Goal: Task Accomplishment & Management: Manage account settings

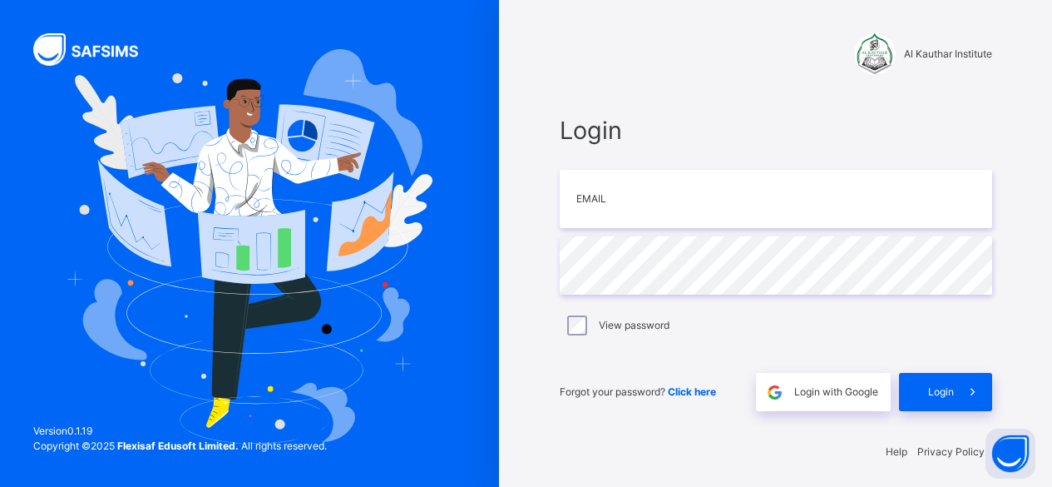
scroll to position [5, 0]
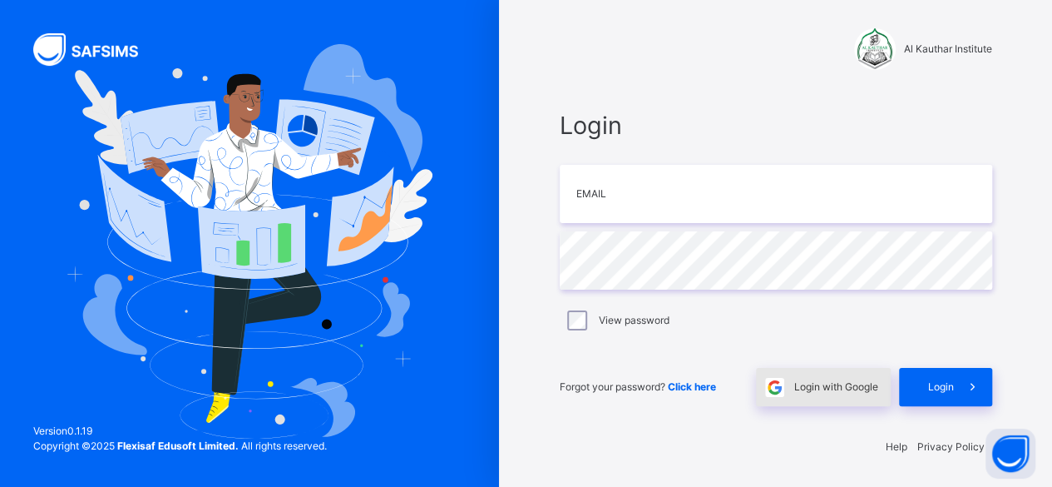
click at [818, 398] on div "Login with Google" at bounding box center [823, 387] width 135 height 38
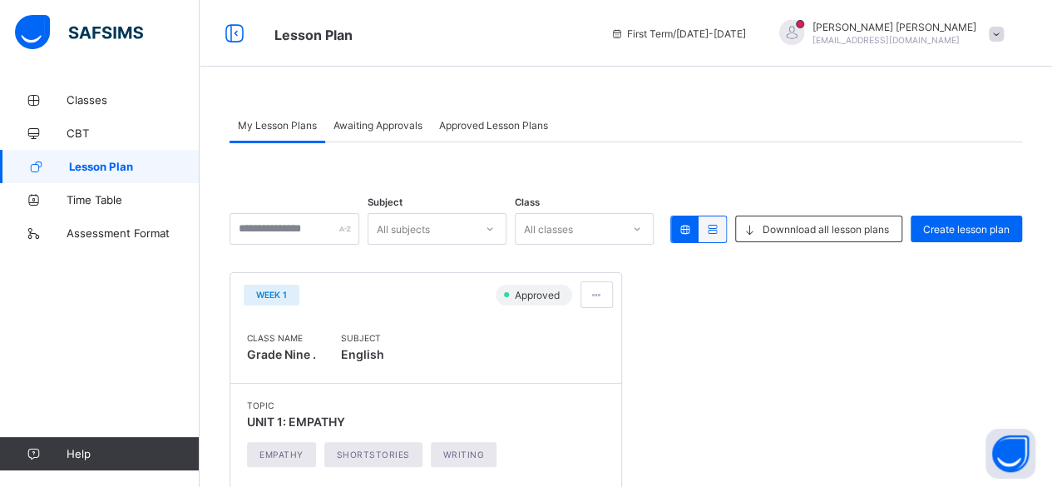
click at [383, 126] on span "Awaiting Approvals" at bounding box center [378, 125] width 89 height 12
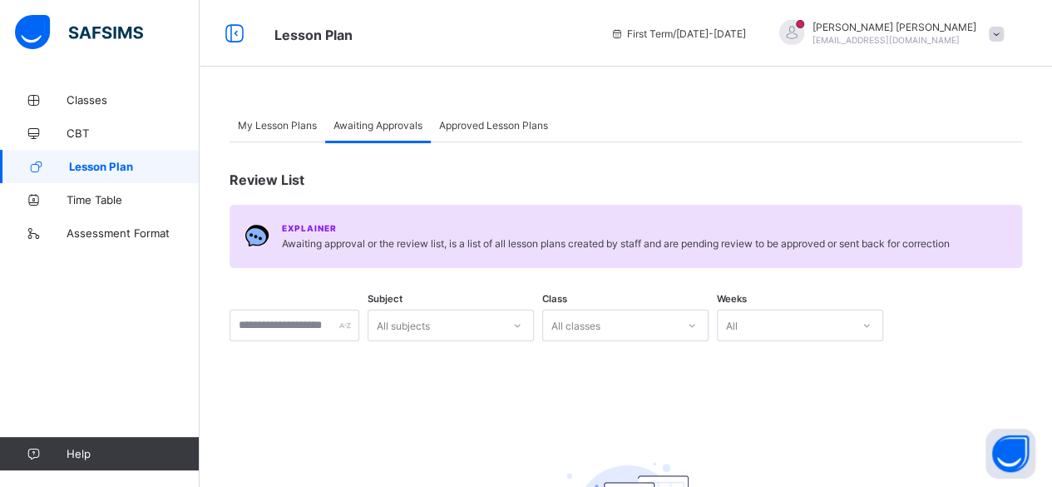
click at [287, 132] on div "My Lesson Plans" at bounding box center [278, 124] width 96 height 33
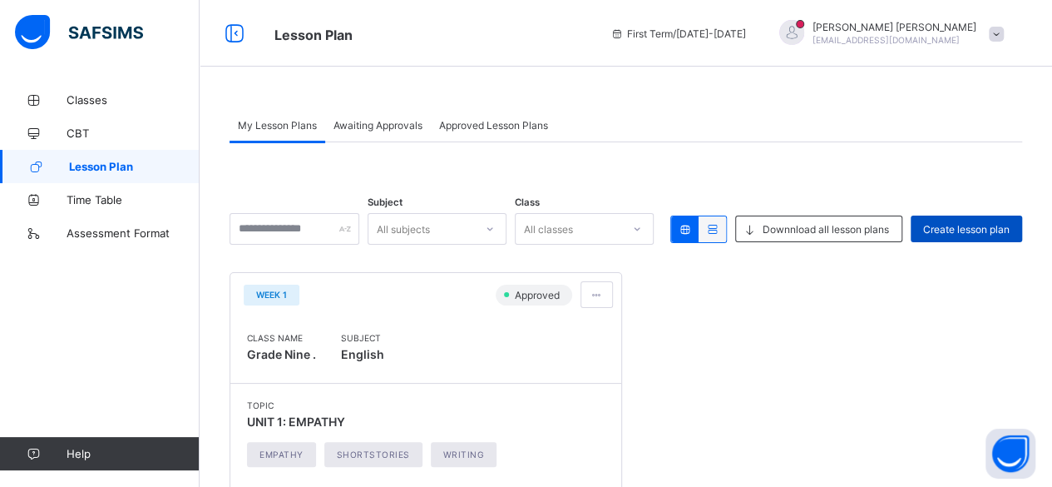
click at [1000, 225] on span "Create lesson plan" at bounding box center [966, 229] width 87 height 12
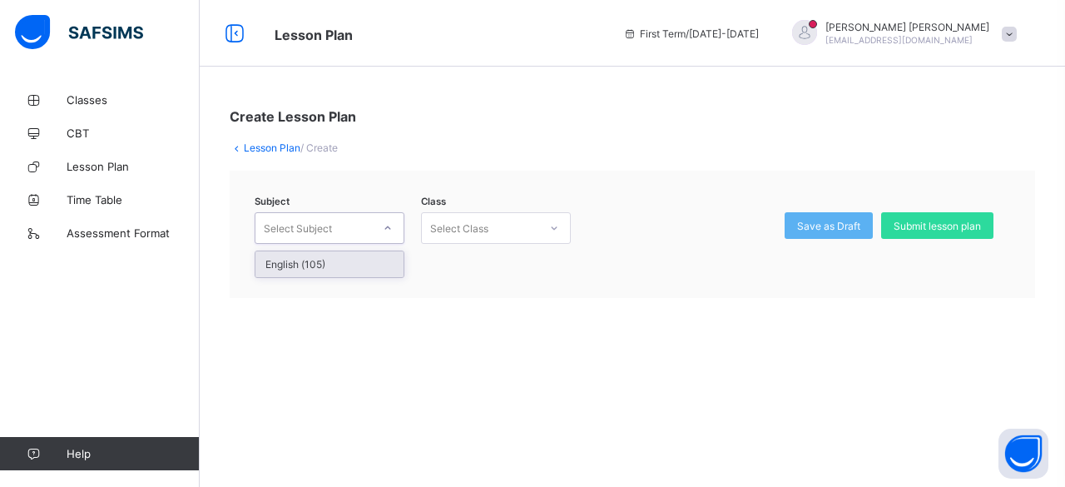
click at [353, 225] on div "Select Subject" at bounding box center [313, 227] width 116 height 23
click at [357, 262] on div "English (105)" at bounding box center [329, 264] width 148 height 26
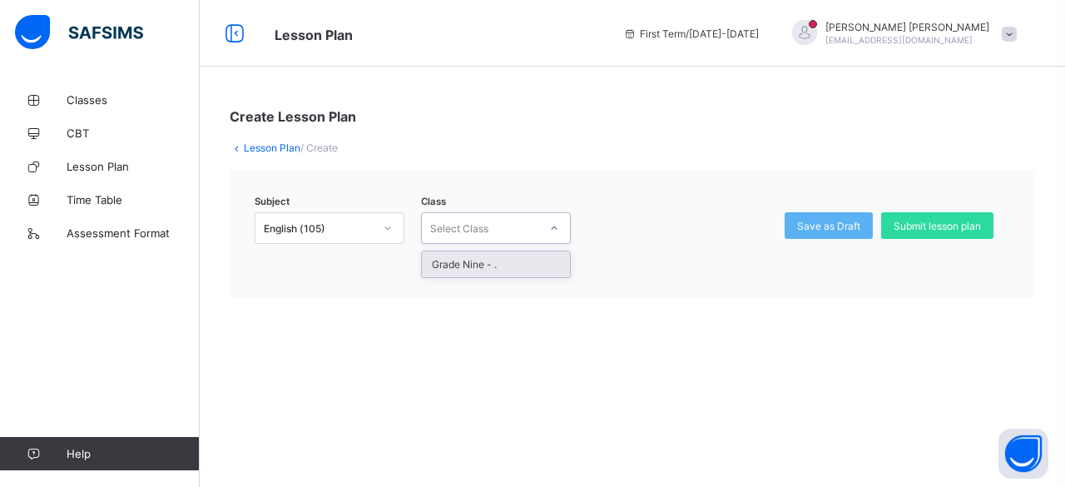
click at [434, 230] on div "Select Class" at bounding box center [459, 228] width 58 height 32
click at [476, 269] on div "Grade Nine - ." at bounding box center [496, 264] width 148 height 26
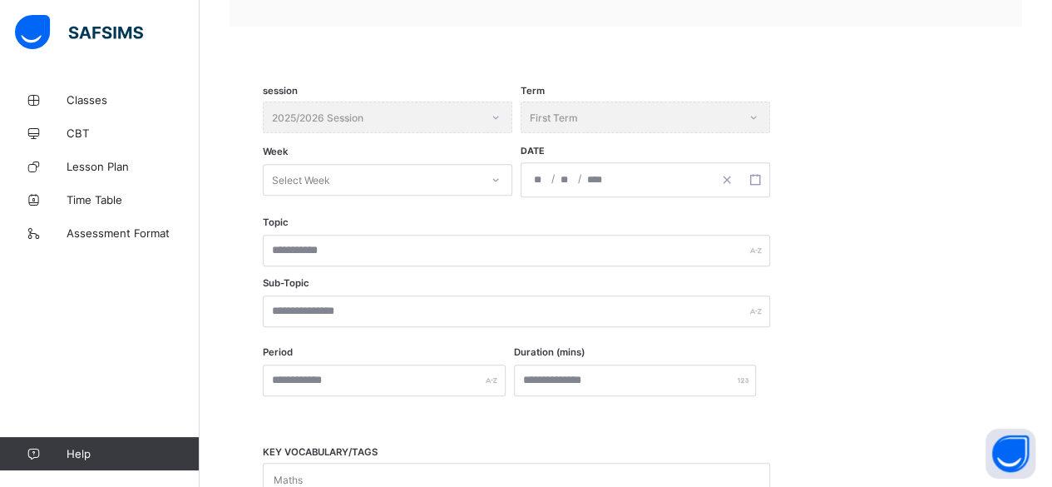
scroll to position [276, 0]
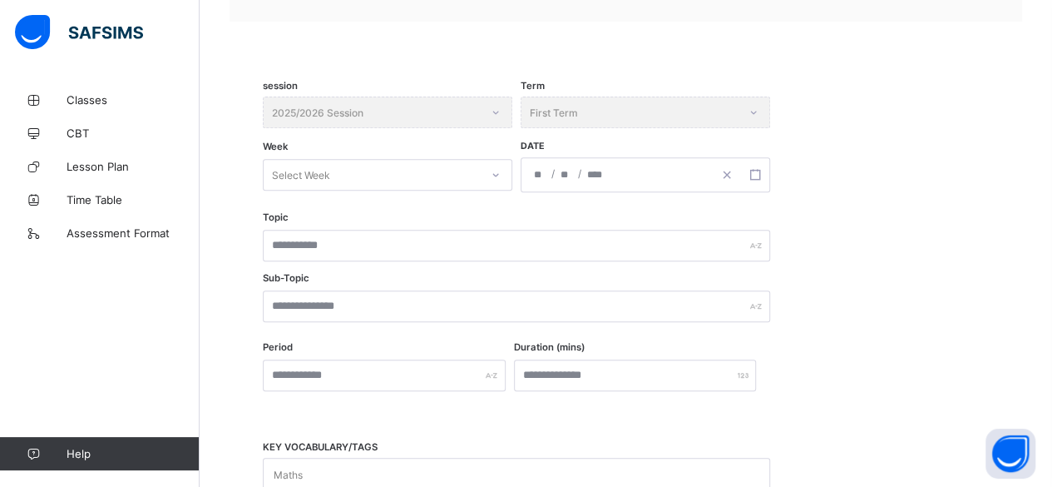
click at [437, 163] on div "Select Week" at bounding box center [372, 174] width 216 height 23
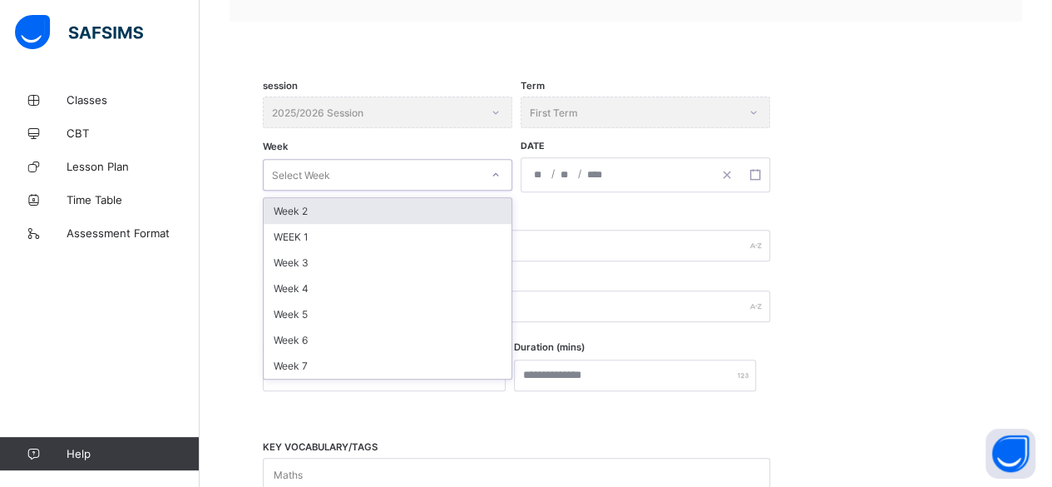
click at [413, 198] on div "Week 2" at bounding box center [388, 211] width 248 height 26
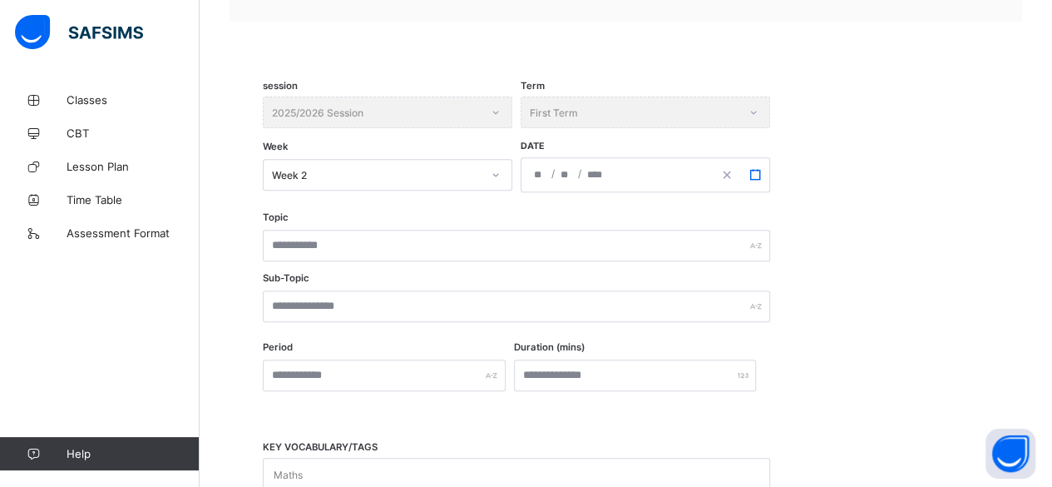
click at [762, 175] on button "button" at bounding box center [755, 174] width 28 height 33
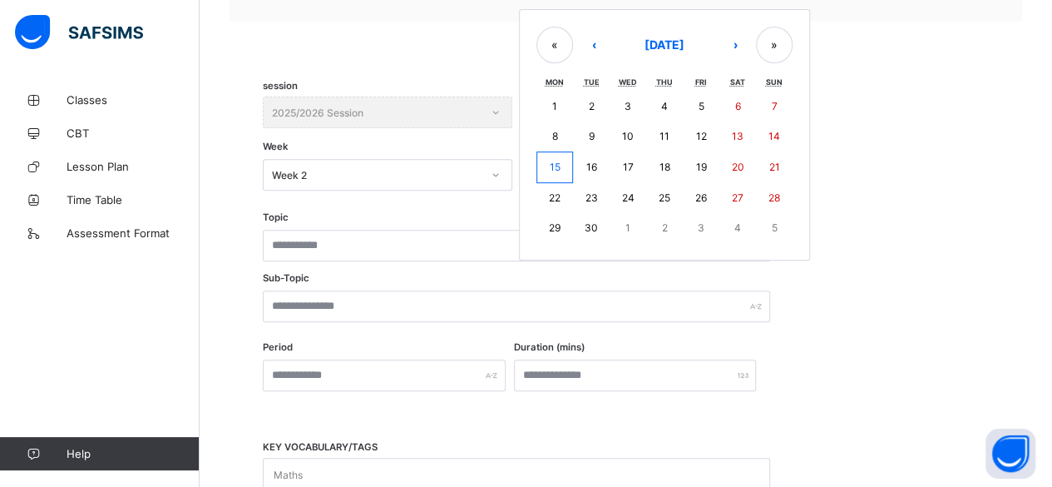
click at [561, 165] on button "15" at bounding box center [555, 167] width 37 height 32
type input "**********"
type input "*"
type input "**"
type input "****"
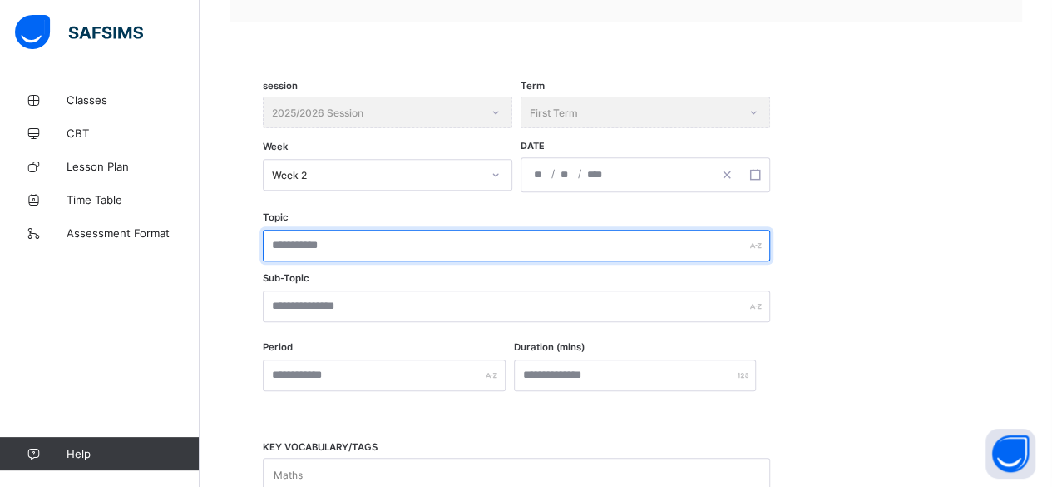
click at [425, 245] on input "text" at bounding box center [516, 246] width 507 height 32
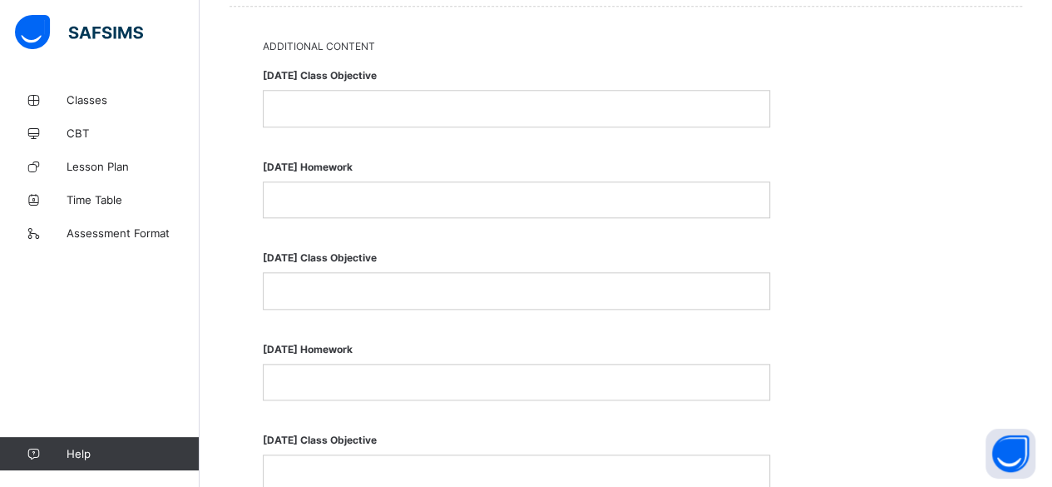
scroll to position [796, 0]
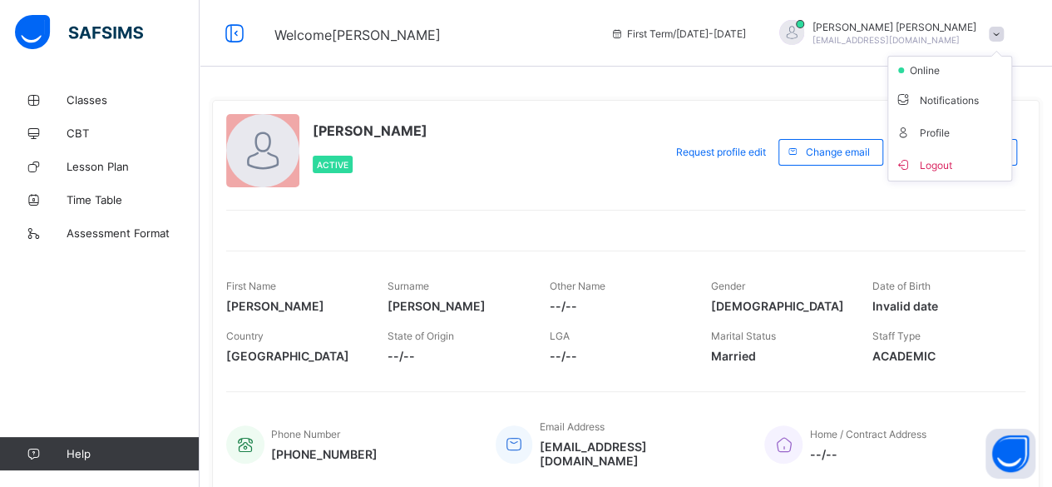
click at [958, 158] on span "Logout" at bounding box center [950, 164] width 110 height 19
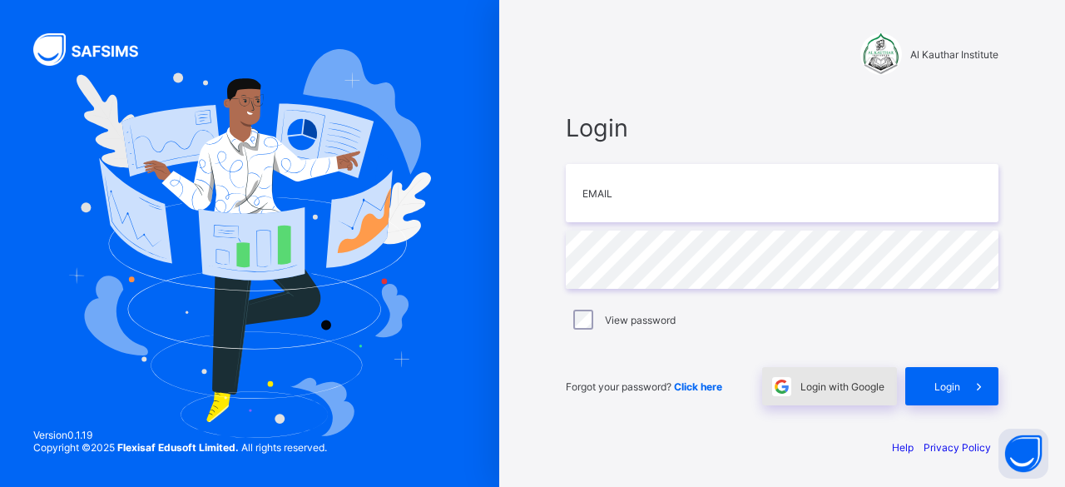
click at [838, 393] on div "Login with Google" at bounding box center [829, 386] width 135 height 38
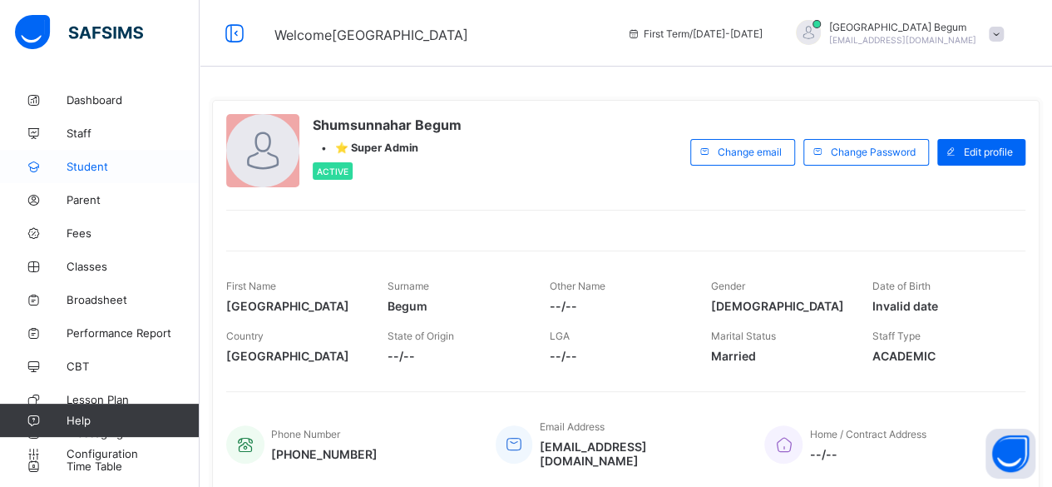
click at [105, 168] on span "Student" at bounding box center [133, 166] width 133 height 13
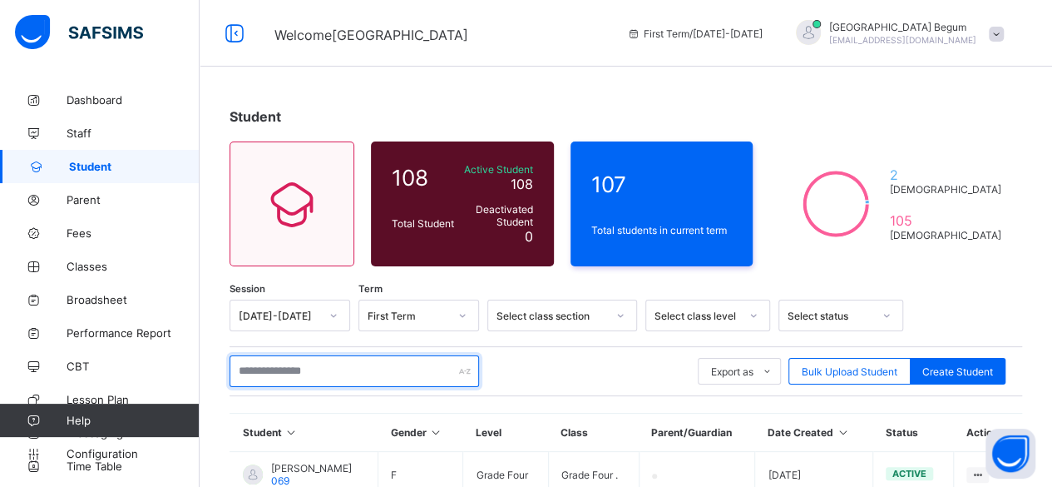
click at [378, 366] on input "text" at bounding box center [355, 371] width 250 height 32
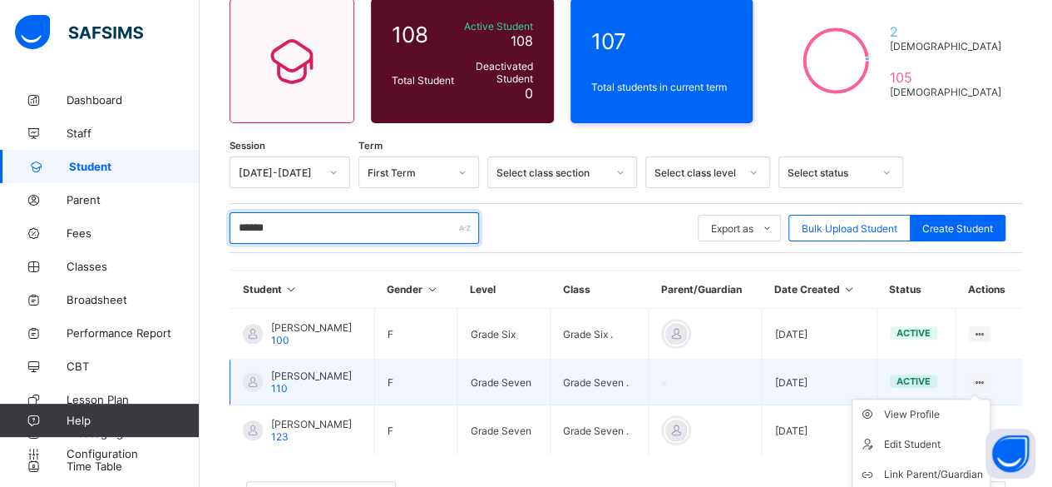
scroll to position [207, 0]
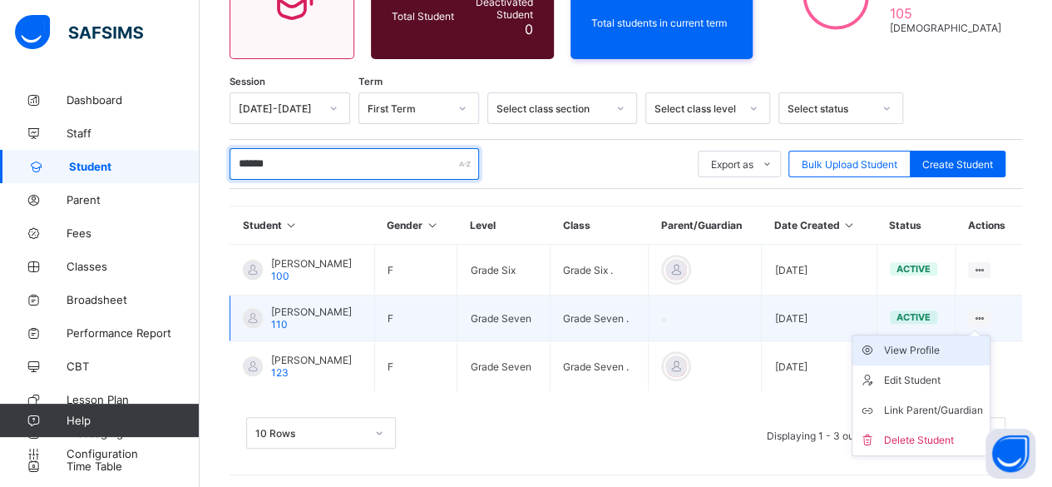
type input "******"
click at [932, 347] on div "View Profile" at bounding box center [933, 350] width 99 height 17
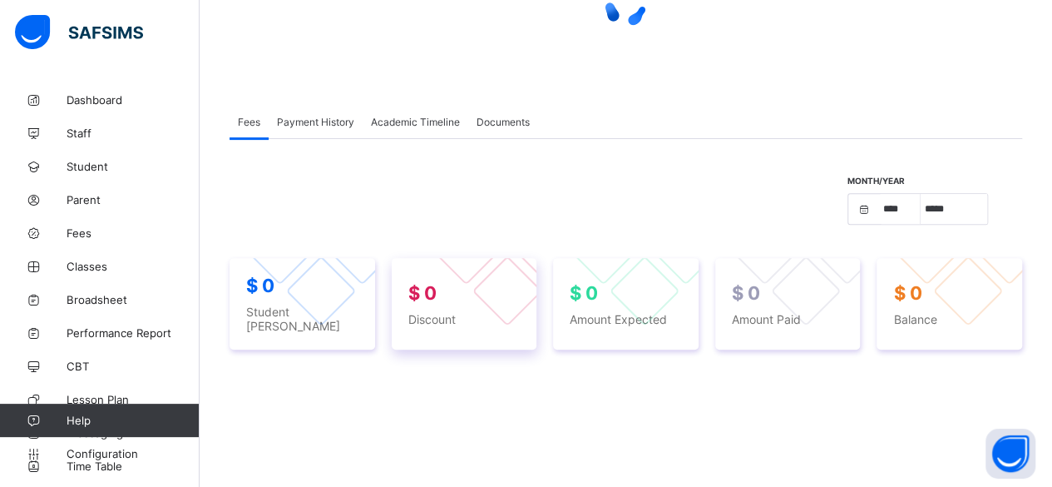
select select "****"
select select "*"
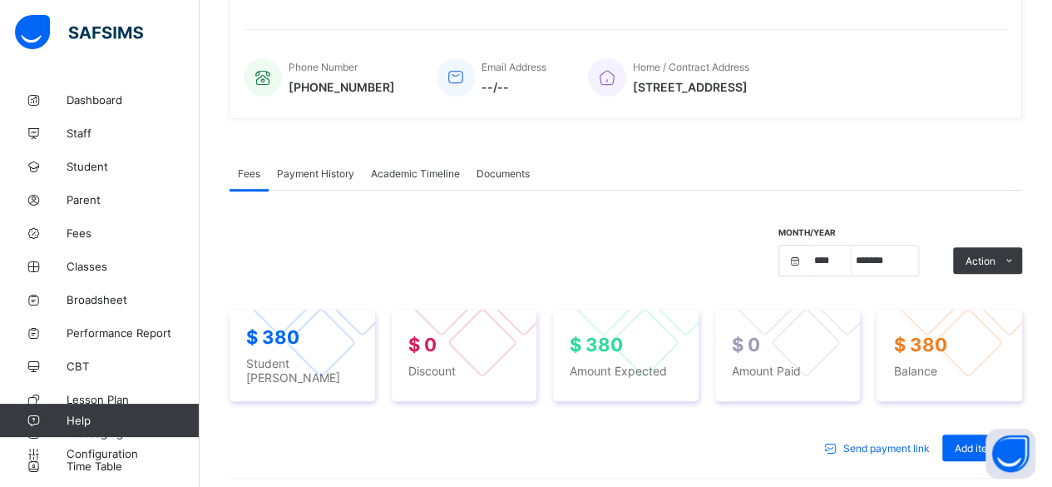
scroll to position [371, 0]
click at [100, 452] on span "Configuration" at bounding box center [133, 453] width 132 height 13
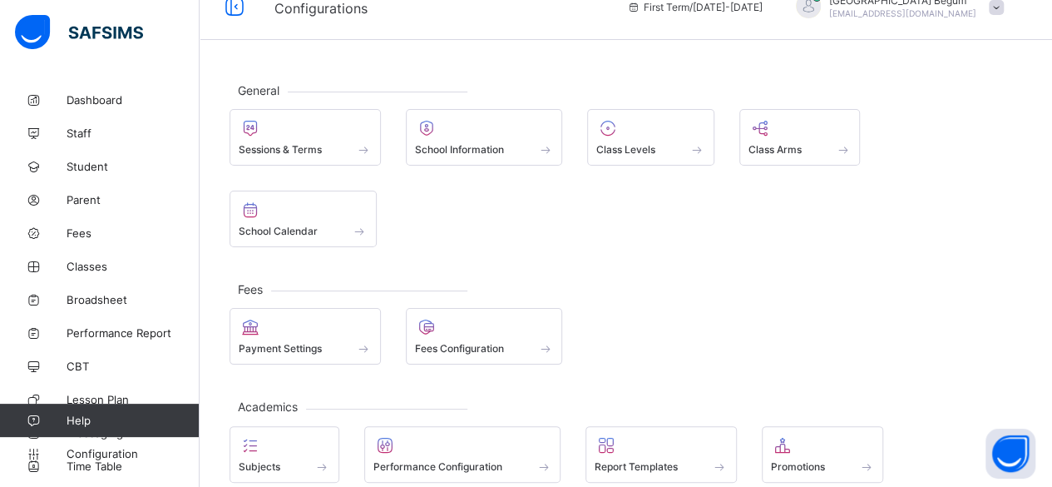
scroll to position [25, 0]
click at [110, 268] on span "Classes" at bounding box center [133, 266] width 133 height 13
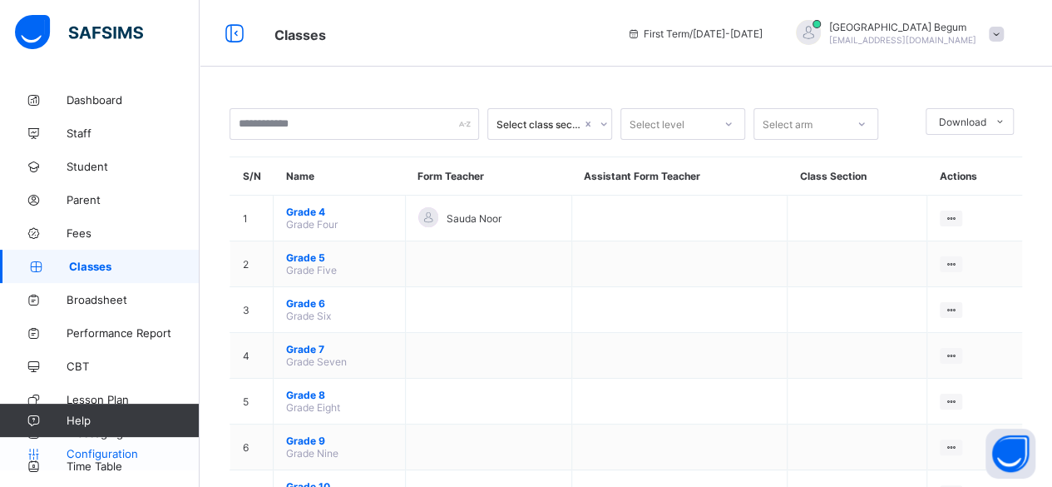
click at [81, 455] on span "Configuration" at bounding box center [133, 453] width 132 height 13
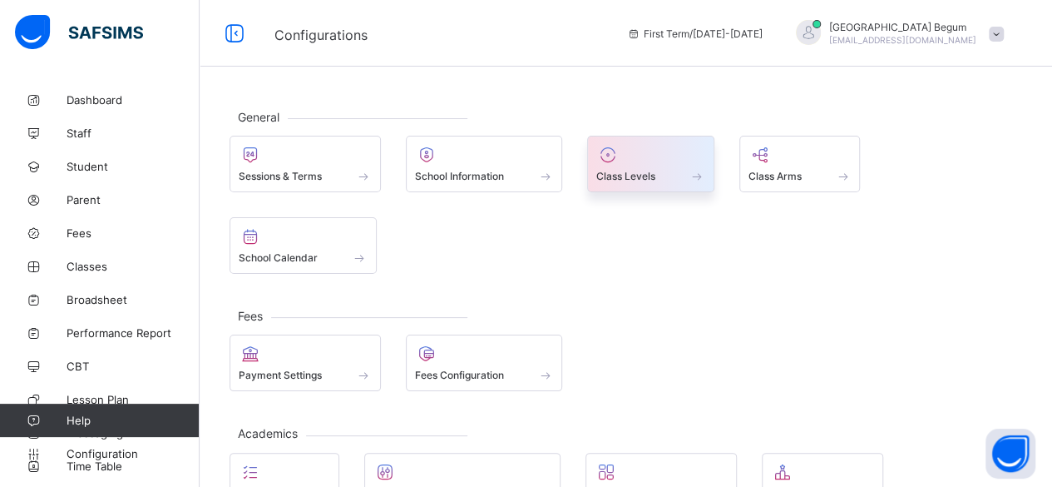
click at [682, 157] on div at bounding box center [650, 155] width 109 height 20
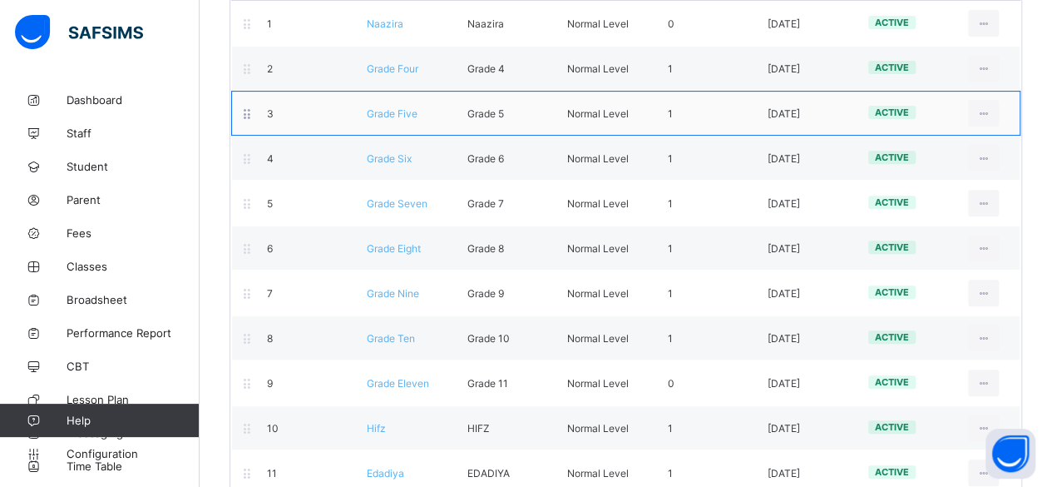
scroll to position [273, 0]
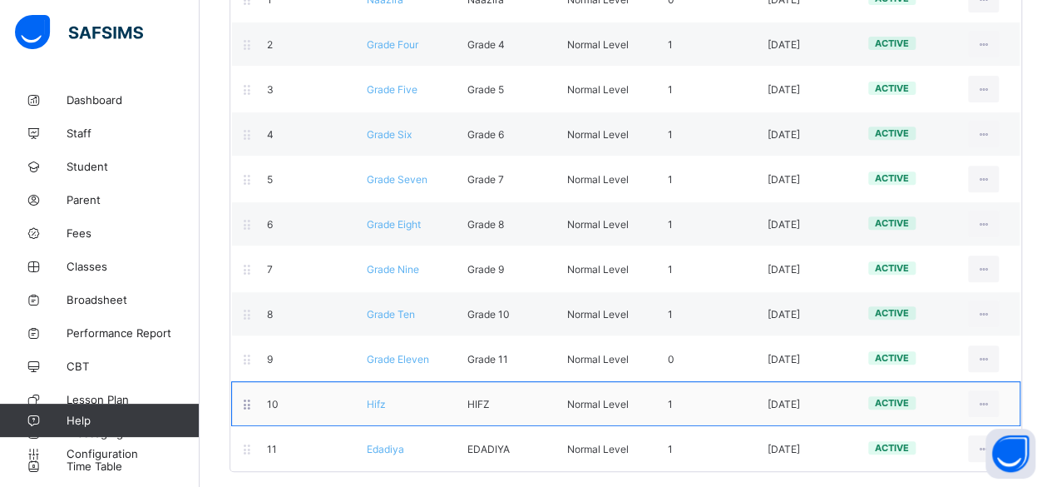
click at [295, 398] on div "10" at bounding box center [305, 404] width 100 height 12
click at [388, 398] on div "Hifz" at bounding box center [404, 404] width 100 height 12
click at [383, 398] on span "Hifz" at bounding box center [376, 404] width 19 height 12
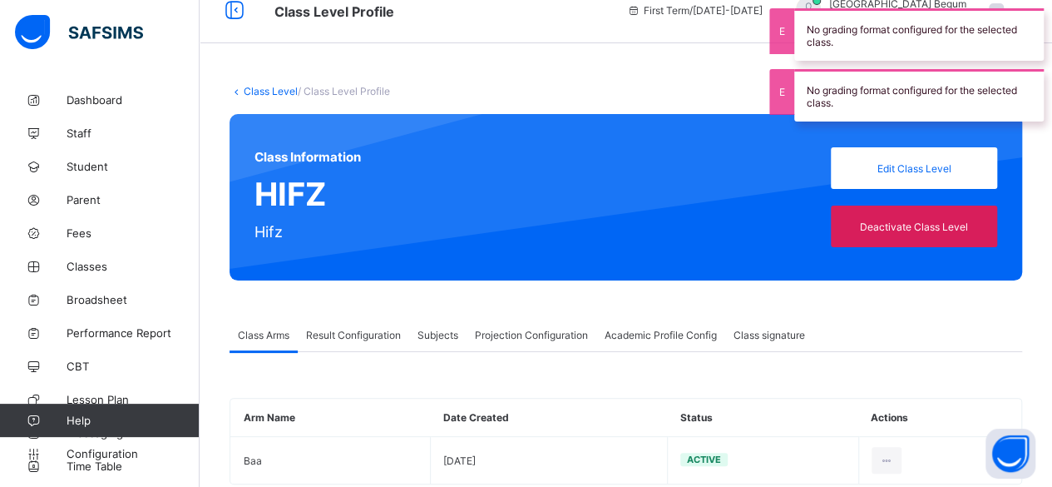
scroll to position [59, 0]
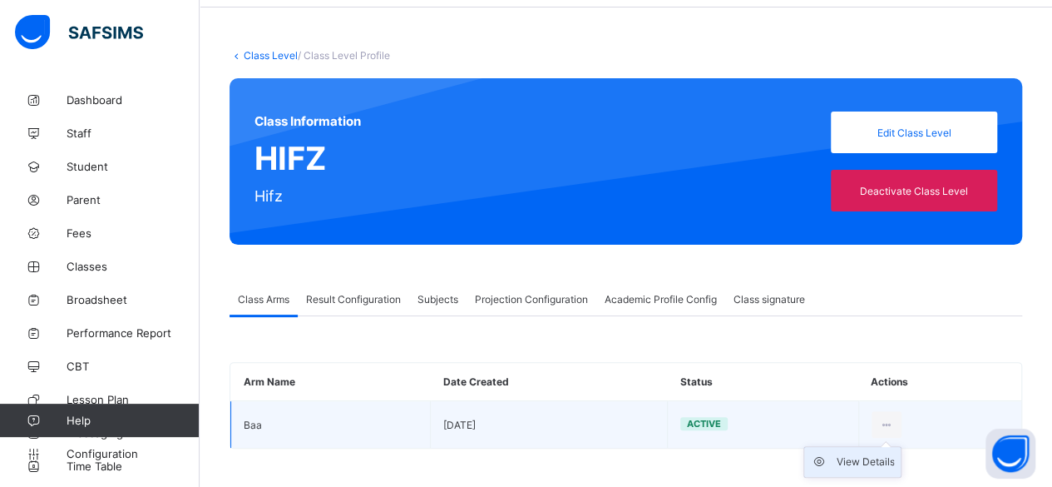
click at [869, 462] on div "View Details" at bounding box center [865, 461] width 58 height 17
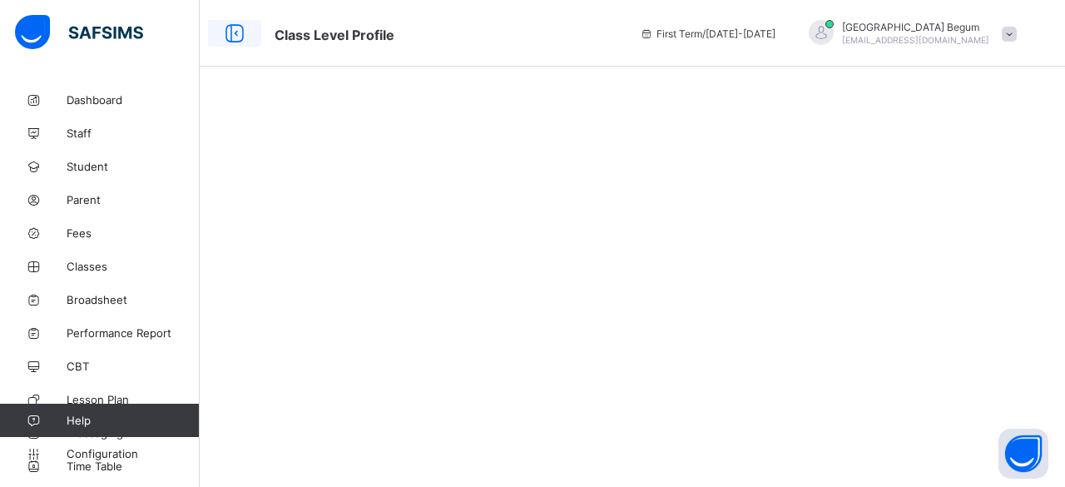
click at [235, 32] on icon at bounding box center [234, 34] width 28 height 24
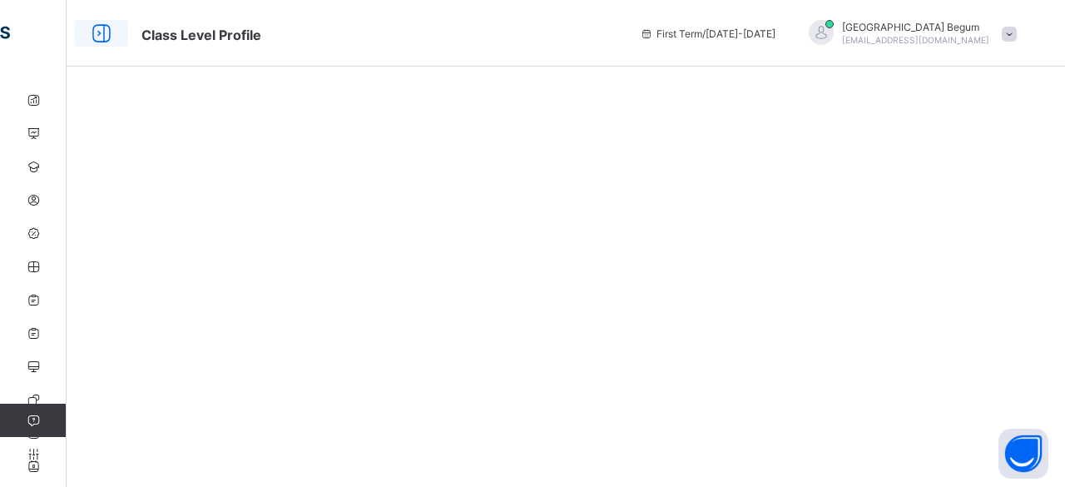
click at [106, 27] on icon at bounding box center [101, 34] width 28 height 24
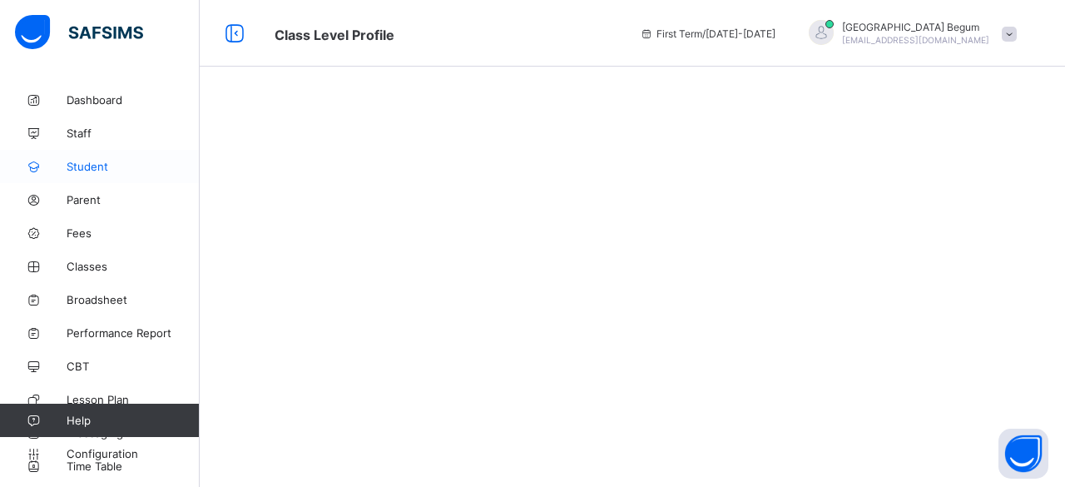
click at [87, 163] on span "Student" at bounding box center [133, 166] width 133 height 13
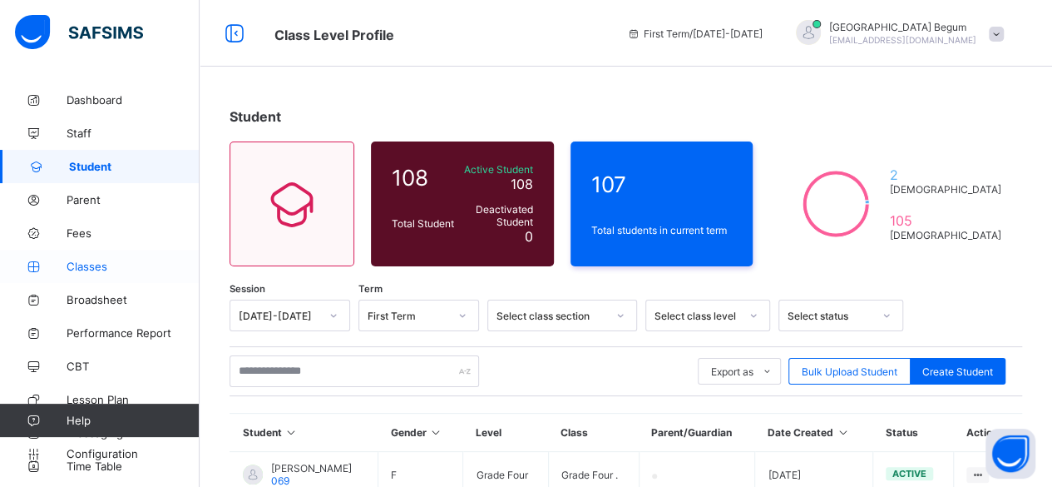
click at [111, 272] on span "Classes" at bounding box center [133, 266] width 133 height 13
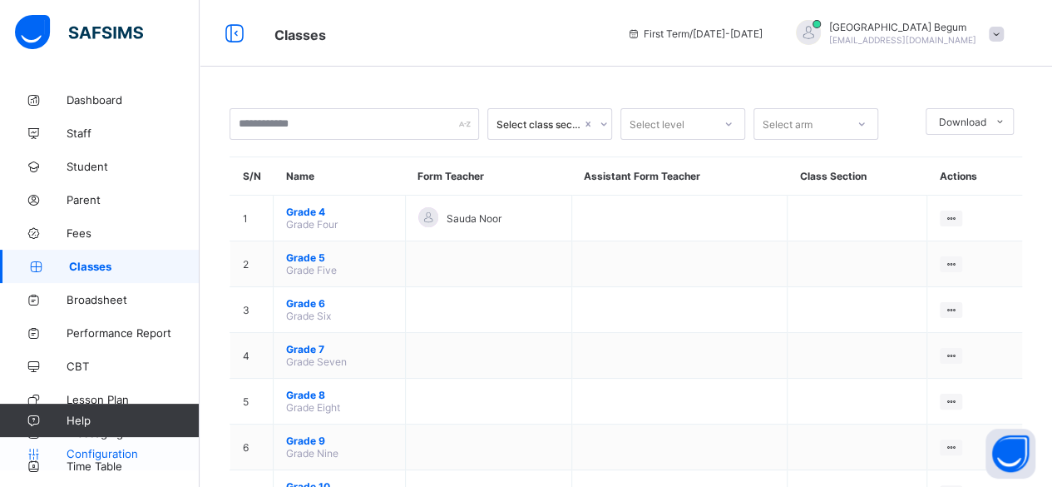
click at [109, 442] on link "Configuration" at bounding box center [99, 453] width 199 height 33
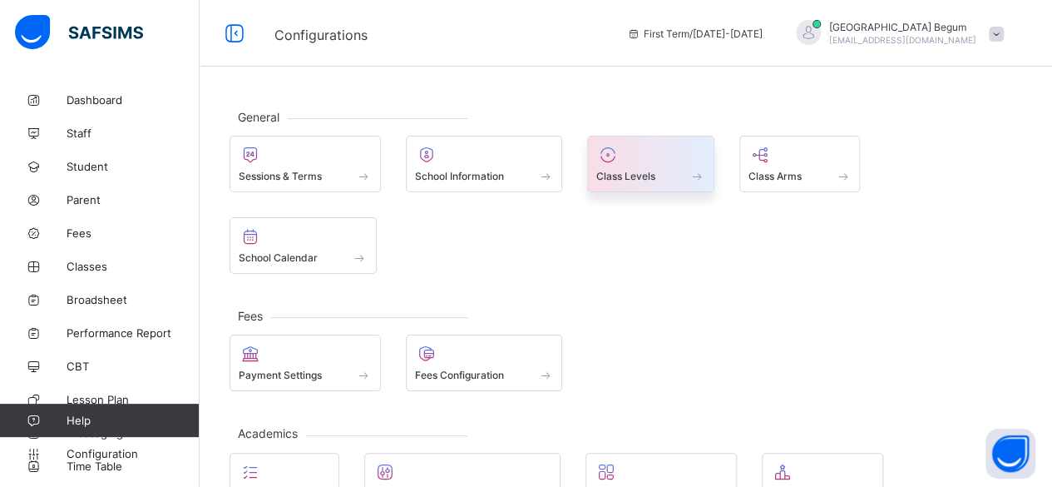
click at [635, 151] on div at bounding box center [650, 155] width 109 height 20
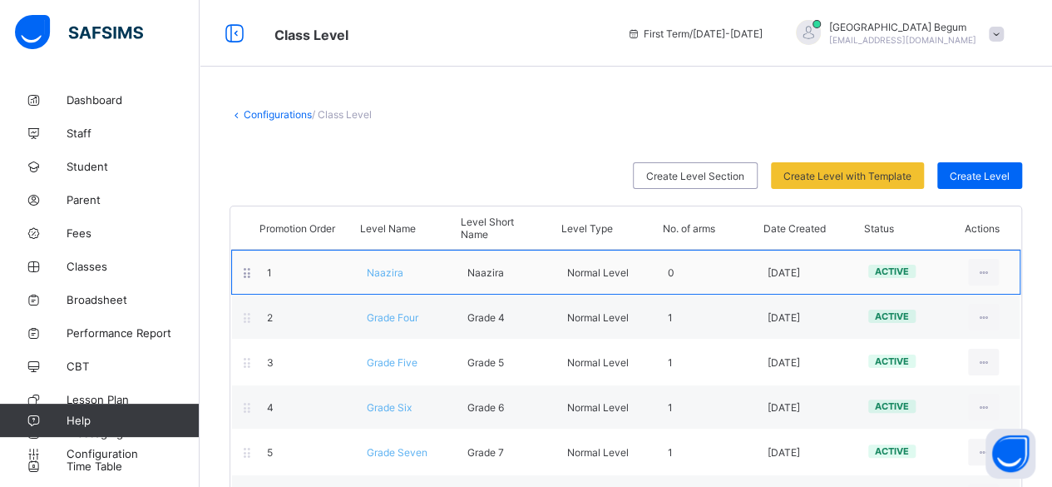
click at [379, 267] on span "Naazira" at bounding box center [385, 272] width 37 height 12
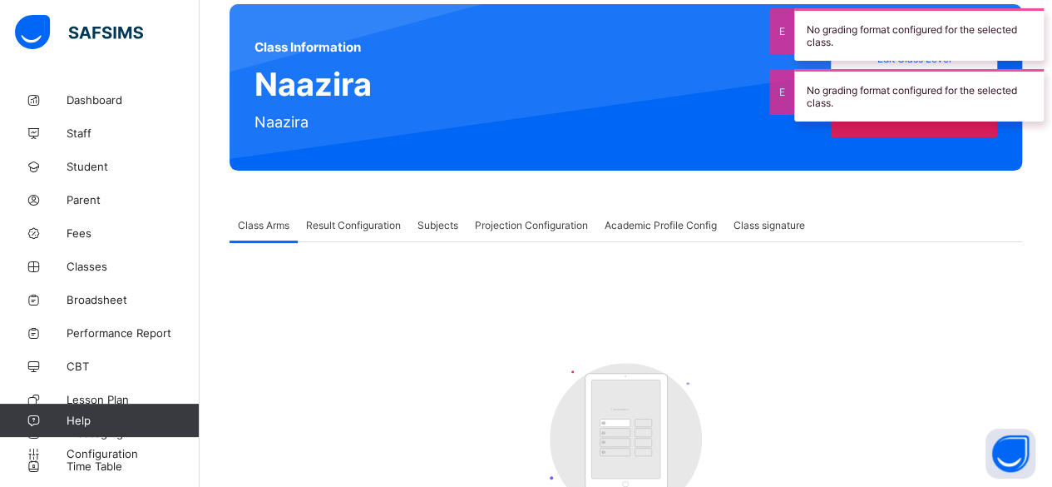
scroll to position [125, 0]
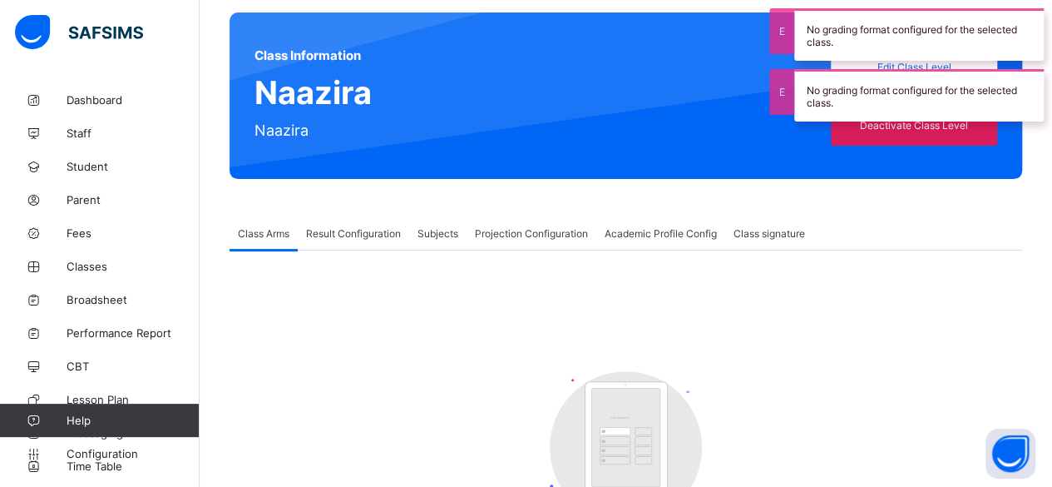
click at [447, 236] on span "Subjects" at bounding box center [438, 233] width 41 height 12
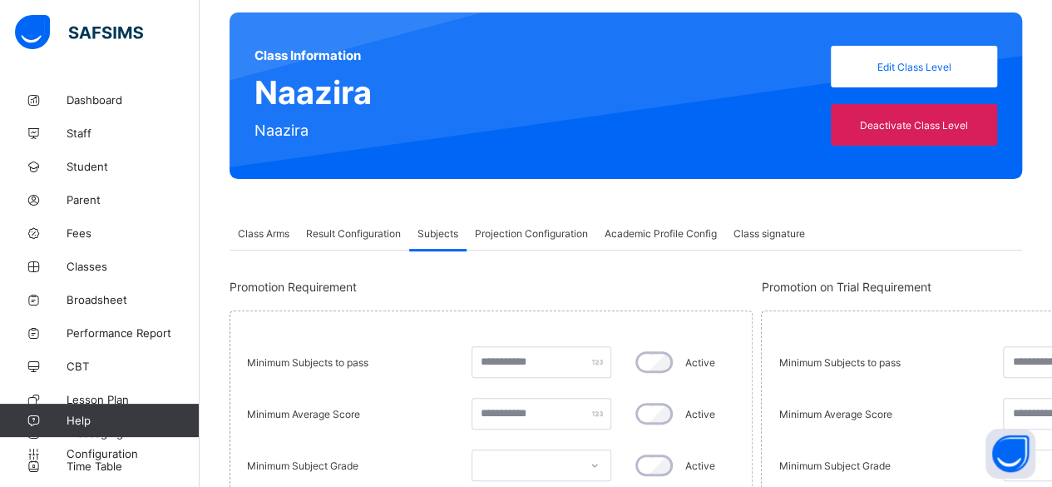
click at [507, 230] on span "Projection Configuration" at bounding box center [531, 233] width 113 height 12
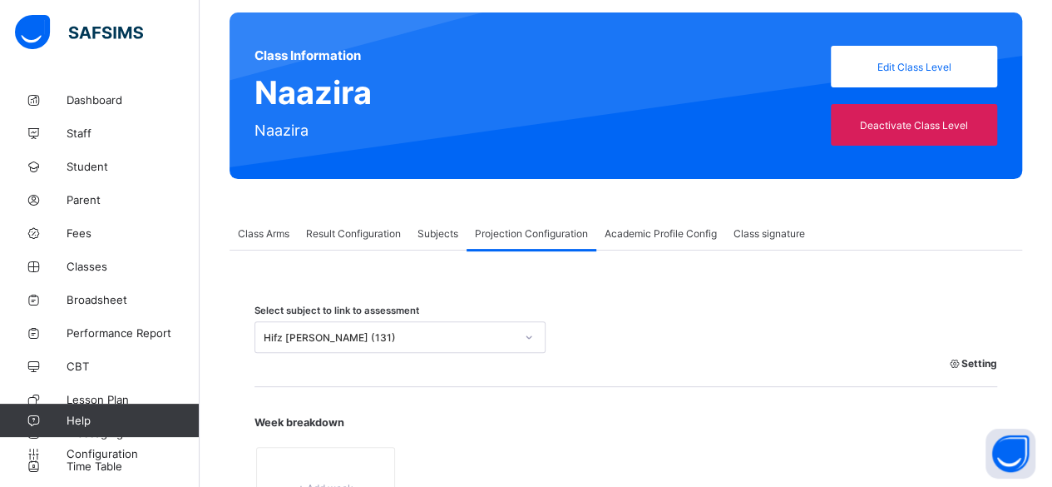
click at [385, 227] on span "Result Configuration" at bounding box center [353, 233] width 95 height 12
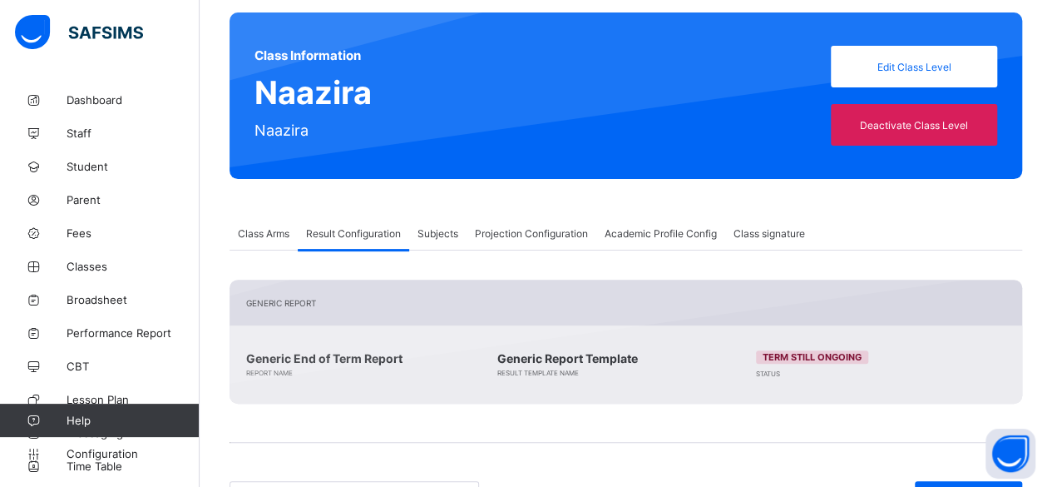
click at [457, 227] on span "Subjects" at bounding box center [438, 233] width 41 height 12
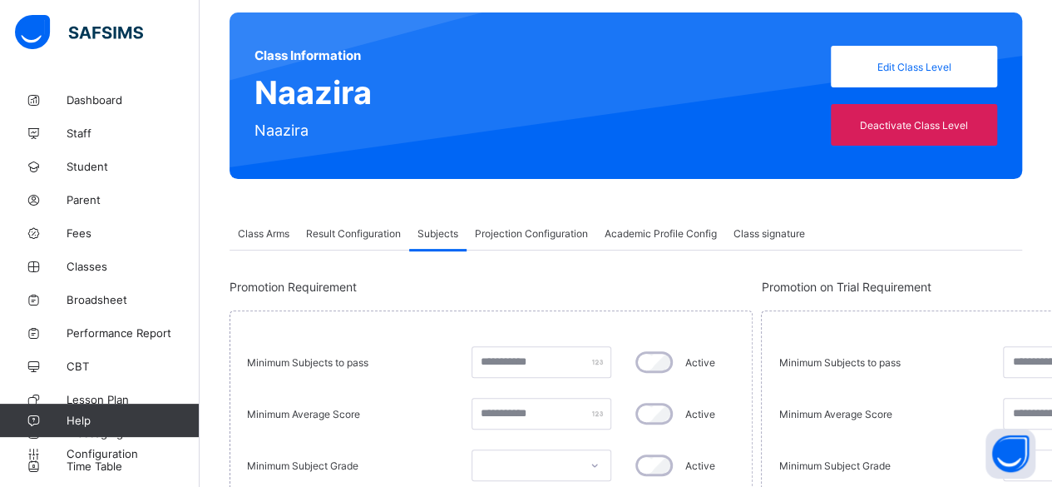
click at [362, 227] on span "Result Configuration" at bounding box center [353, 233] width 95 height 12
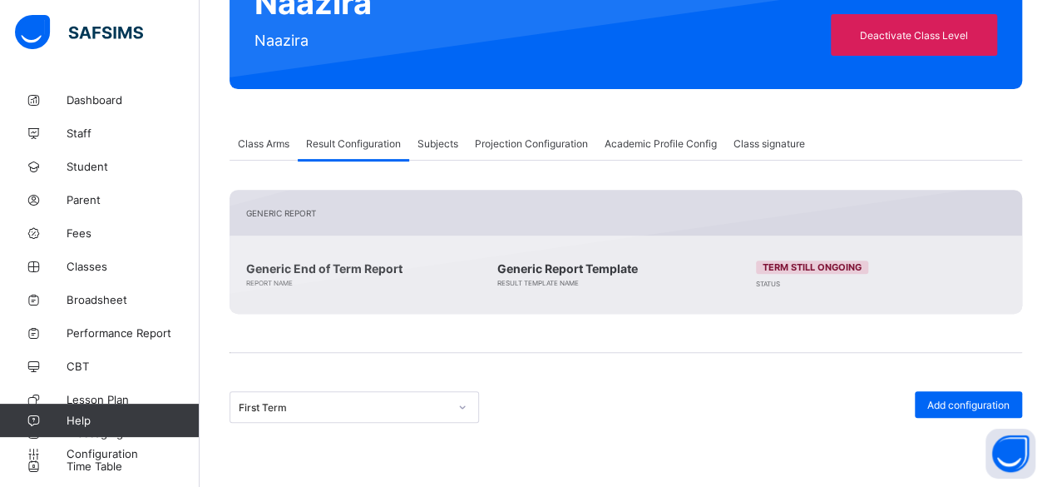
scroll to position [215, 0]
click at [438, 129] on div "Subjects" at bounding box center [437, 142] width 57 height 33
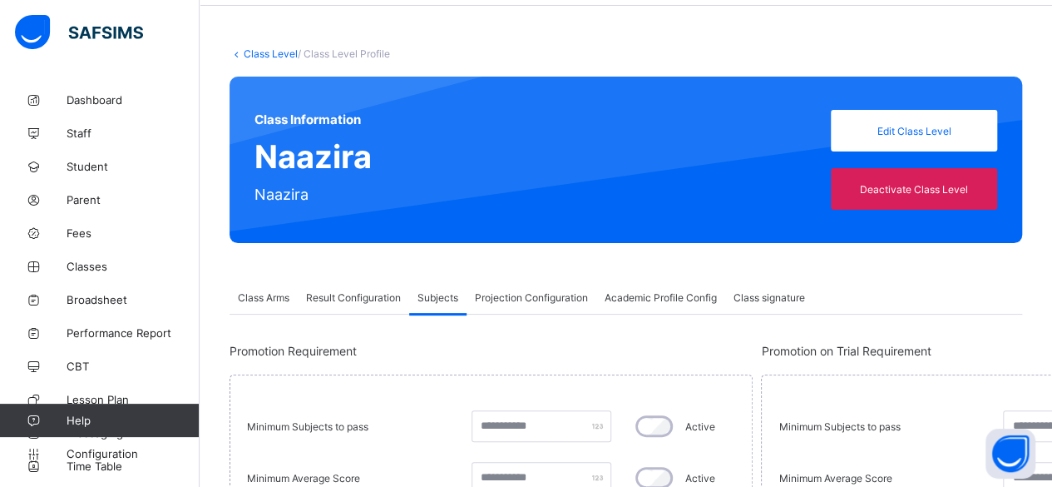
scroll to position [14, 0]
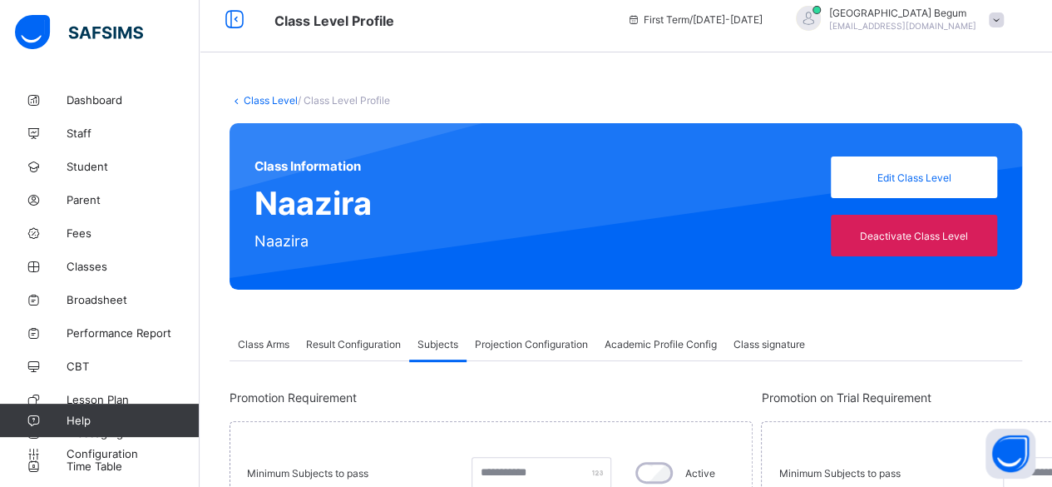
click at [289, 346] on span "Class Arms" at bounding box center [264, 344] width 52 height 12
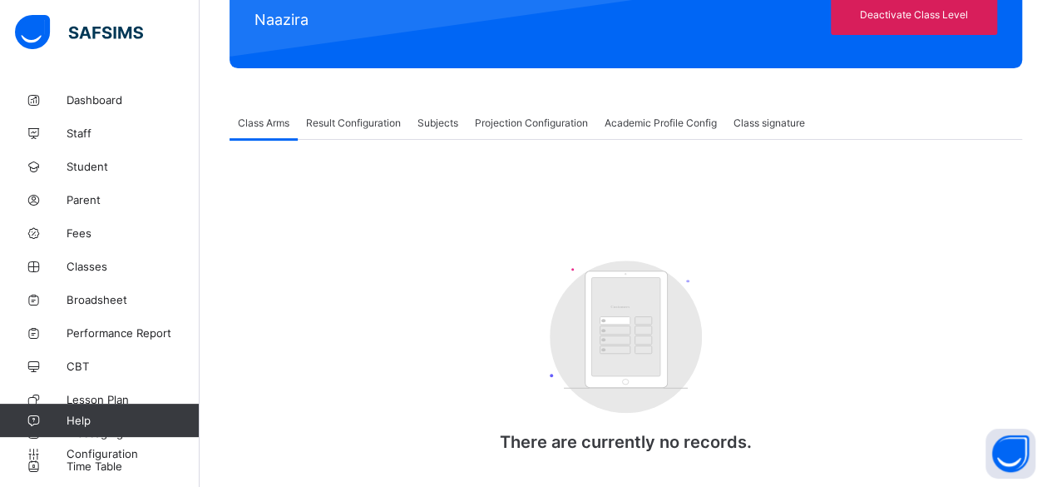
scroll to position [236, 0]
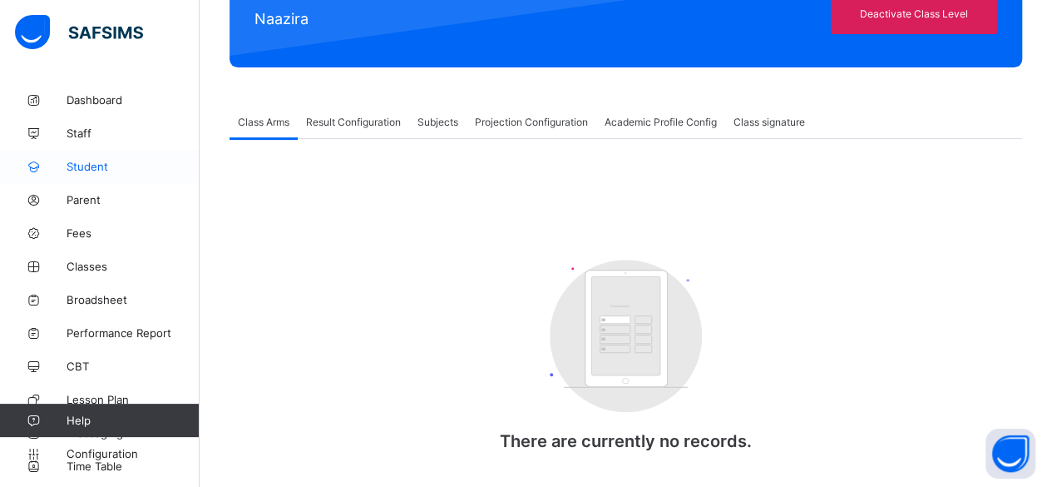
click at [108, 169] on span "Student" at bounding box center [133, 166] width 133 height 13
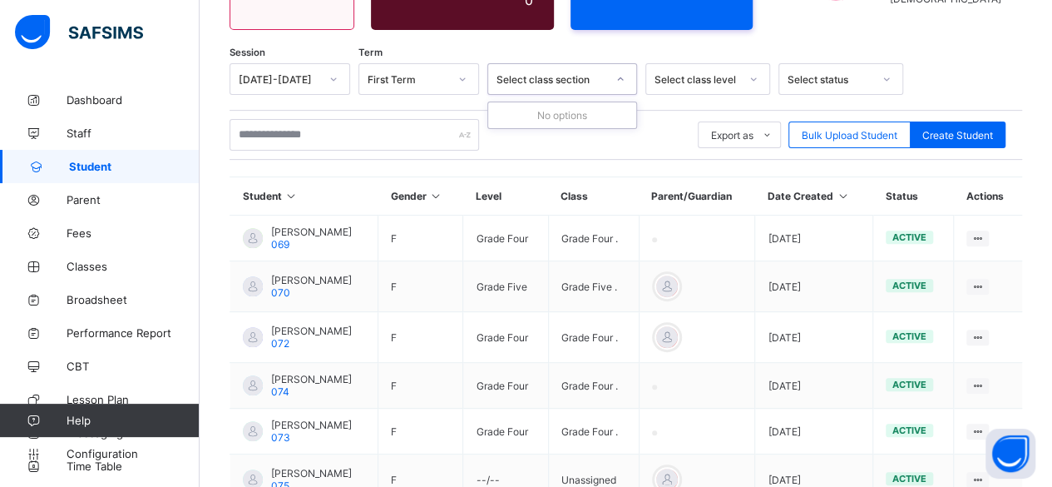
click at [570, 79] on div "Select class section" at bounding box center [552, 79] width 110 height 12
click at [695, 76] on div "Select class level" at bounding box center [697, 79] width 85 height 12
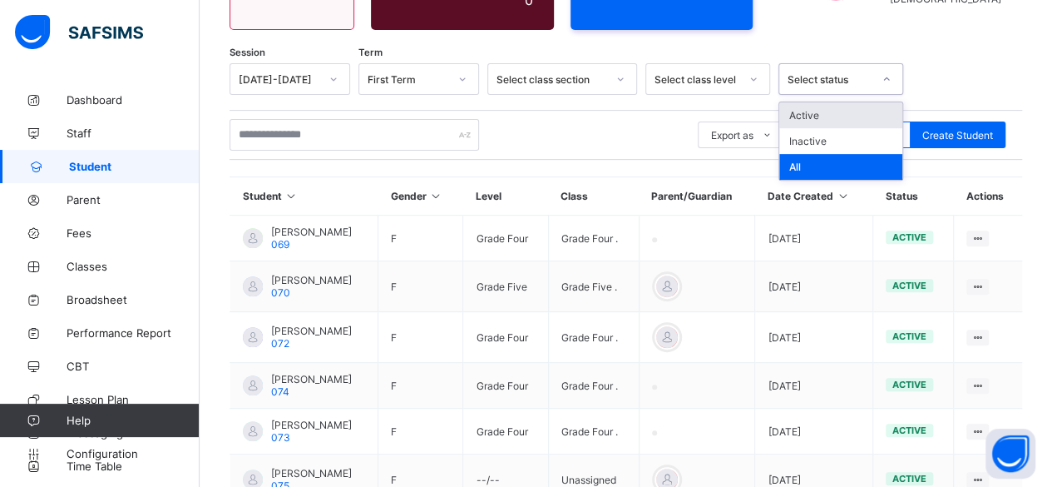
click at [812, 76] on div "Select status" at bounding box center [830, 79] width 85 height 12
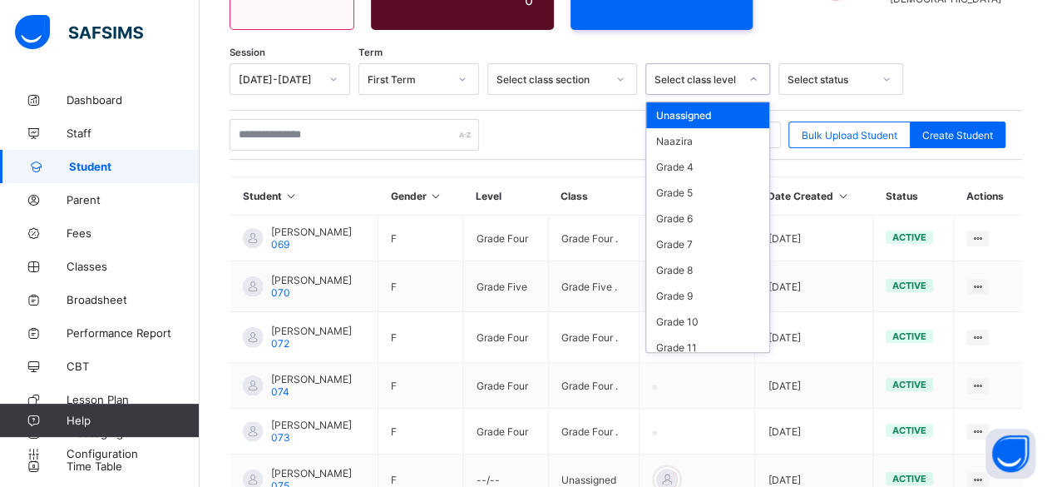
click at [714, 77] on div "Select class level" at bounding box center [697, 79] width 85 height 12
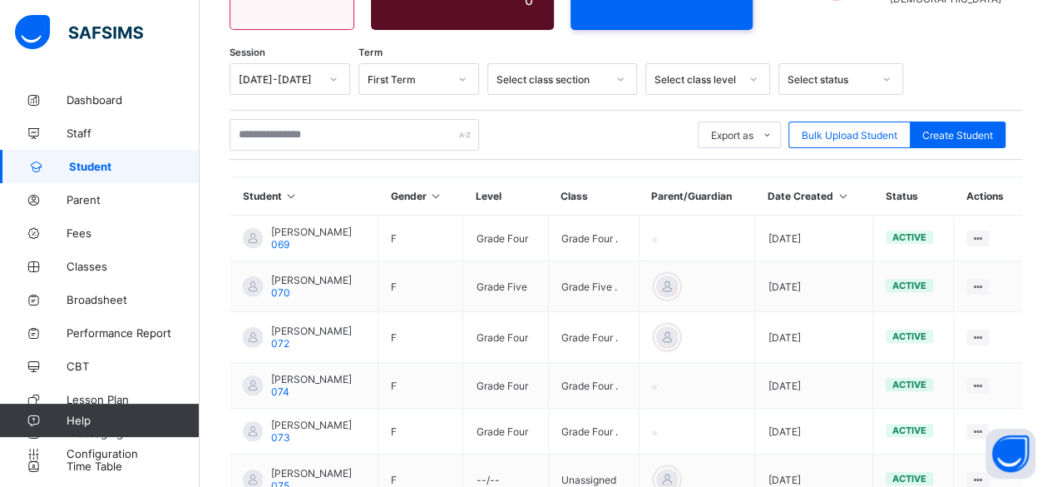
click at [574, 123] on div "Export as Pdf Report Excel Report Excel Report (LMS) Bulk Upload Student Create…" at bounding box center [626, 135] width 793 height 32
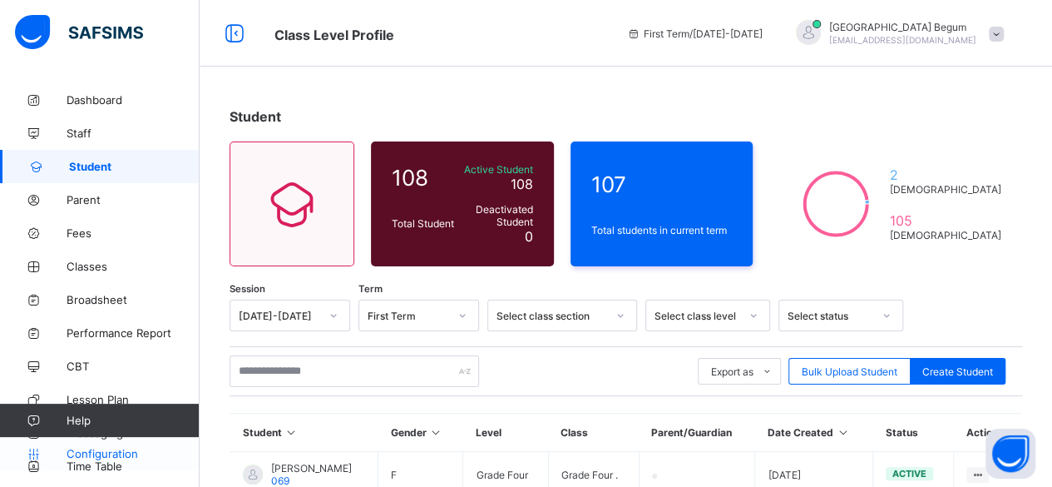
click at [108, 448] on span "Configuration" at bounding box center [133, 453] width 132 height 13
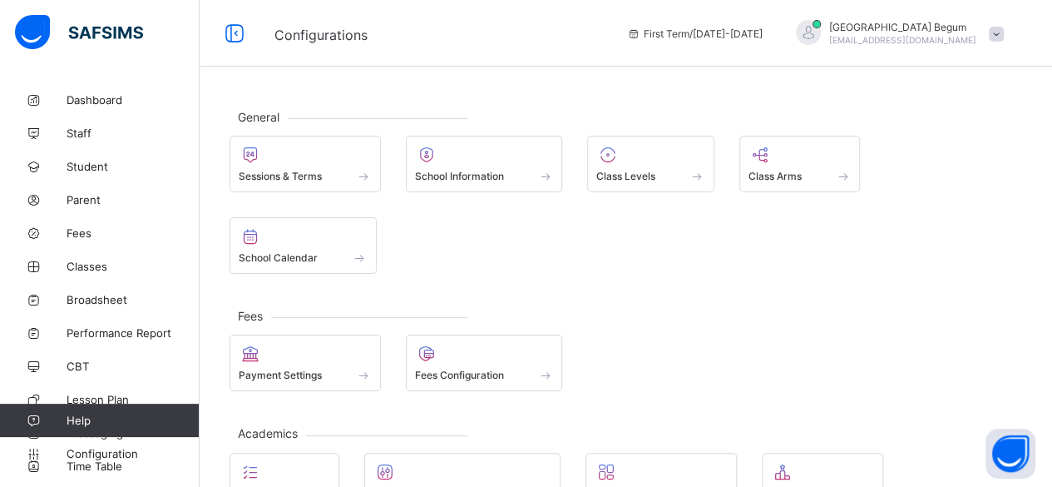
scroll to position [158, 0]
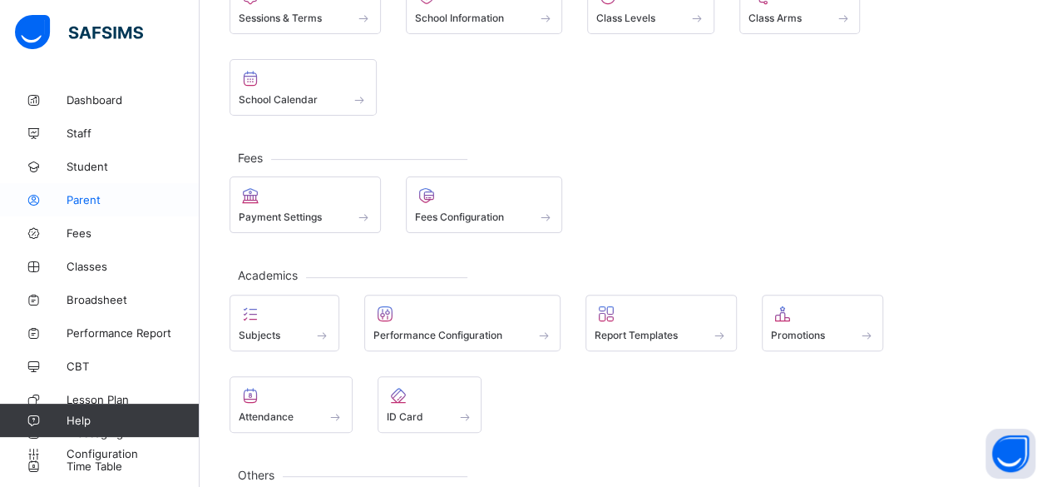
click at [86, 200] on span "Parent" at bounding box center [133, 199] width 133 height 13
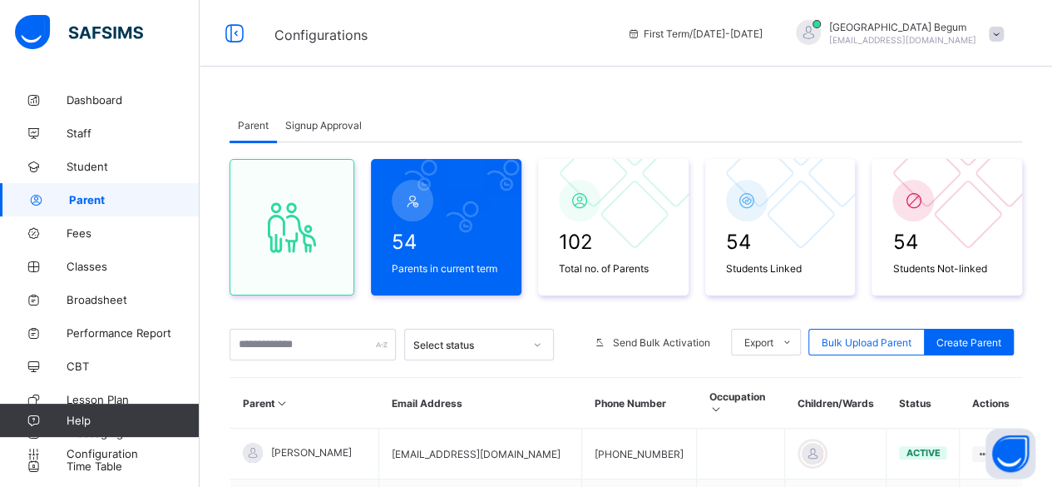
click at [328, 131] on div "Signup Approval" at bounding box center [323, 124] width 93 height 33
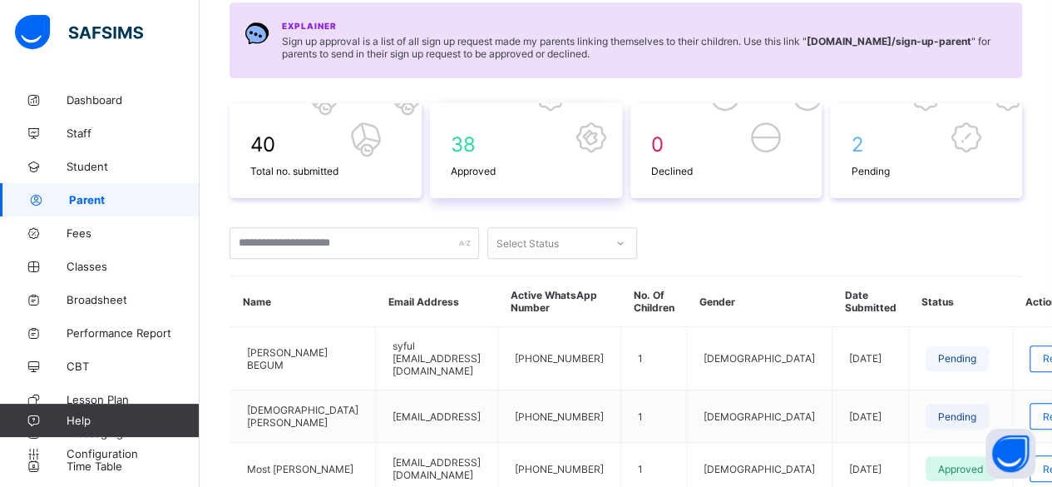
scroll to position [188, 0]
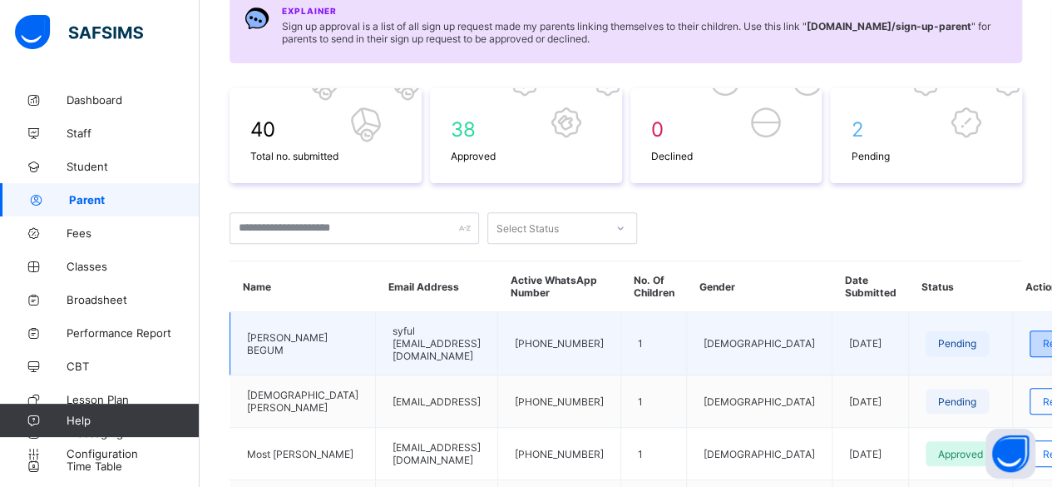
click at [1043, 340] on span "Review" at bounding box center [1060, 343] width 35 height 12
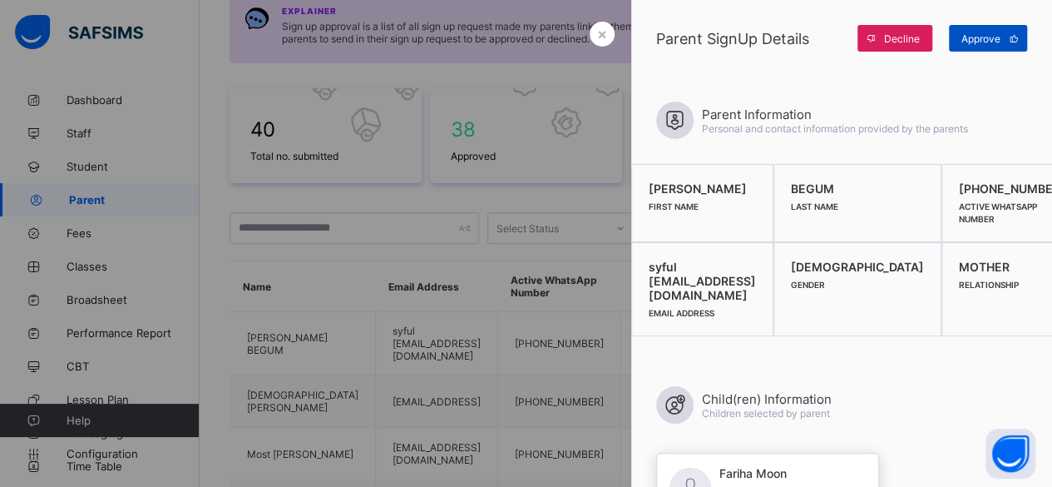
click at [977, 40] on span "Approve" at bounding box center [981, 38] width 39 height 12
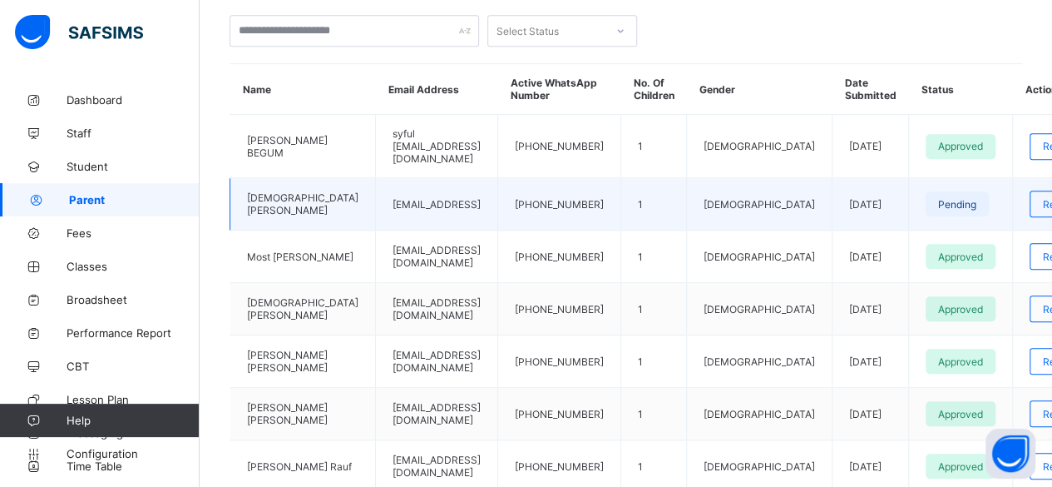
scroll to position [0, 0]
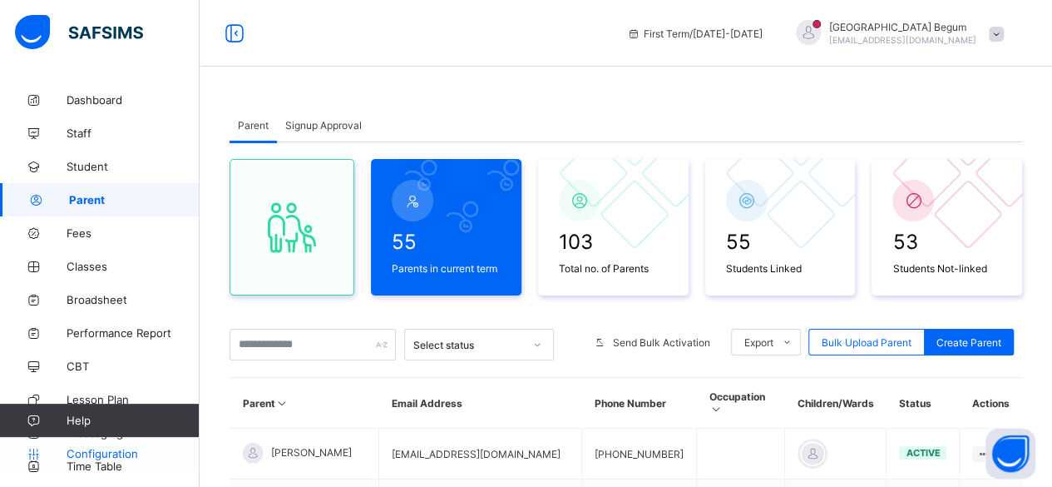
click at [126, 447] on span "Configuration" at bounding box center [133, 453] width 132 height 13
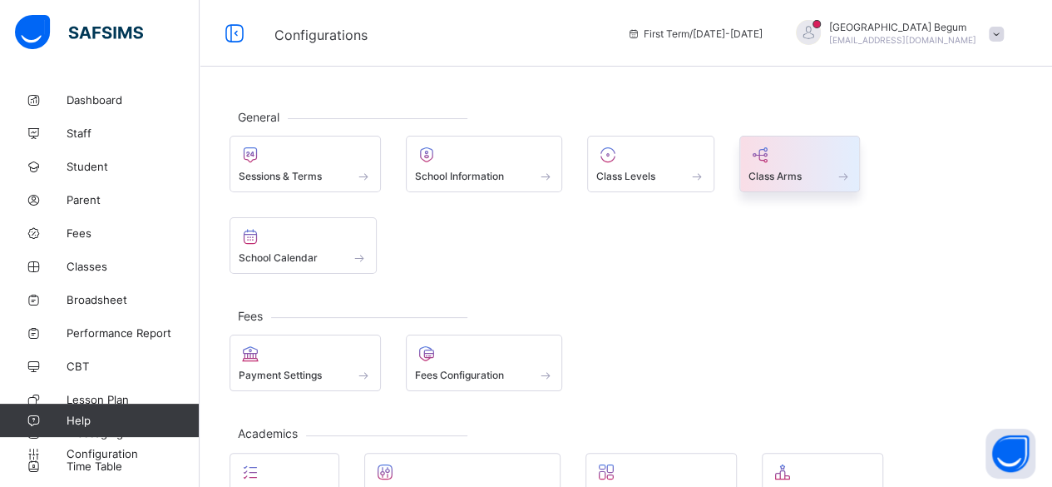
click at [749, 176] on span "Class Arms" at bounding box center [775, 176] width 53 height 12
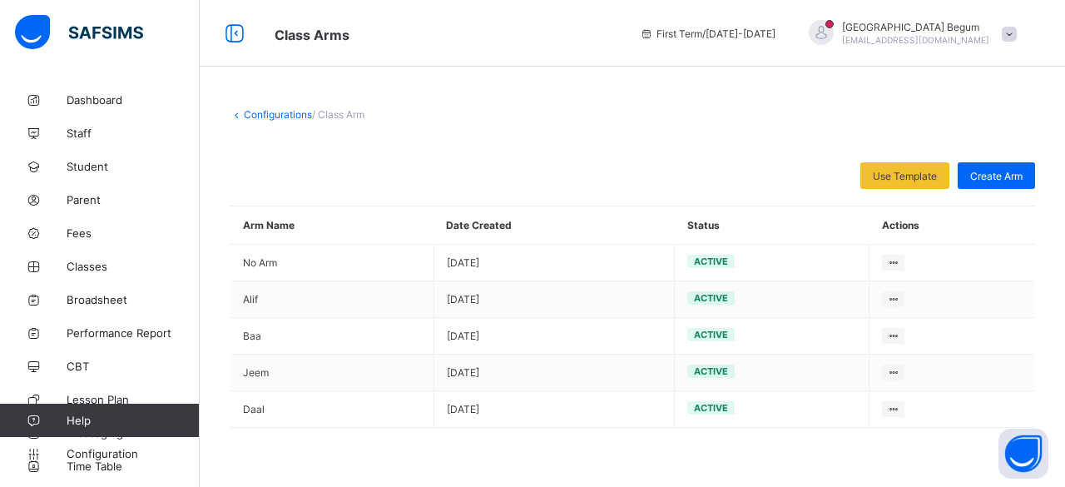
click at [258, 114] on link "Configurations" at bounding box center [278, 114] width 68 height 12
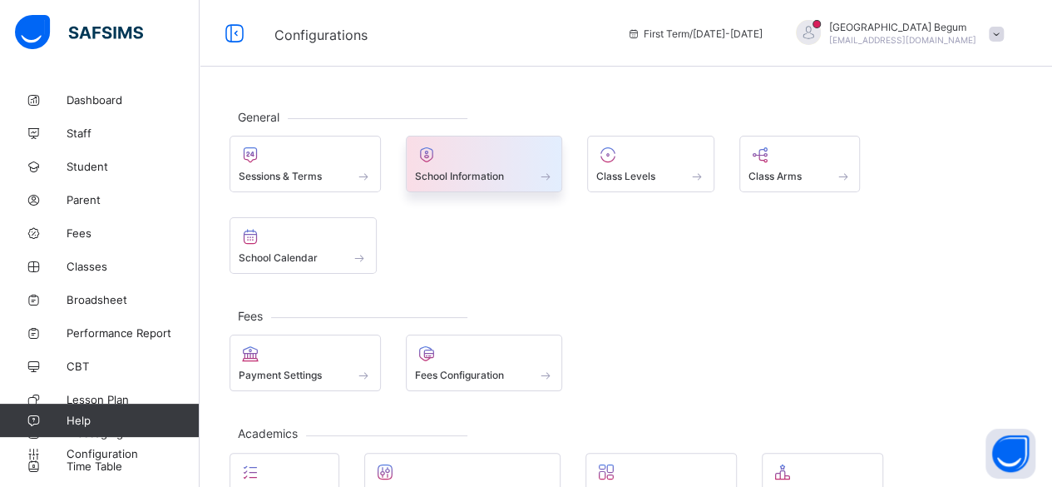
click at [451, 181] on div "School Information" at bounding box center [484, 176] width 139 height 14
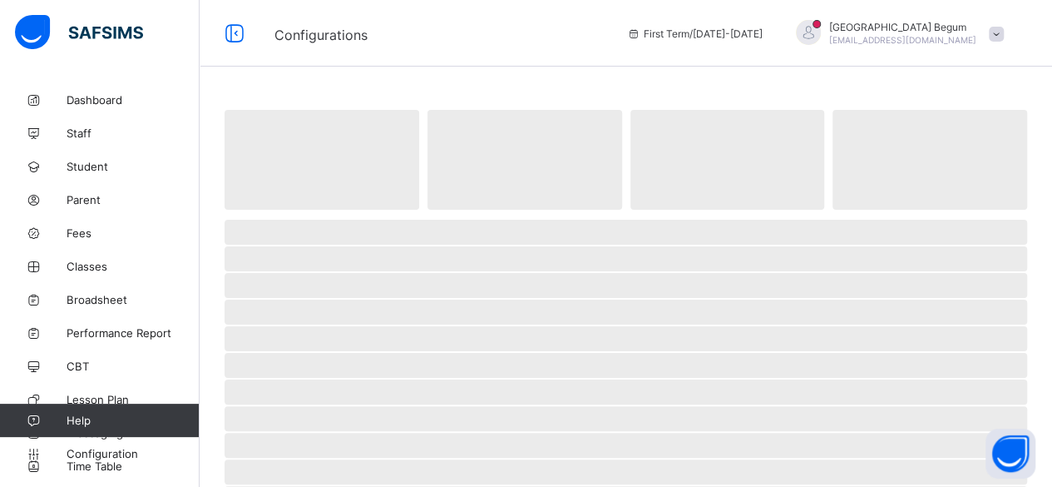
select select "**"
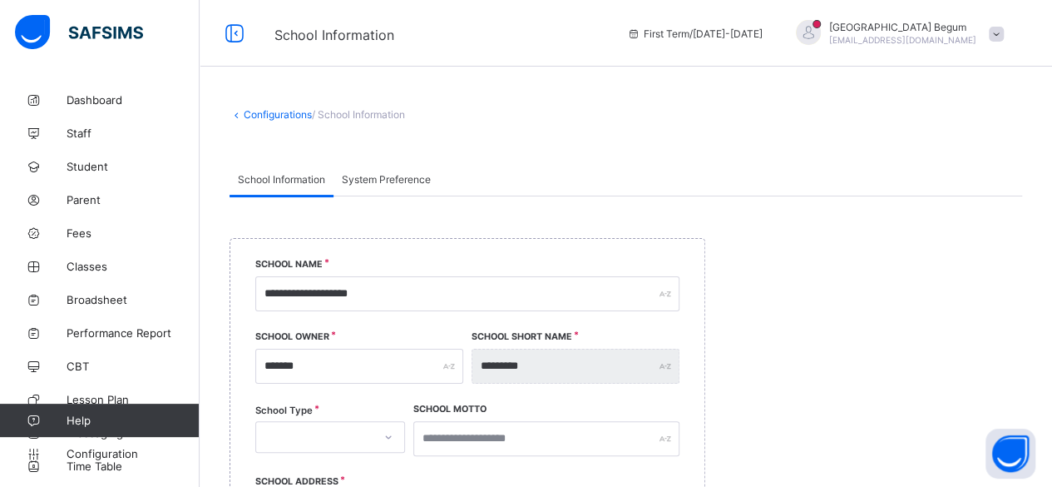
click at [247, 114] on link "Configurations" at bounding box center [278, 114] width 68 height 12
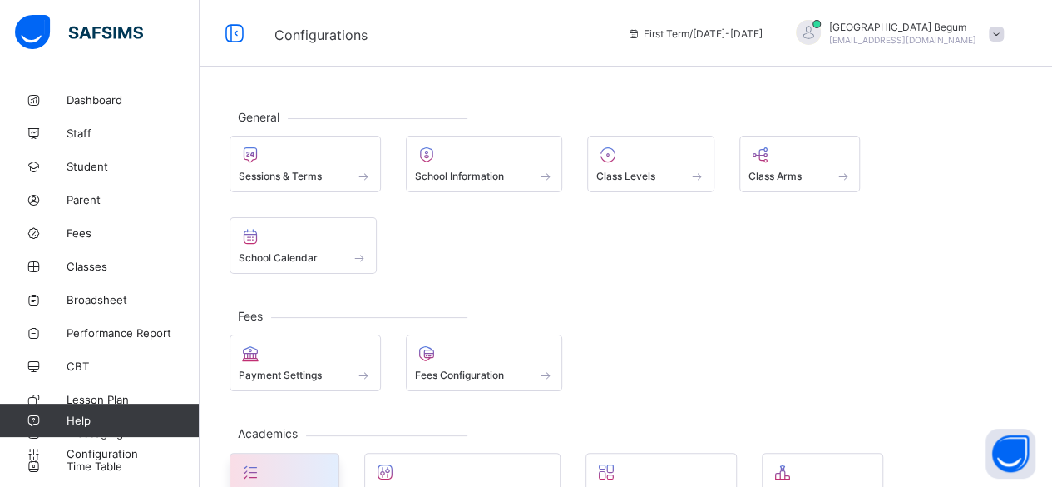
click at [271, 462] on div at bounding box center [284, 472] width 91 height 20
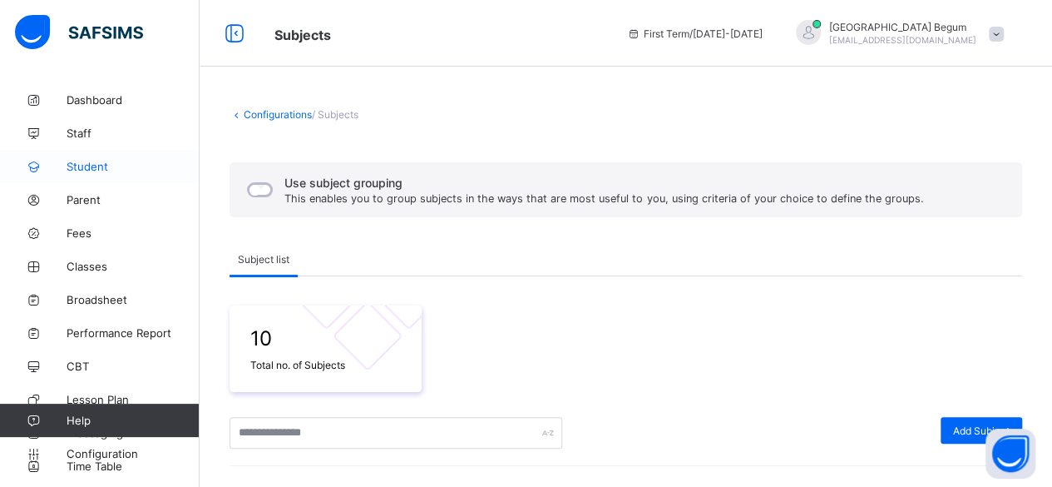
click at [116, 166] on span "Student" at bounding box center [133, 166] width 133 height 13
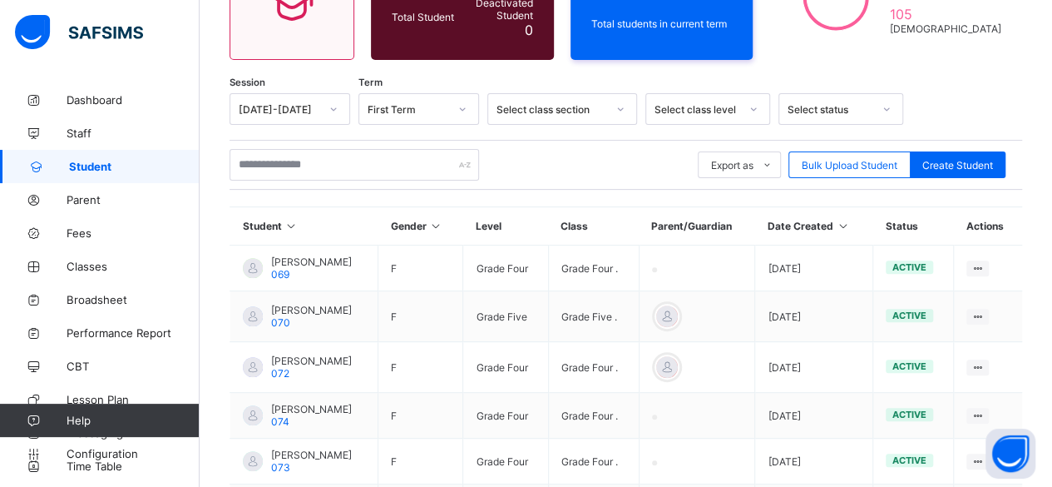
scroll to position [209, 0]
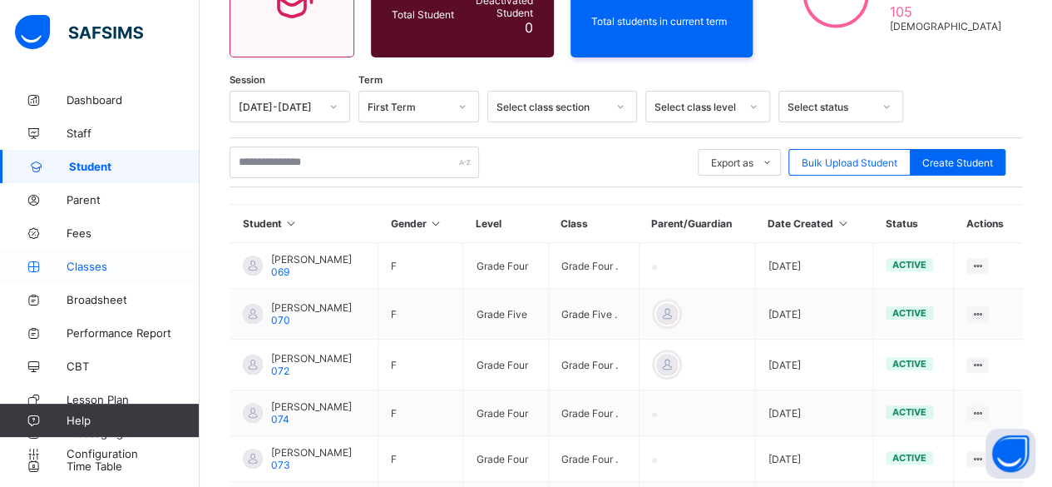
click at [100, 267] on span "Classes" at bounding box center [133, 266] width 133 height 13
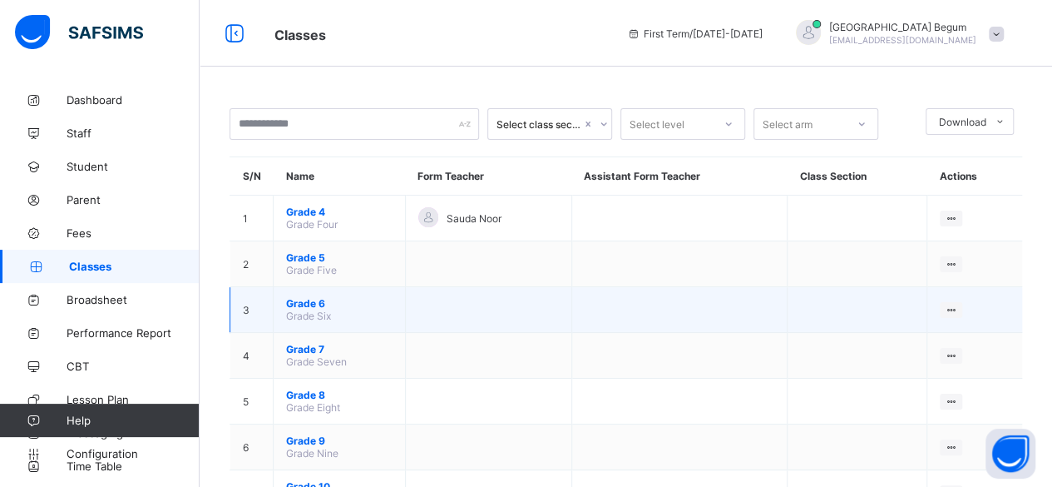
click at [303, 297] on span "Grade 6" at bounding box center [339, 303] width 106 height 12
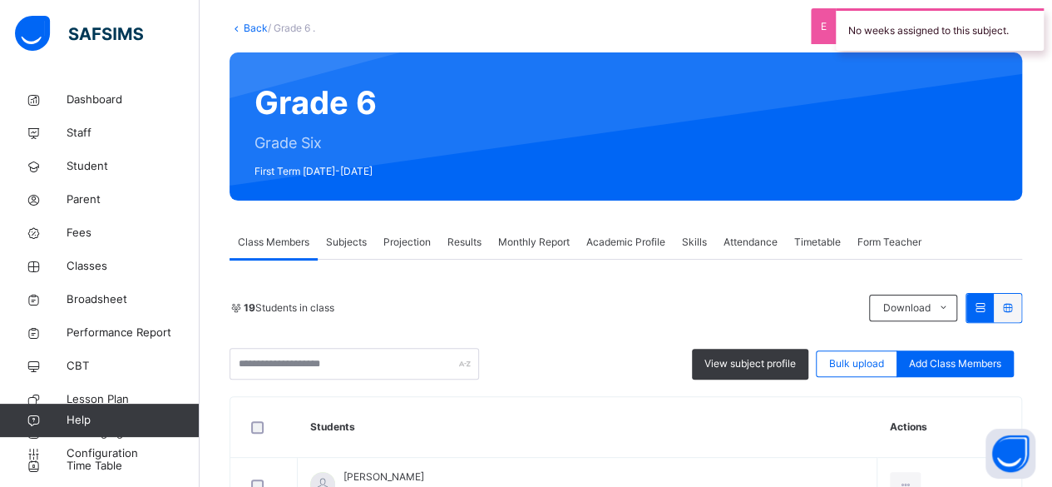
scroll to position [88, 0]
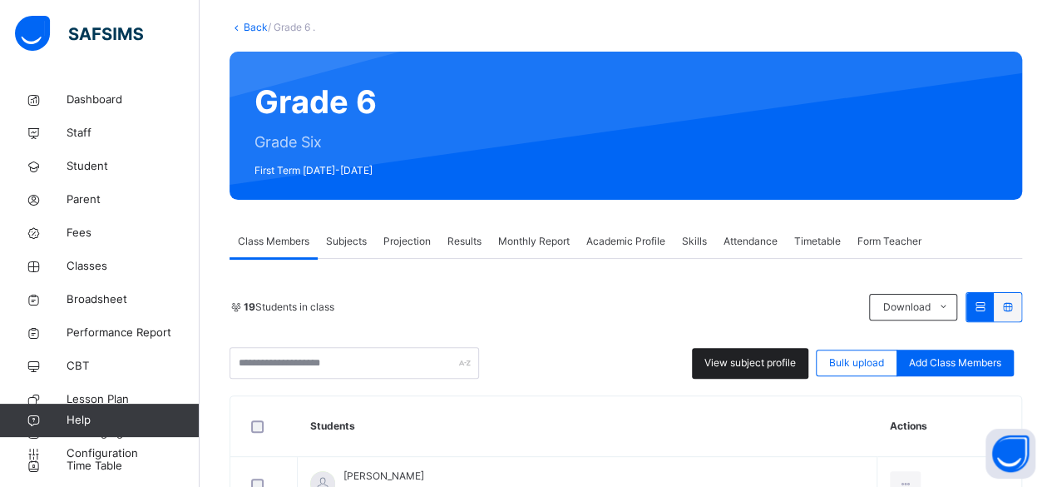
click at [770, 373] on div "View subject profile" at bounding box center [750, 363] width 116 height 31
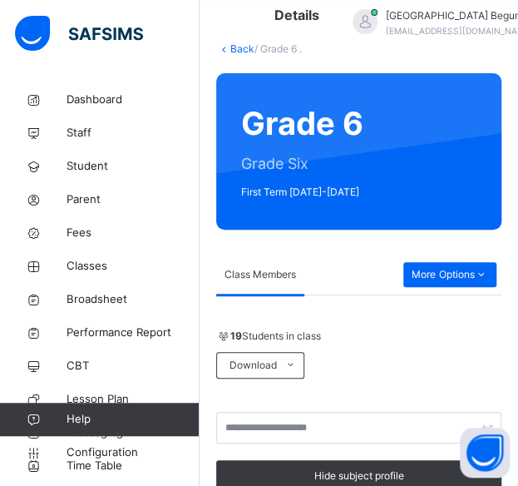
scroll to position [0, 0]
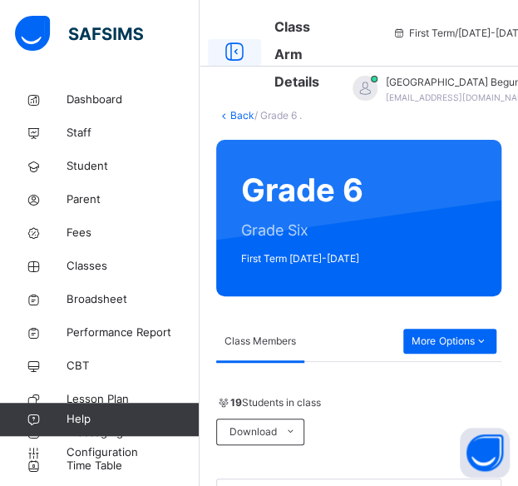
click at [236, 54] on icon at bounding box center [234, 52] width 28 height 30
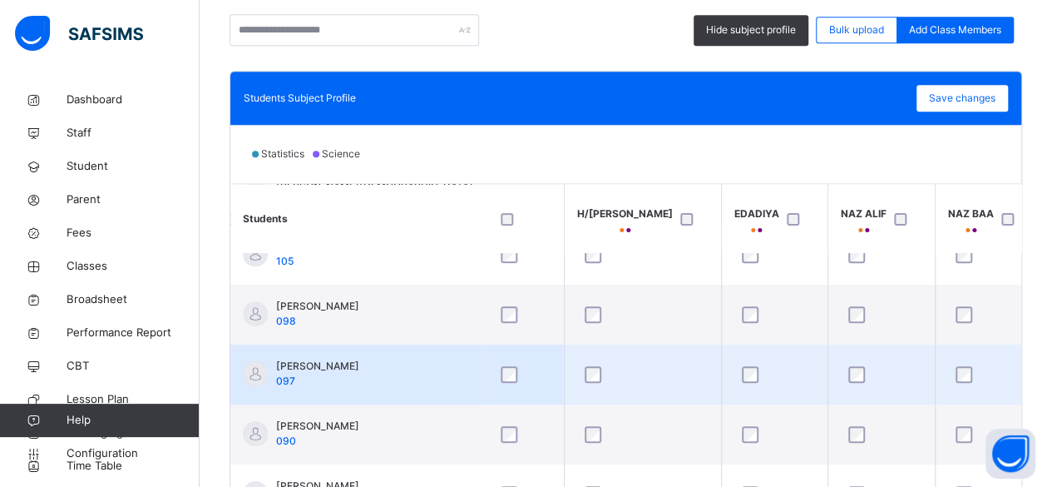
scroll to position [329, 612]
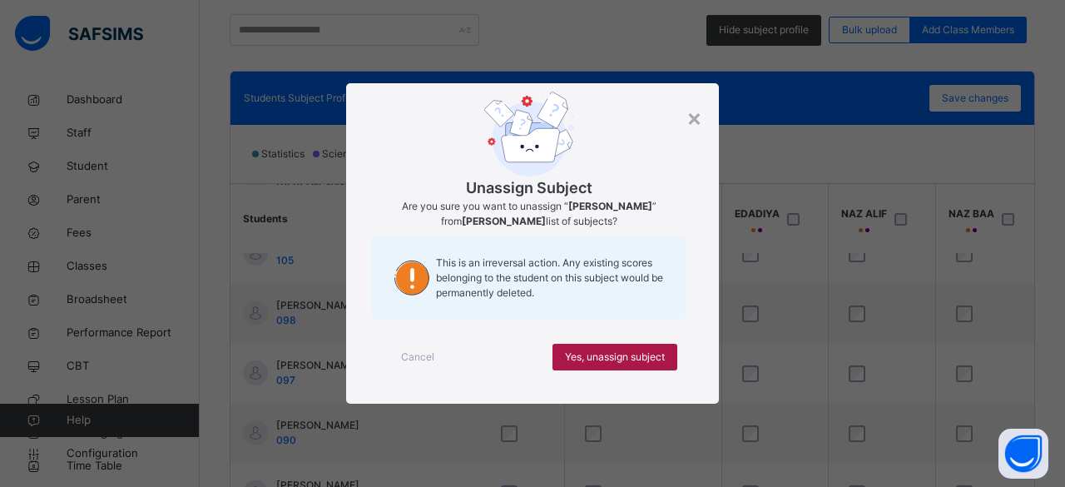
click at [606, 357] on span "Yes, unassign subject" at bounding box center [615, 356] width 100 height 15
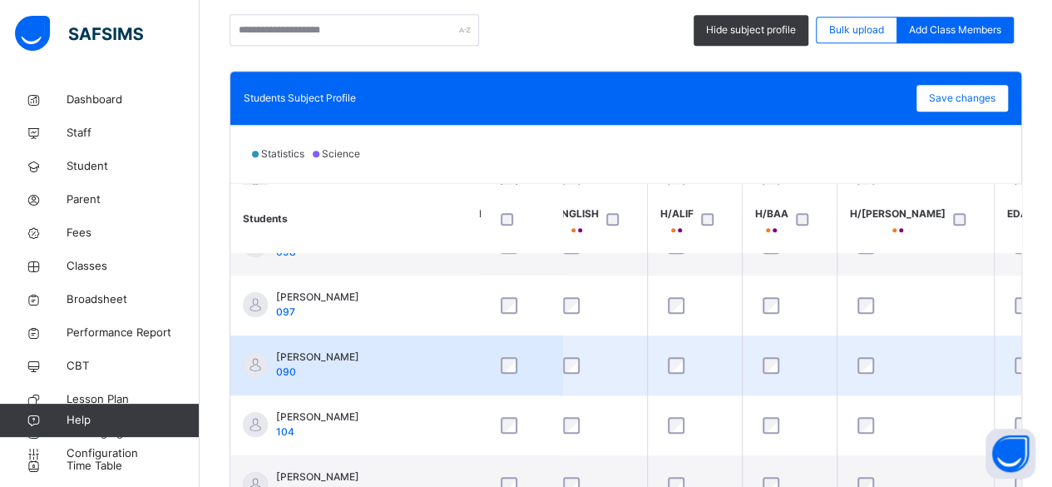
scroll to position [405, 339]
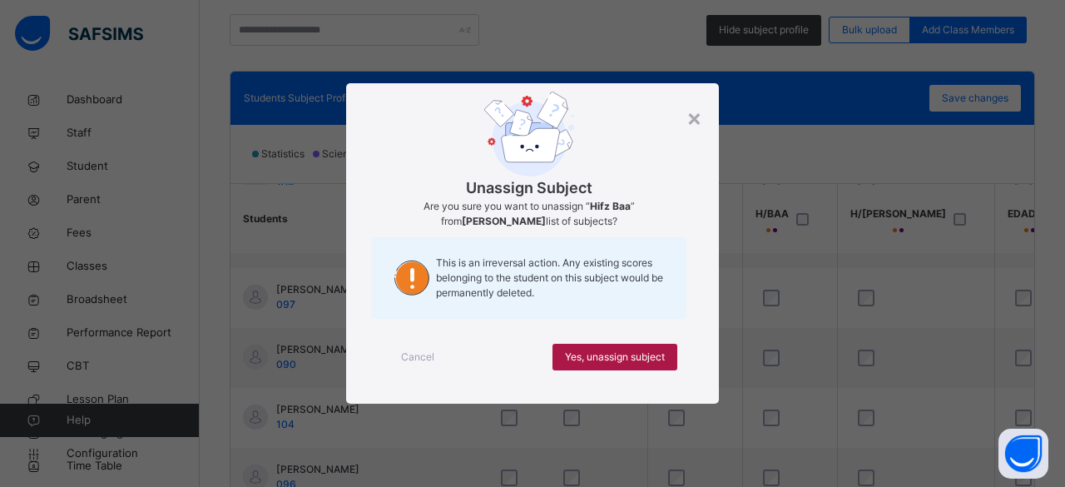
click at [610, 366] on div "Yes, unassign subject" at bounding box center [614, 357] width 125 height 27
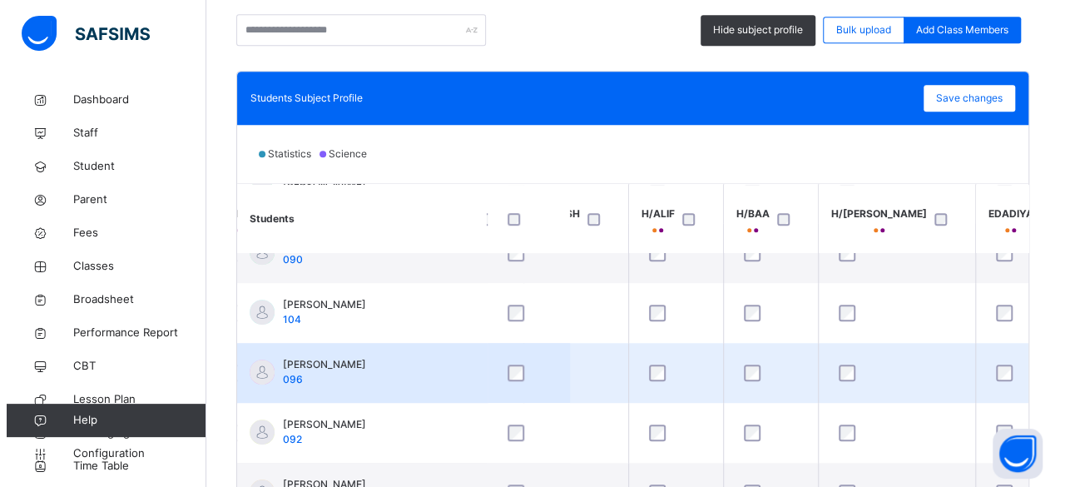
scroll to position [510, 363]
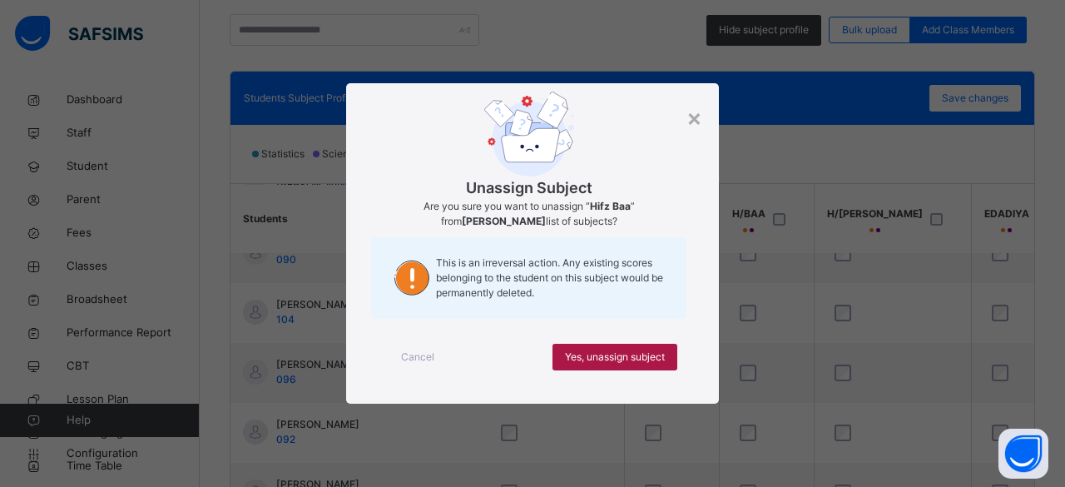
click at [621, 357] on span "Yes, unassign subject" at bounding box center [615, 356] width 100 height 15
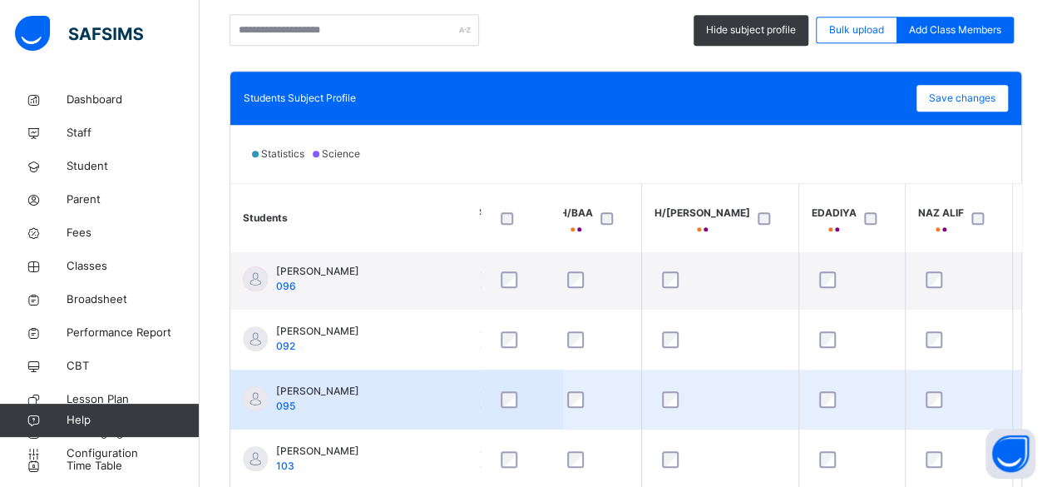
scroll to position [602, 535]
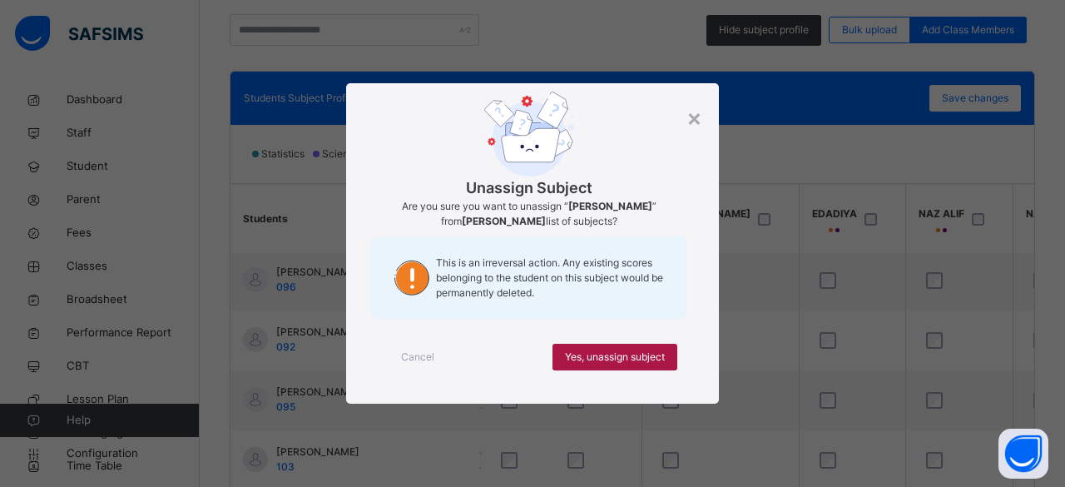
click at [613, 362] on span "Yes, unassign subject" at bounding box center [615, 356] width 100 height 15
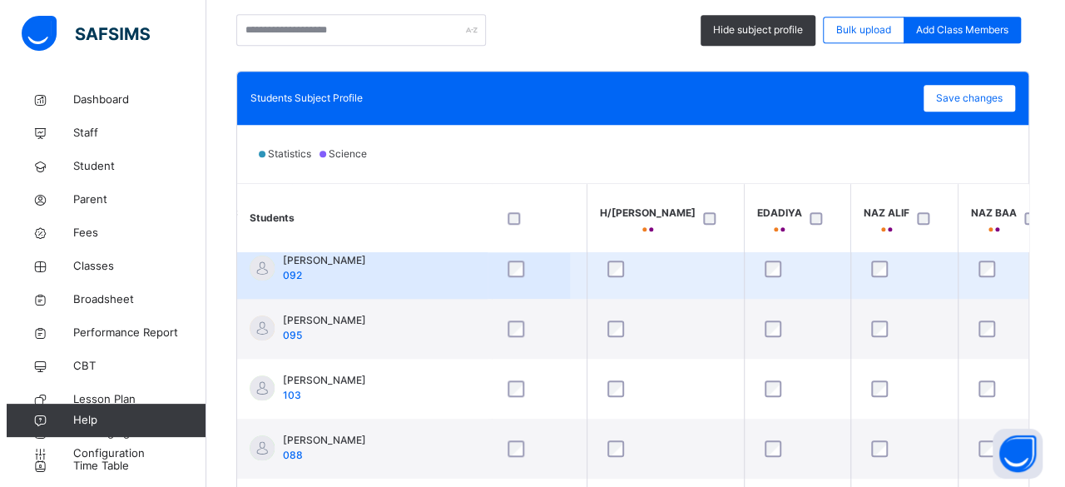
scroll to position [677, 596]
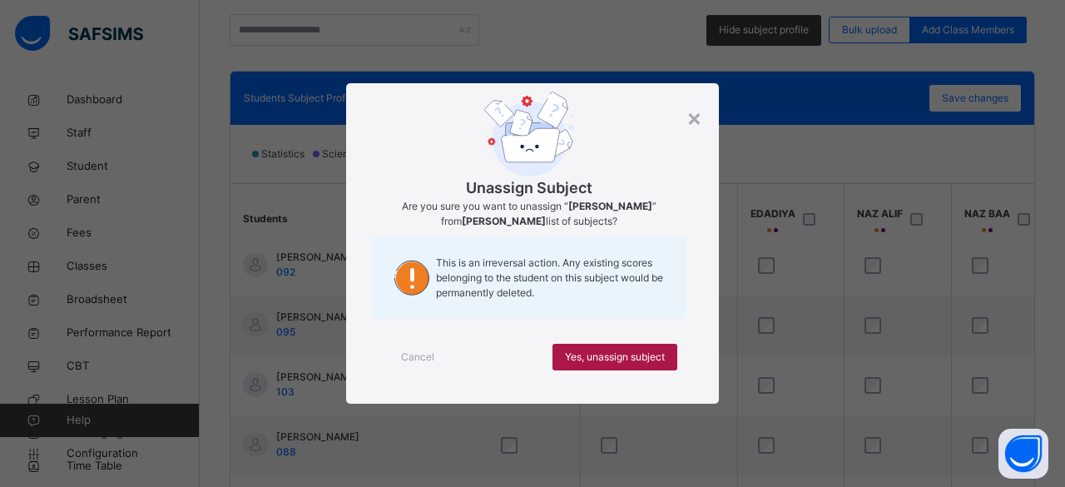
click at [637, 352] on span "Yes, unassign subject" at bounding box center [615, 356] width 100 height 15
click at [621, 357] on span "Yes, unassign subject" at bounding box center [615, 356] width 100 height 15
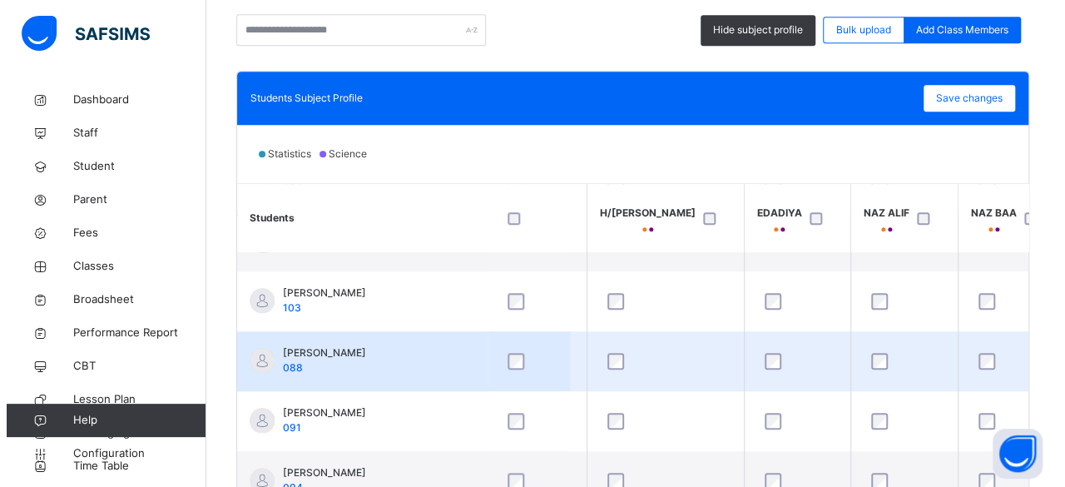
scroll to position [762, 596]
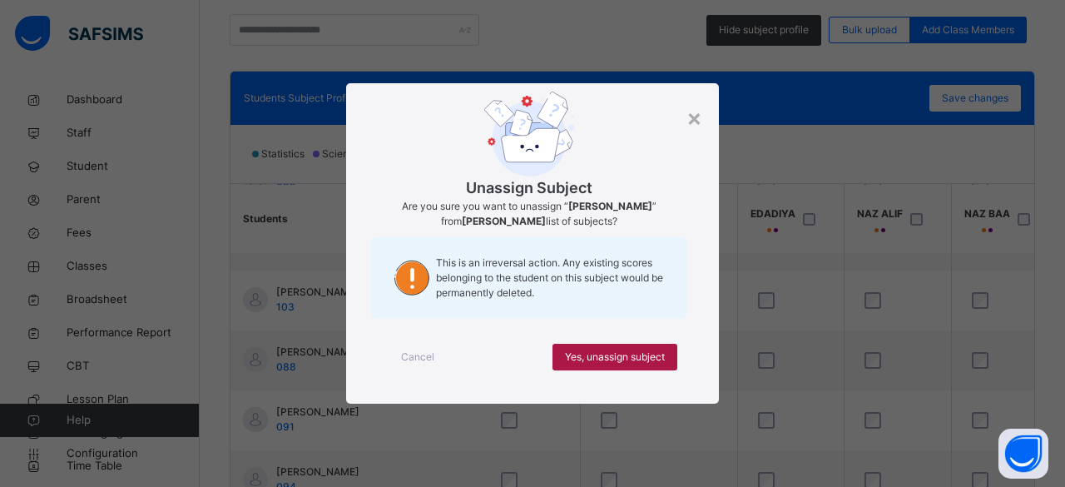
click at [655, 359] on span "Yes, unassign subject" at bounding box center [615, 356] width 100 height 15
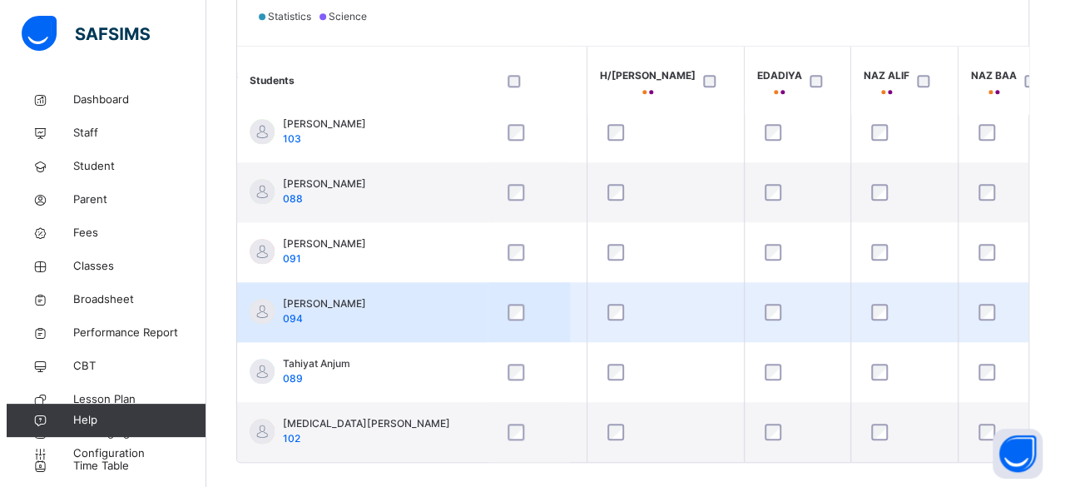
scroll to position [556, 0]
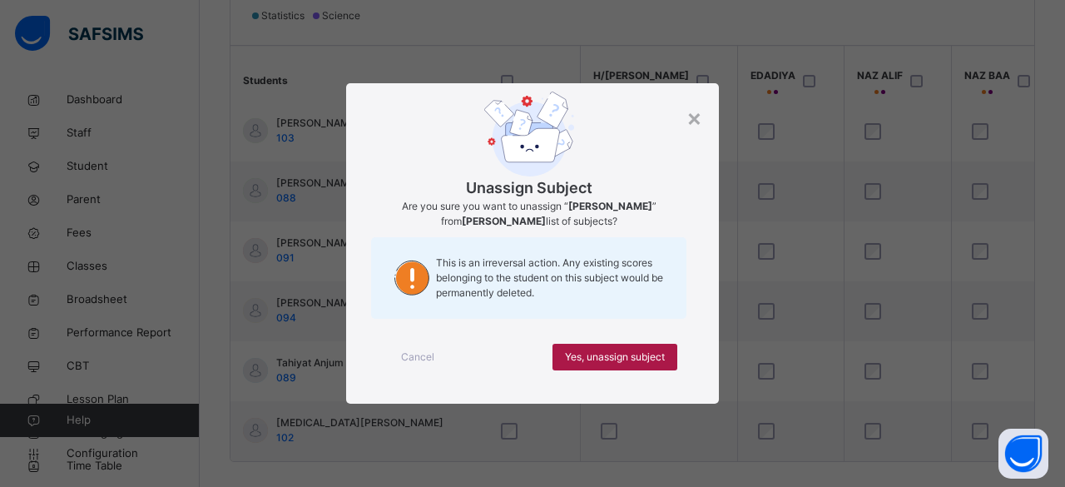
click at [585, 345] on div "Yes, unassign subject" at bounding box center [614, 357] width 125 height 27
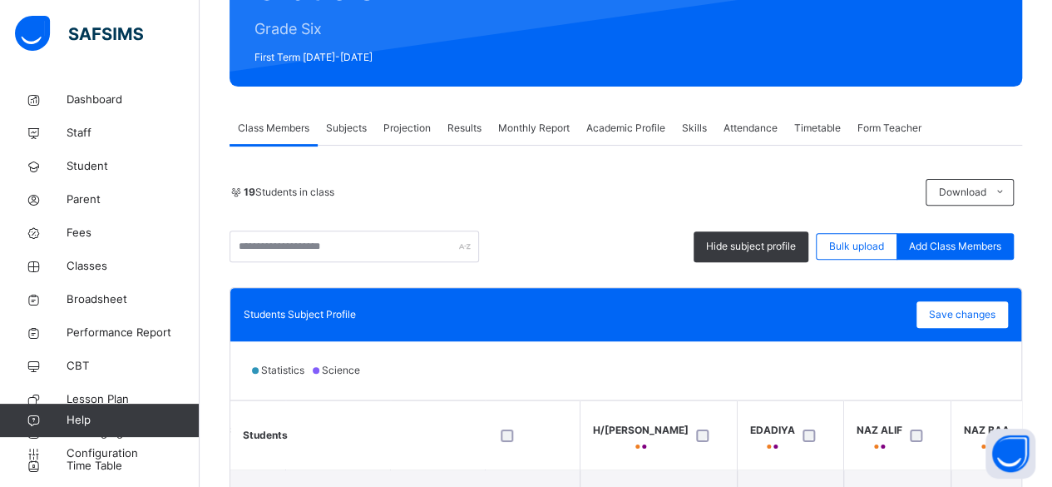
scroll to position [206, 0]
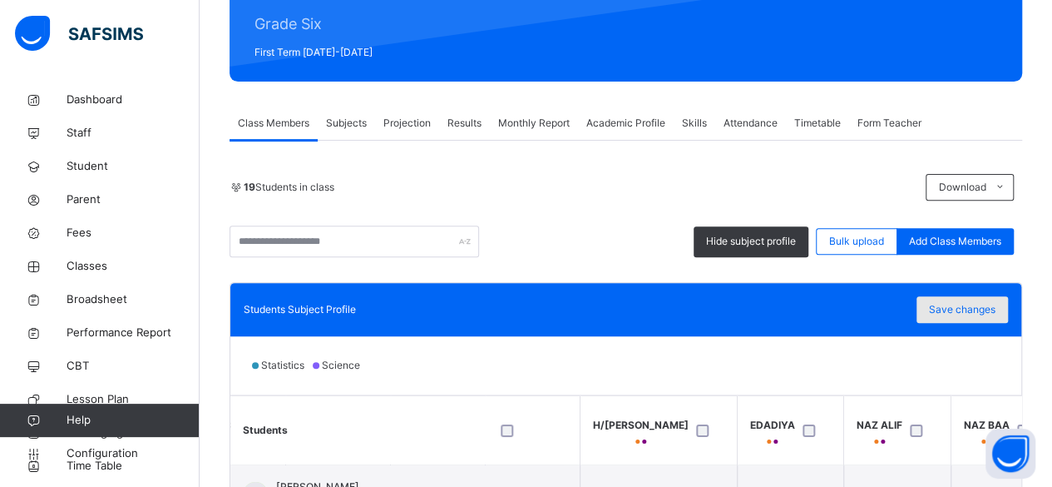
click at [958, 314] on span "Save changes" at bounding box center [962, 309] width 67 height 15
click at [67, 264] on span "Classes" at bounding box center [133, 266] width 133 height 17
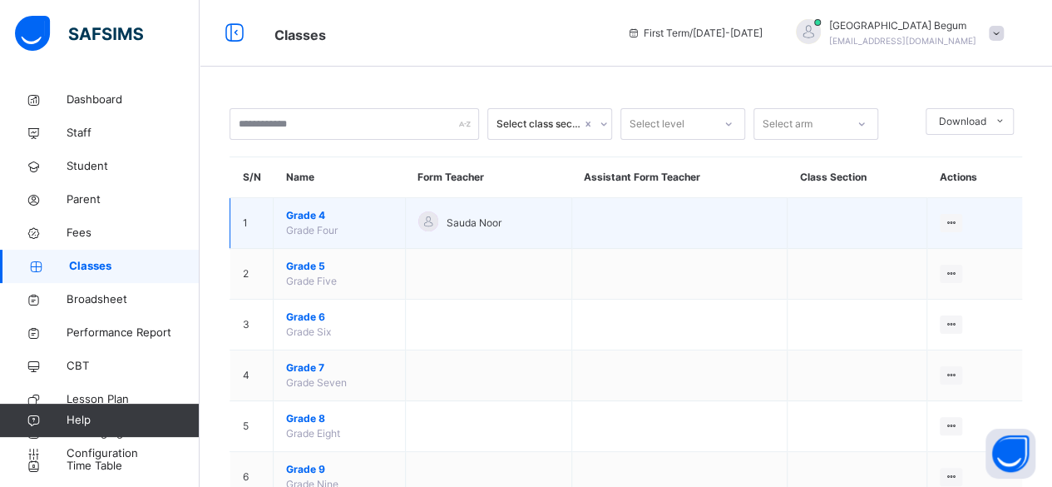
click at [311, 220] on span "Grade 4" at bounding box center [339, 215] width 106 height 15
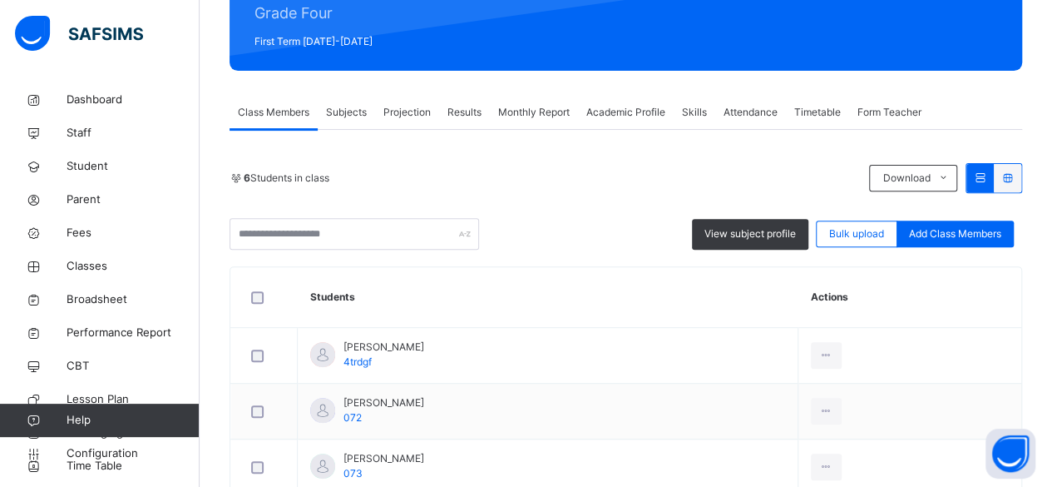
scroll to position [220, 0]
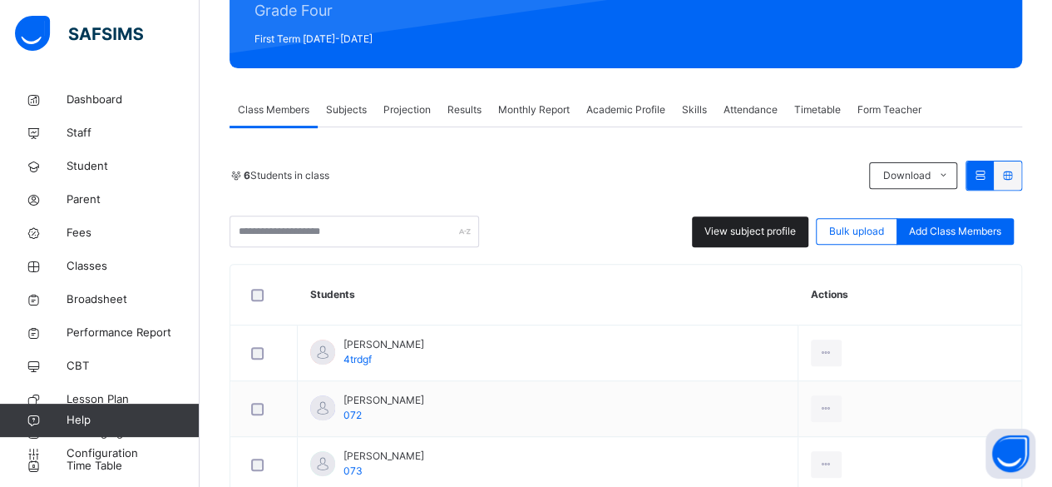
click at [739, 237] on span "View subject profile" at bounding box center [750, 231] width 91 height 15
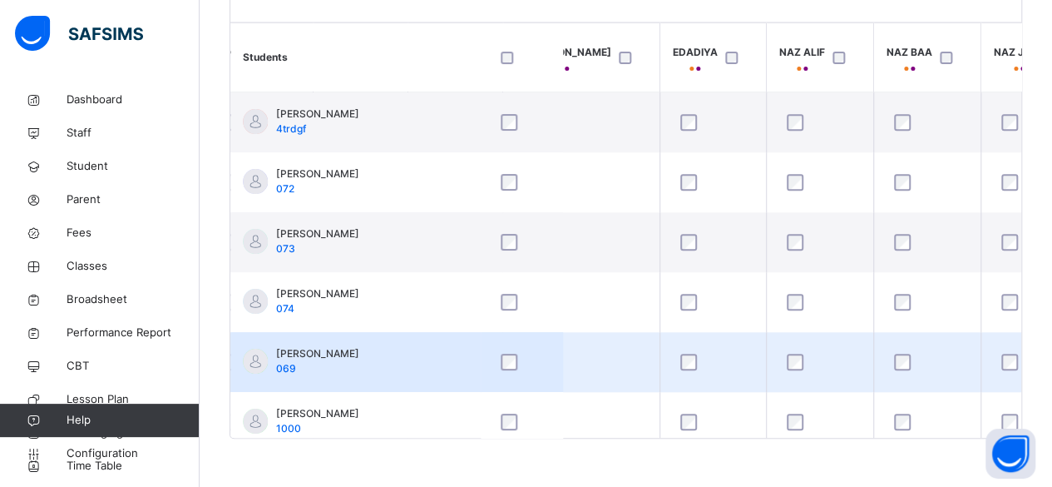
scroll to position [0, 676]
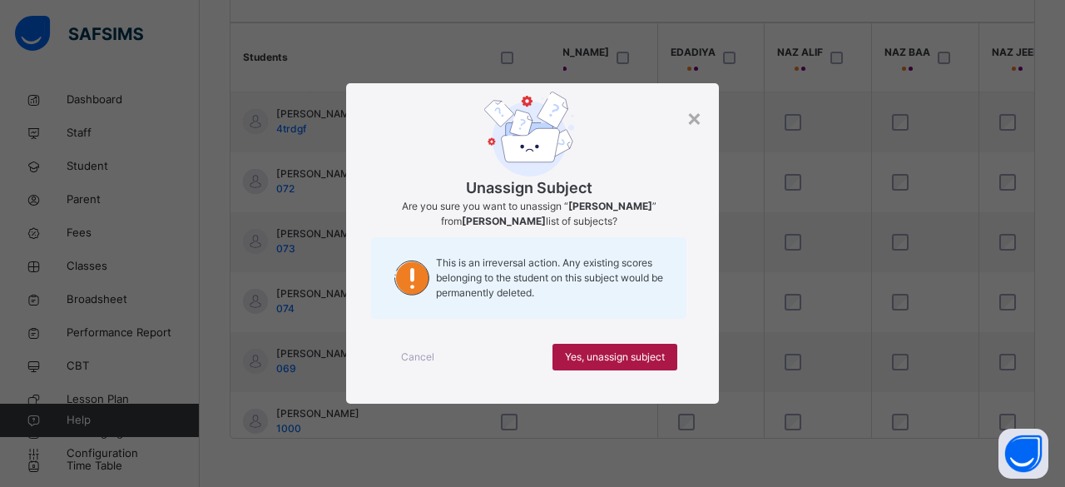
click at [643, 352] on span "Yes, unassign subject" at bounding box center [615, 356] width 100 height 15
click at [634, 349] on span "Yes, unassign subject" at bounding box center [615, 356] width 100 height 15
click at [629, 345] on div "Yes, unassign subject" at bounding box center [614, 357] width 125 height 27
click at [630, 352] on span "Yes, unassign subject" at bounding box center [615, 356] width 100 height 15
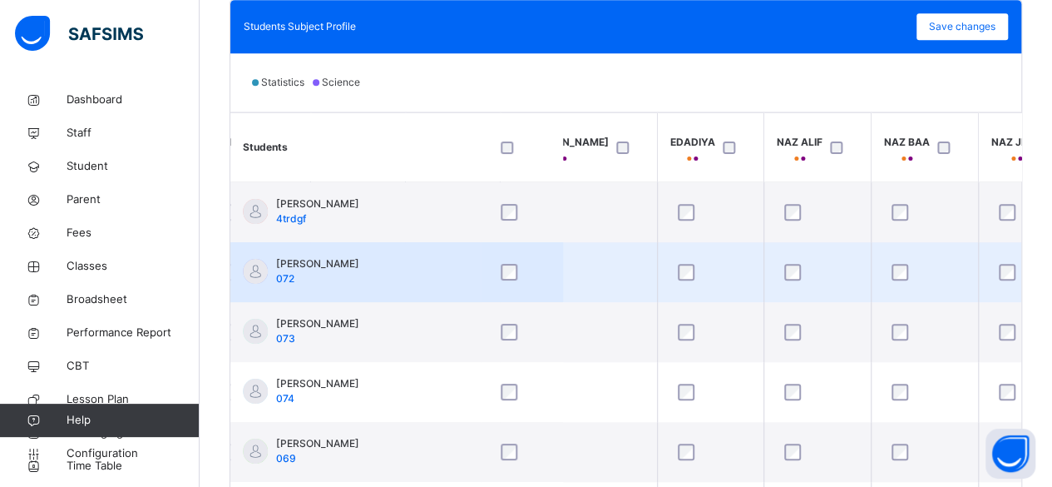
scroll to position [474, 0]
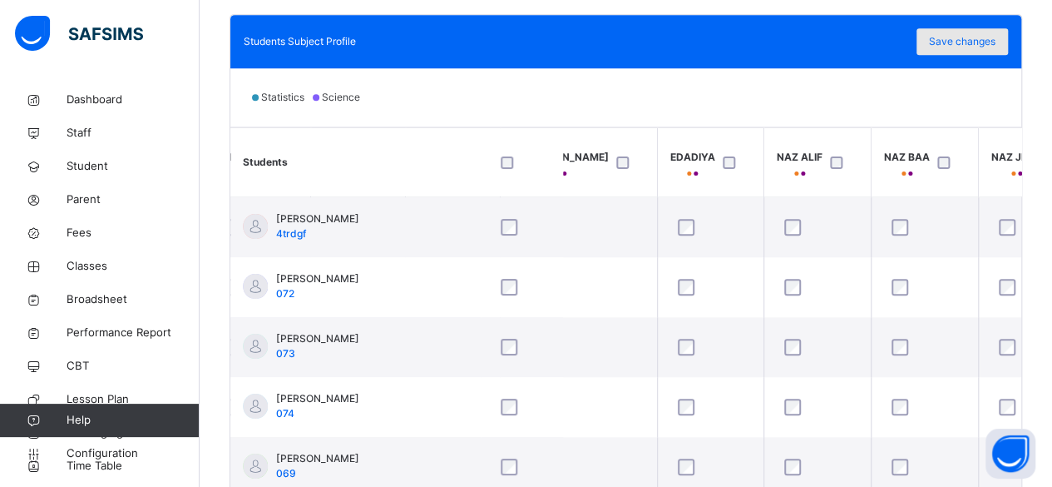
click at [955, 46] on span "Save changes" at bounding box center [962, 41] width 67 height 15
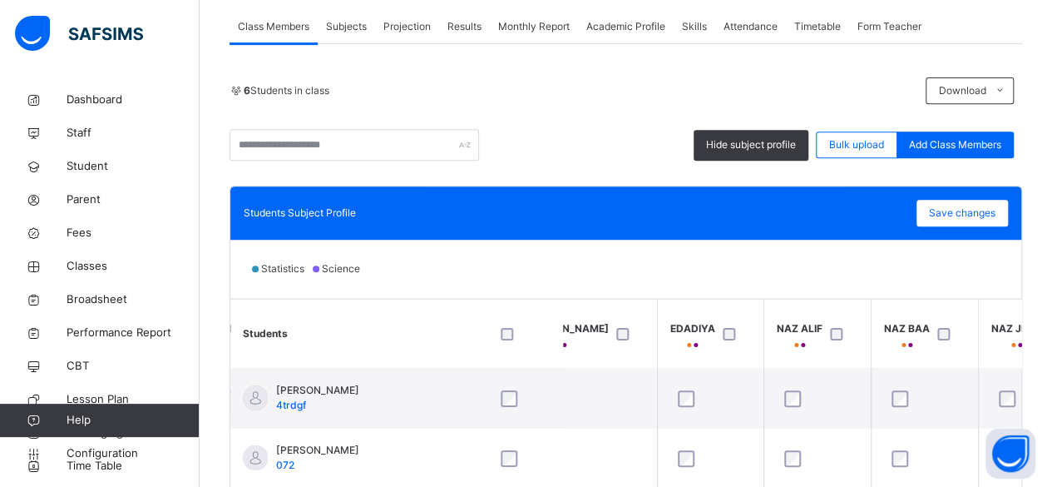
scroll to position [299, 0]
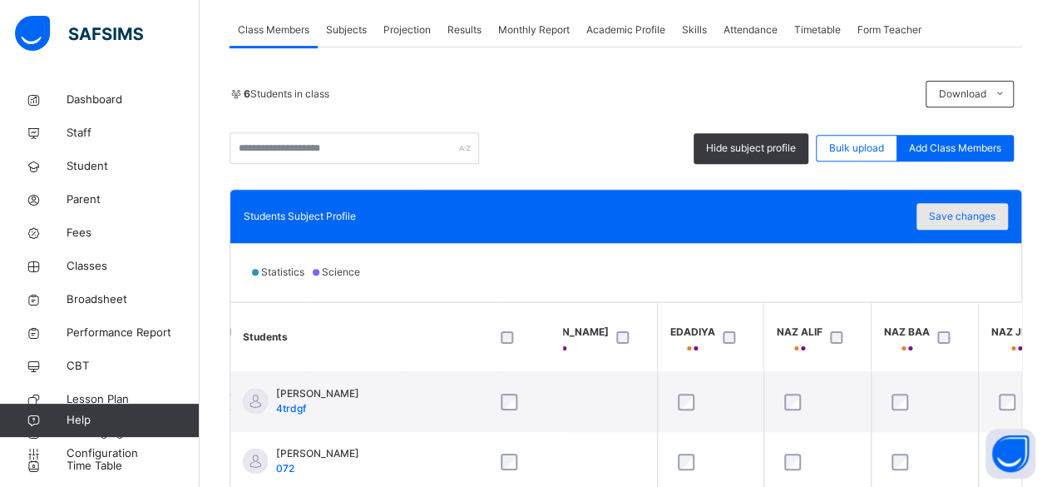
click at [979, 219] on span "Save changes" at bounding box center [962, 216] width 67 height 15
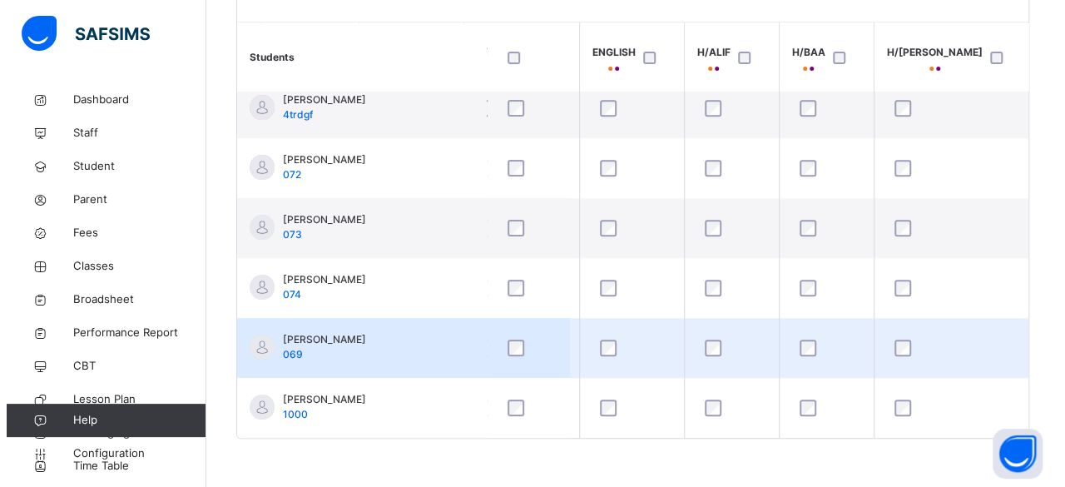
scroll to position [20, 309]
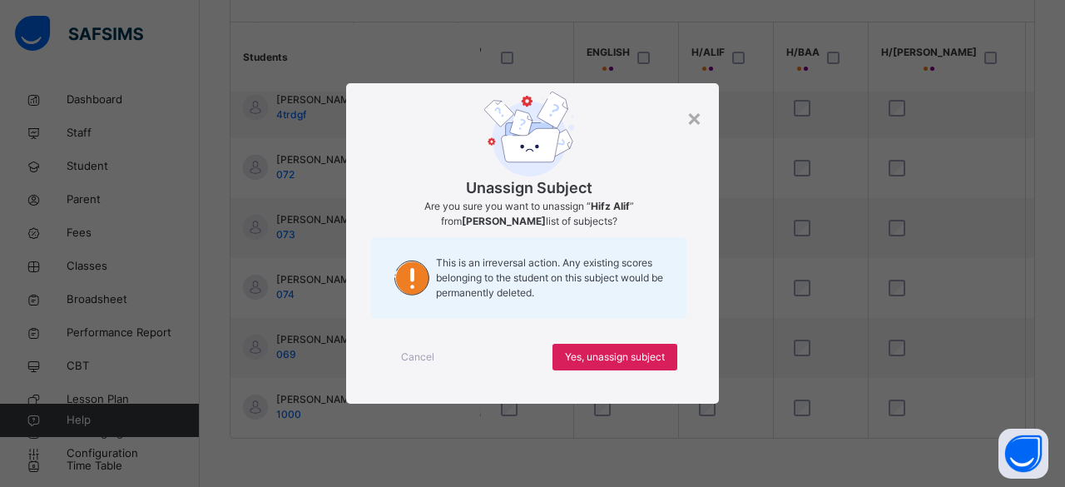
click at [416, 355] on span "Cancel" at bounding box center [417, 356] width 33 height 15
click at [594, 359] on span "Yes, unassign subject" at bounding box center [615, 356] width 100 height 15
click at [601, 356] on span "Yes, unassign subject" at bounding box center [615, 356] width 100 height 15
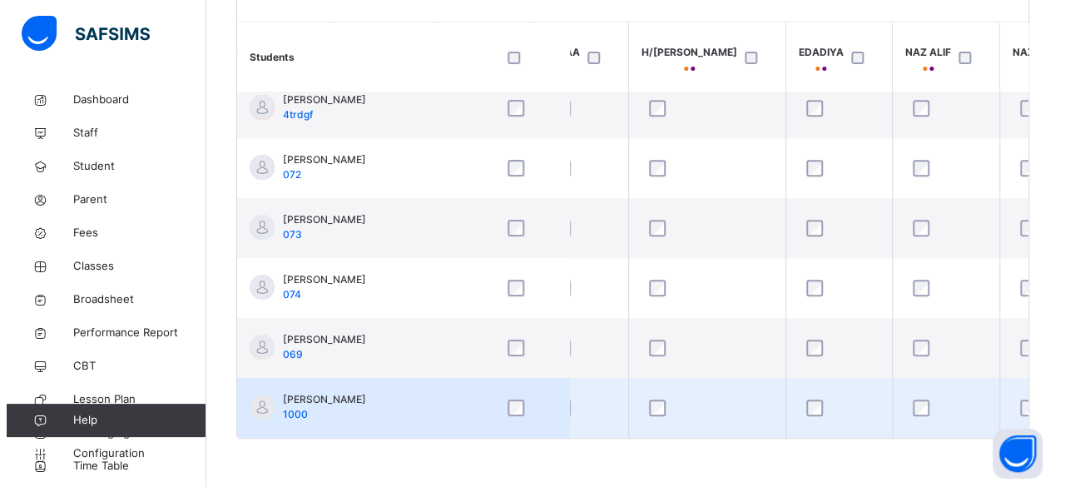
scroll to position [20, 556]
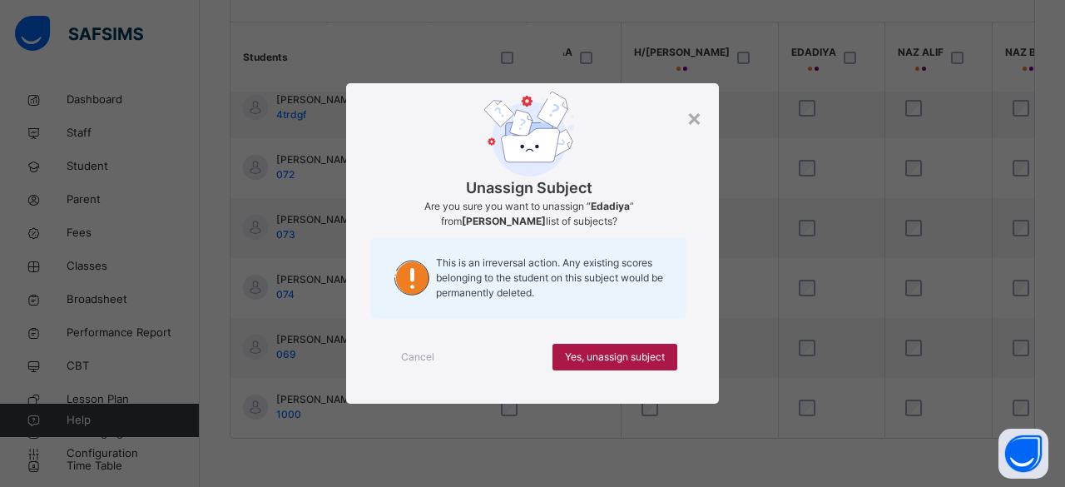
click at [592, 359] on span "Yes, unassign subject" at bounding box center [615, 356] width 100 height 15
click at [601, 357] on span "Yes, unassign subject" at bounding box center [615, 356] width 100 height 15
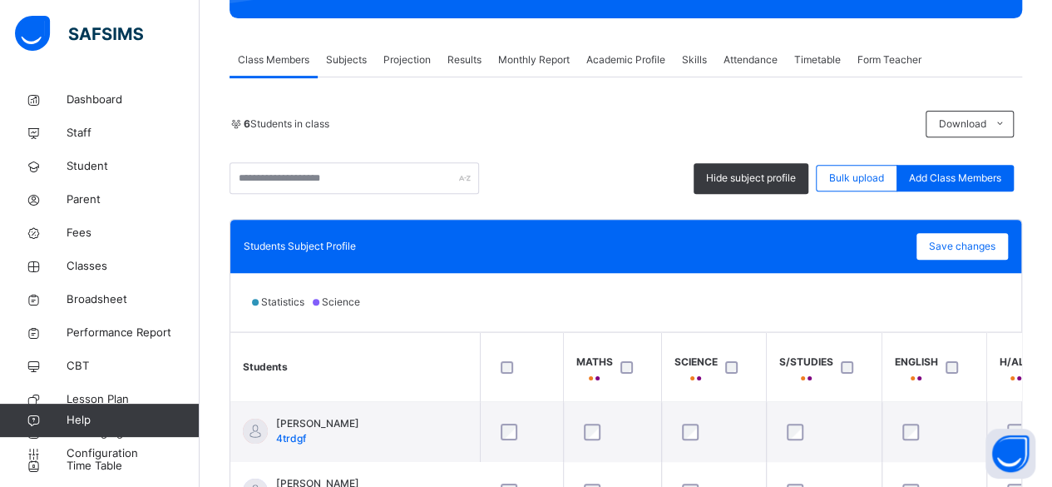
scroll to position [265, 0]
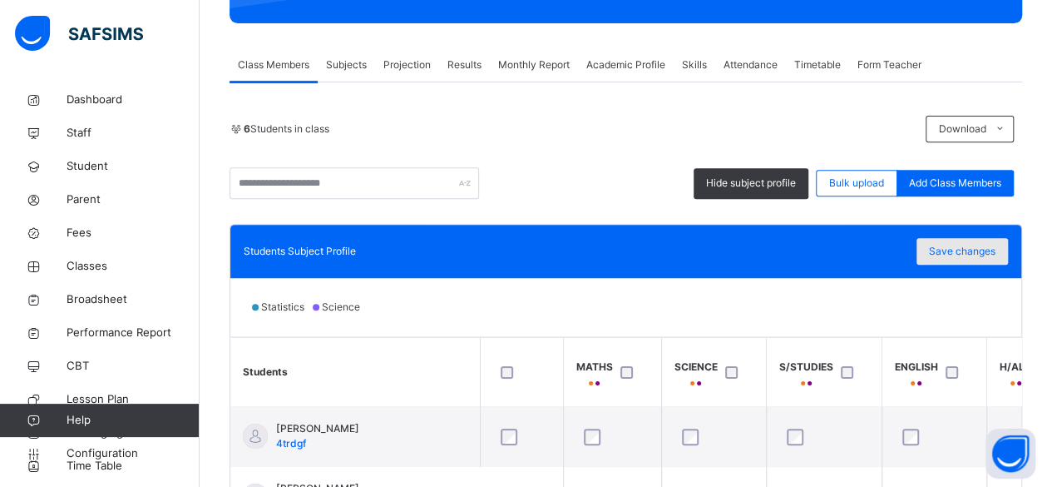
click at [943, 244] on span "Save changes" at bounding box center [962, 251] width 67 height 15
click at [958, 244] on span "Save changes" at bounding box center [962, 251] width 67 height 15
click at [108, 271] on span "Classes" at bounding box center [133, 266] width 133 height 17
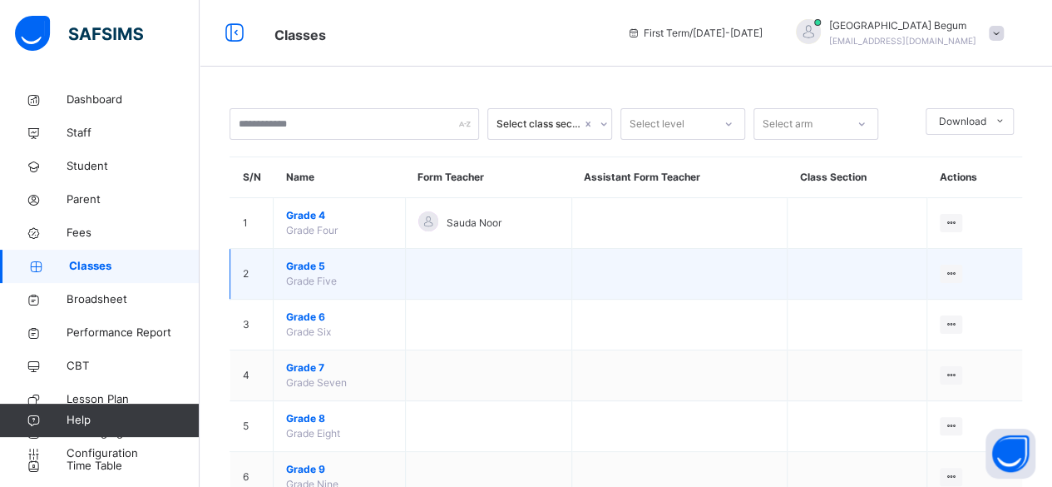
click at [313, 265] on span "Grade 5" at bounding box center [339, 266] width 106 height 15
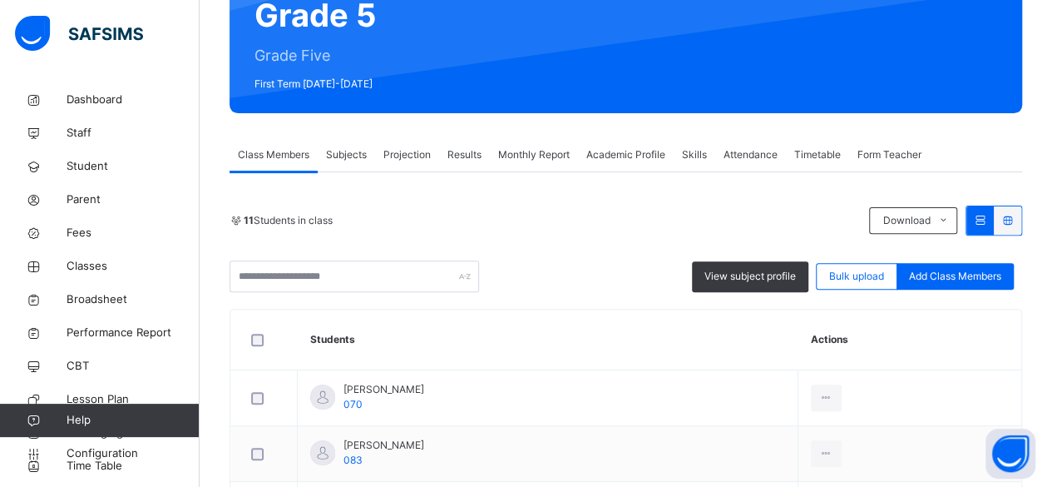
scroll to position [178, 0]
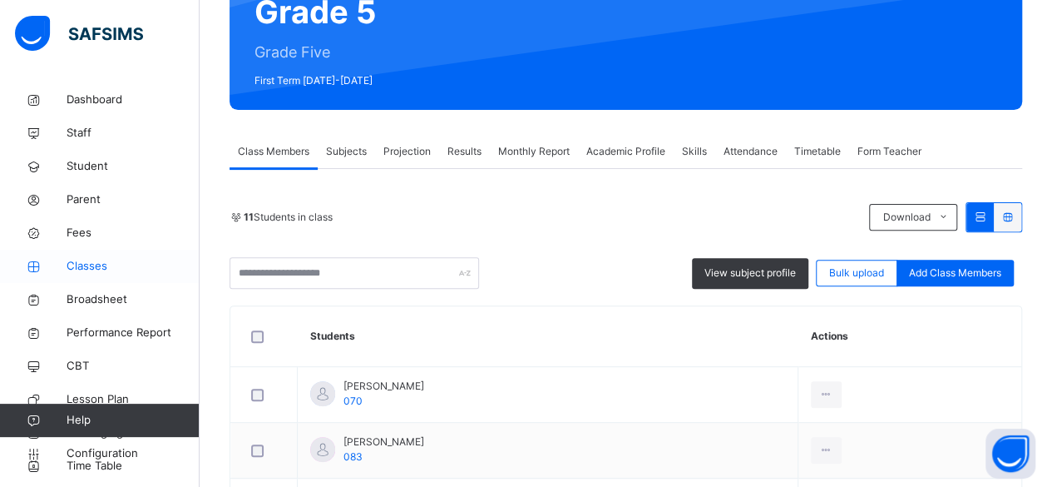
click at [131, 270] on span "Classes" at bounding box center [133, 266] width 133 height 17
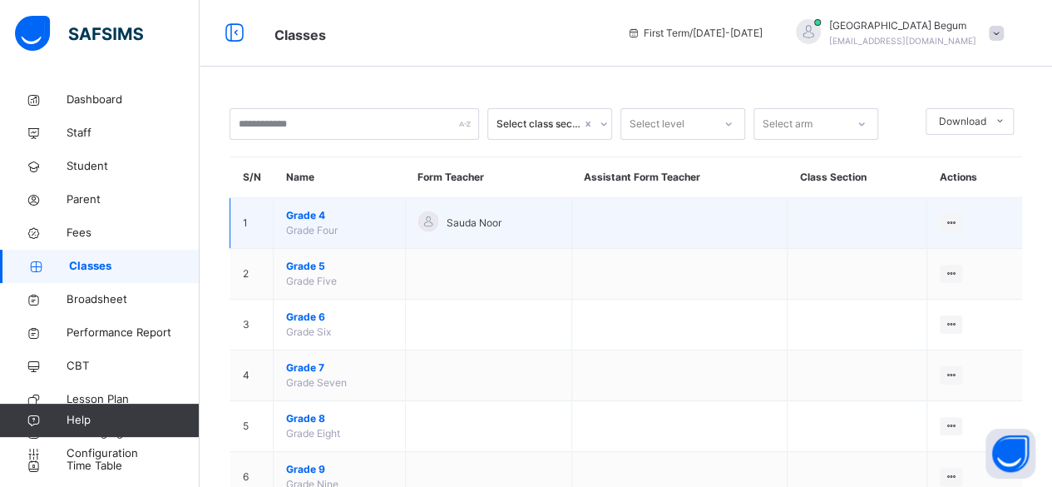
click at [316, 216] on span "Grade 4" at bounding box center [339, 215] width 106 height 15
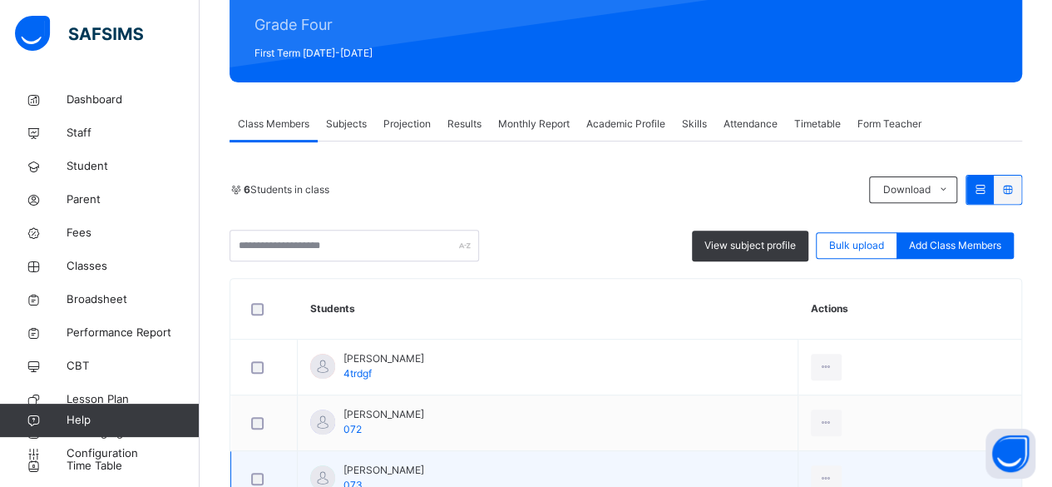
scroll to position [197, 0]
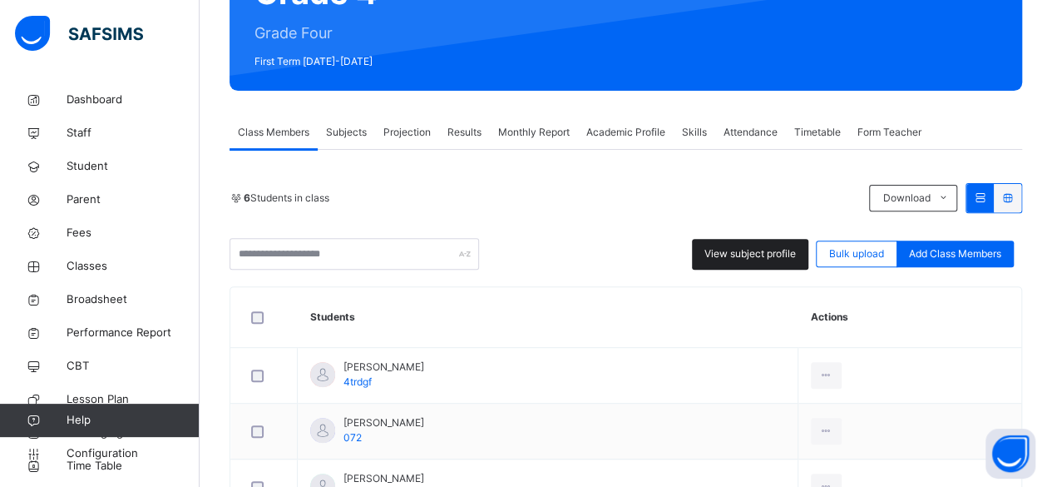
click at [779, 250] on span "View subject profile" at bounding box center [750, 253] width 91 height 15
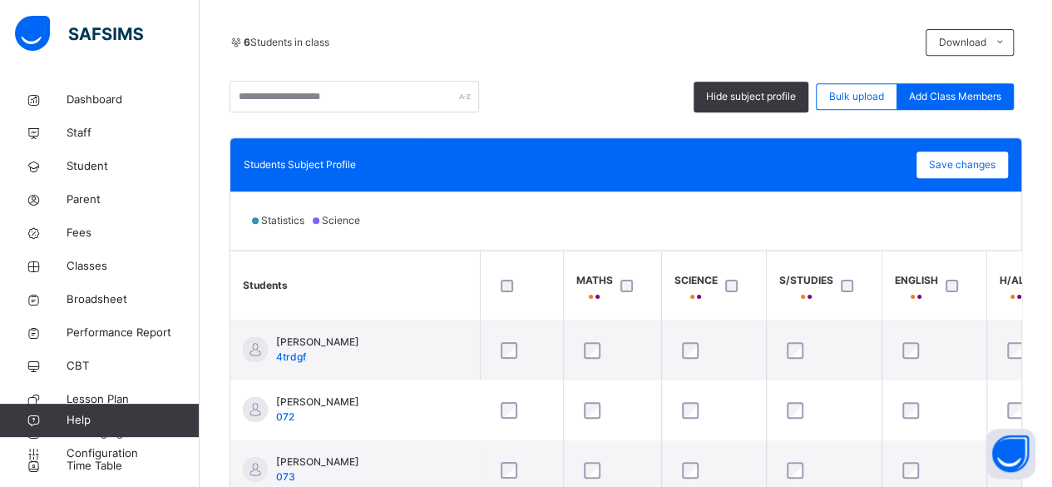
scroll to position [350, 0]
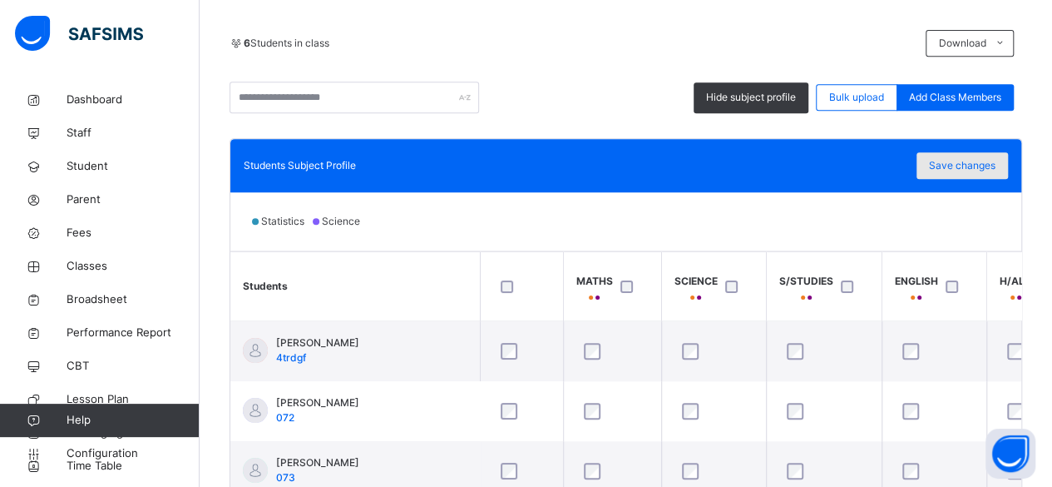
click at [957, 170] on span "Save changes" at bounding box center [962, 165] width 67 height 15
click at [123, 271] on span "Classes" at bounding box center [133, 266] width 133 height 17
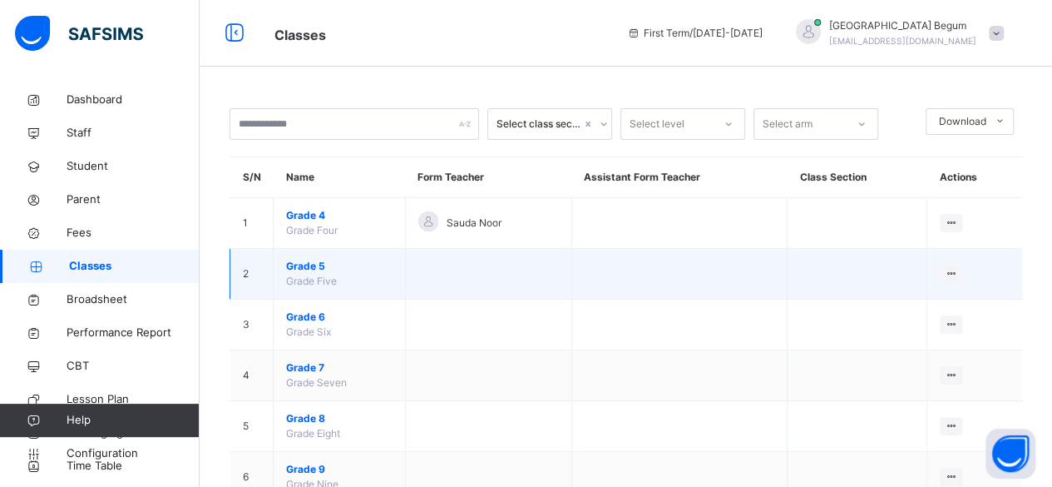
click at [302, 272] on span "Grade 5" at bounding box center [339, 266] width 106 height 15
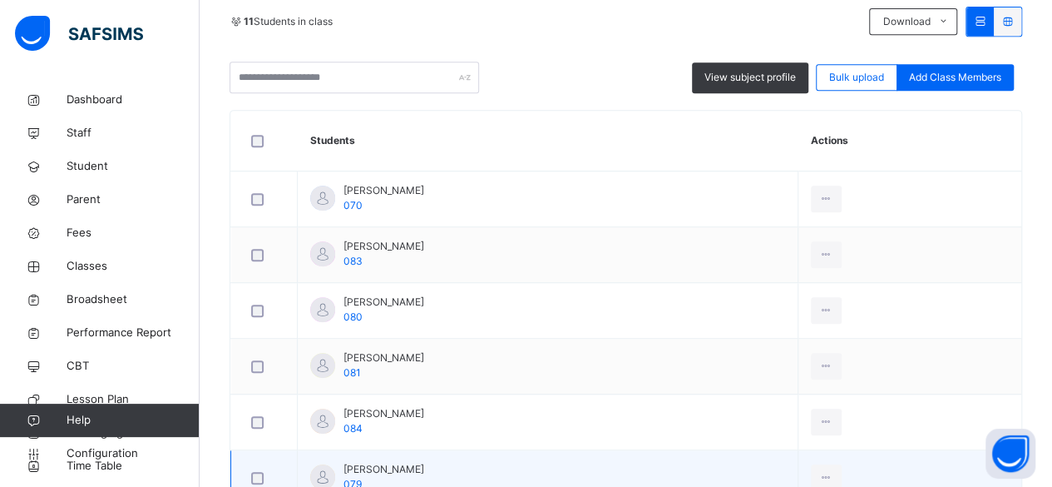
scroll to position [334, 0]
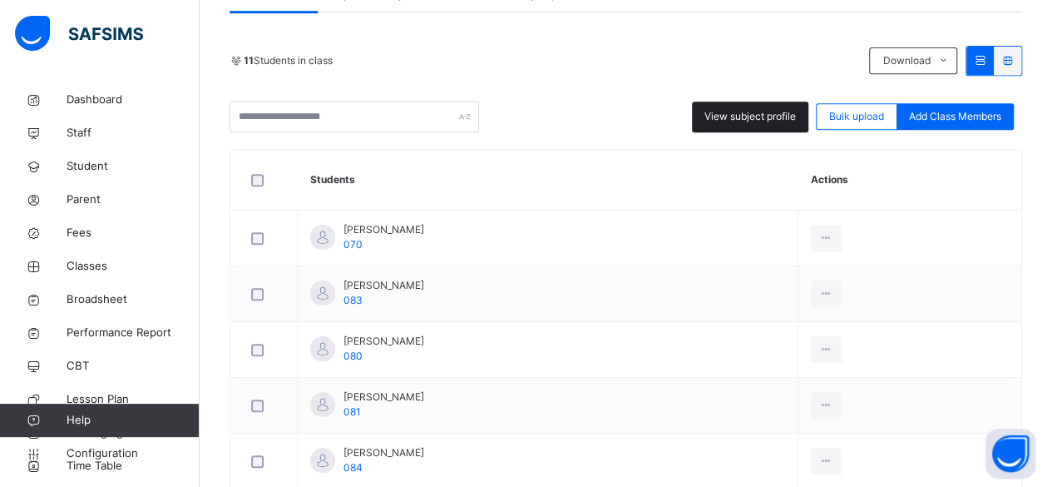
click at [724, 121] on span "View subject profile" at bounding box center [750, 116] width 91 height 15
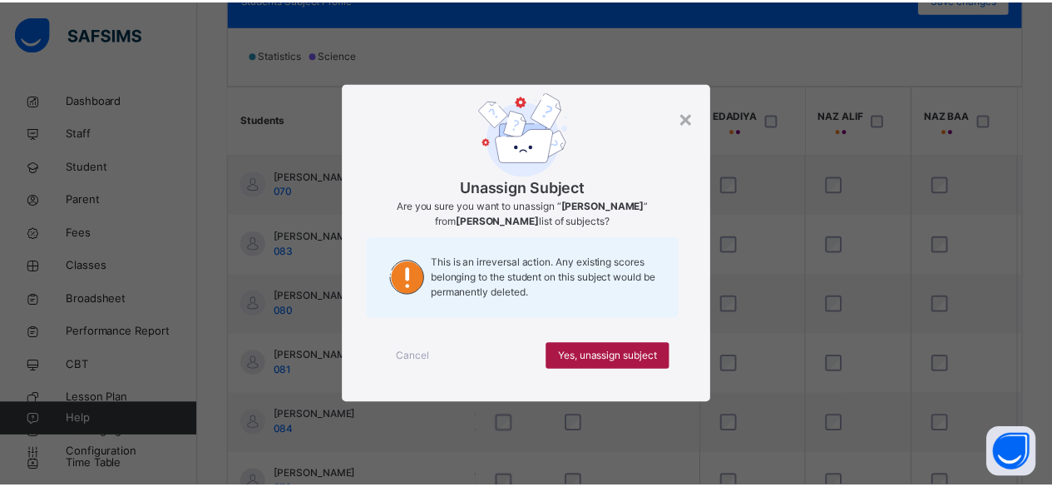
scroll to position [0, 630]
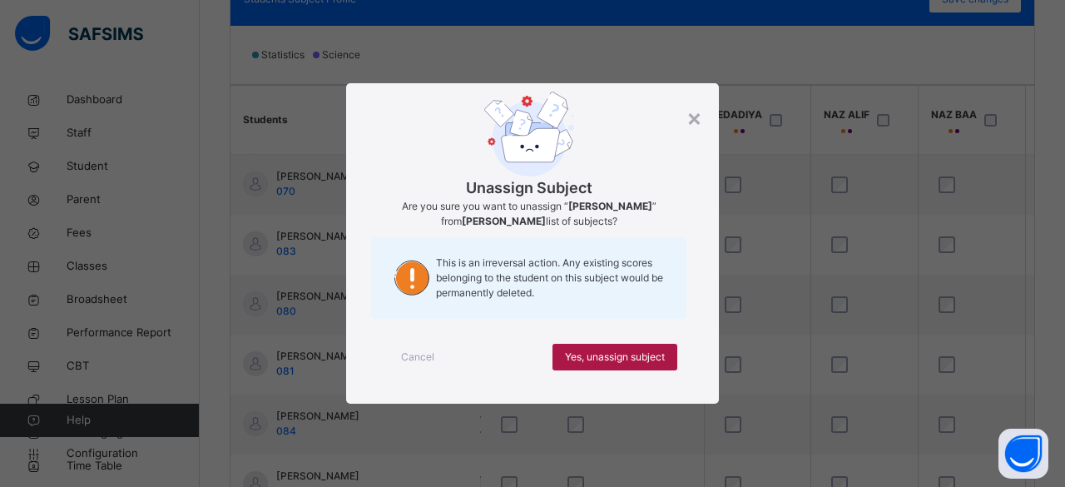
click at [606, 349] on span "Yes, unassign subject" at bounding box center [615, 356] width 100 height 15
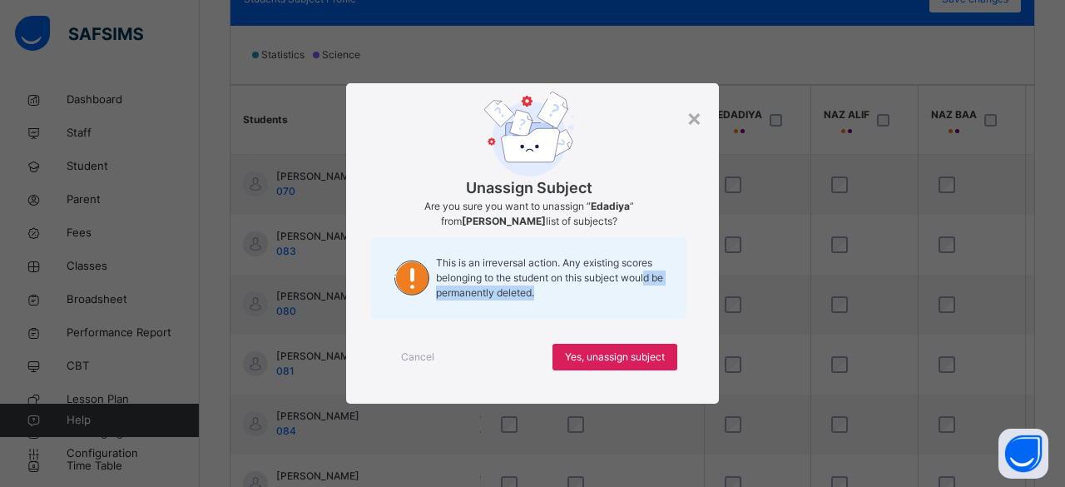
click at [647, 277] on div "This is an irreversal action. Any existing scores belonging to the student on t…" at bounding box center [528, 278] width 315 height 82
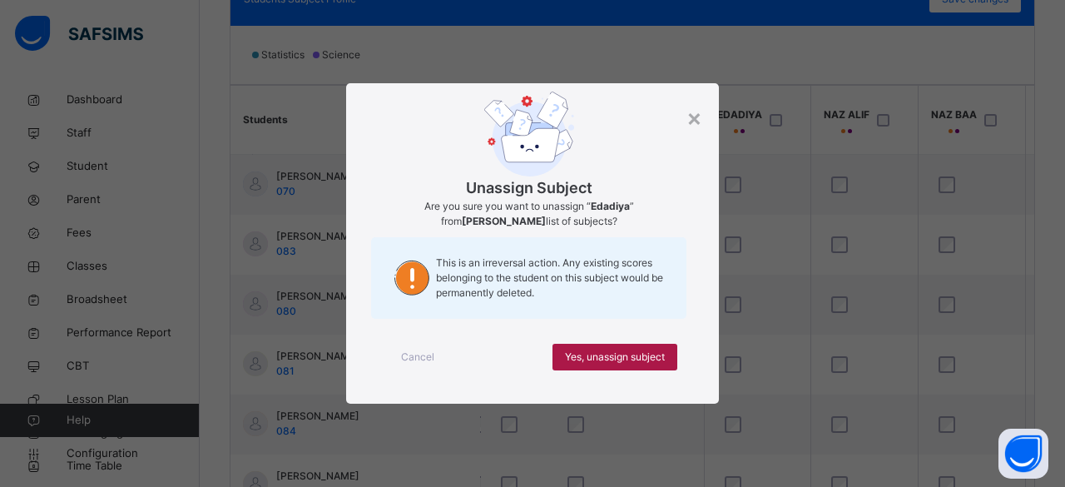
click at [607, 352] on span "Yes, unassign subject" at bounding box center [615, 356] width 100 height 15
click at [621, 363] on span "Yes, unassign subject" at bounding box center [615, 356] width 100 height 15
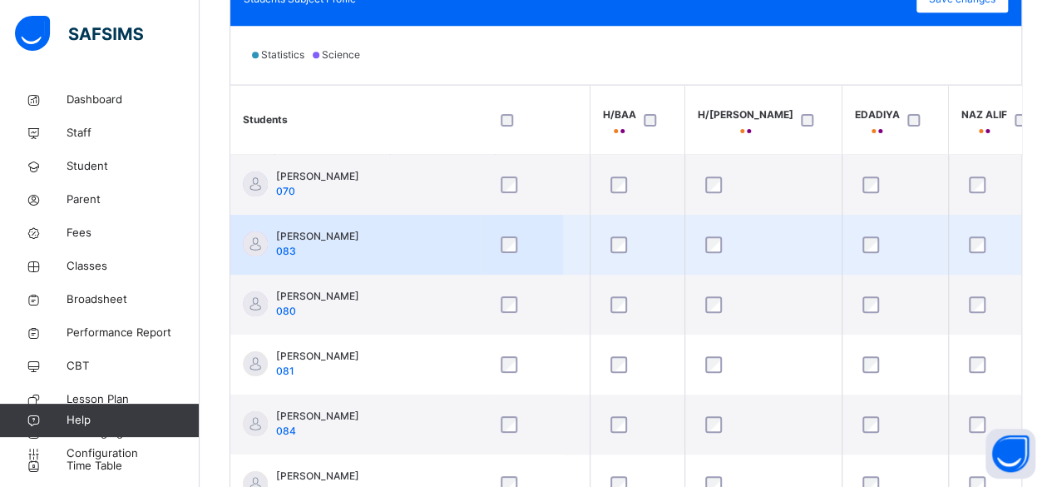
scroll to position [0, 446]
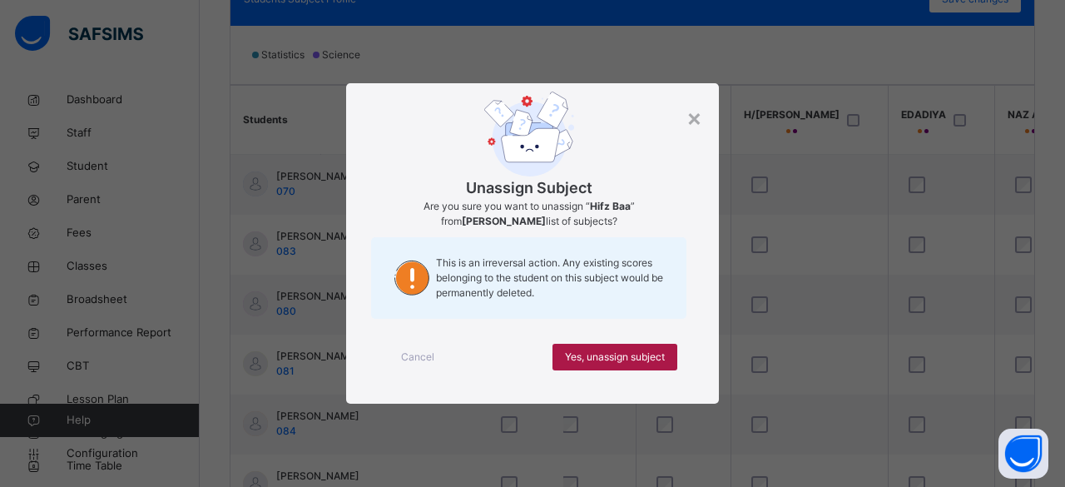
click at [612, 352] on span "Yes, unassign subject" at bounding box center [615, 356] width 100 height 15
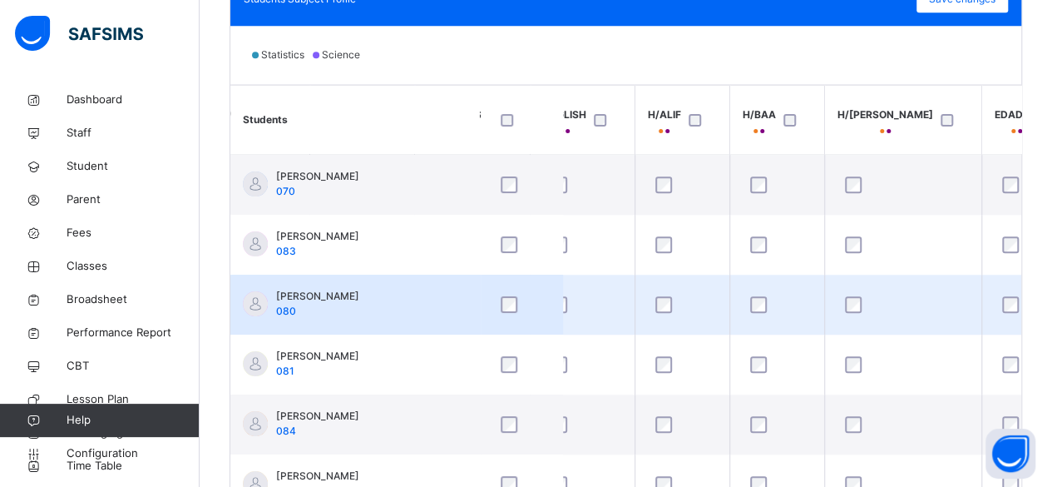
scroll to position [0, 346]
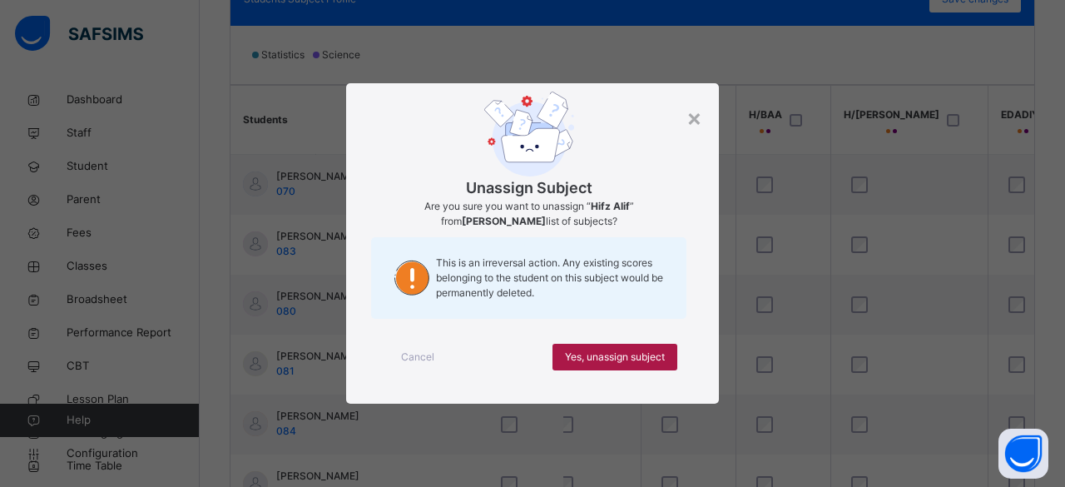
click at [621, 353] on span "Yes, unassign subject" at bounding box center [615, 356] width 100 height 15
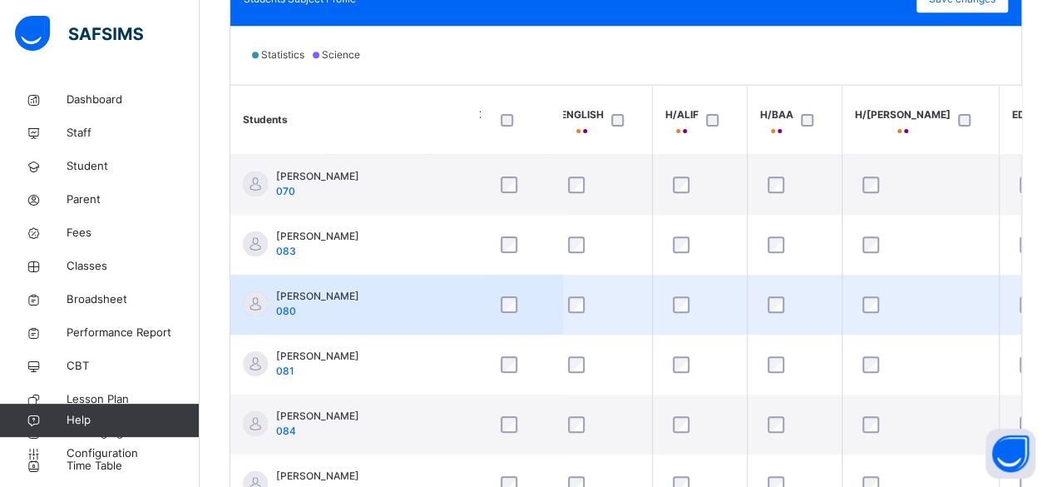
scroll to position [0, 335]
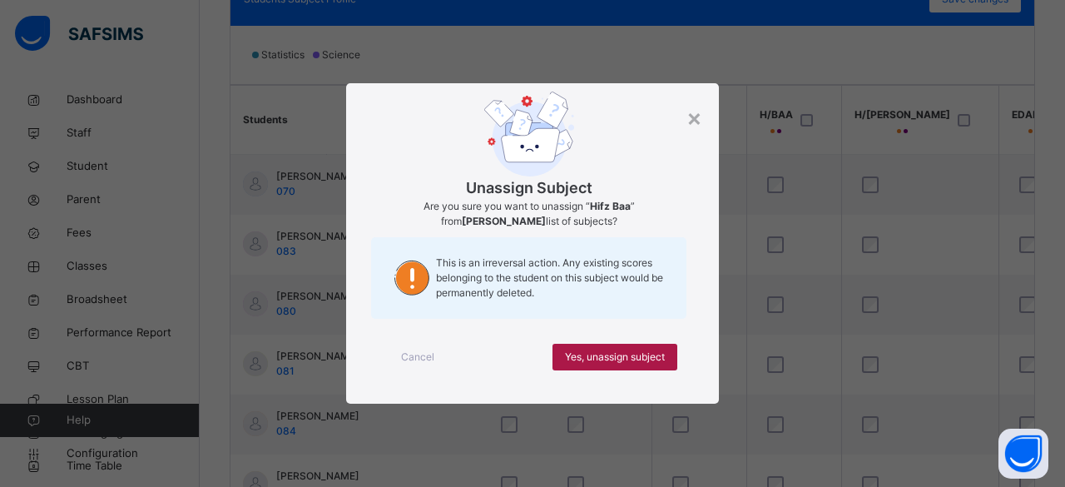
click at [639, 356] on span "Yes, unassign subject" at bounding box center [615, 356] width 100 height 15
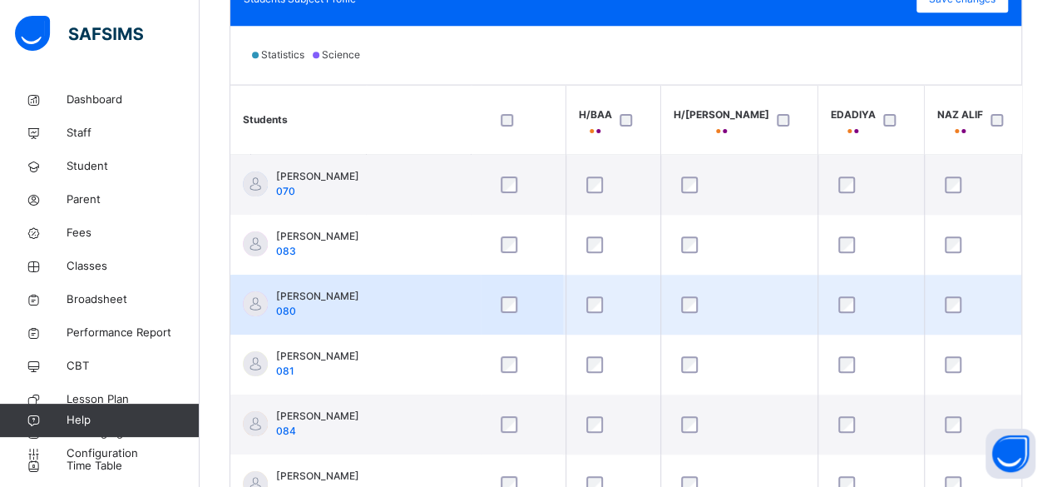
scroll to position [0, 517]
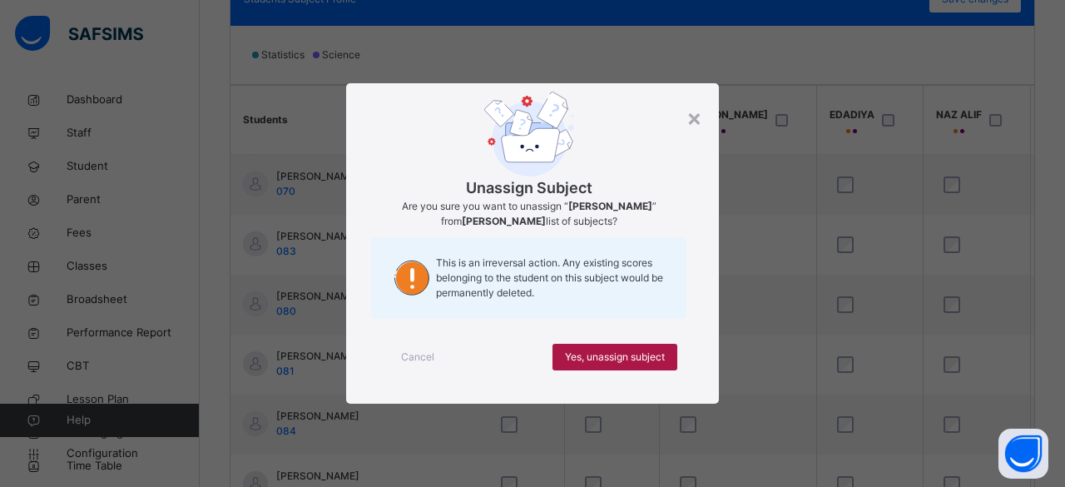
click at [618, 357] on span "Yes, unassign subject" at bounding box center [615, 356] width 100 height 15
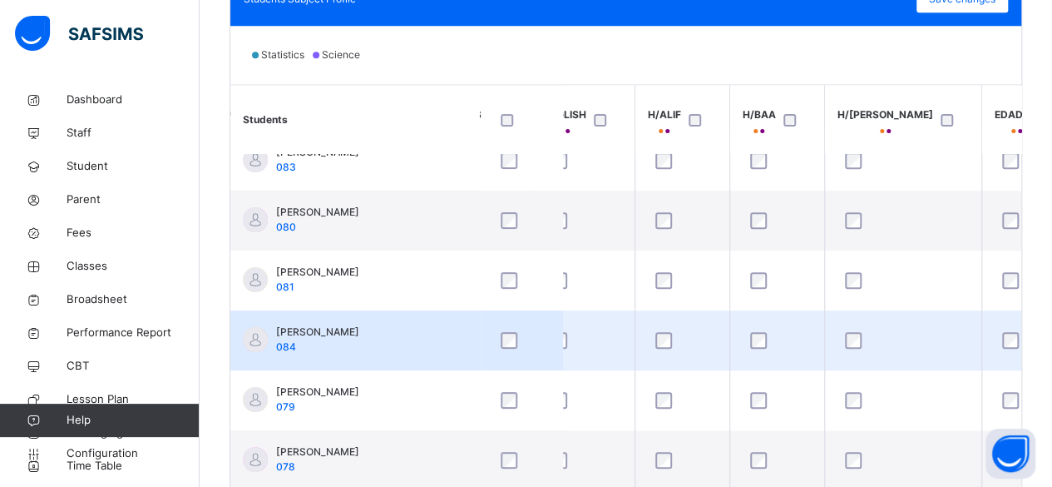
scroll to position [84, 344]
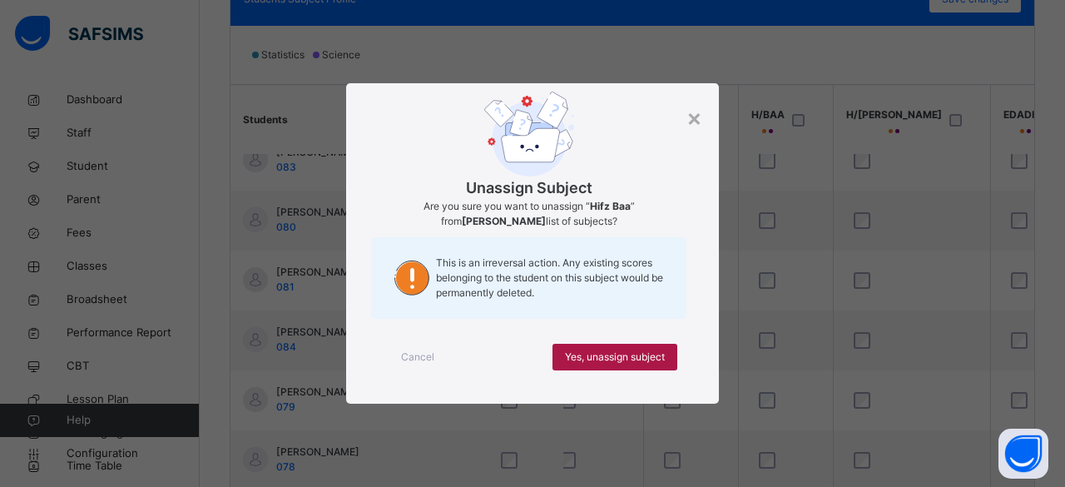
click at [636, 355] on span "Yes, unassign subject" at bounding box center [615, 356] width 100 height 15
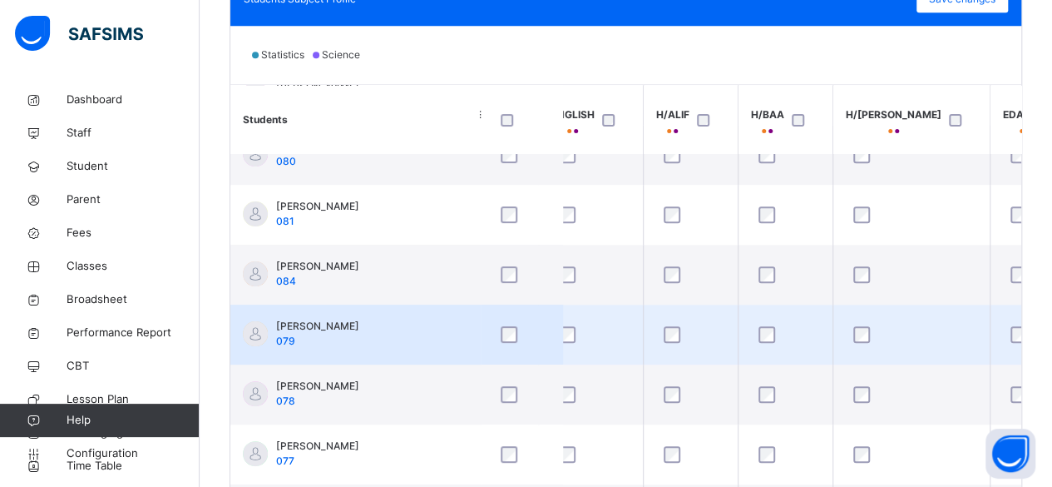
scroll to position [151, 344]
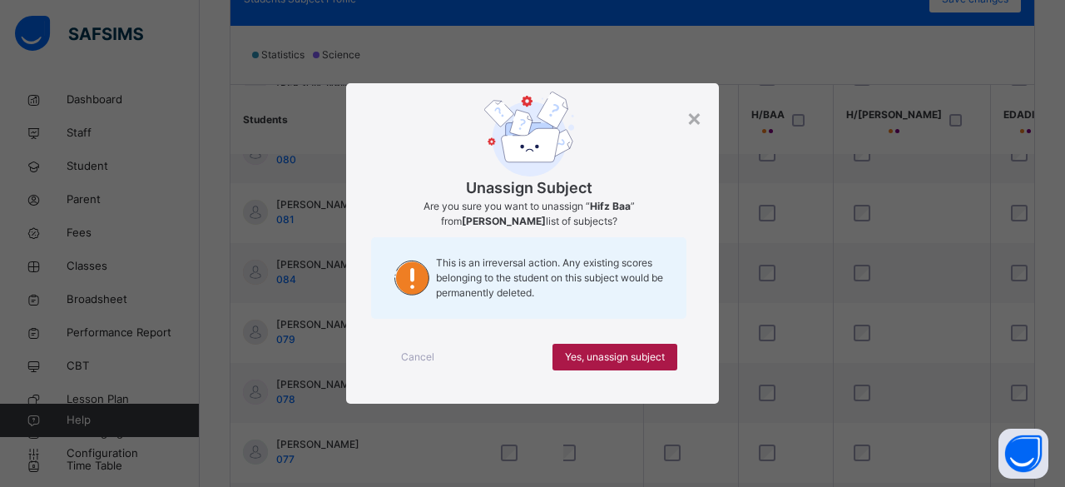
click at [635, 357] on span "Yes, unassign subject" at bounding box center [615, 356] width 100 height 15
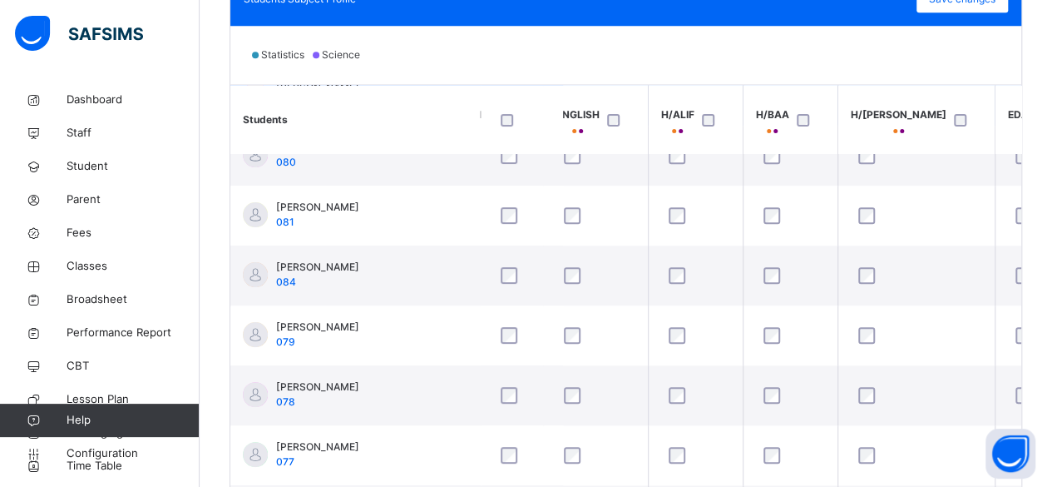
scroll to position [150, 339]
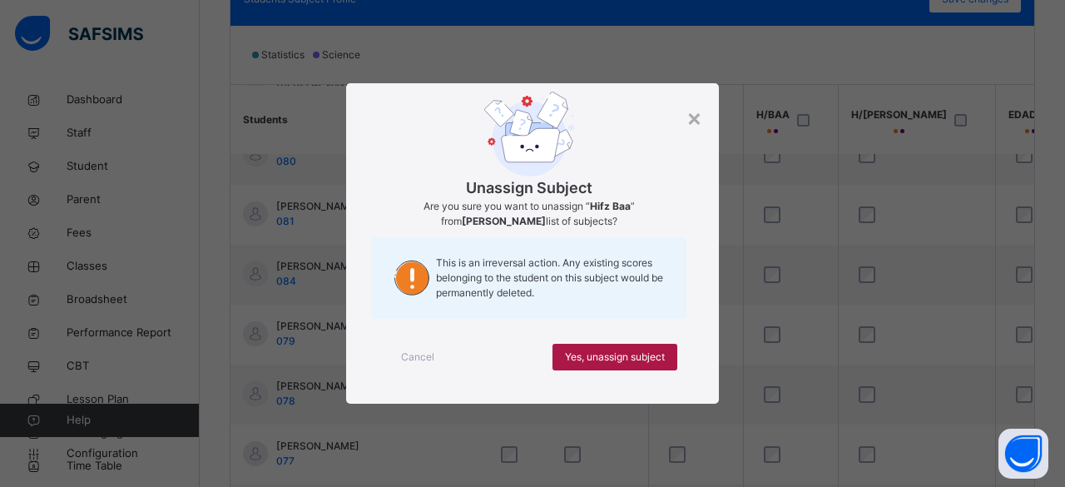
click at [606, 359] on span "Yes, unassign subject" at bounding box center [615, 356] width 100 height 15
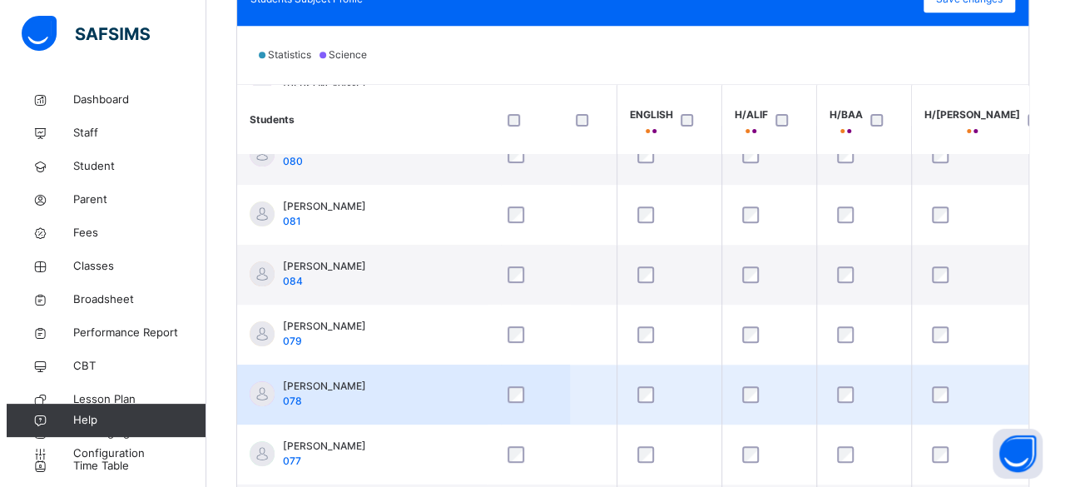
scroll to position [150, 269]
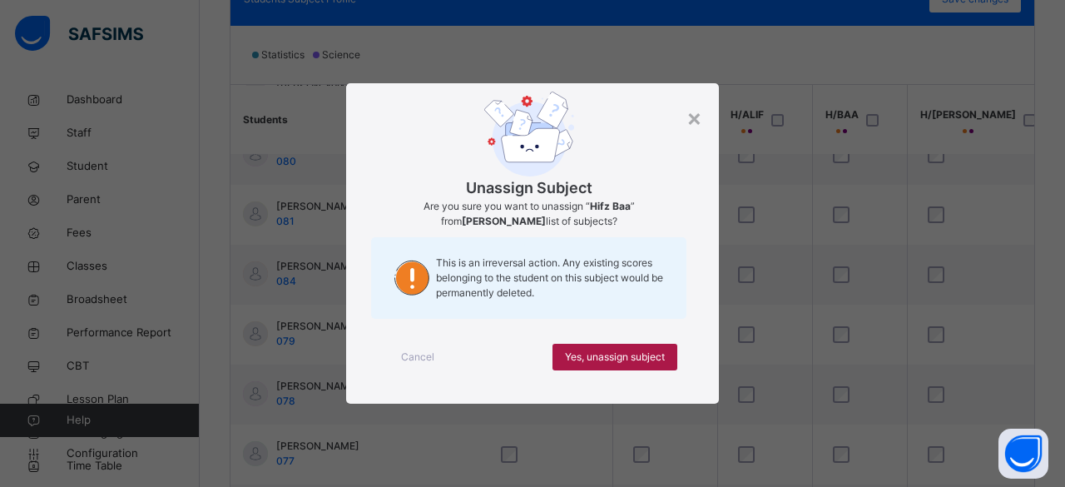
click at [611, 355] on span "Yes, unassign subject" at bounding box center [615, 356] width 100 height 15
click at [643, 347] on div "Yes, unassign subject" at bounding box center [614, 357] width 125 height 27
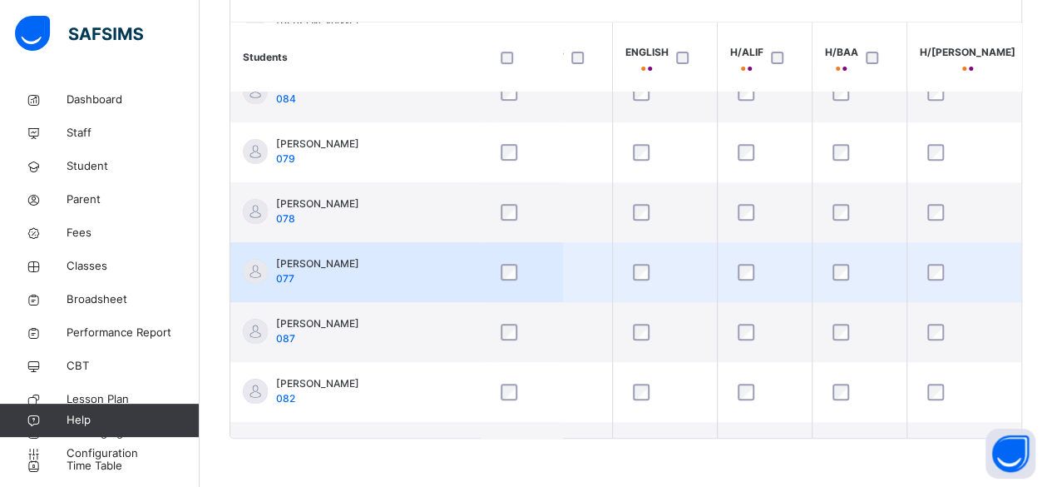
scroll to position [270, 269]
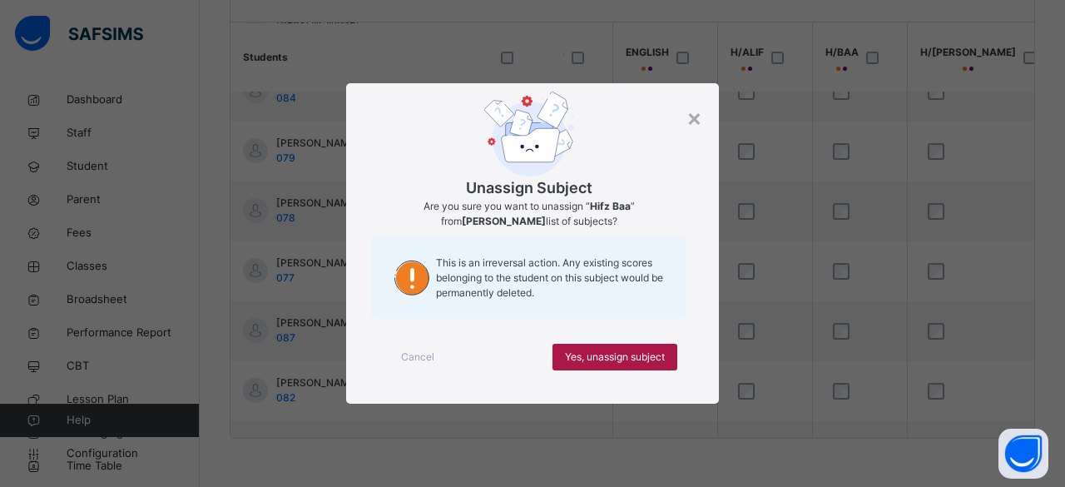
click at [632, 352] on span "Yes, unassign subject" at bounding box center [615, 356] width 100 height 15
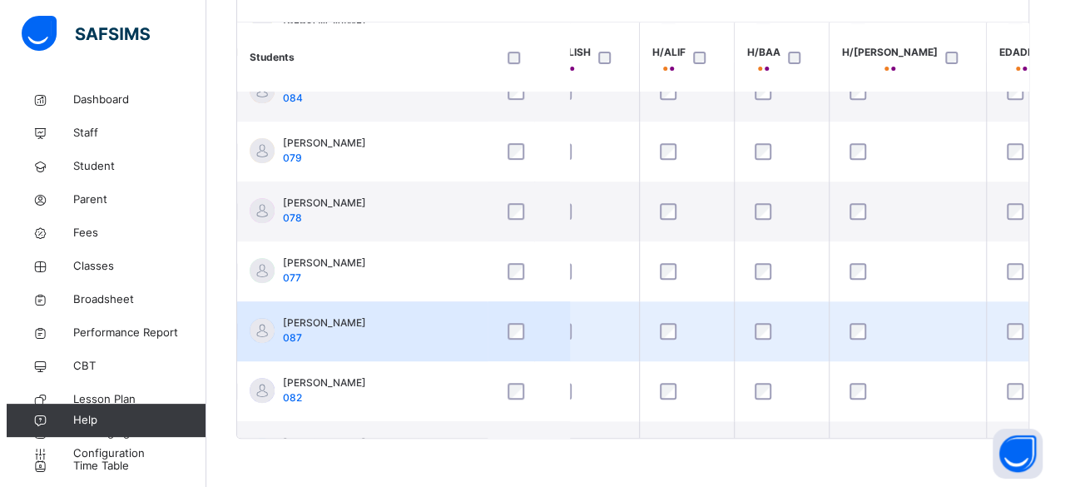
scroll to position [270, 354]
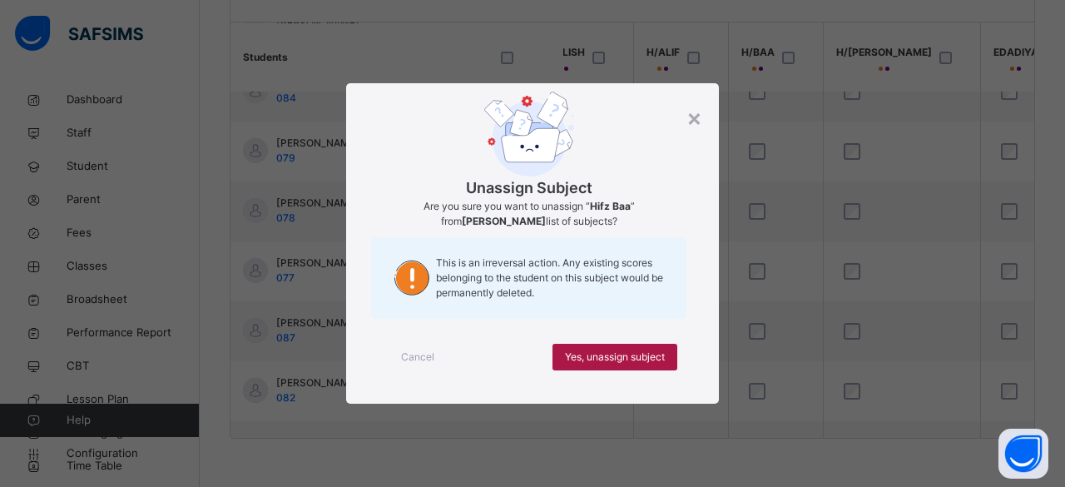
click at [612, 360] on span "Yes, unassign subject" at bounding box center [615, 356] width 100 height 15
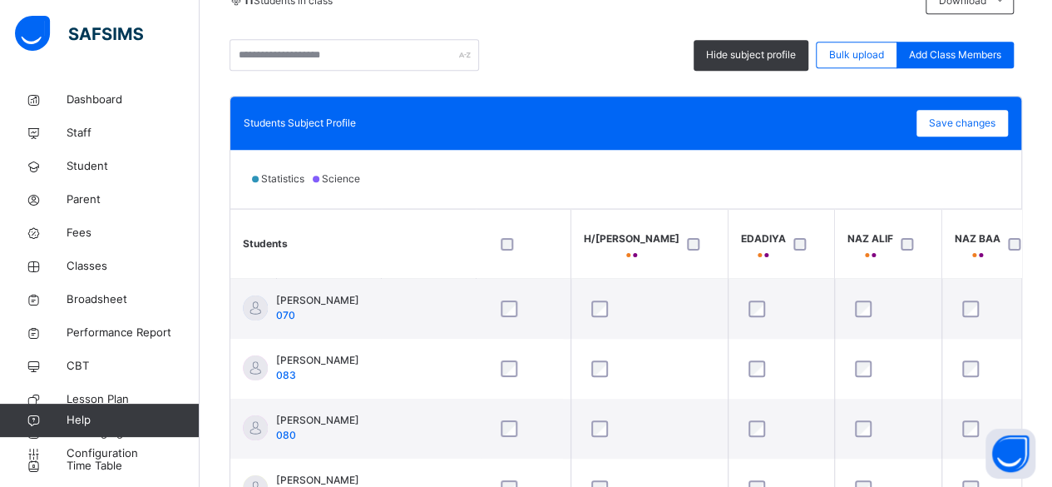
scroll to position [391, 0]
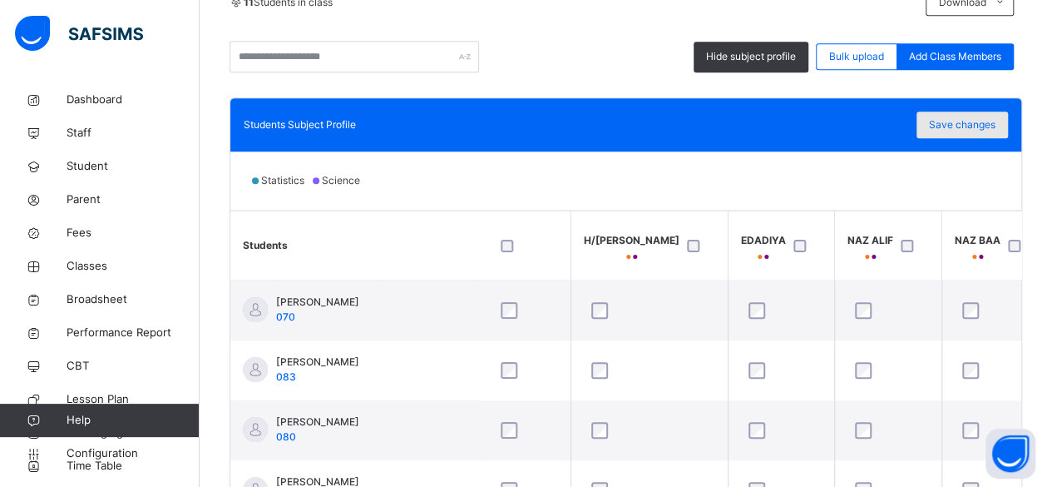
click at [975, 121] on span "Save changes" at bounding box center [962, 124] width 67 height 15
click at [114, 269] on span "Classes" at bounding box center [133, 266] width 133 height 17
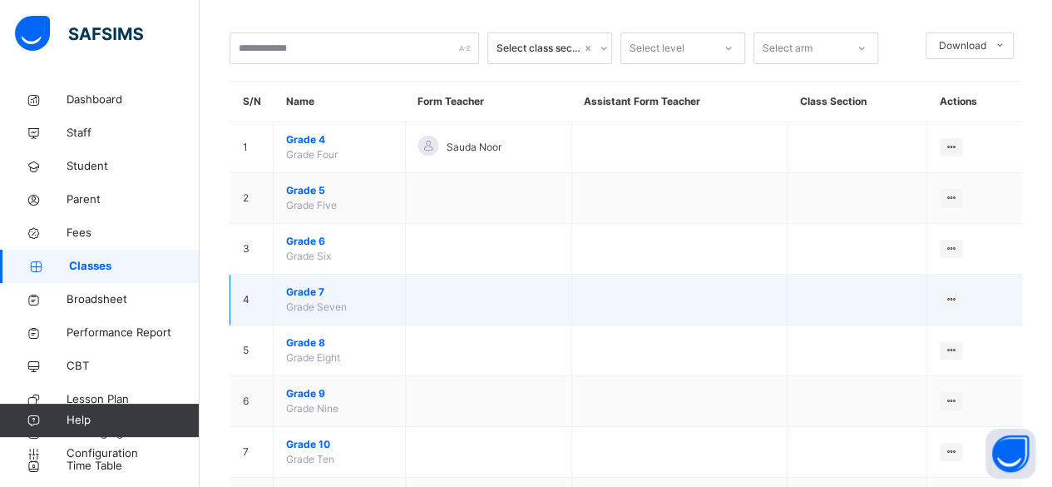
scroll to position [80, 0]
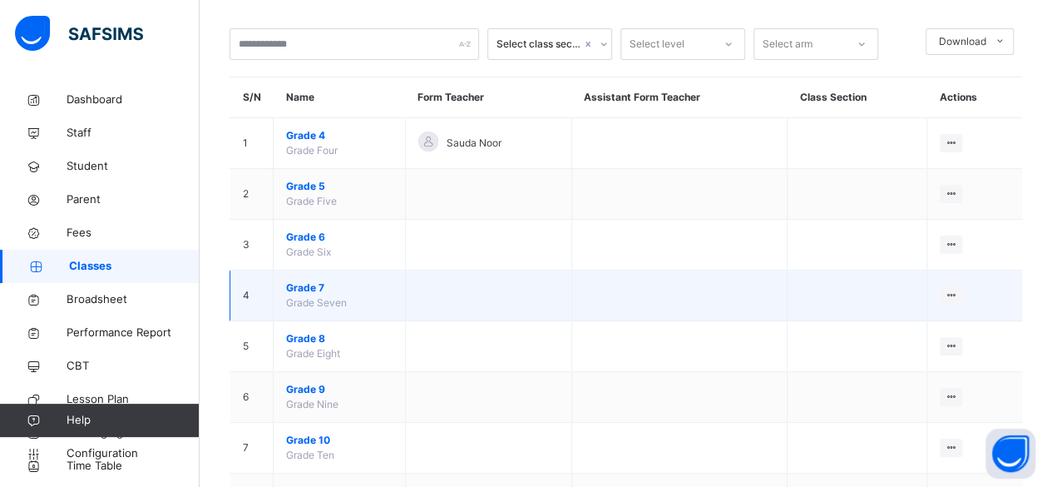
click at [310, 284] on span "Grade 7" at bounding box center [339, 287] width 106 height 15
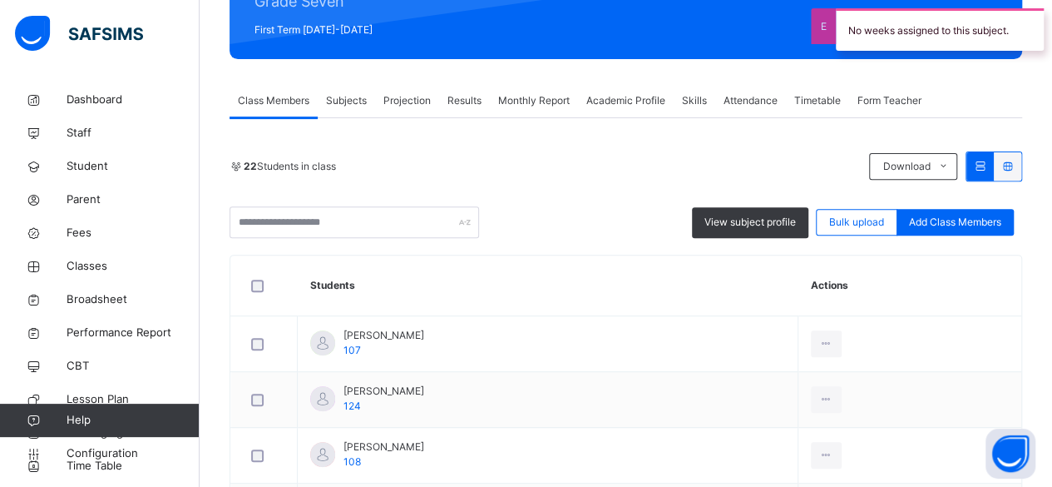
scroll to position [235, 0]
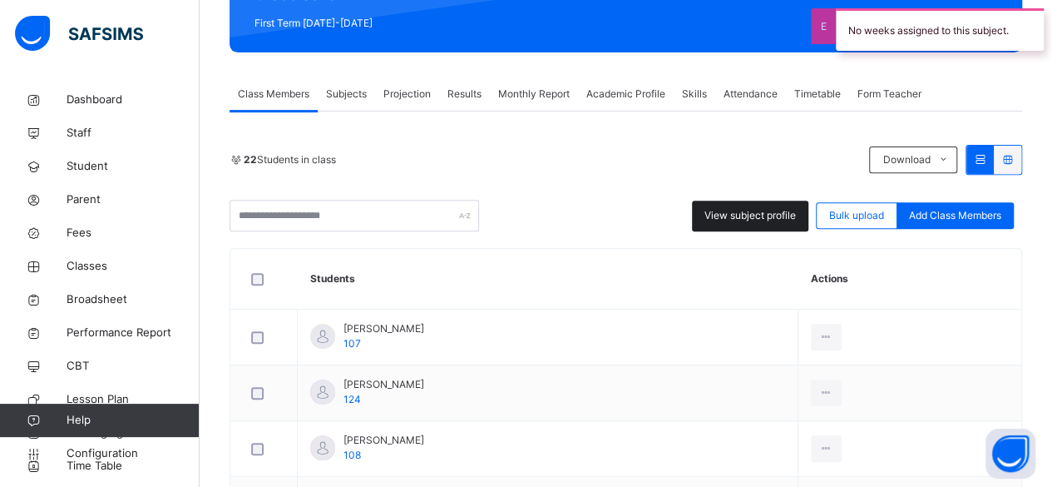
click at [769, 208] on span "View subject profile" at bounding box center [750, 215] width 91 height 15
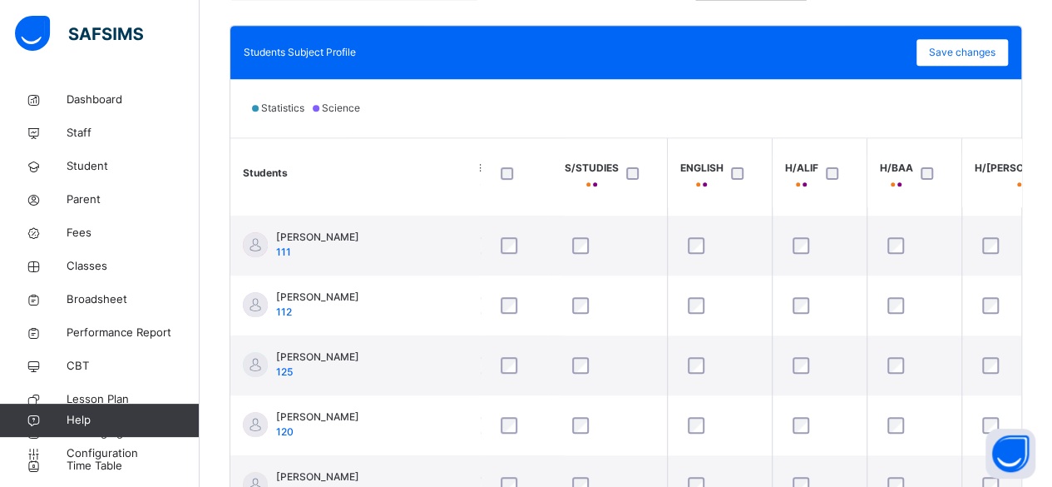
scroll to position [353, 215]
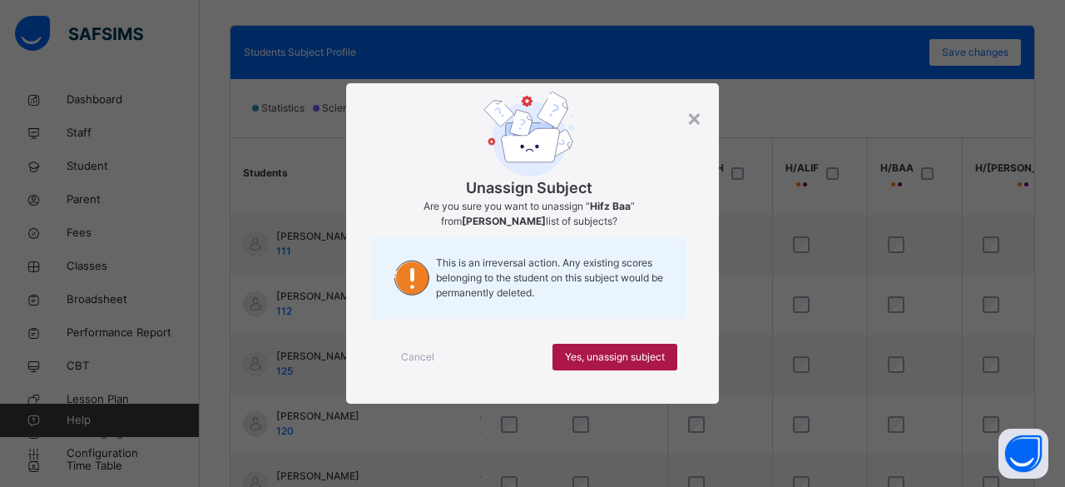
click at [635, 351] on span "Yes, unassign subject" at bounding box center [615, 356] width 100 height 15
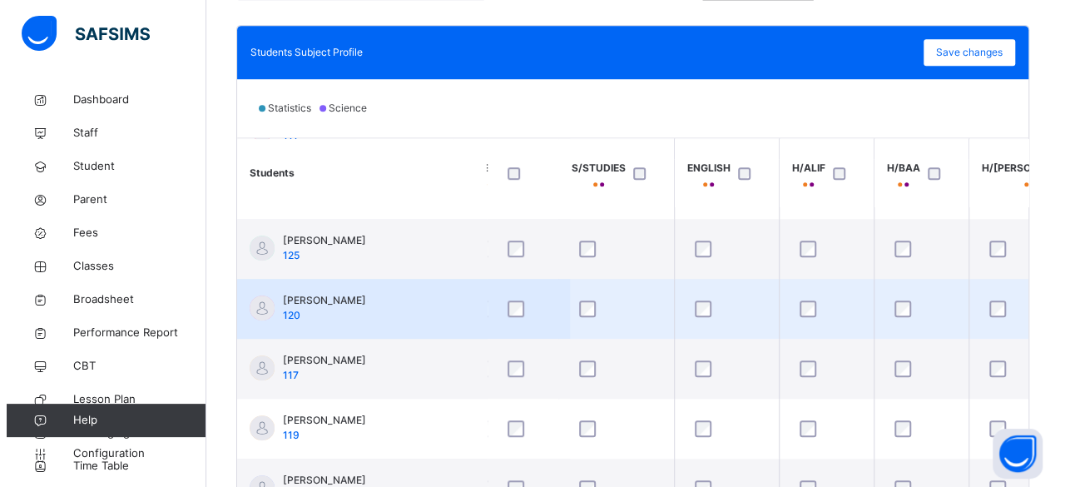
scroll to position [490, 215]
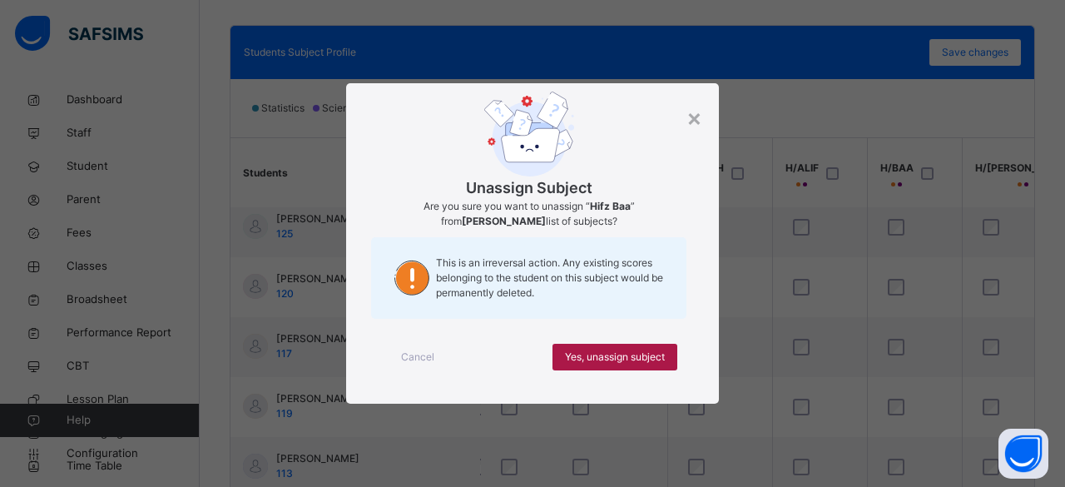
click at [640, 348] on div "Yes, unassign subject" at bounding box center [614, 357] width 125 height 27
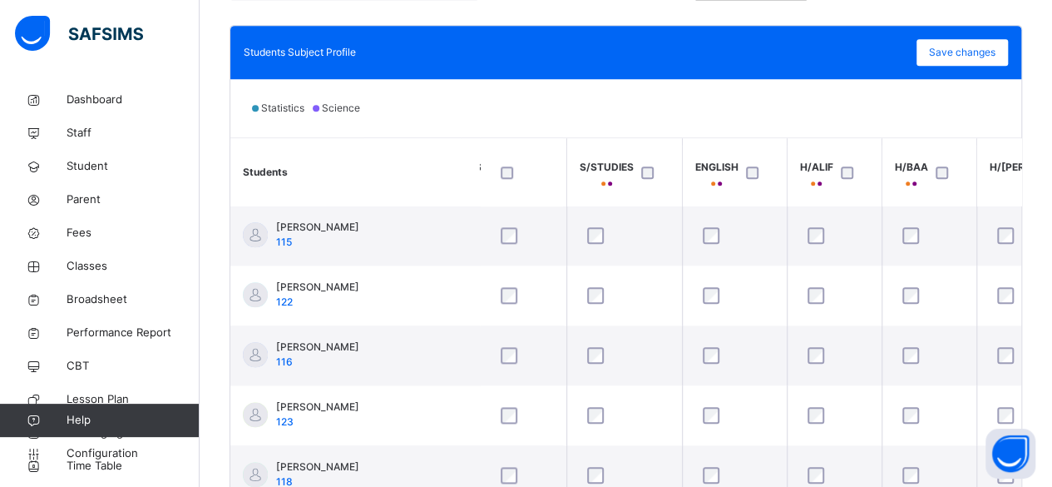
scroll to position [978, 200]
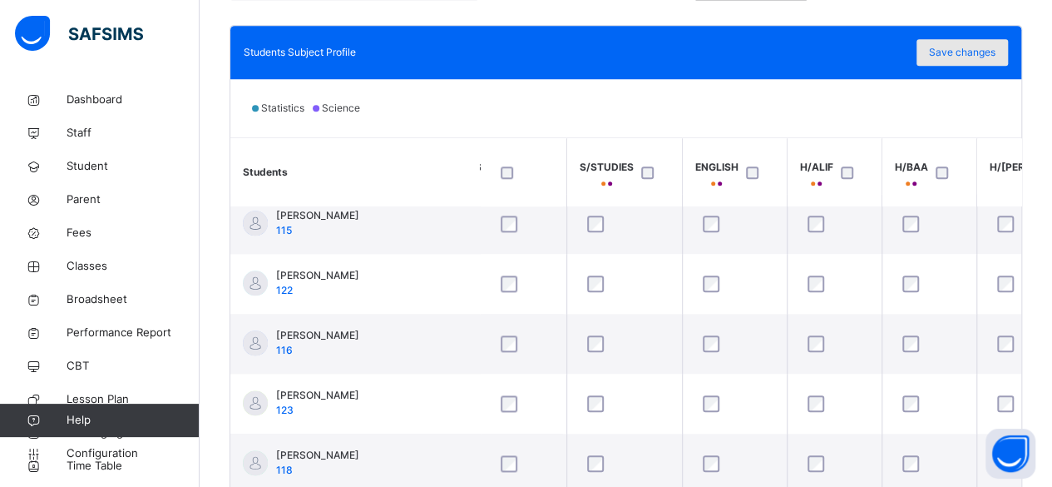
click at [968, 54] on span "Save changes" at bounding box center [962, 52] width 67 height 15
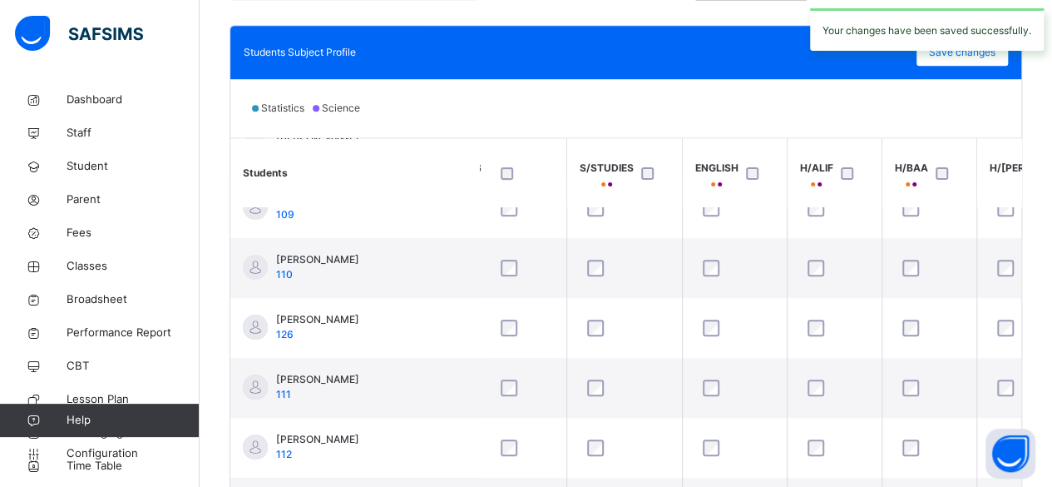
scroll to position [0, 200]
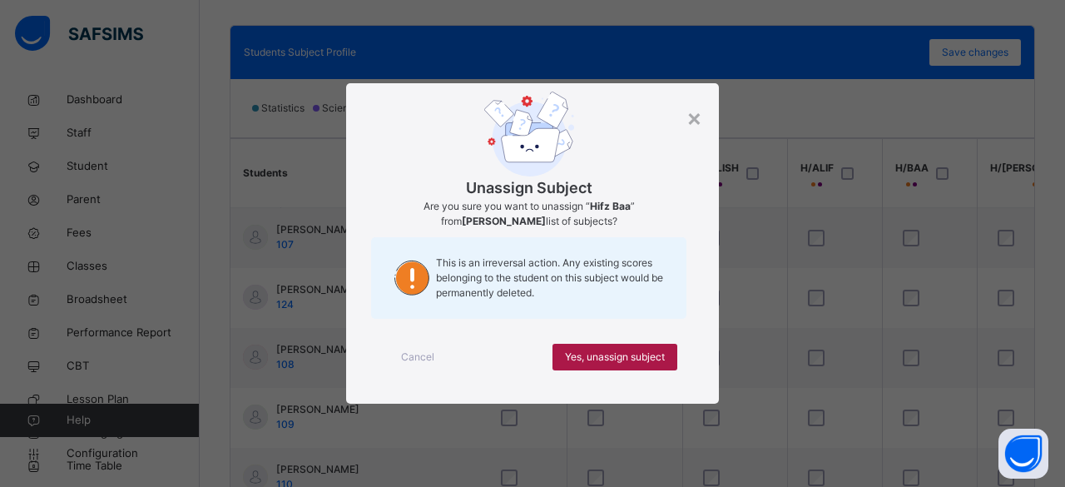
click at [590, 354] on span "Yes, unassign subject" at bounding box center [615, 356] width 100 height 15
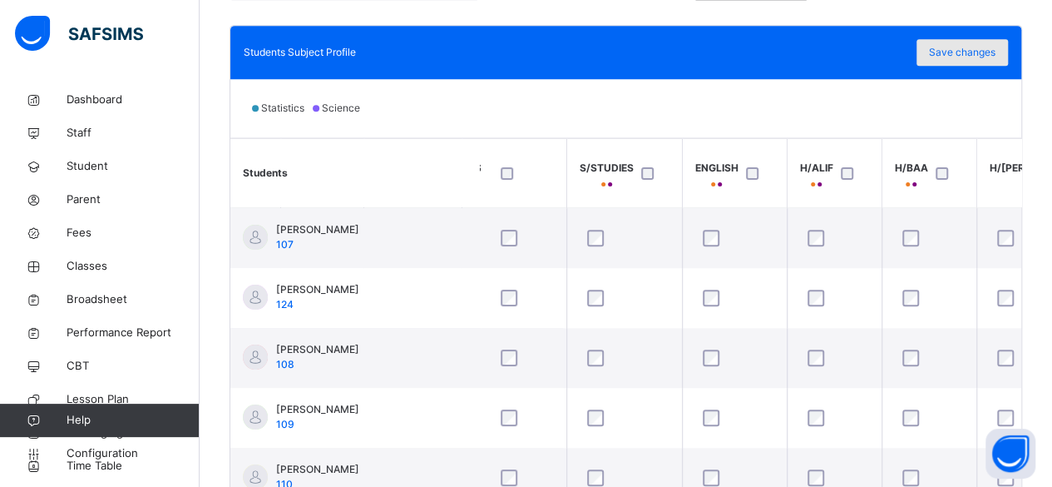
click at [988, 51] on span "Save changes" at bounding box center [962, 52] width 67 height 15
click at [115, 269] on span "Classes" at bounding box center [133, 266] width 133 height 17
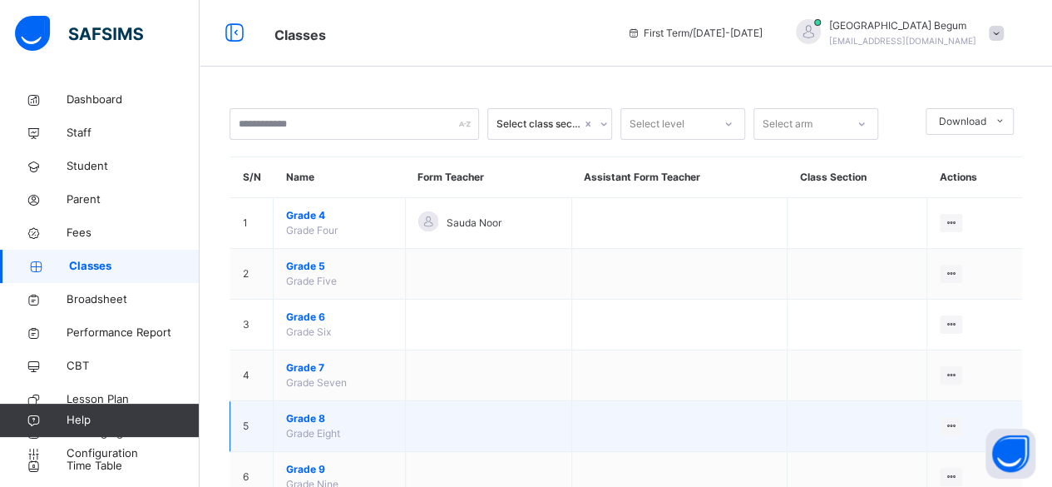
click at [314, 417] on span "Grade 8" at bounding box center [339, 418] width 106 height 15
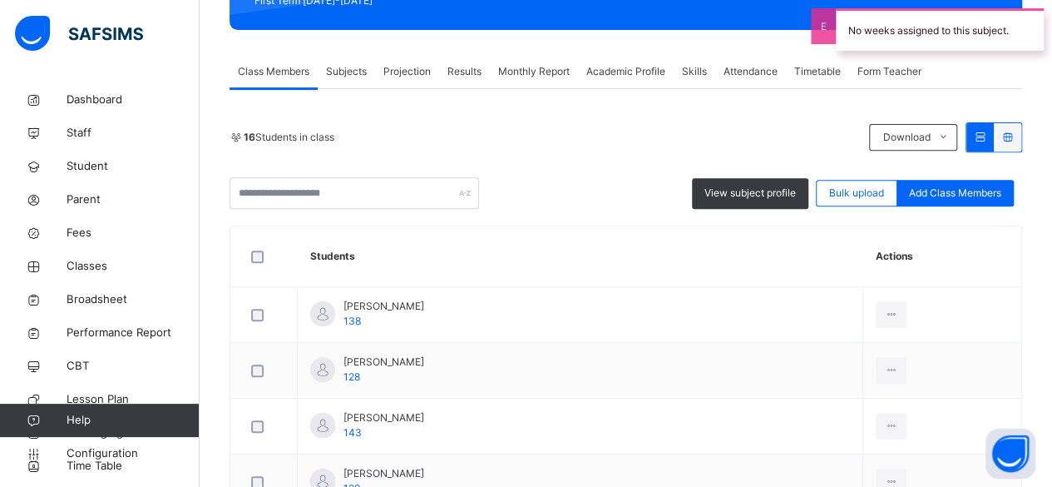
scroll to position [268, 0]
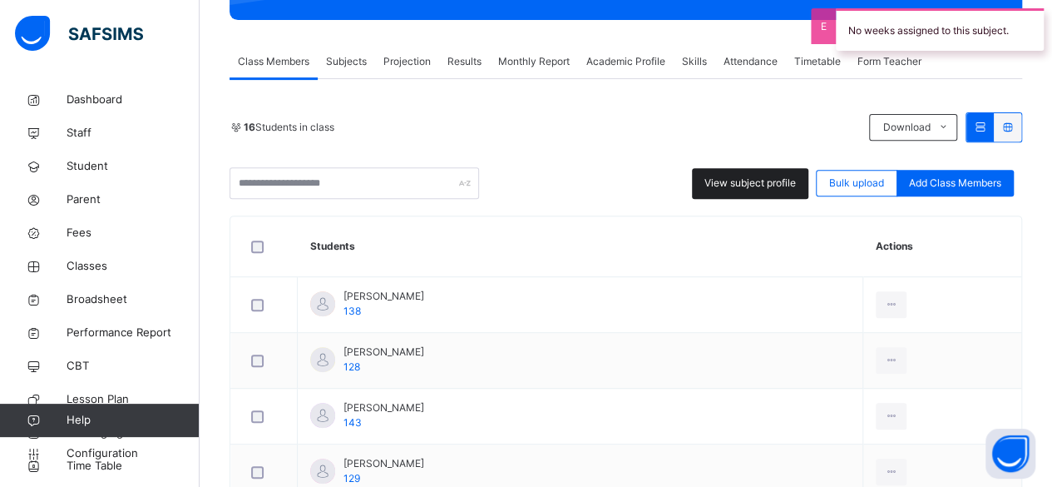
click at [742, 182] on span "View subject profile" at bounding box center [750, 183] width 91 height 15
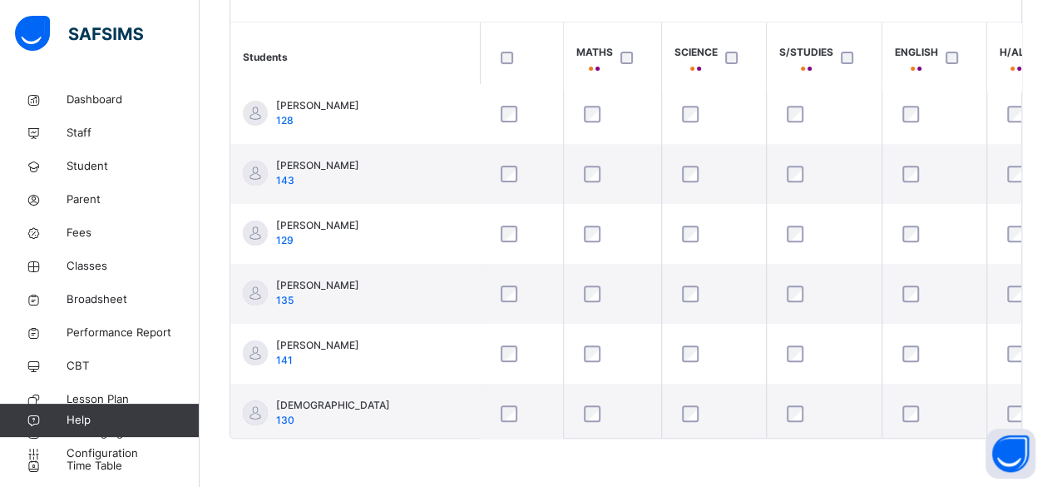
scroll to position [67, 0]
click at [94, 273] on span "Classes" at bounding box center [133, 266] width 133 height 17
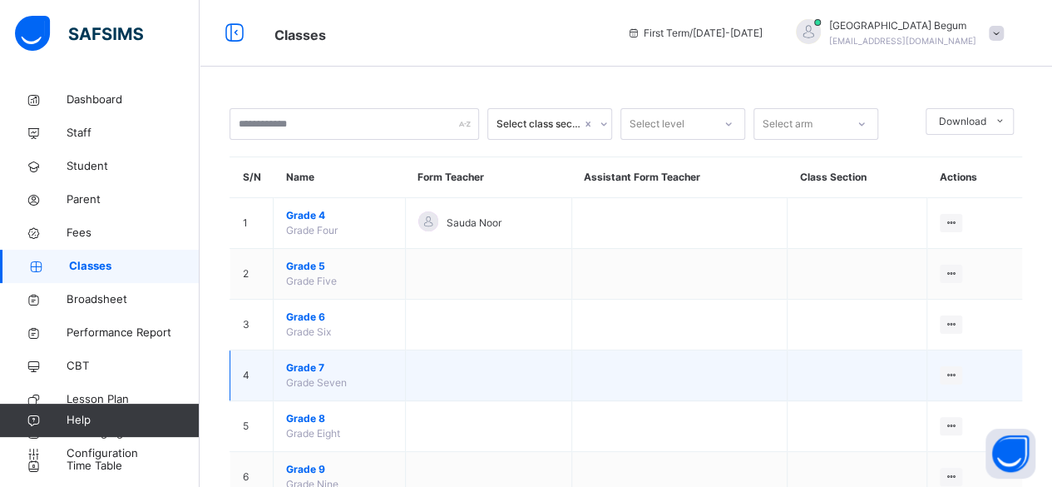
click at [314, 363] on span "Grade 7" at bounding box center [339, 367] width 106 height 15
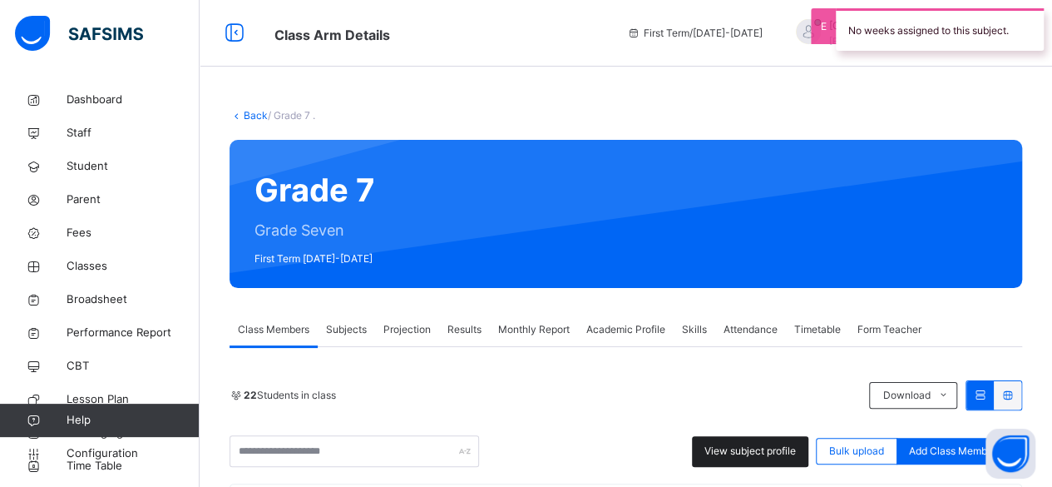
click at [779, 447] on span "View subject profile" at bounding box center [750, 450] width 91 height 15
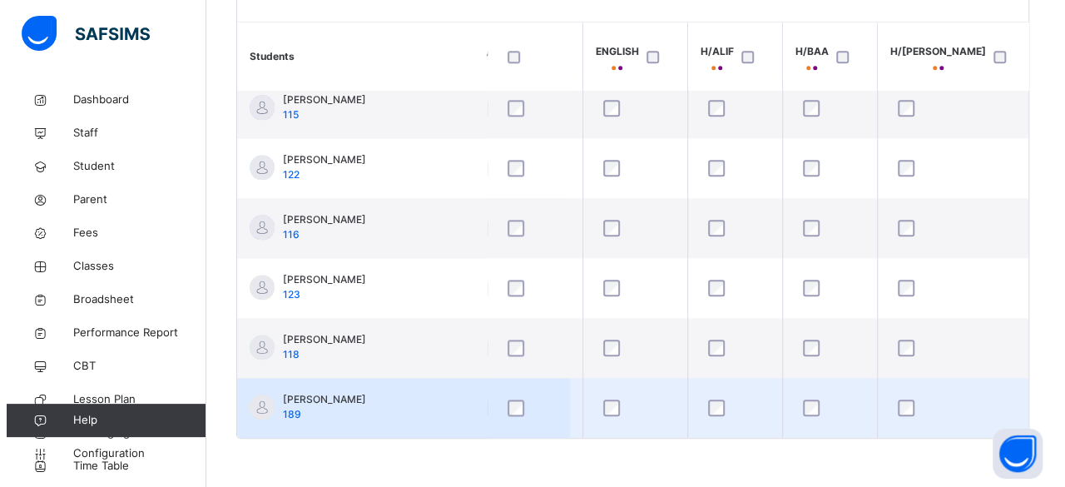
scroll to position [978, 308]
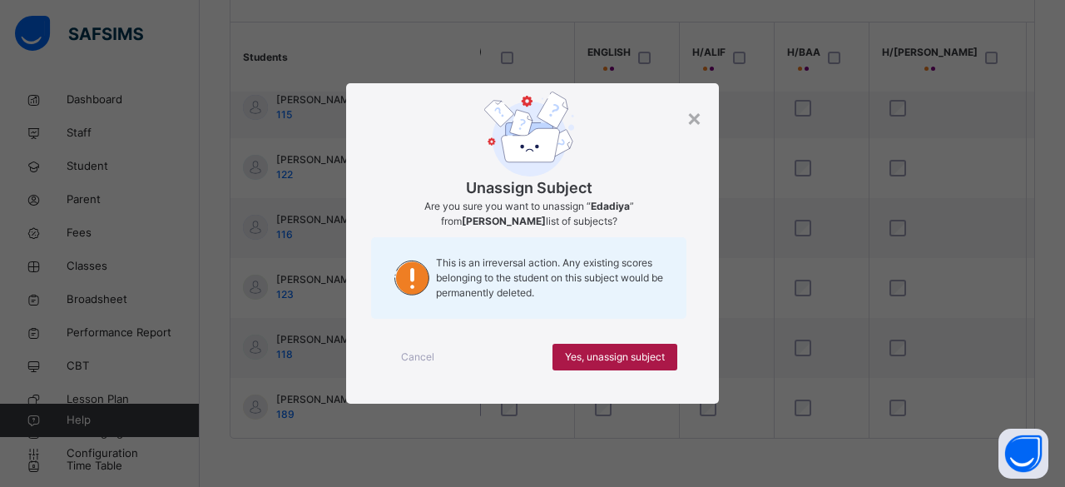
click at [619, 360] on span "Yes, unassign subject" at bounding box center [615, 356] width 100 height 15
click at [641, 362] on span "Yes, unassign subject" at bounding box center [615, 356] width 100 height 15
click at [632, 359] on span "Yes, unassign subject" at bounding box center [615, 356] width 100 height 15
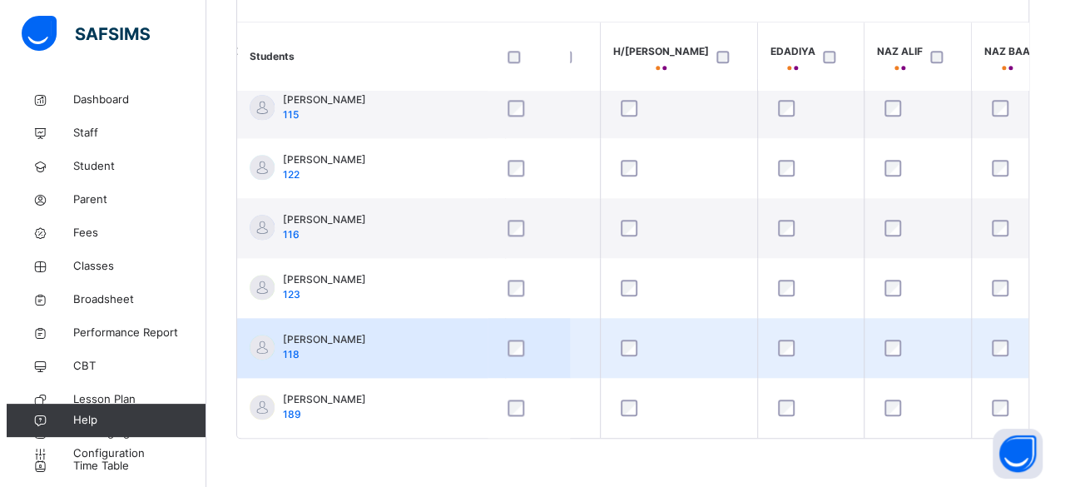
scroll to position [978, 584]
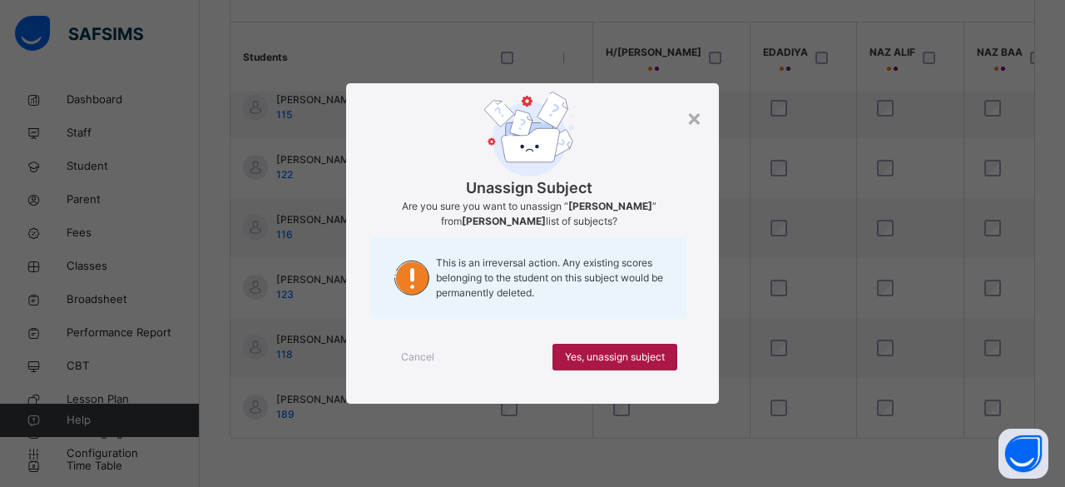
click at [645, 359] on span "Yes, unassign subject" at bounding box center [615, 356] width 100 height 15
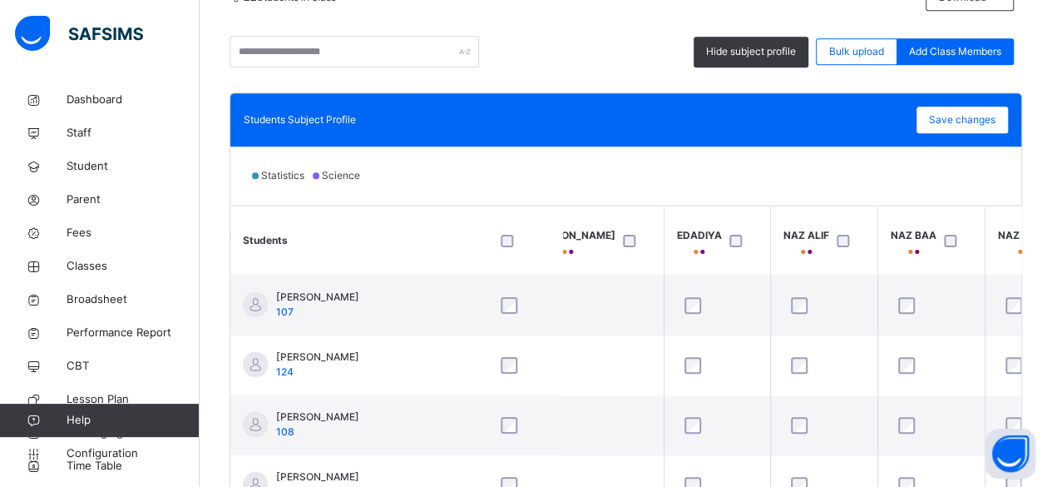
scroll to position [394, 0]
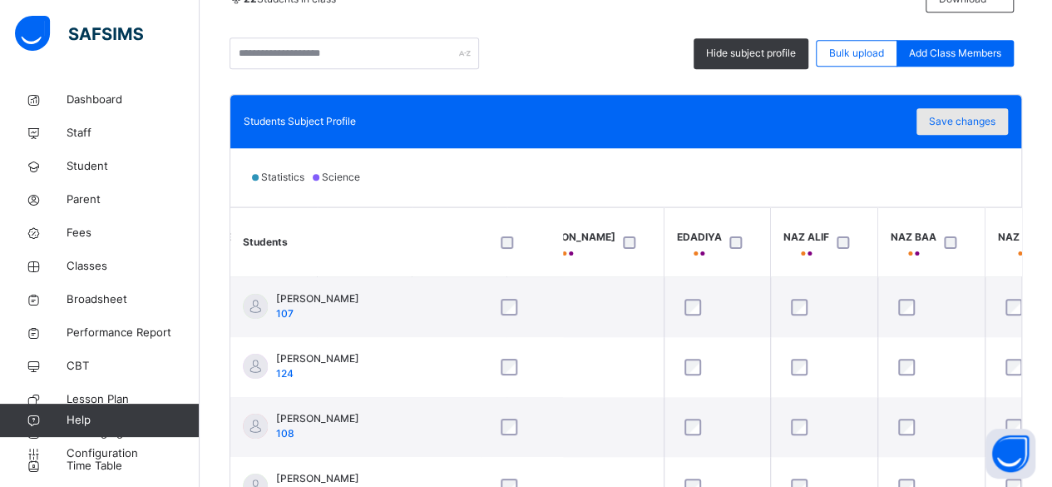
click at [957, 126] on span "Save changes" at bounding box center [962, 121] width 67 height 15
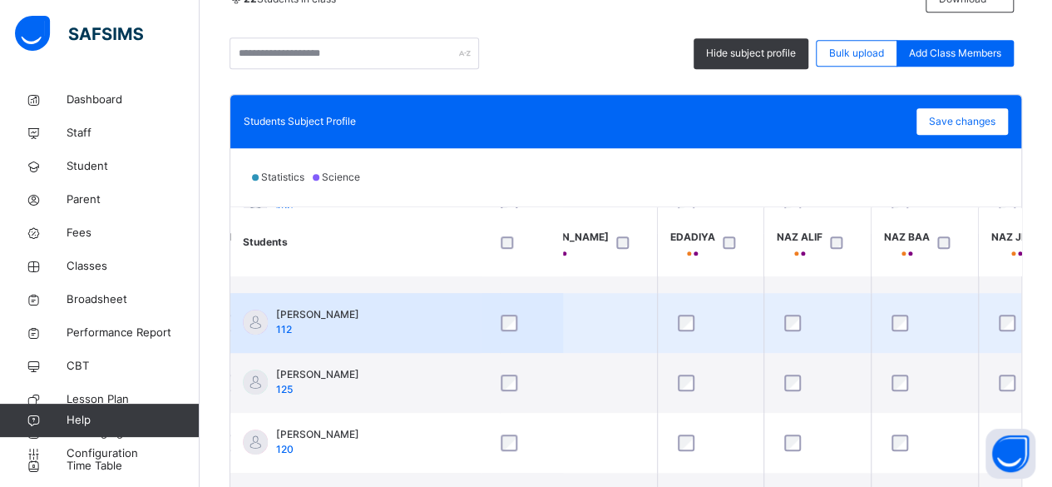
scroll to position [405, 676]
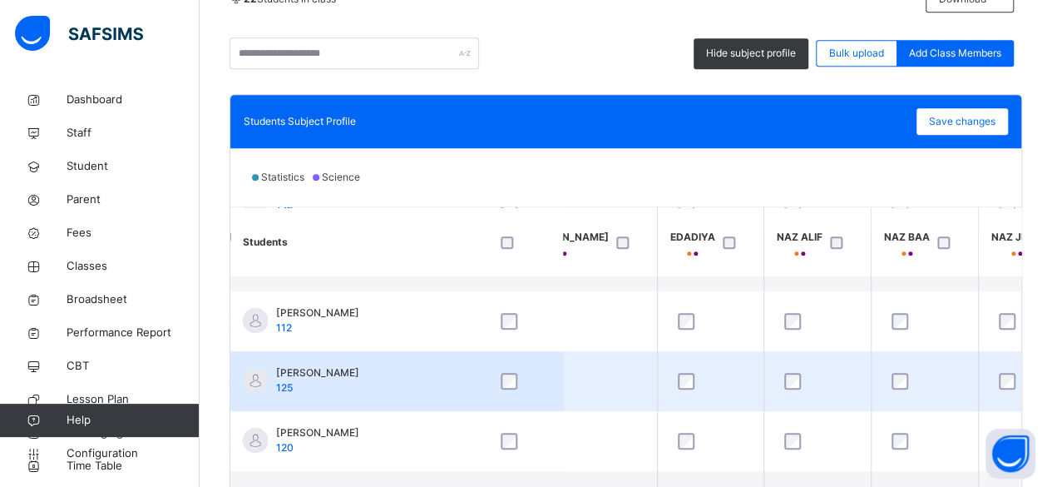
click at [781, 375] on div at bounding box center [817, 381] width 73 height 17
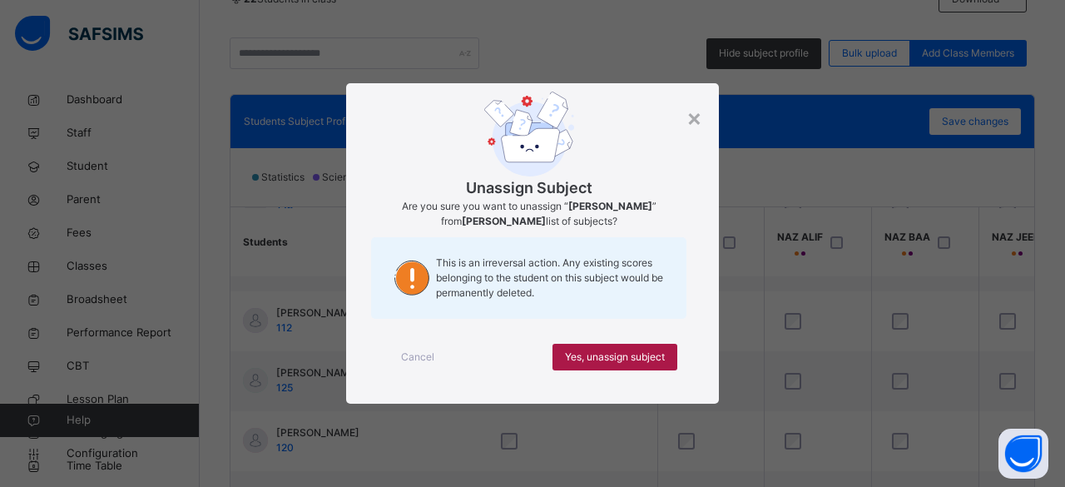
click at [632, 355] on span "Yes, unassign subject" at bounding box center [615, 356] width 100 height 15
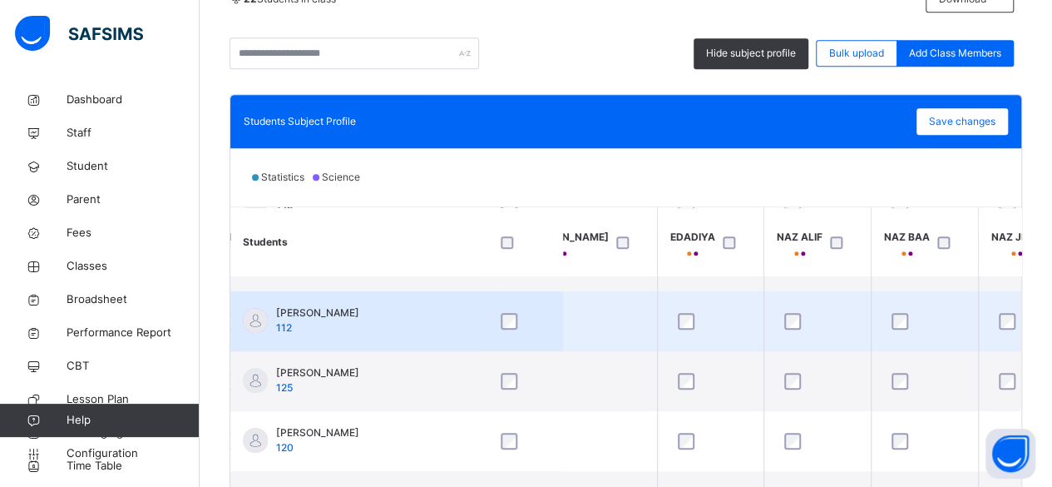
click at [781, 317] on div at bounding box center [817, 321] width 73 height 17
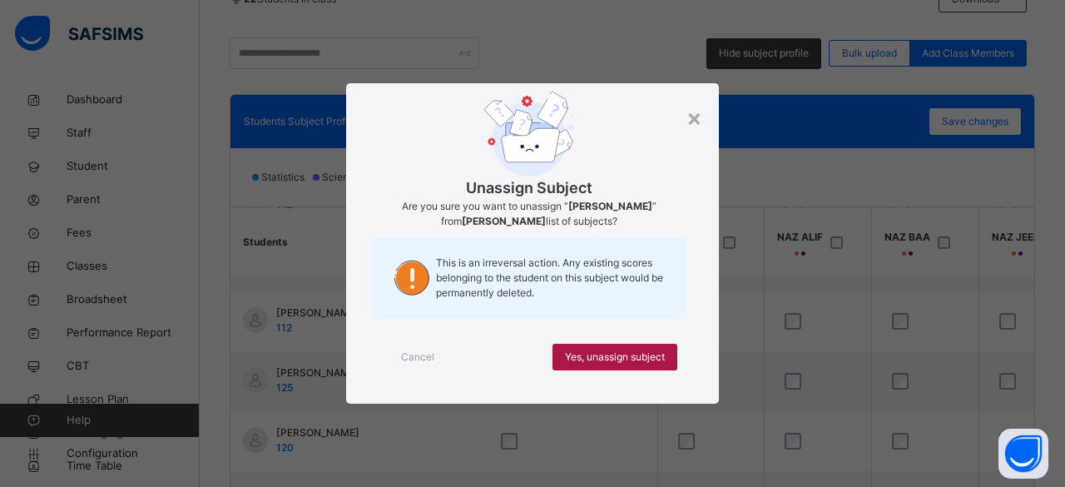
click at [632, 354] on span "Yes, unassign subject" at bounding box center [615, 356] width 100 height 15
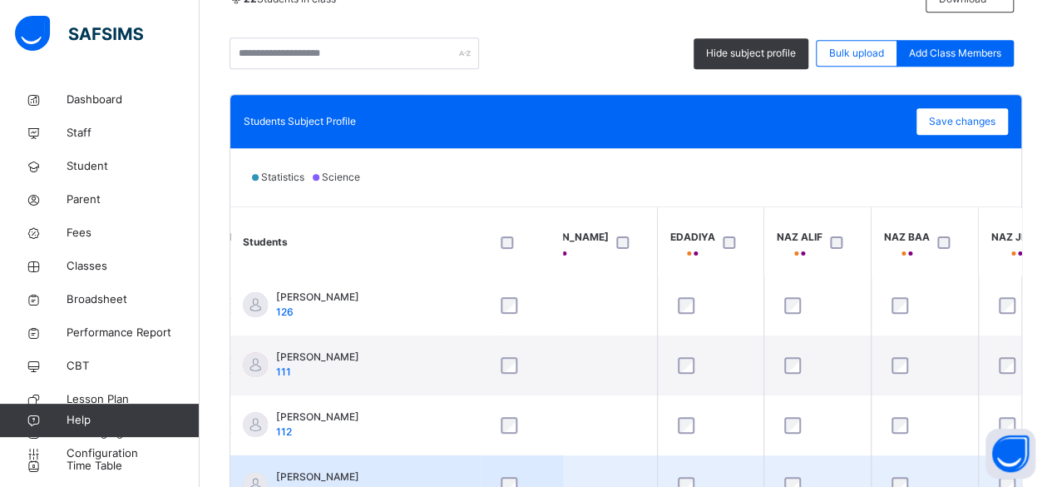
scroll to position [300, 676]
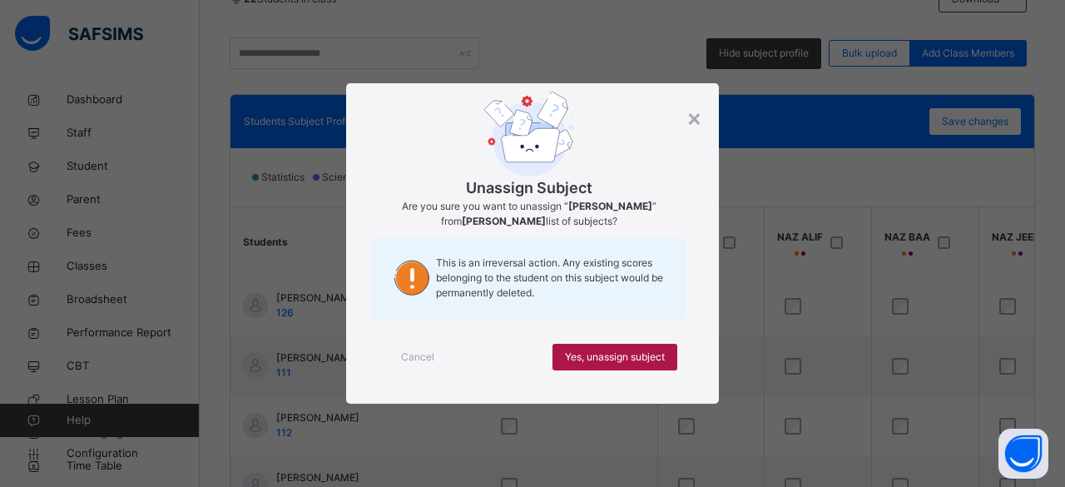
click at [644, 359] on span "Yes, unassign subject" at bounding box center [615, 356] width 100 height 15
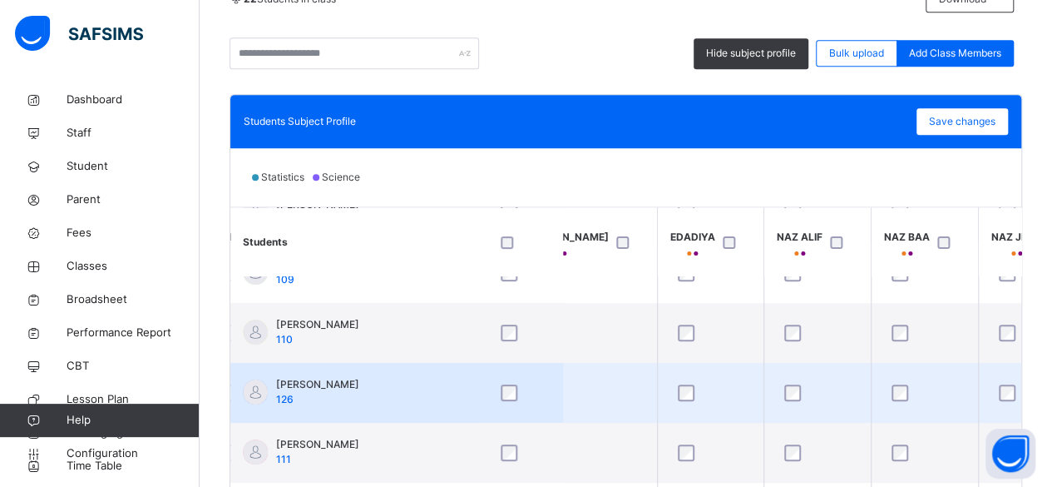
scroll to position [194, 676]
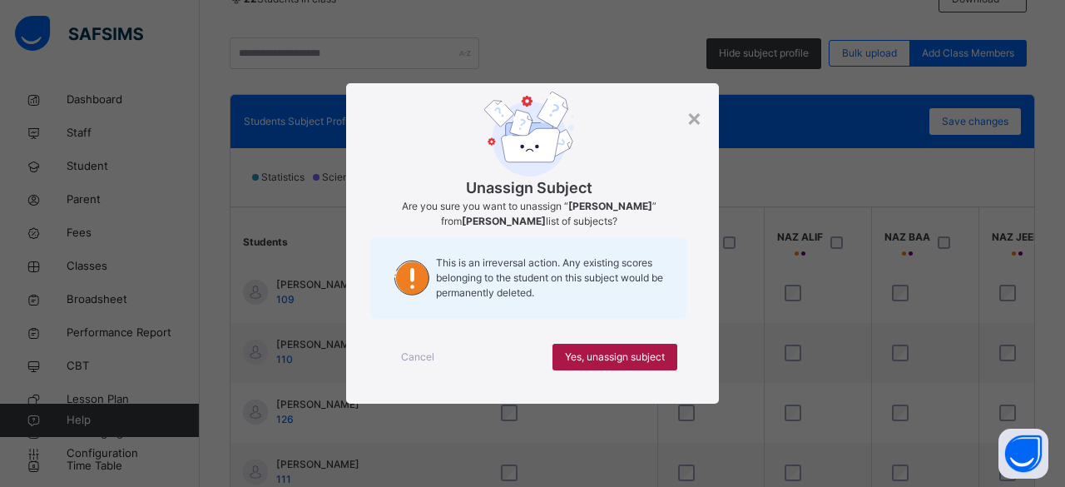
click at [635, 354] on span "Yes, unassign subject" at bounding box center [615, 356] width 100 height 15
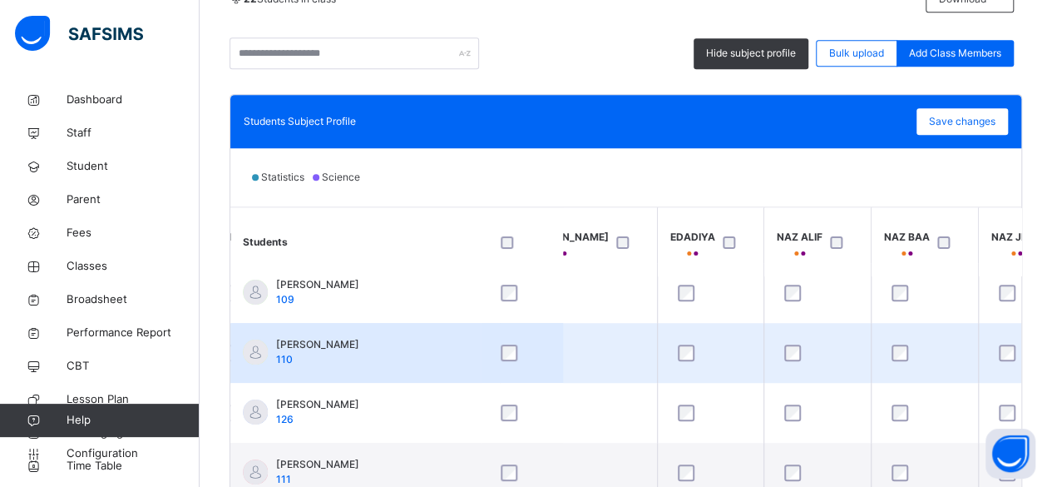
click at [781, 346] on div at bounding box center [817, 352] width 73 height 17
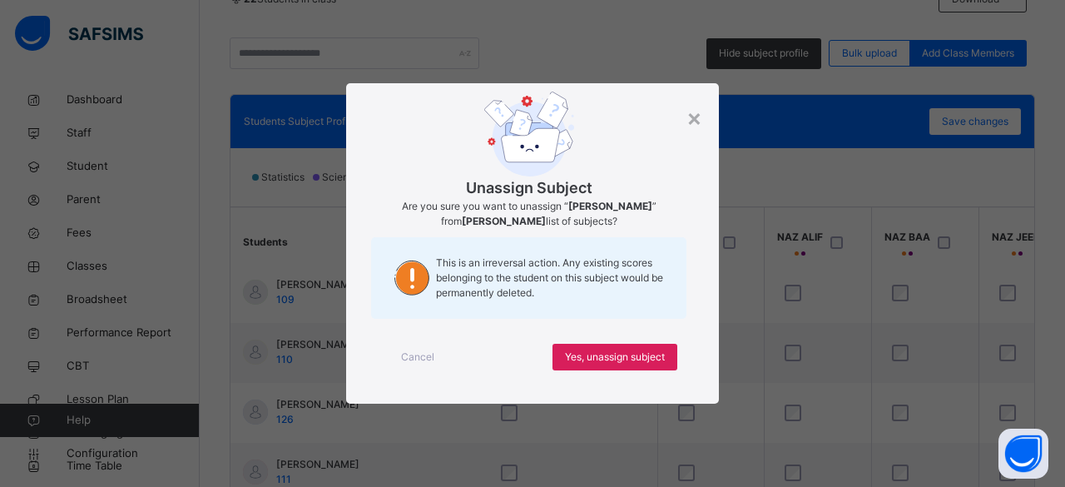
click at [660, 342] on div "Cancel Yes, unassign subject" at bounding box center [532, 357] width 323 height 60
click at [647, 352] on span "Yes, unassign subject" at bounding box center [615, 356] width 100 height 15
click at [655, 355] on span "Yes, unassign subject" at bounding box center [615, 356] width 100 height 15
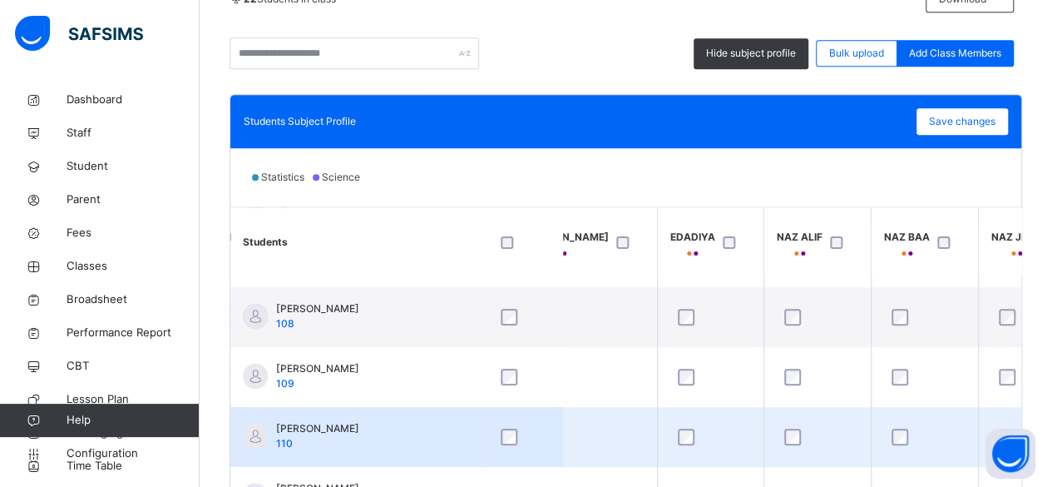
scroll to position [101, 676]
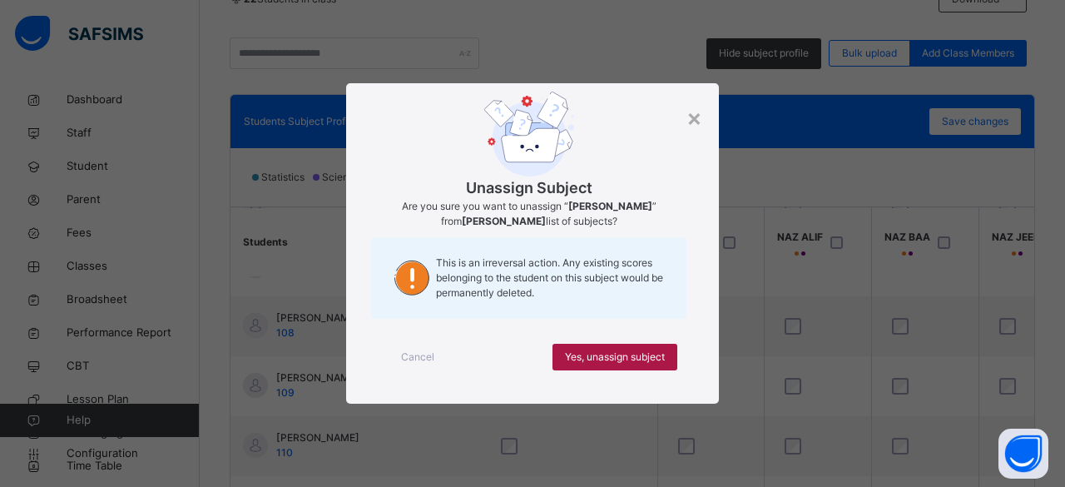
click at [620, 354] on span "Yes, unassign subject" at bounding box center [615, 356] width 100 height 15
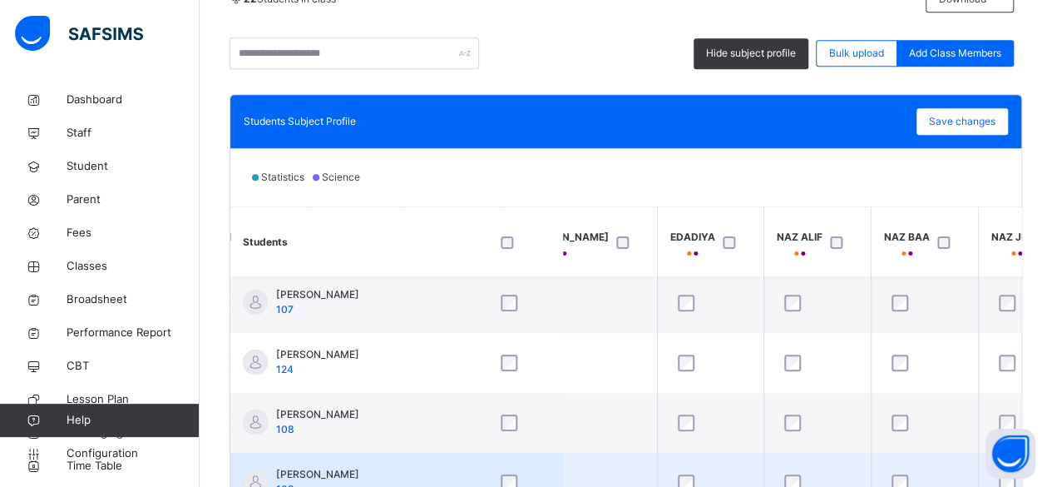
scroll to position [0, 676]
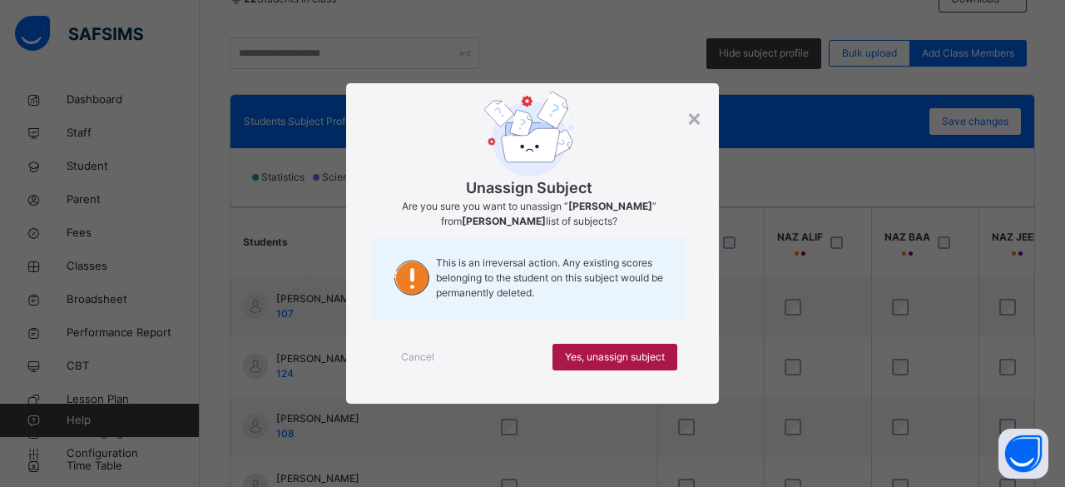
click at [605, 349] on span "Yes, unassign subject" at bounding box center [615, 356] width 100 height 15
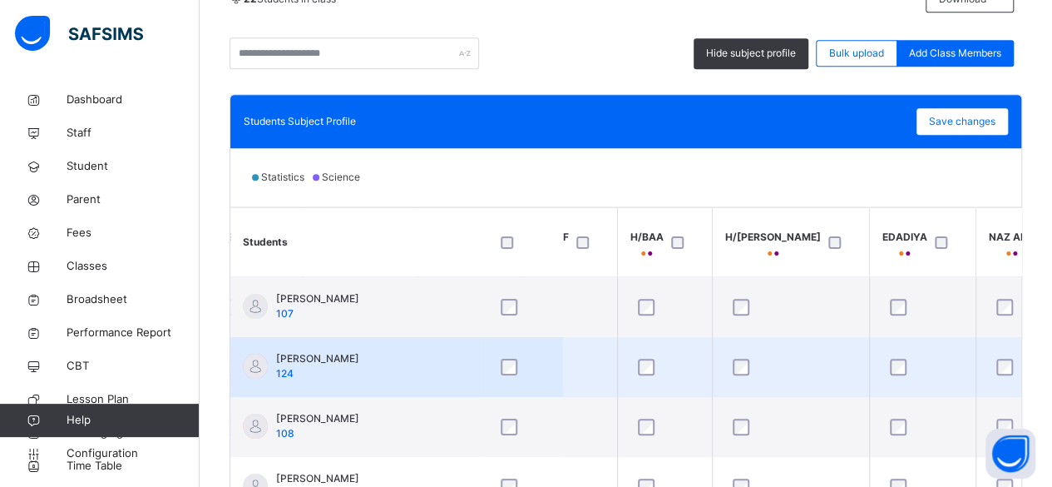
scroll to position [0, 463]
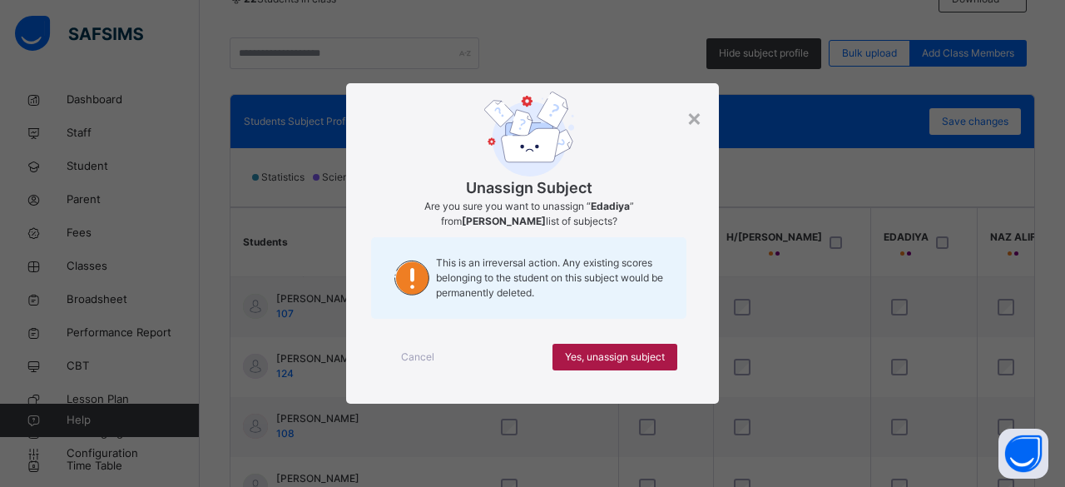
click at [624, 360] on span "Yes, unassign subject" at bounding box center [615, 356] width 100 height 15
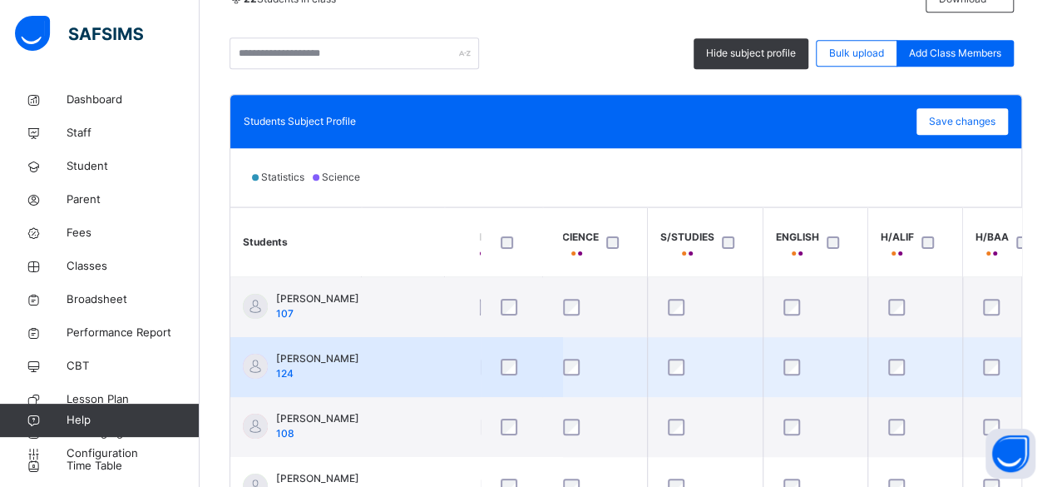
scroll to position [0, 0]
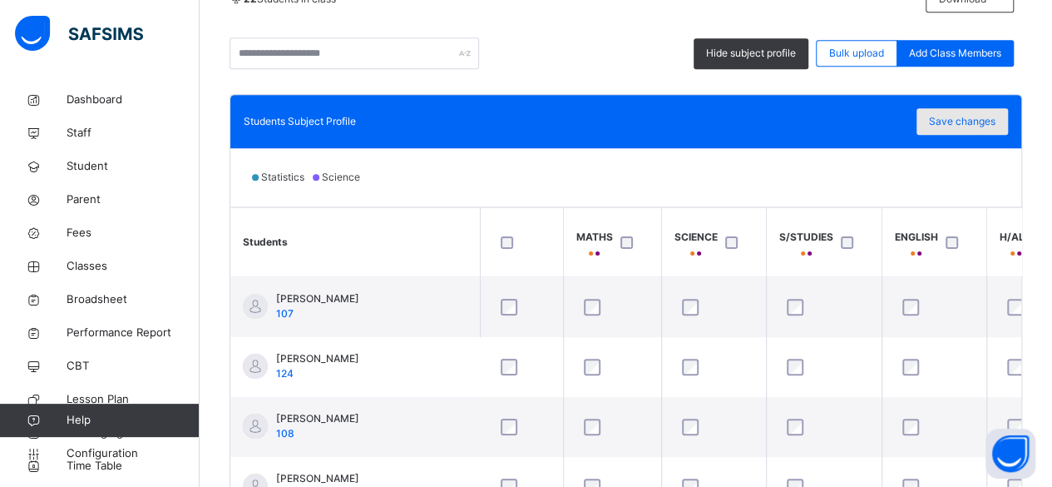
click at [968, 126] on span "Save changes" at bounding box center [962, 121] width 67 height 15
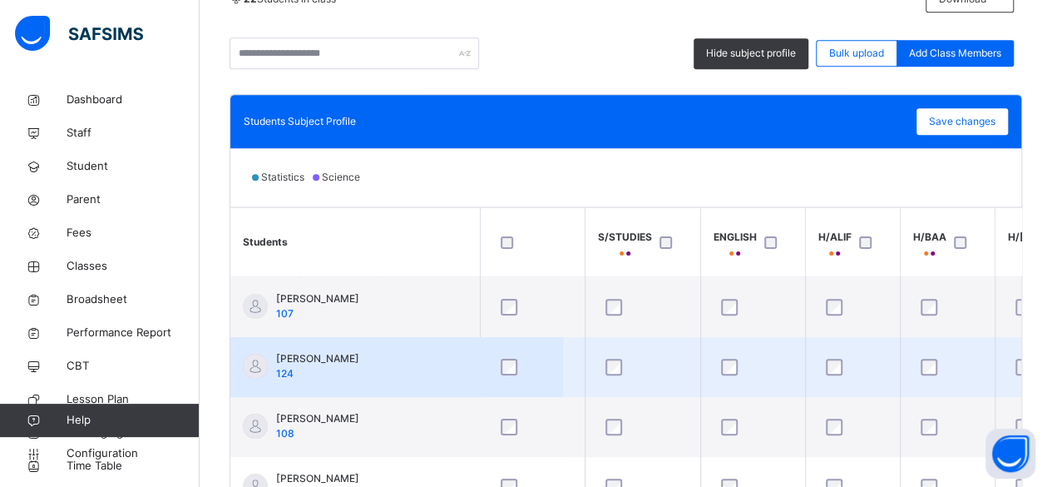
scroll to position [0, 170]
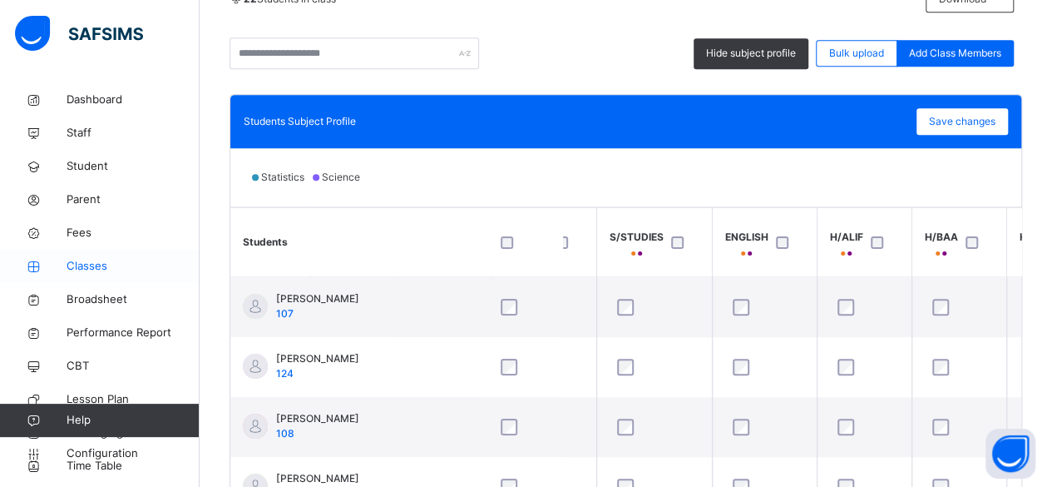
click at [103, 266] on span "Classes" at bounding box center [133, 266] width 133 height 17
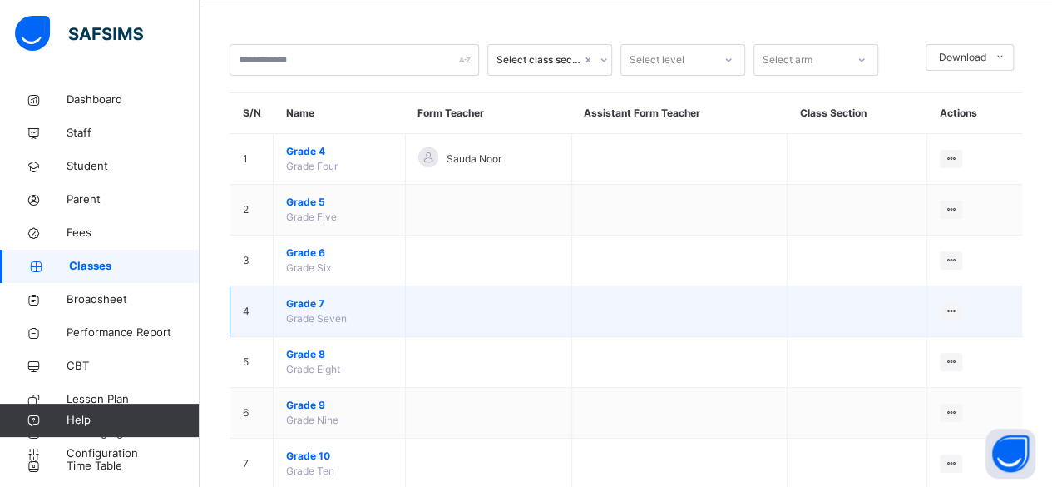
scroll to position [70, 0]
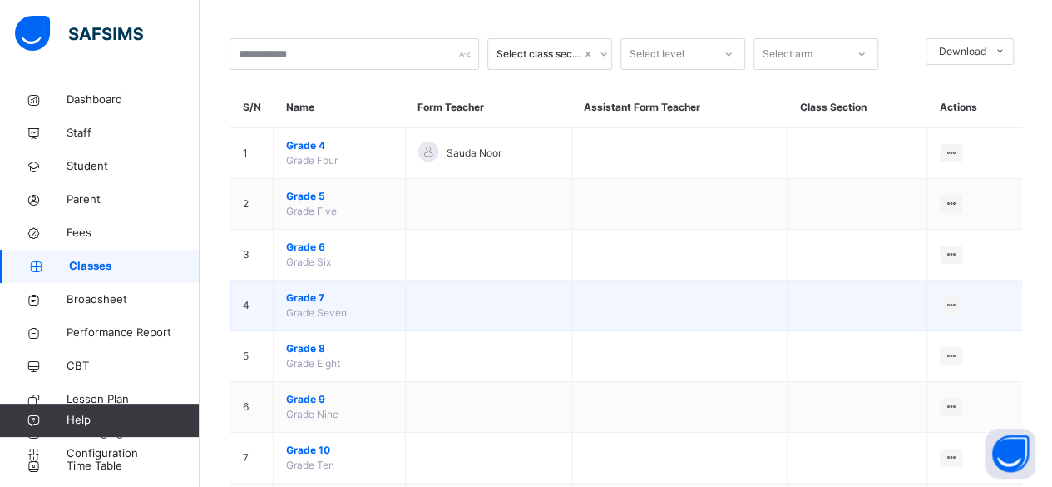
click at [314, 309] on span "Grade Seven" at bounding box center [316, 312] width 61 height 12
click at [311, 299] on span "Grade 7" at bounding box center [339, 297] width 106 height 15
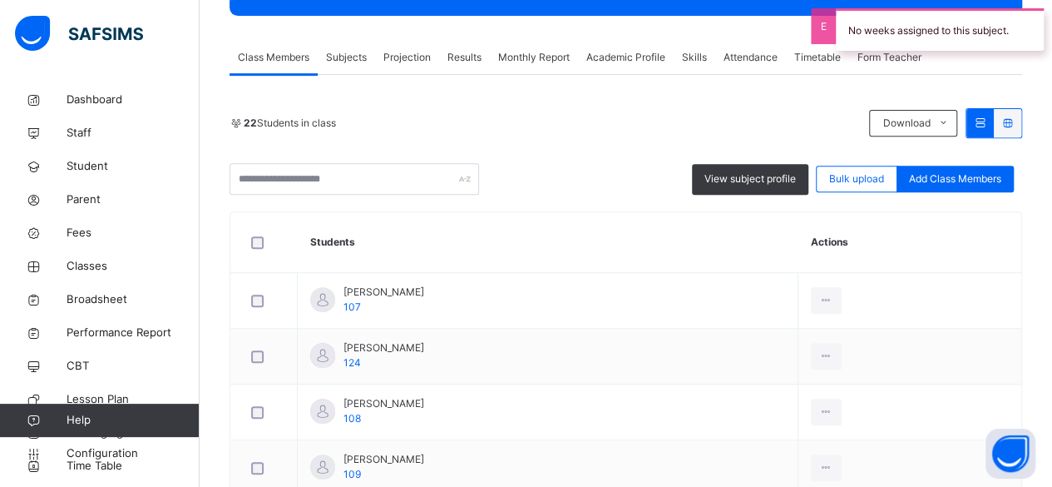
scroll to position [271, 0]
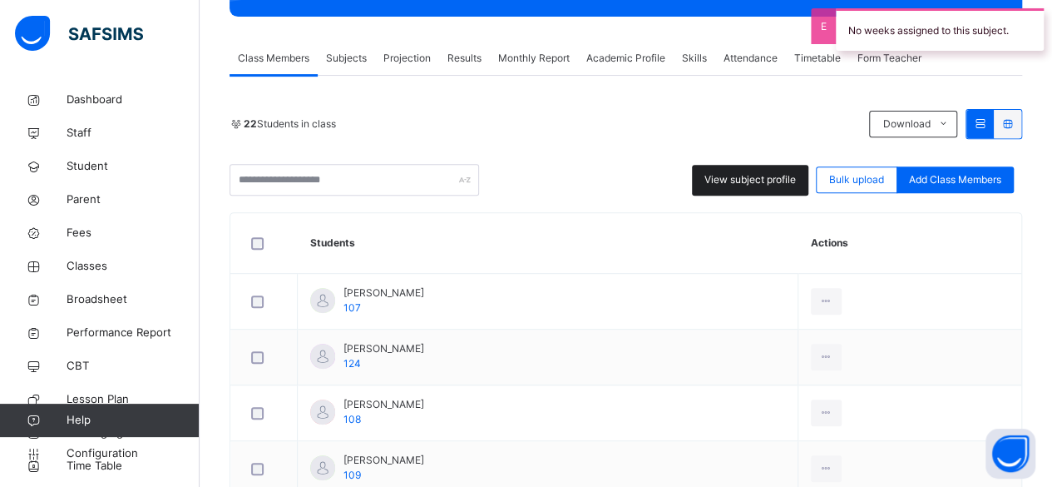
click at [759, 178] on span "View subject profile" at bounding box center [750, 179] width 91 height 15
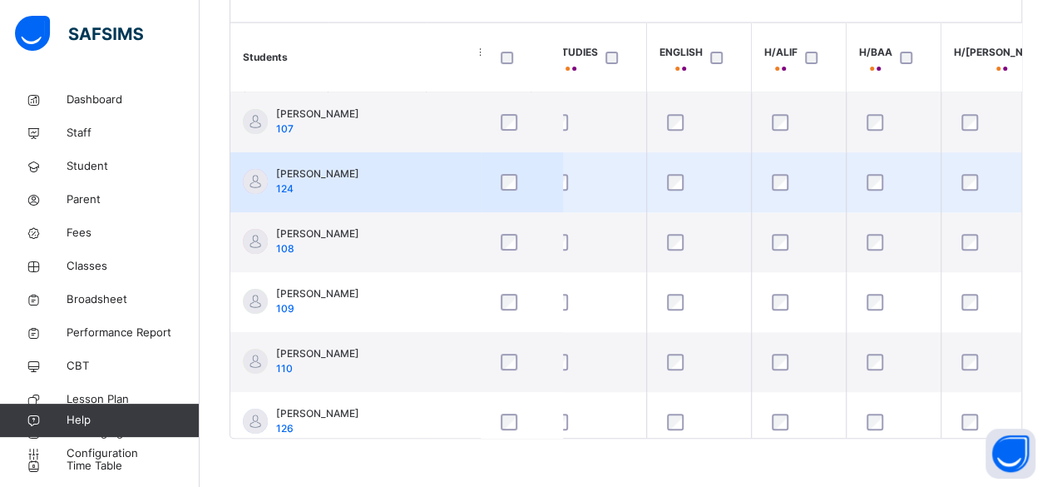
scroll to position [0, 236]
click at [867, 190] on div at bounding box center [892, 182] width 69 height 35
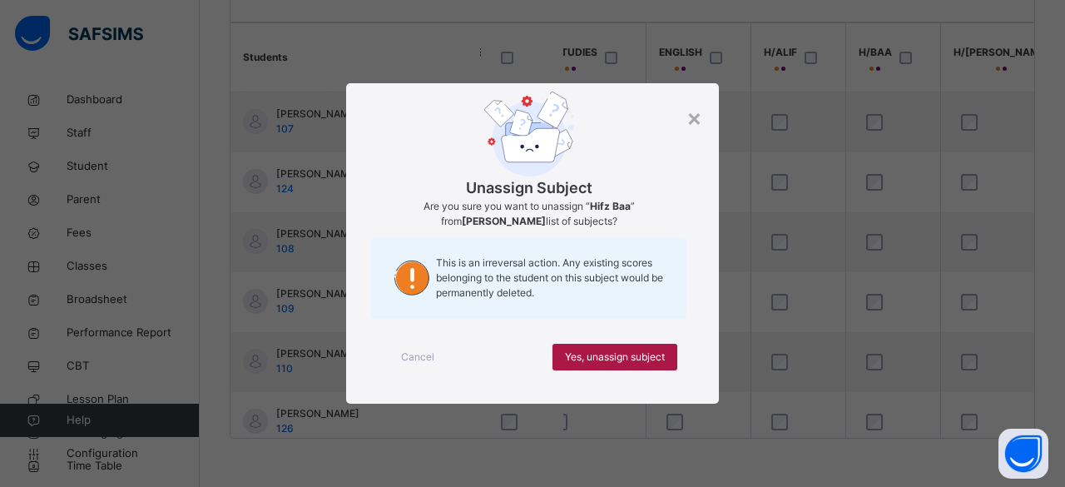
click at [602, 355] on span "Yes, unassign subject" at bounding box center [615, 356] width 100 height 15
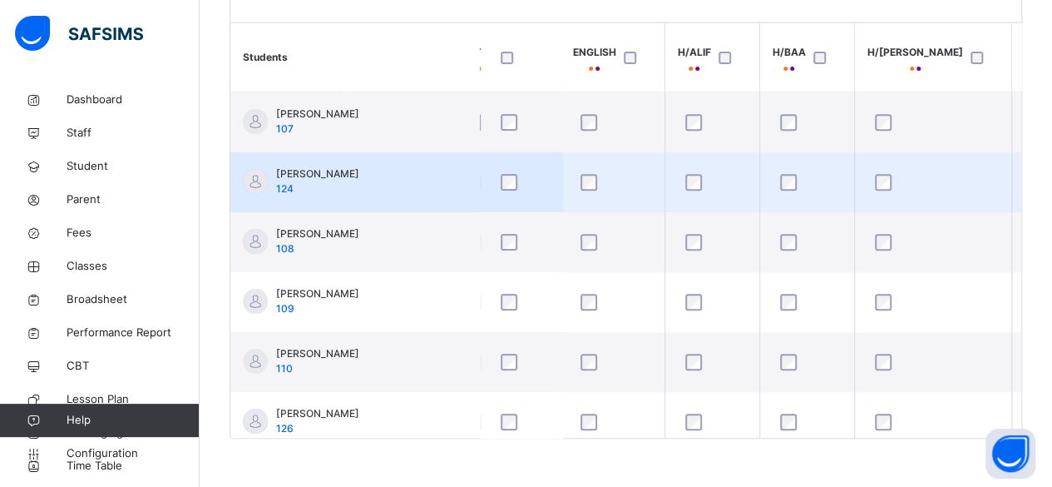
scroll to position [0, 326]
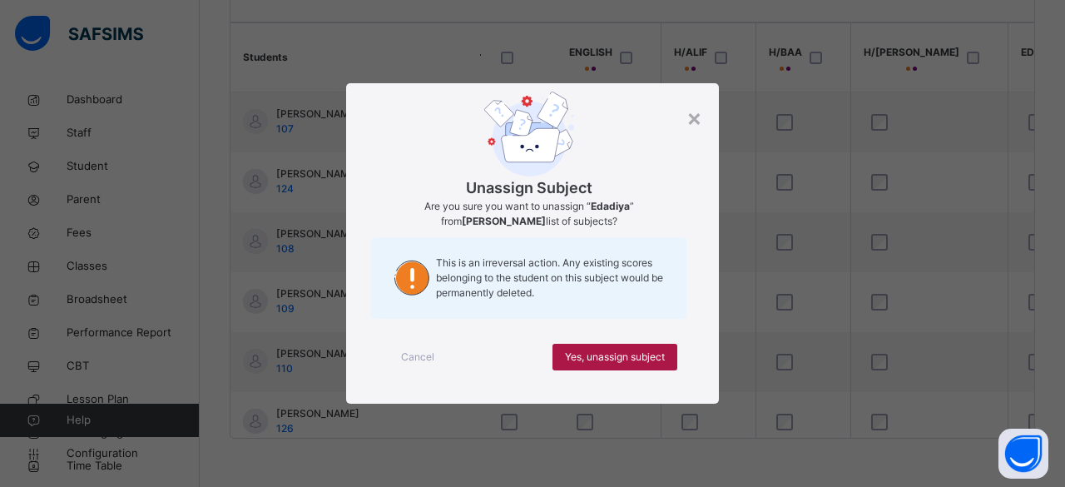
click at [650, 356] on span "Yes, unassign subject" at bounding box center [615, 356] width 100 height 15
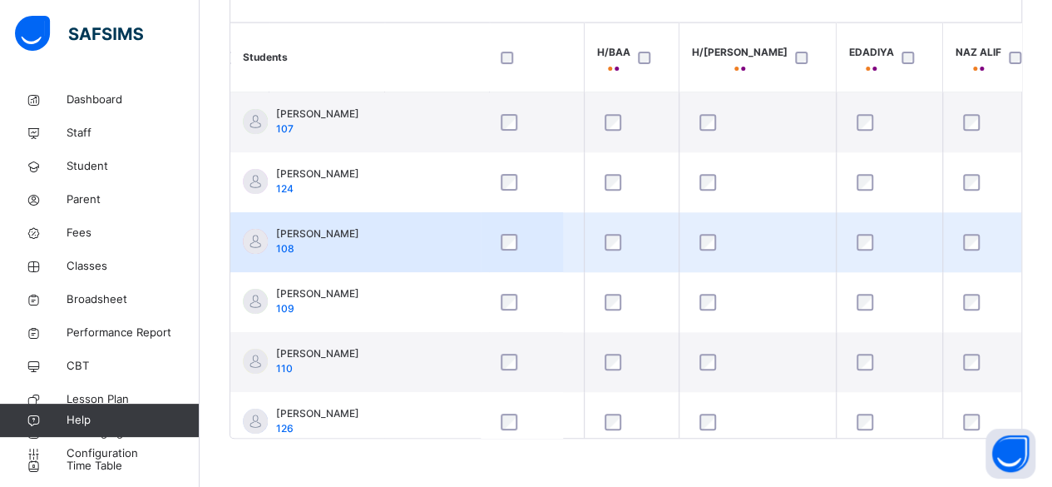
scroll to position [0, 498]
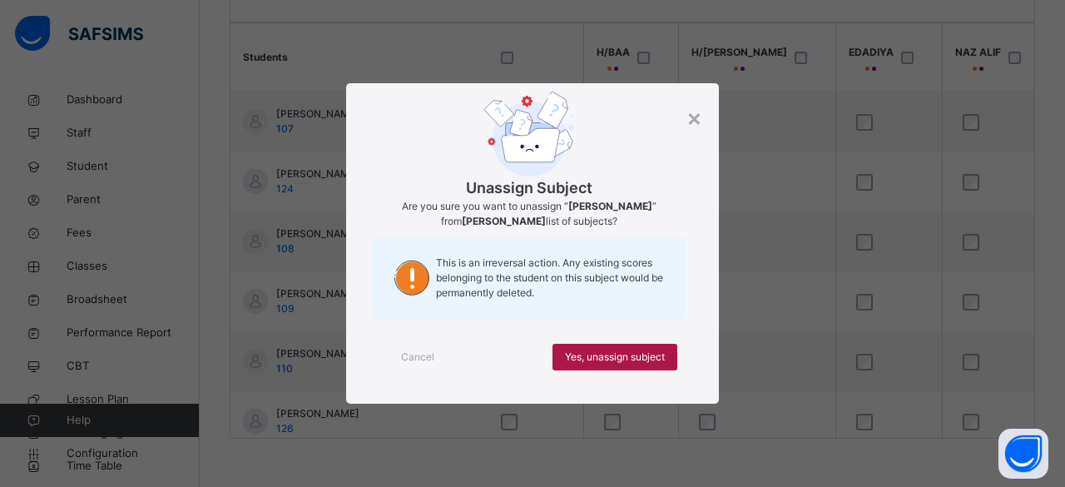
click at [630, 367] on div "Yes, unassign subject" at bounding box center [614, 357] width 125 height 27
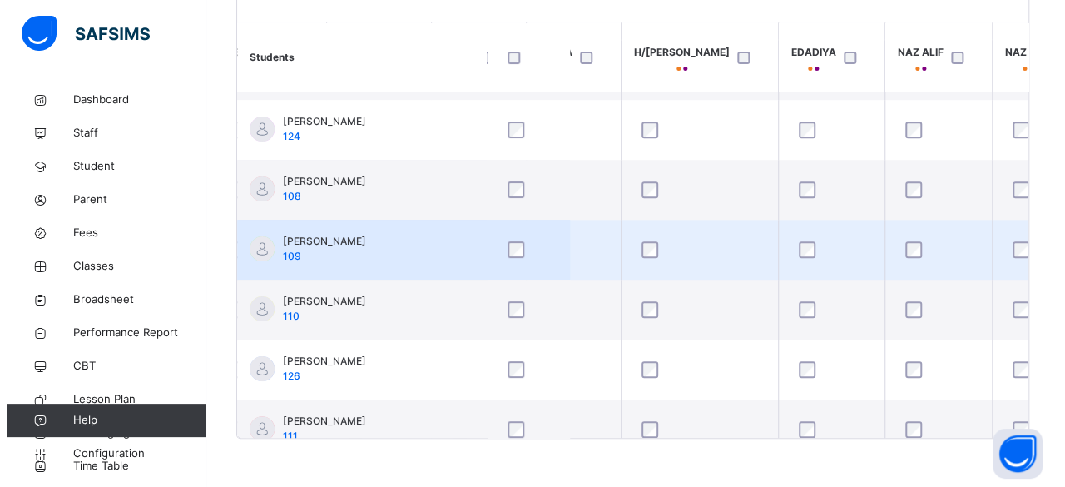
scroll to position [54, 562]
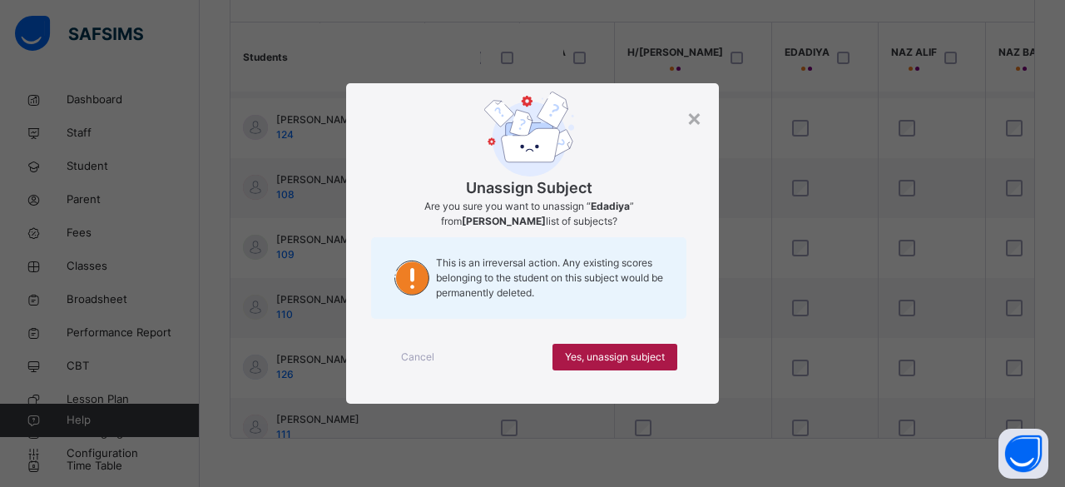
click at [600, 355] on span "Yes, unassign subject" at bounding box center [615, 356] width 100 height 15
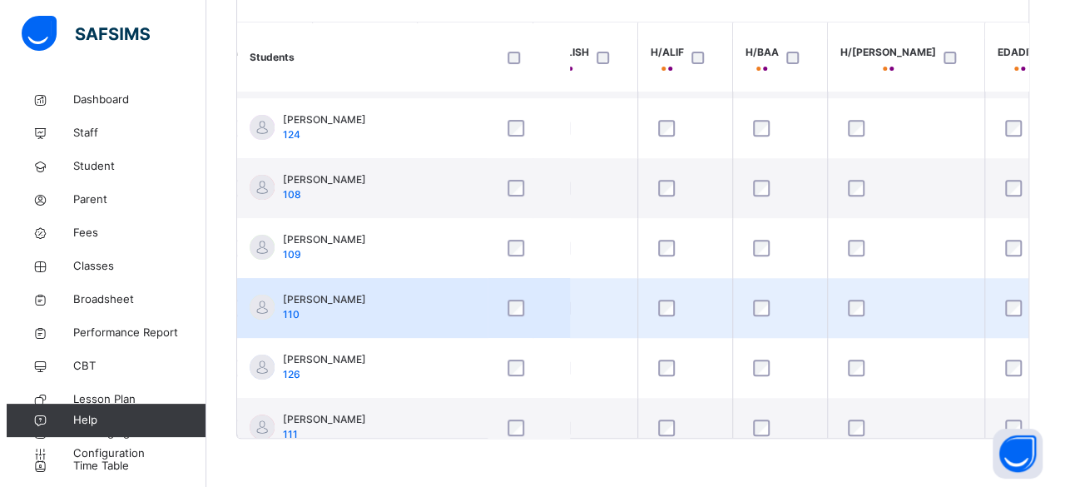
scroll to position [54, 354]
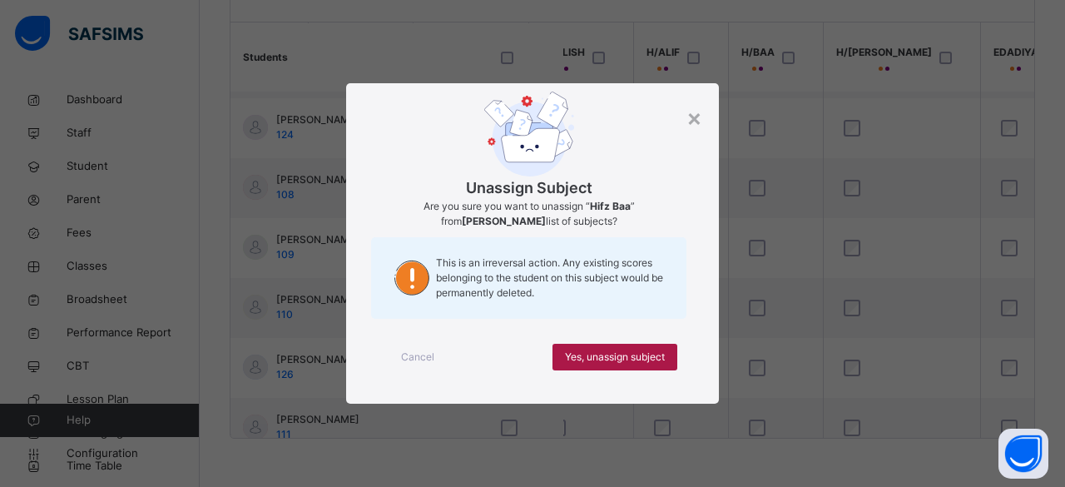
click at [594, 354] on span "Yes, unassign subject" at bounding box center [615, 356] width 100 height 15
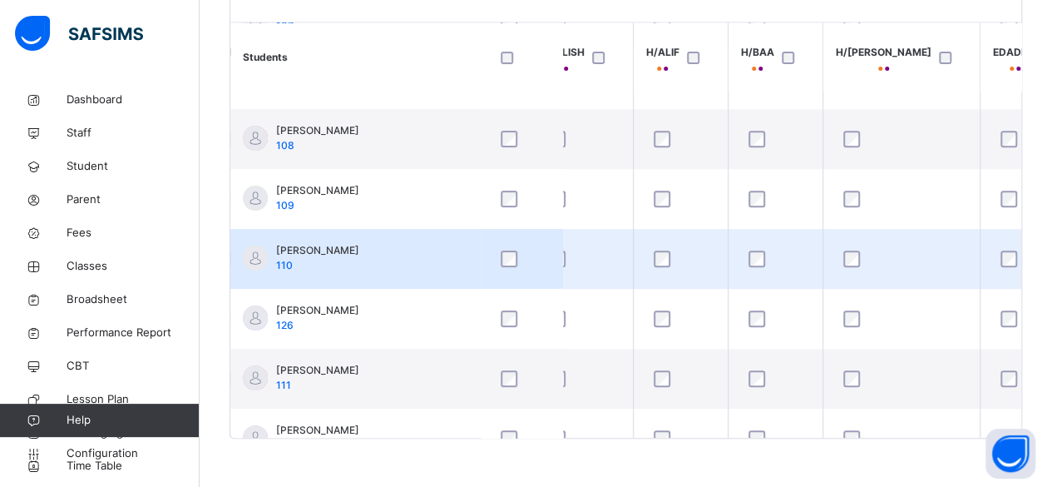
scroll to position [107, 354]
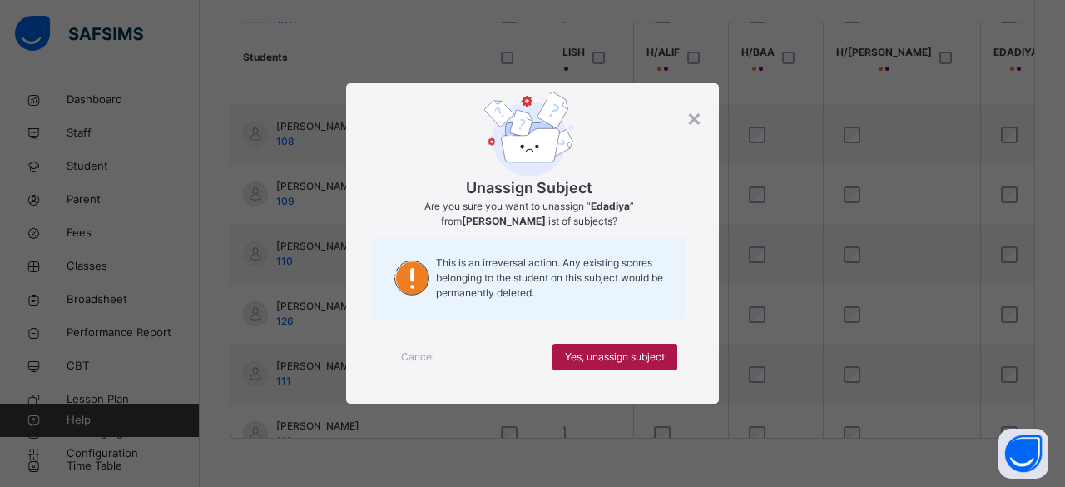
click at [621, 352] on span "Yes, unassign subject" at bounding box center [615, 356] width 100 height 15
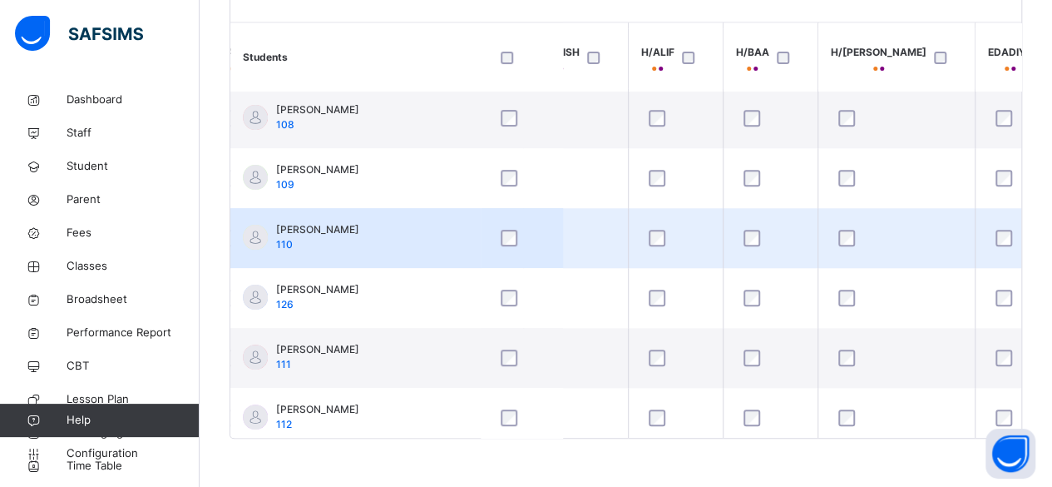
scroll to position [125, 359]
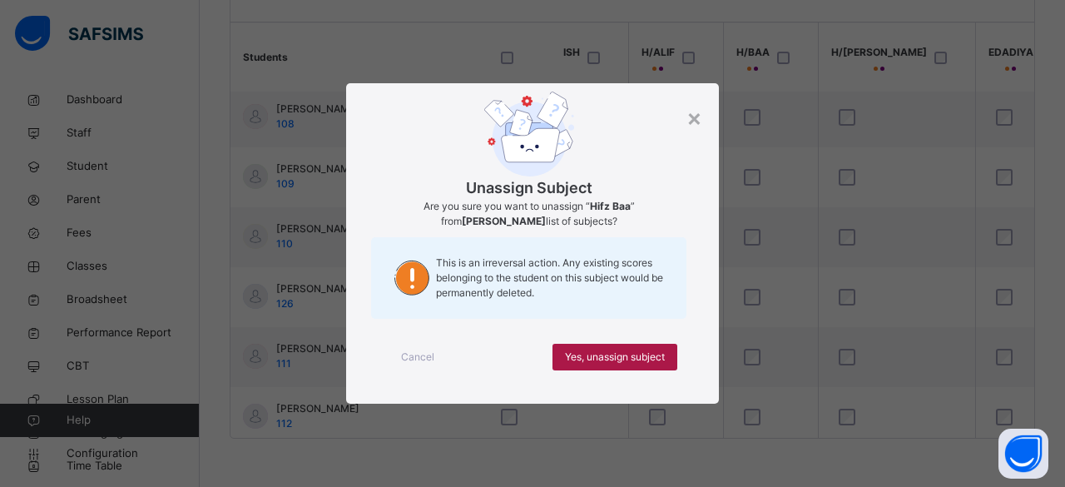
click at [611, 365] on div "Yes, unassign subject" at bounding box center [614, 357] width 125 height 27
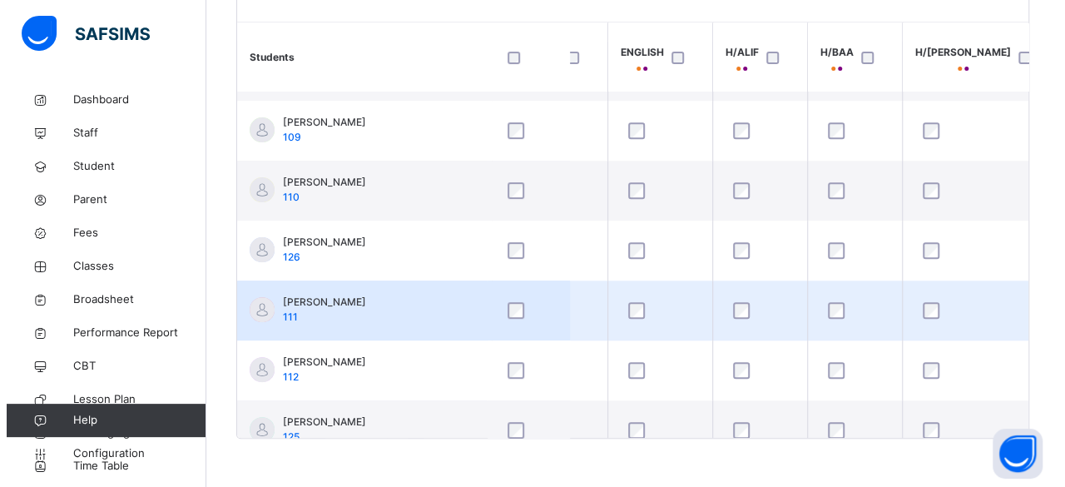
scroll to position [171, 282]
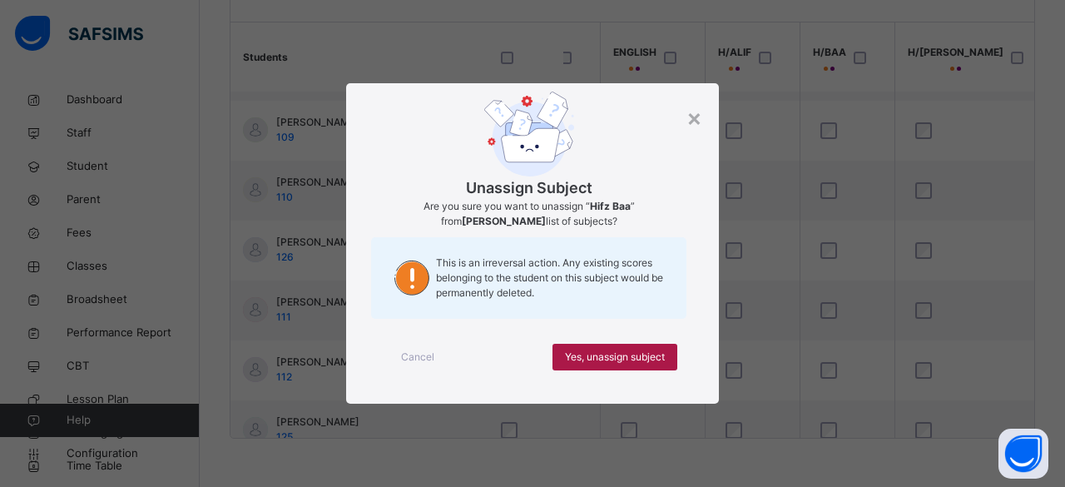
click at [647, 359] on span "Yes, unassign subject" at bounding box center [615, 356] width 100 height 15
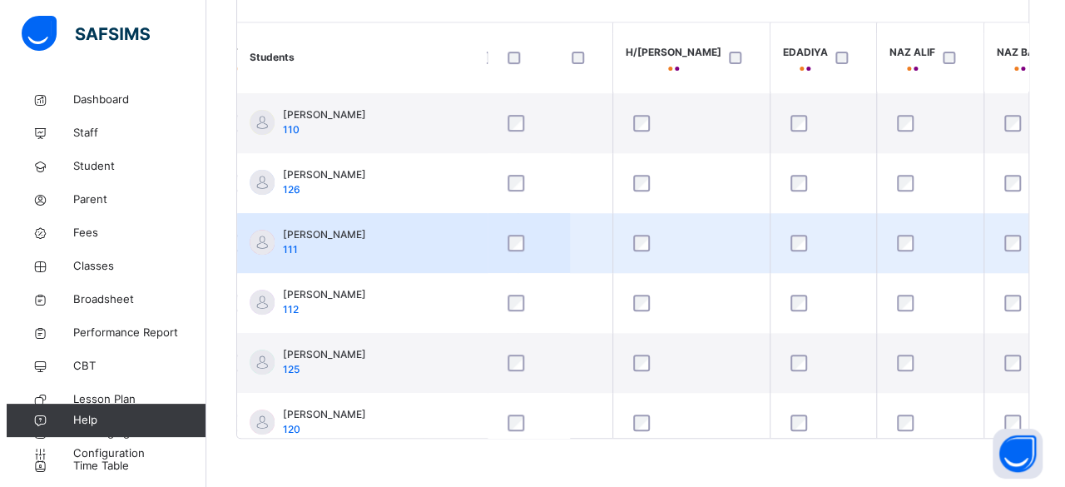
scroll to position [240, 571]
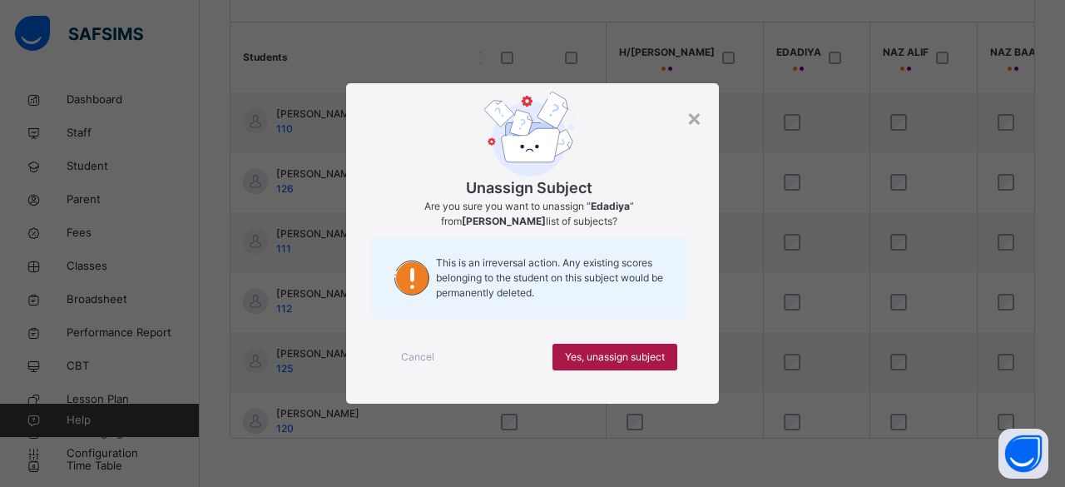
click at [591, 359] on span "Yes, unassign subject" at bounding box center [615, 356] width 100 height 15
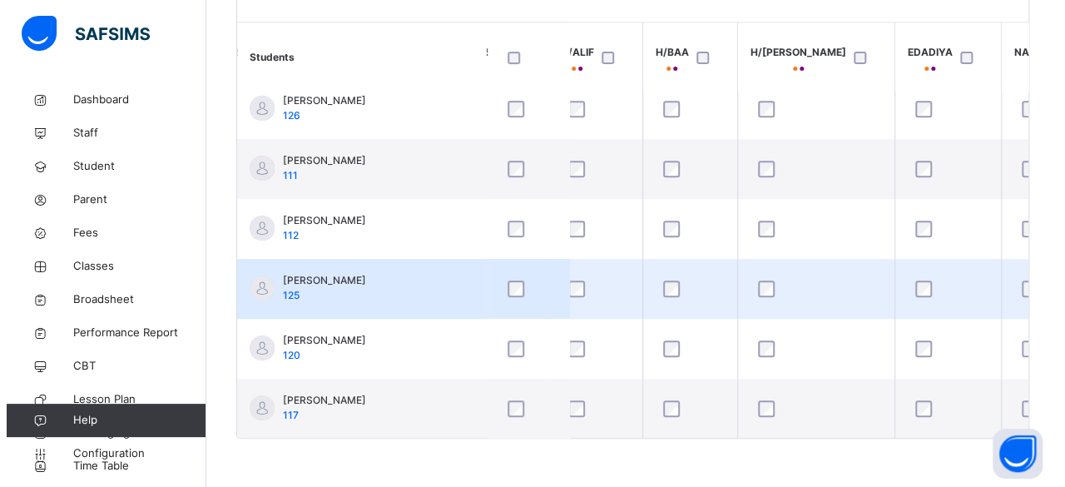
scroll to position [313, 447]
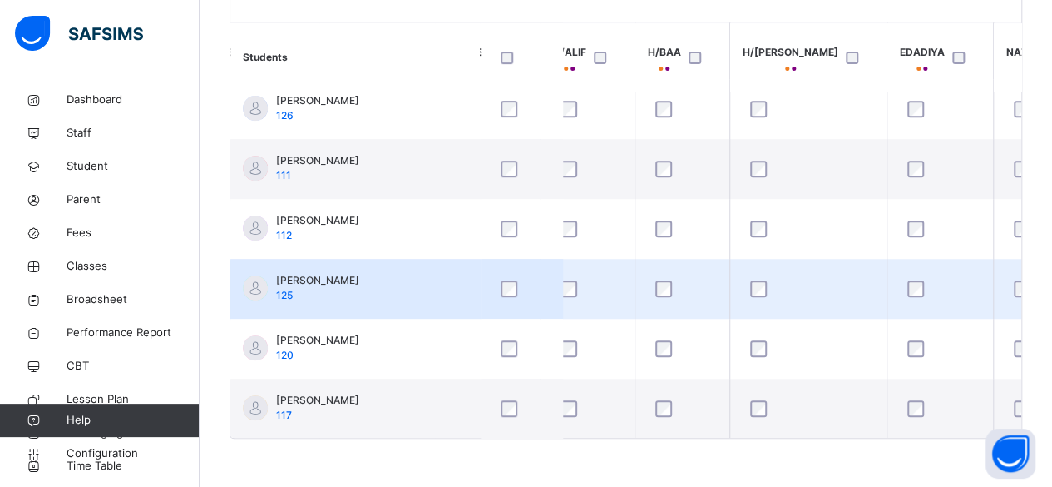
click at [904, 289] on div at bounding box center [940, 288] width 72 height 17
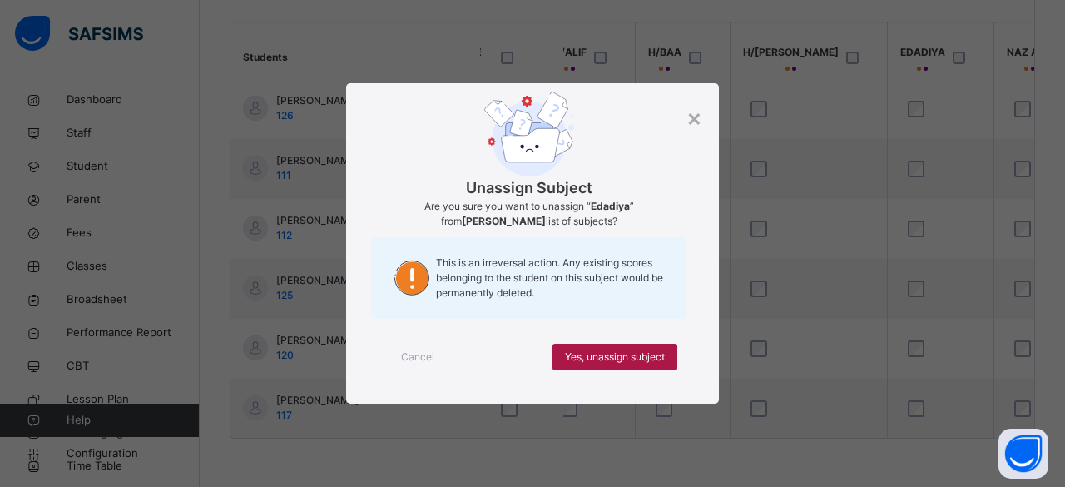
click at [639, 366] on div "Yes, unassign subject" at bounding box center [614, 357] width 125 height 27
click at [601, 362] on span "Yes, unassign subject" at bounding box center [615, 356] width 100 height 15
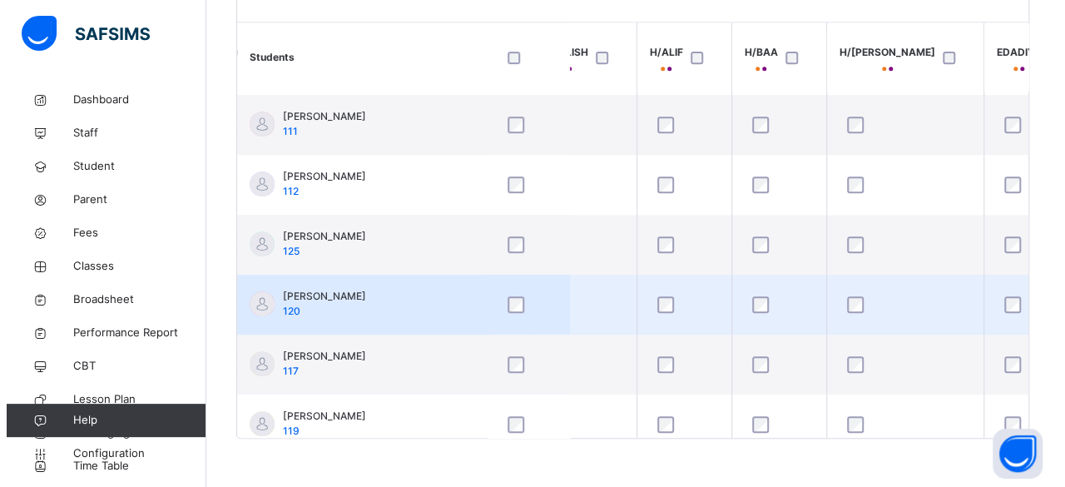
scroll to position [362, 357]
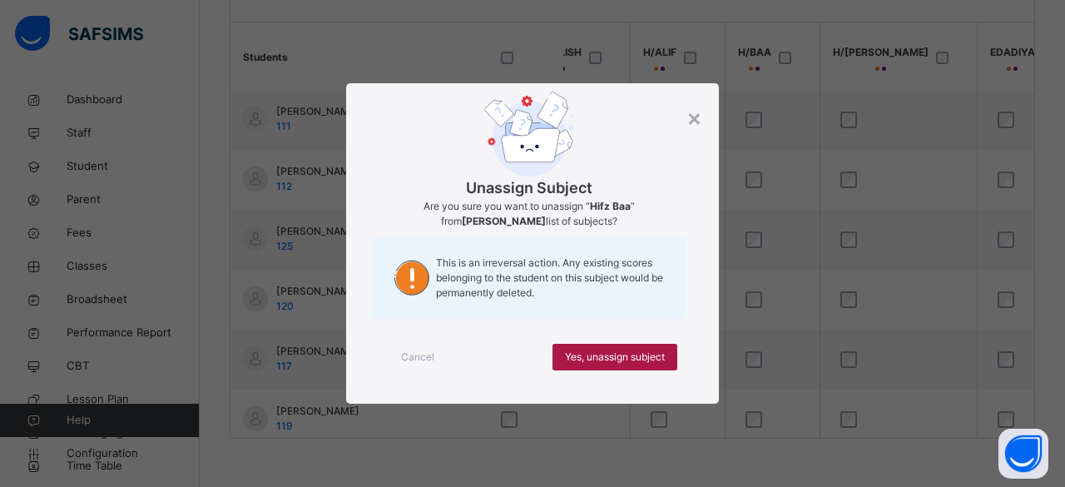
click at [617, 357] on span "Yes, unassign subject" at bounding box center [615, 356] width 100 height 15
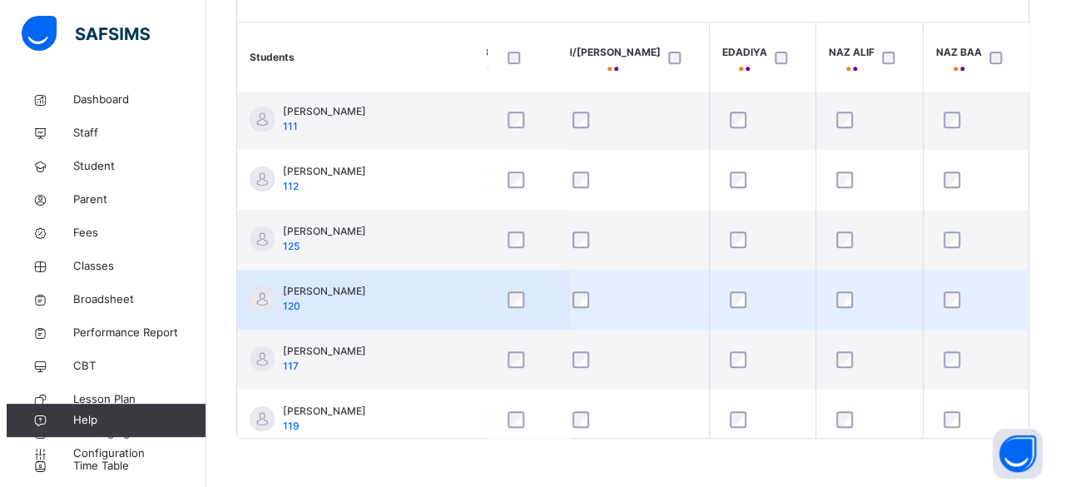
scroll to position [362, 635]
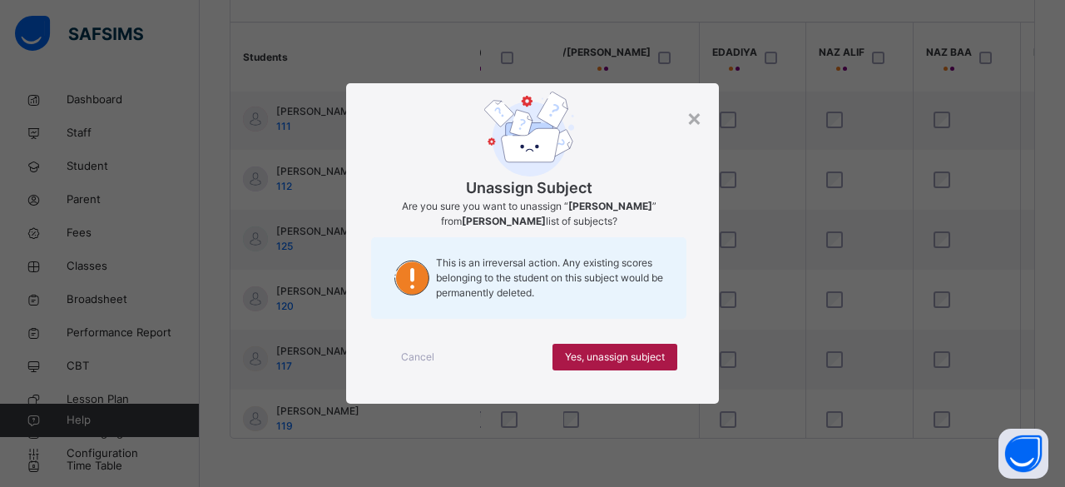
click at [626, 354] on span "Yes, unassign subject" at bounding box center [615, 356] width 100 height 15
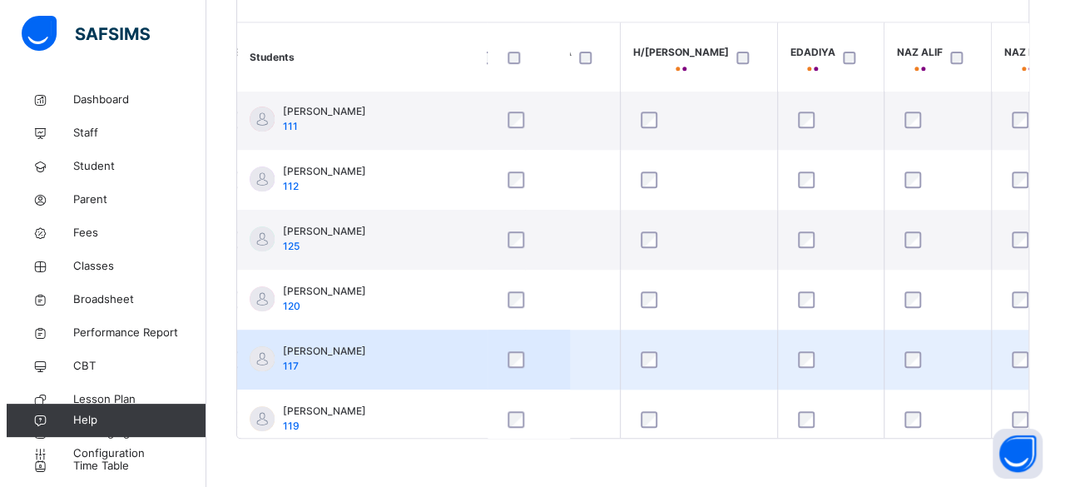
scroll to position [362, 562]
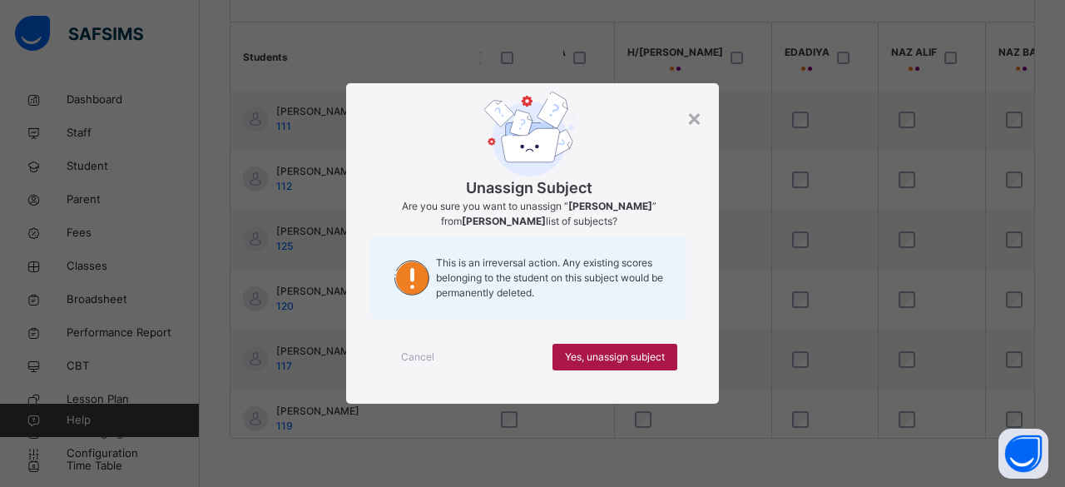
click at [584, 362] on span "Yes, unassign subject" at bounding box center [615, 356] width 100 height 15
click at [592, 349] on span "Yes, unassign subject" at bounding box center [615, 356] width 100 height 15
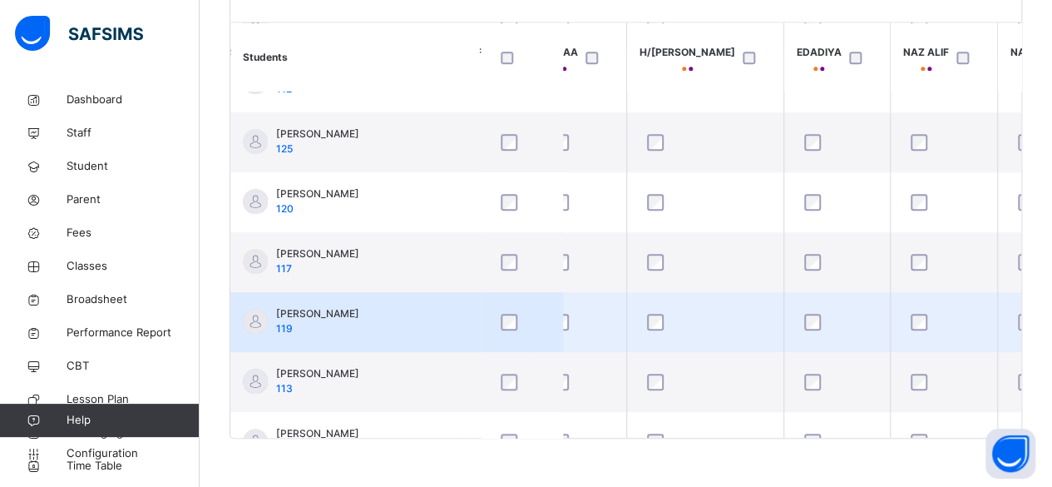
scroll to position [459, 549]
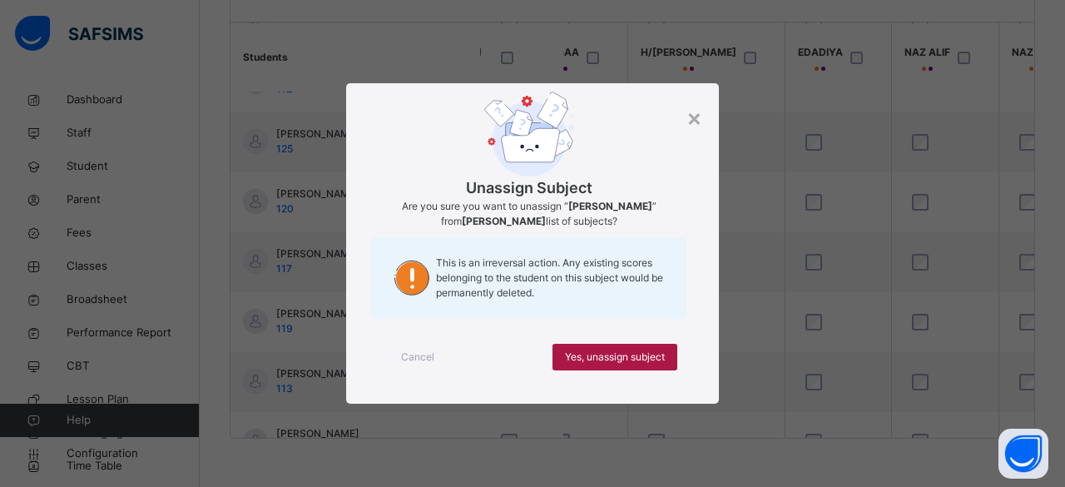
click at [631, 349] on span "Yes, unassign subject" at bounding box center [615, 356] width 100 height 15
click at [657, 354] on span "Yes, unassign subject" at bounding box center [615, 356] width 100 height 15
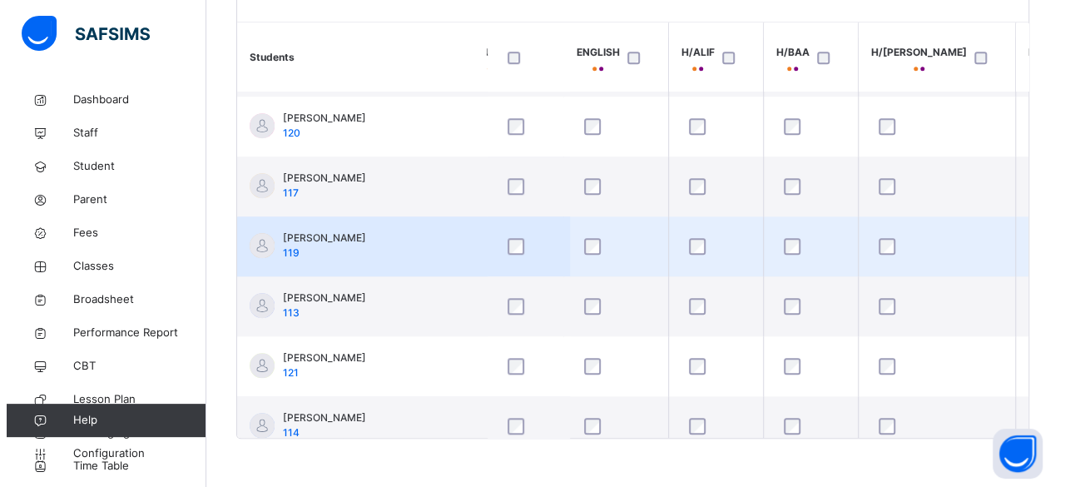
scroll to position [536, 325]
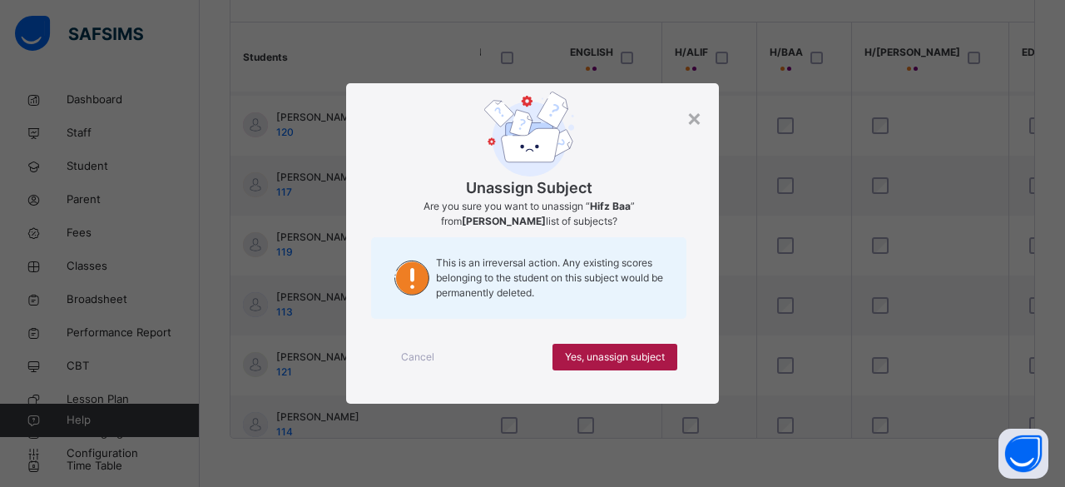
click at [647, 357] on span "Yes, unassign subject" at bounding box center [615, 356] width 100 height 15
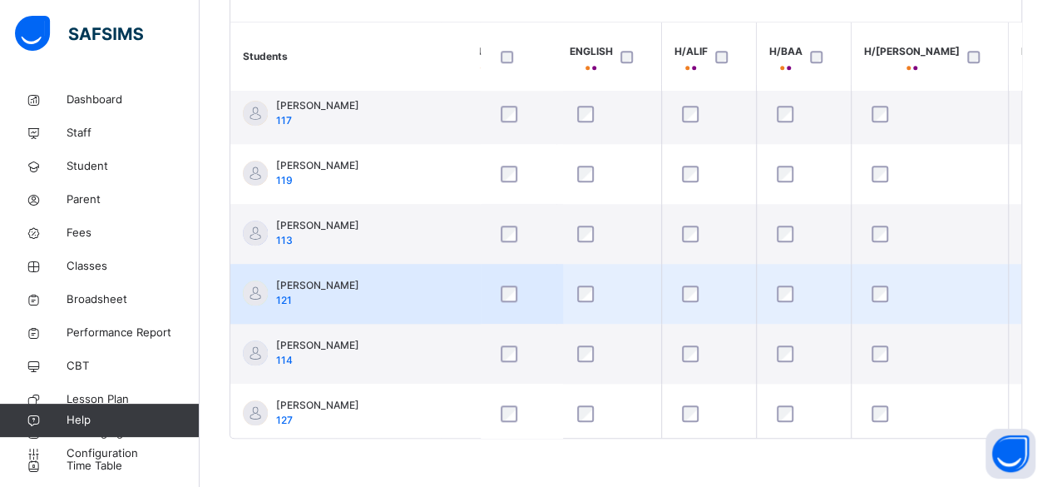
scroll to position [616, 325]
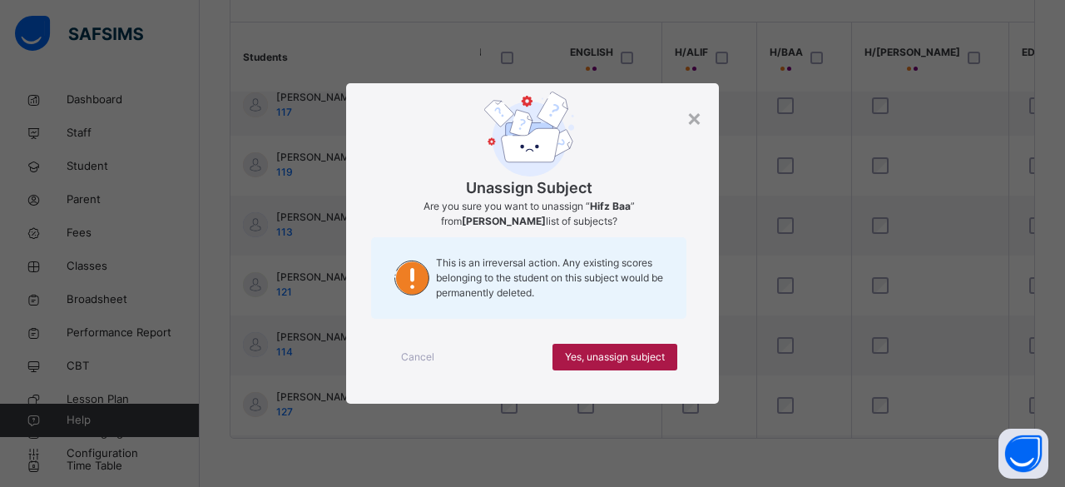
click at [578, 355] on span "Yes, unassign subject" at bounding box center [615, 356] width 100 height 15
click at [635, 349] on span "Yes, unassign subject" at bounding box center [615, 356] width 100 height 15
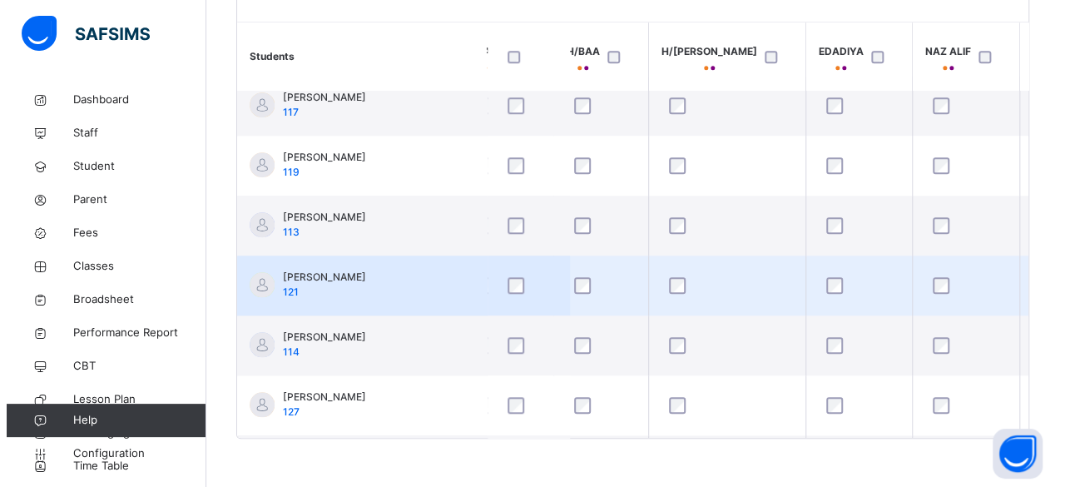
scroll to position [616, 537]
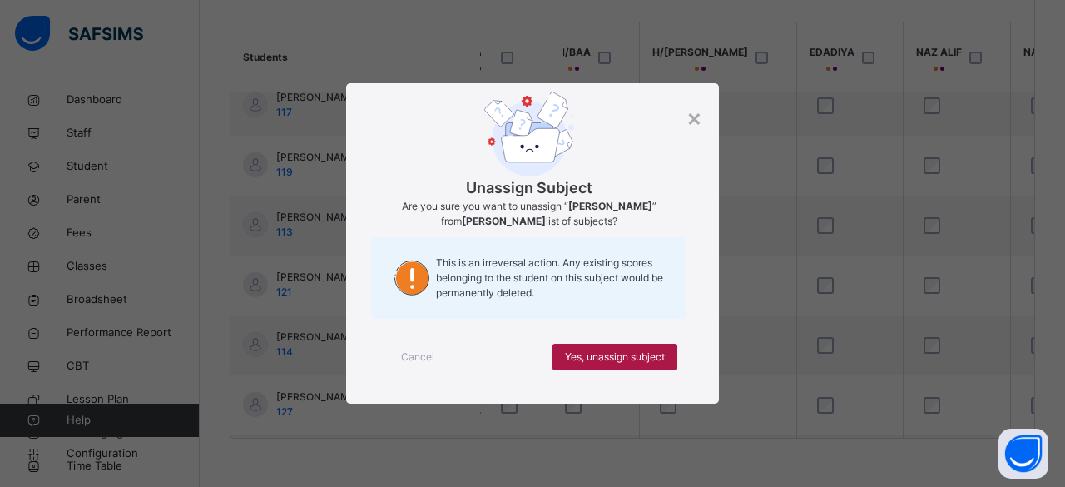
click at [616, 362] on span "Yes, unassign subject" at bounding box center [615, 356] width 100 height 15
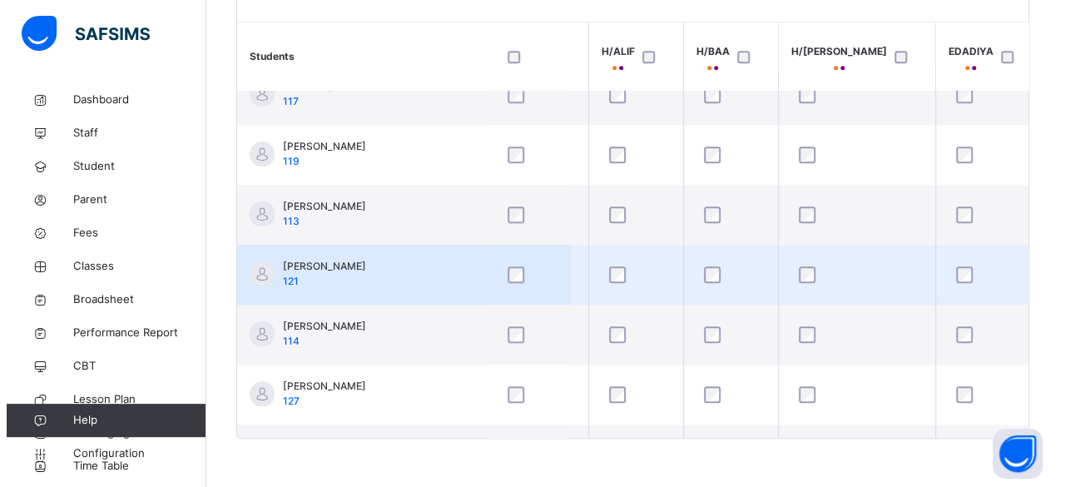
scroll to position [634, 405]
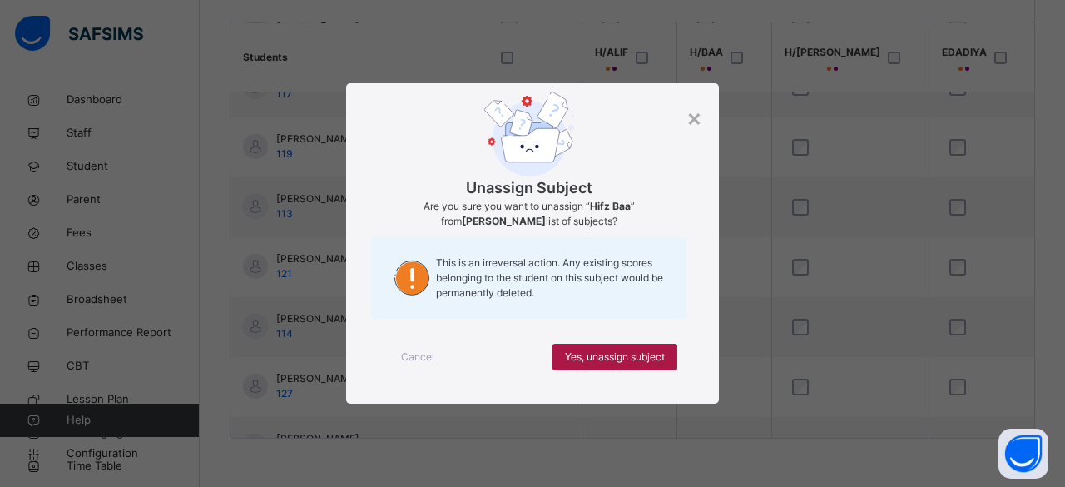
click at [586, 354] on span "Yes, unassign subject" at bounding box center [615, 356] width 100 height 15
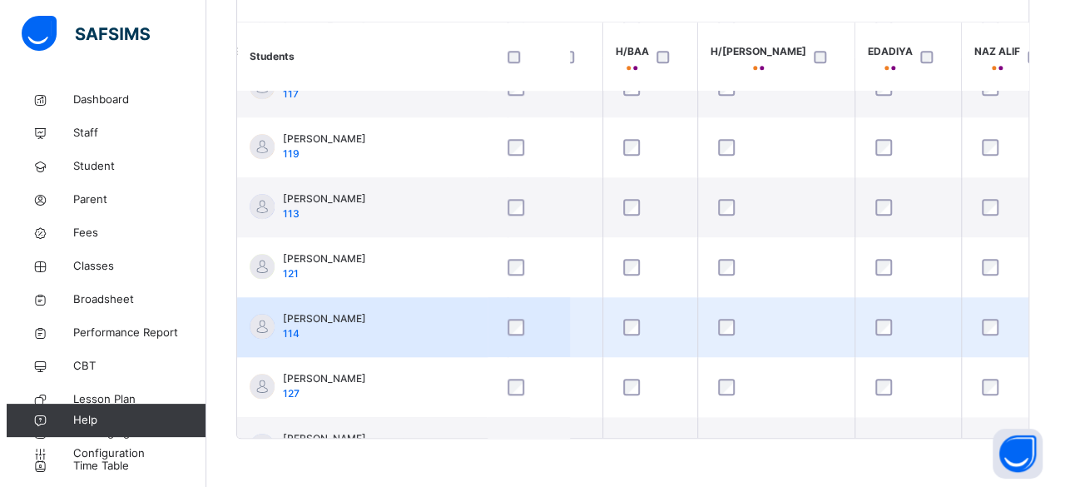
scroll to position [634, 487]
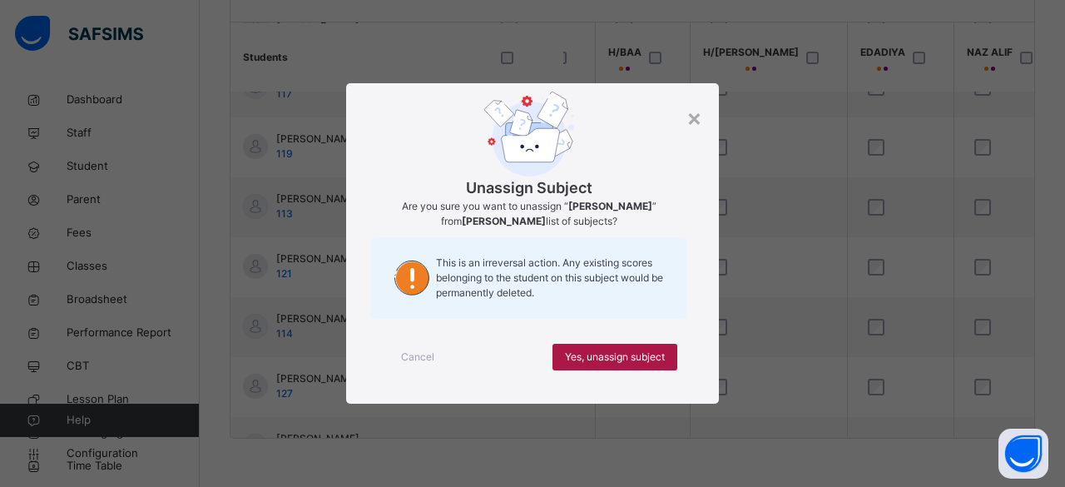
click at [603, 359] on span "Yes, unassign subject" at bounding box center [615, 356] width 100 height 15
click at [645, 358] on span "Yes, unassign subject" at bounding box center [615, 356] width 100 height 15
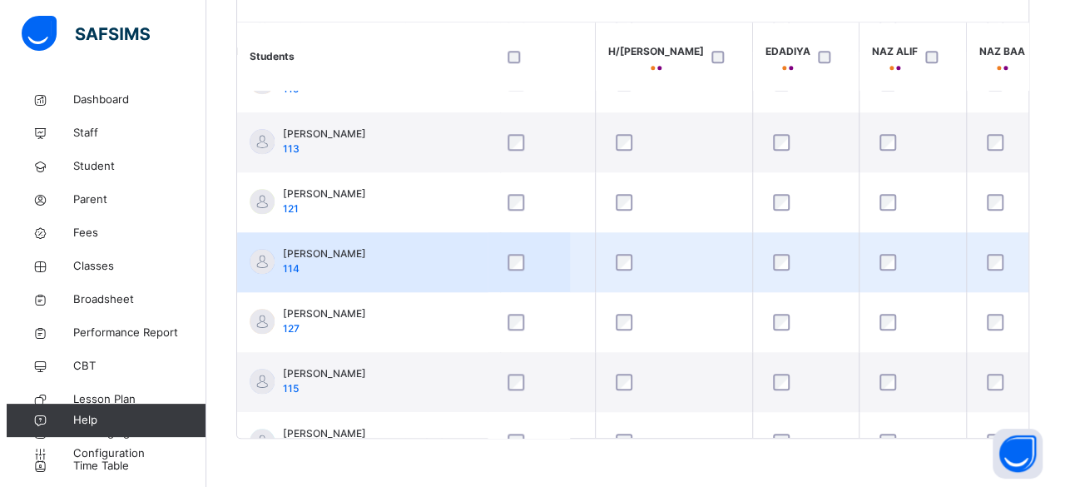
scroll to position [703, 588]
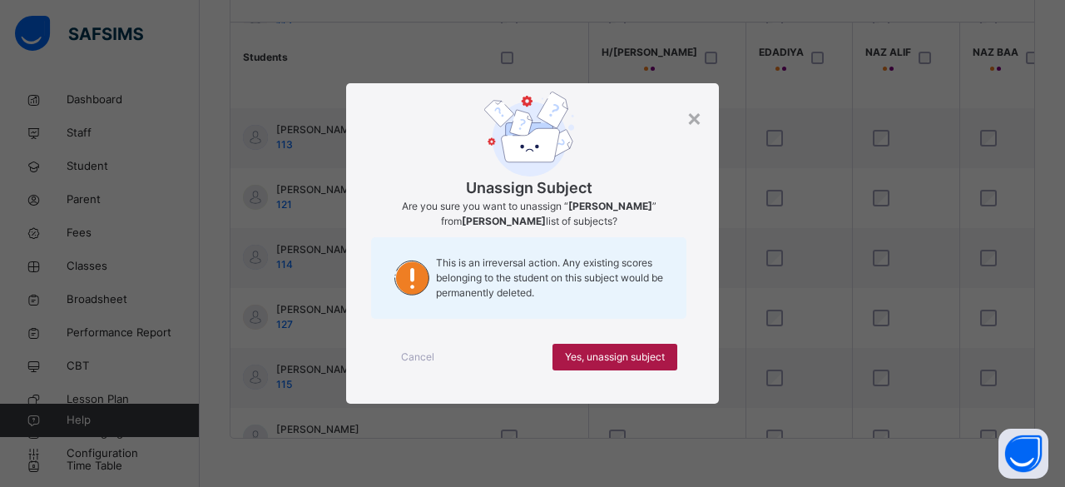
click at [644, 354] on span "Yes, unassign subject" at bounding box center [615, 356] width 100 height 15
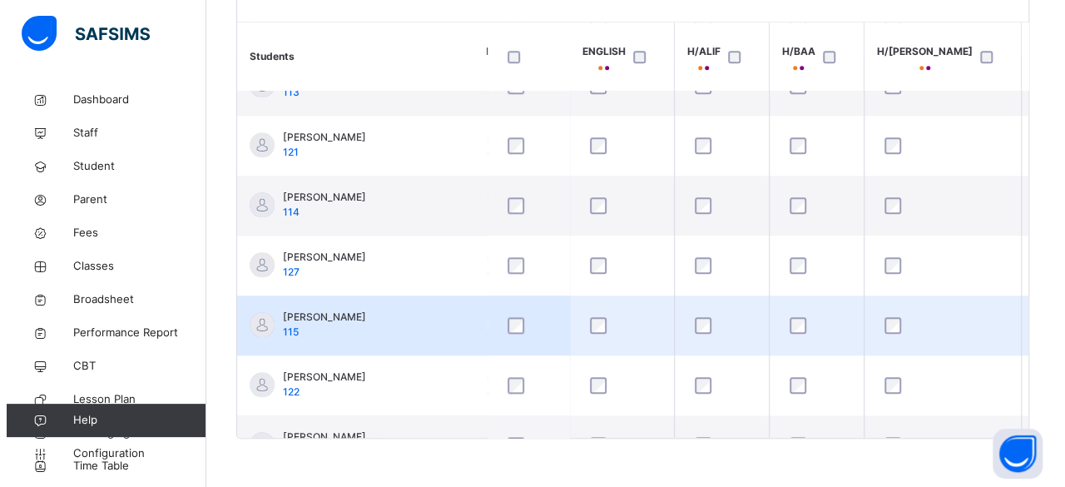
scroll to position [755, 319]
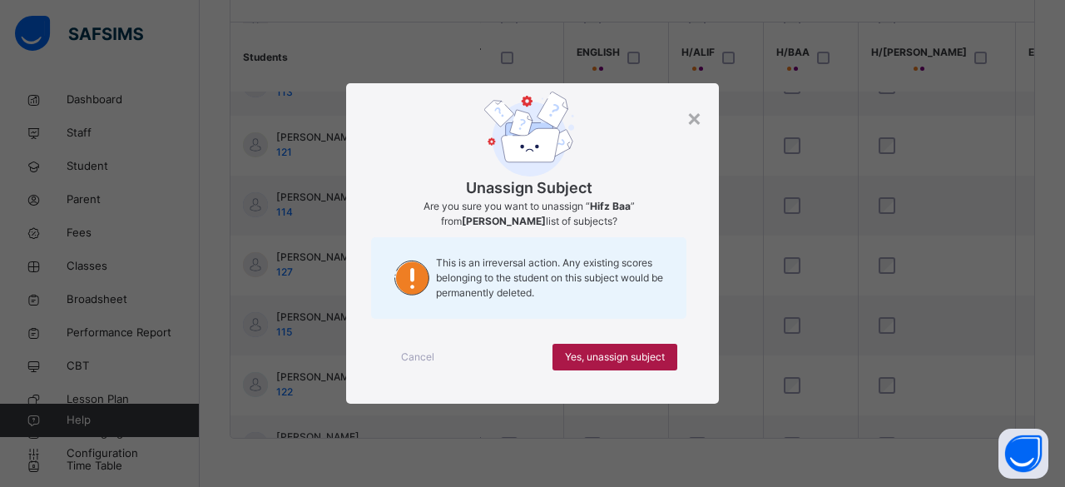
click at [626, 361] on span "Yes, unassign subject" at bounding box center [615, 356] width 100 height 15
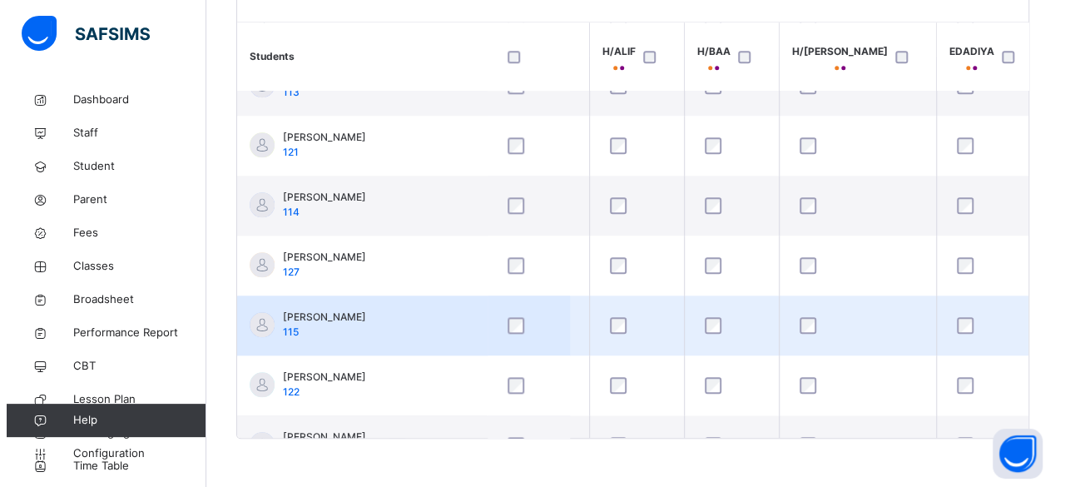
scroll to position [755, 492]
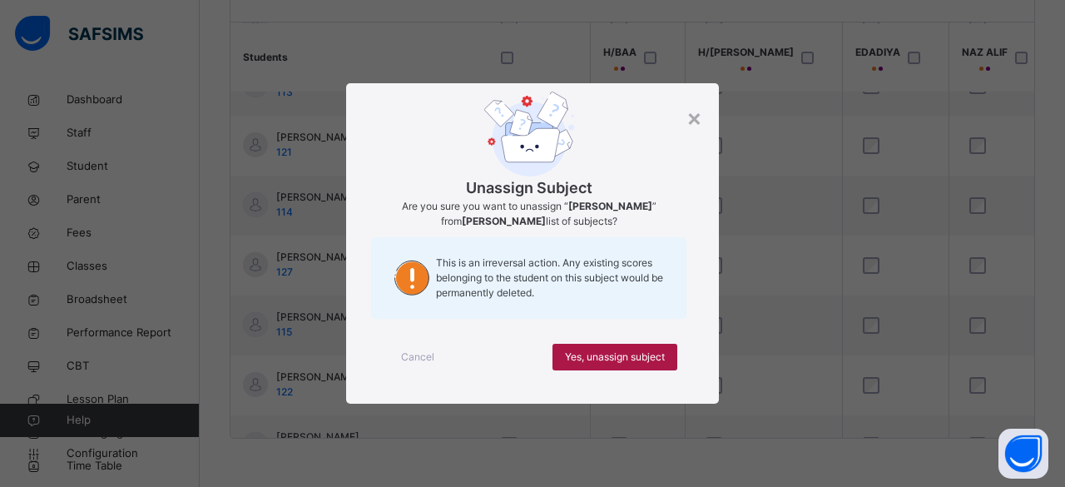
click at [634, 357] on span "Yes, unassign subject" at bounding box center [615, 356] width 100 height 15
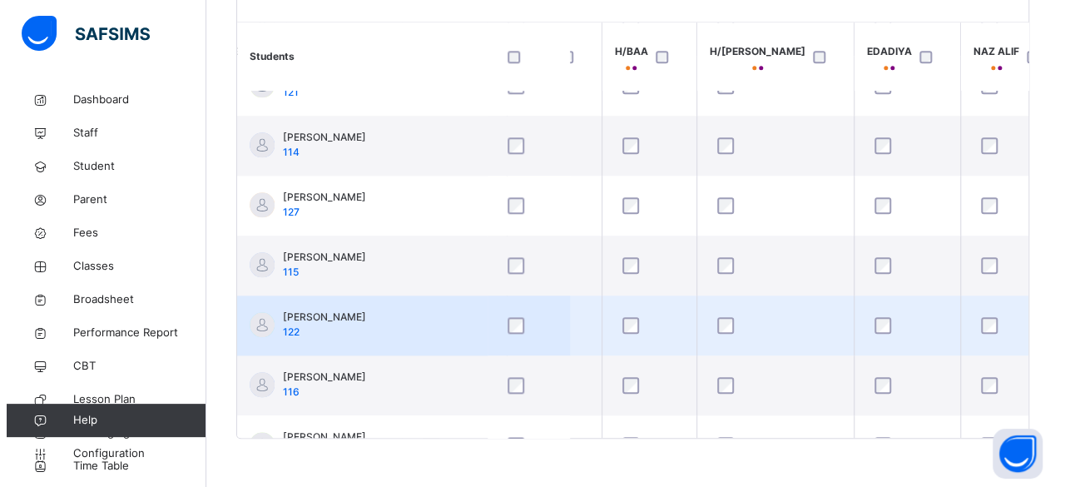
scroll to position [815, 485]
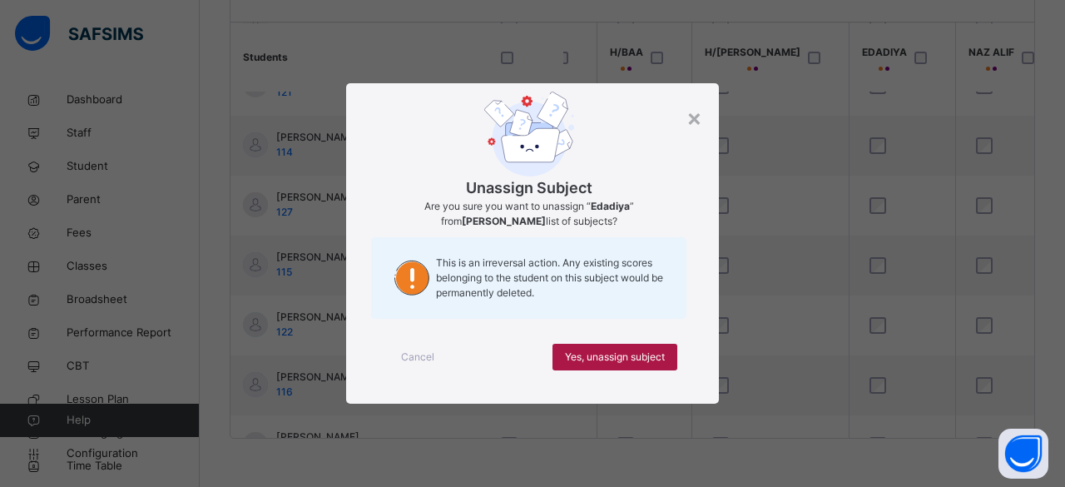
click at [636, 354] on span "Yes, unassign subject" at bounding box center [615, 356] width 100 height 15
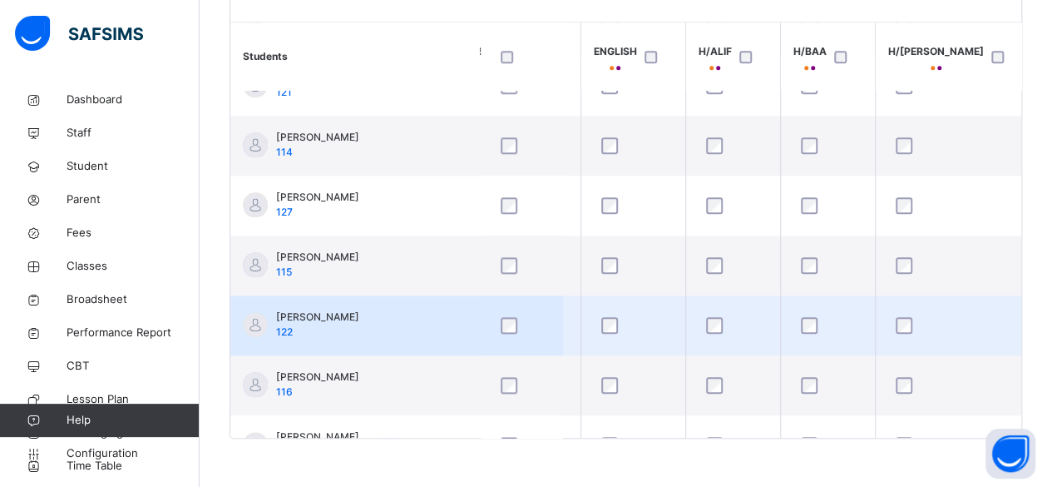
scroll to position [815, 284]
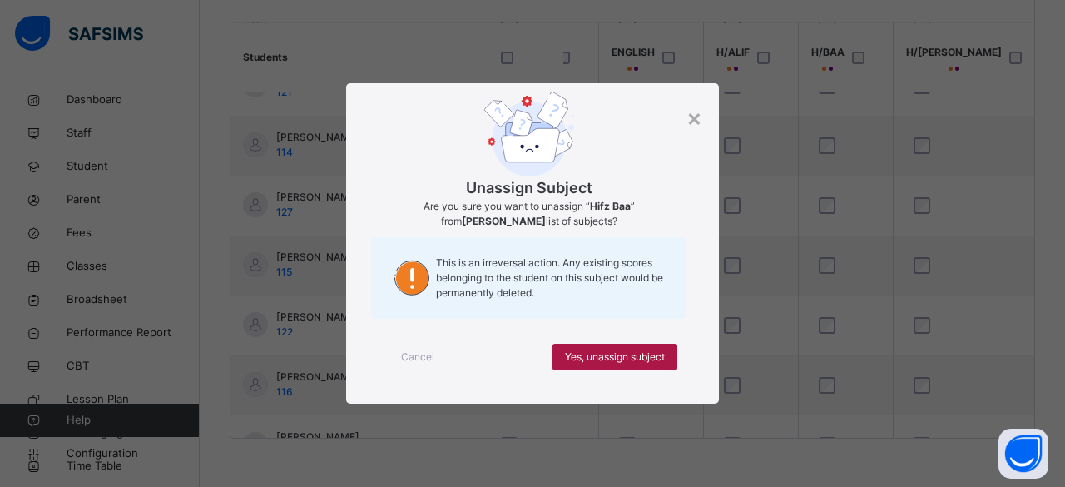
click at [599, 354] on span "Yes, unassign subject" at bounding box center [615, 356] width 100 height 15
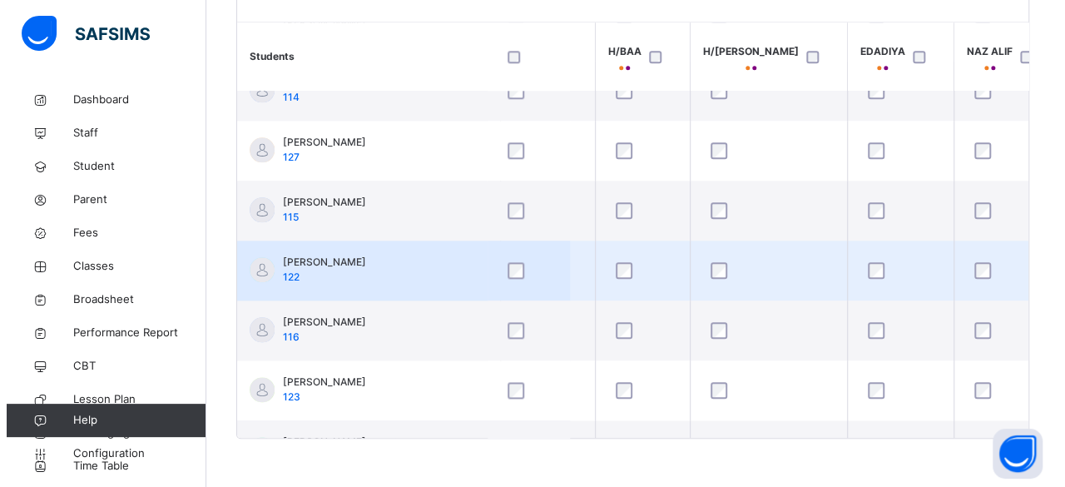
scroll to position [896, 493]
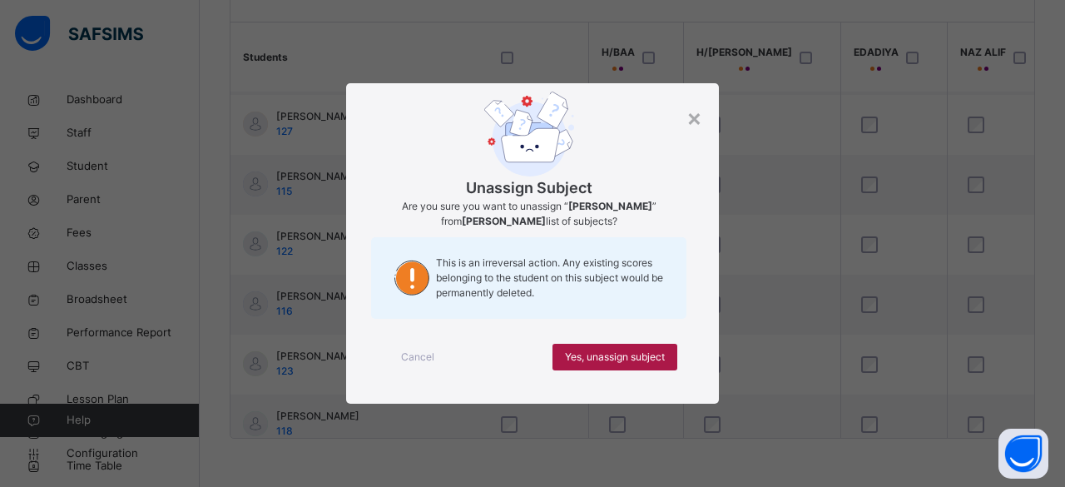
click at [630, 355] on span "Yes, unassign subject" at bounding box center [615, 356] width 100 height 15
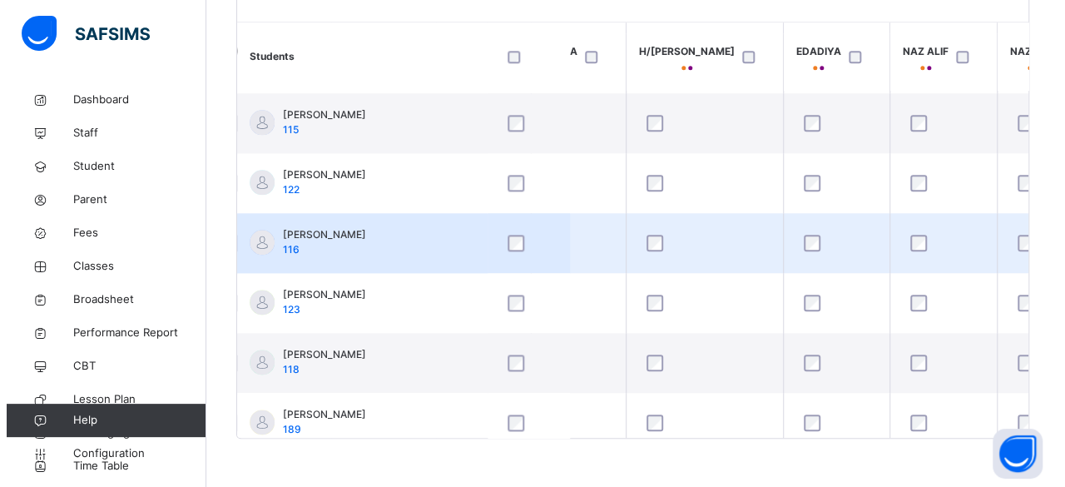
scroll to position [957, 558]
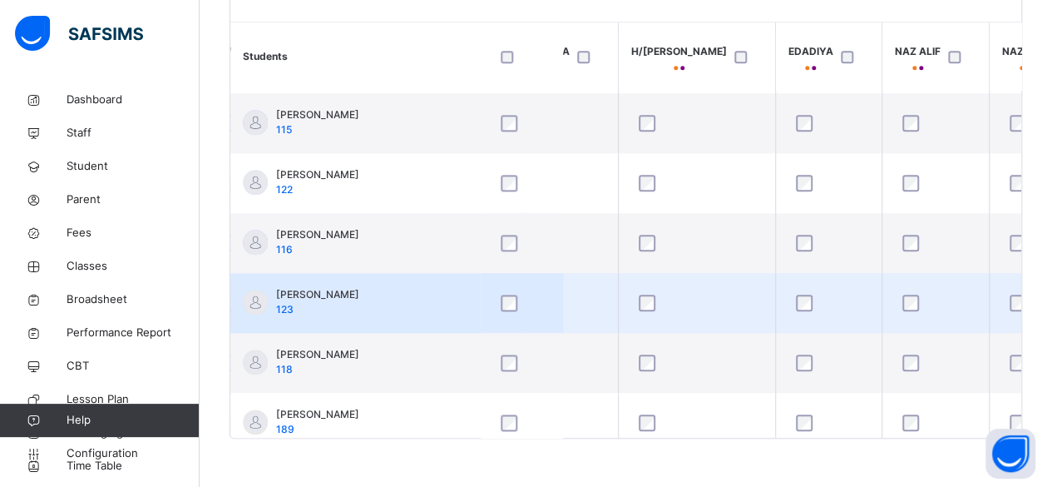
click at [899, 300] on div at bounding box center [935, 302] width 73 height 17
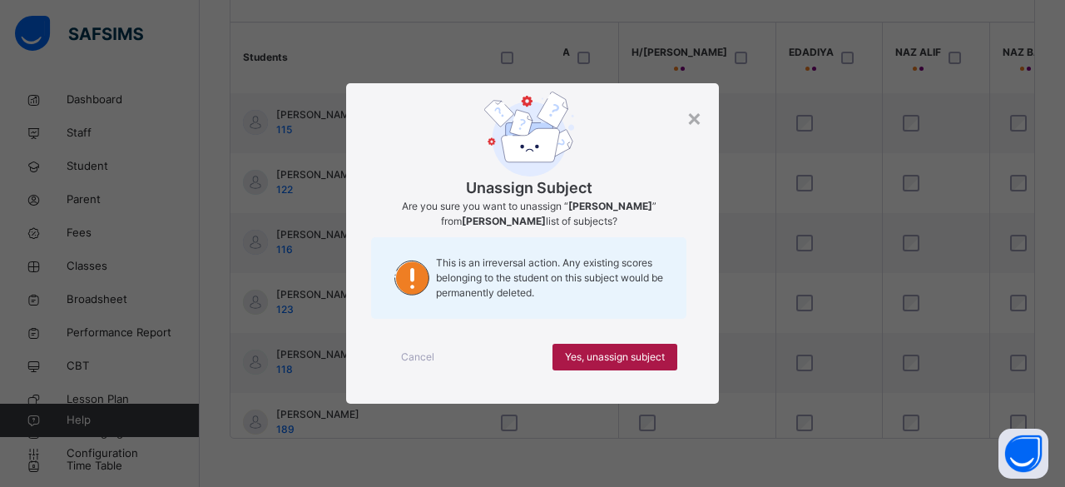
click at [585, 352] on span "Yes, unassign subject" at bounding box center [615, 356] width 100 height 15
click at [644, 349] on span "Yes, unassign subject" at bounding box center [615, 356] width 100 height 15
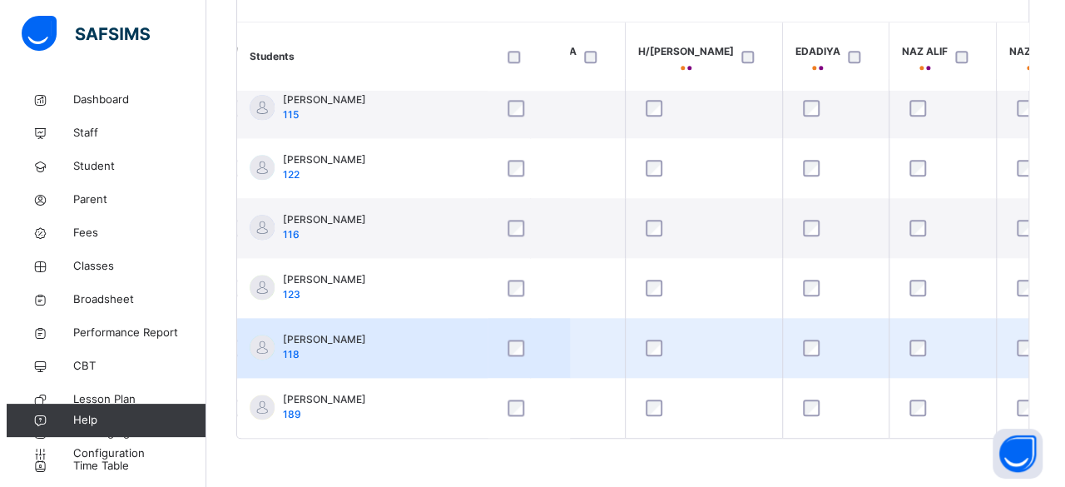
scroll to position [978, 558]
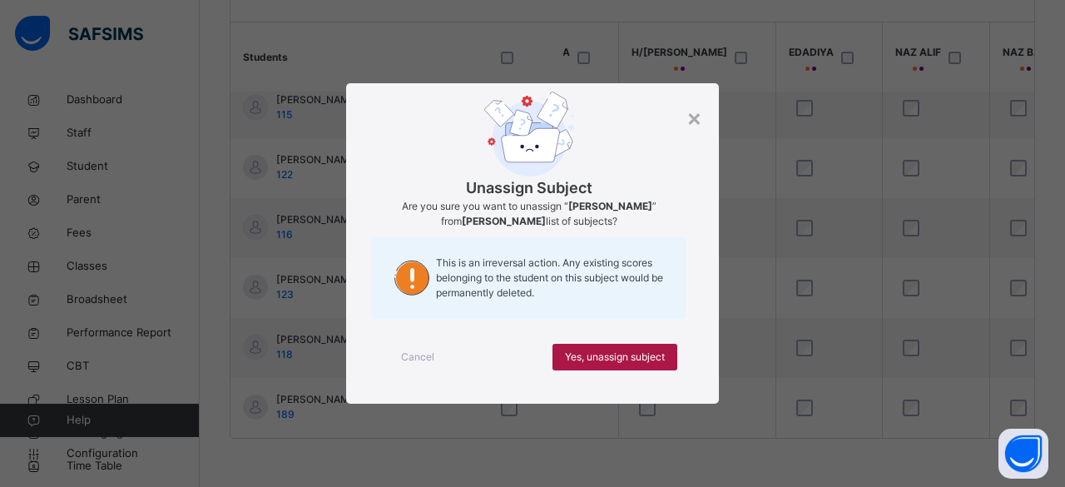
click at [594, 359] on span "Yes, unassign subject" at bounding box center [615, 356] width 100 height 15
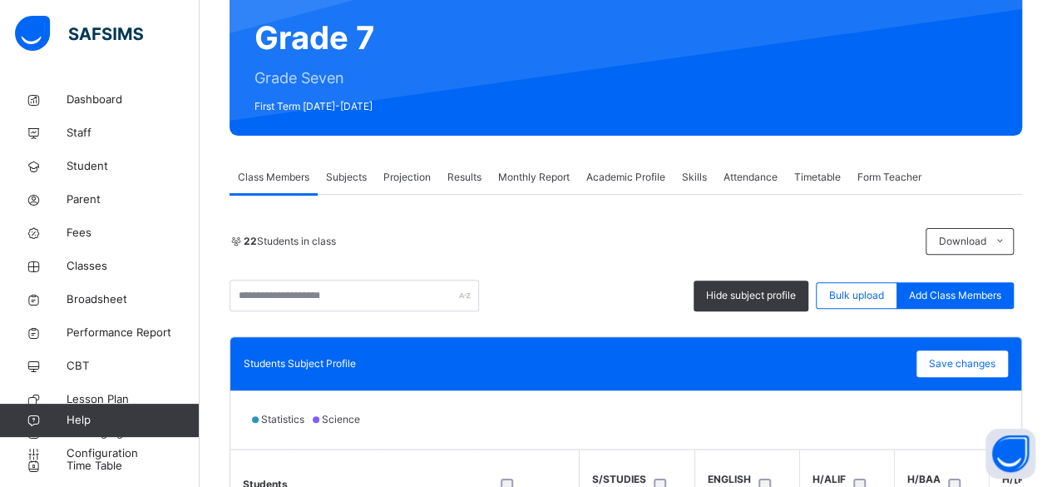
scroll to position [154, 0]
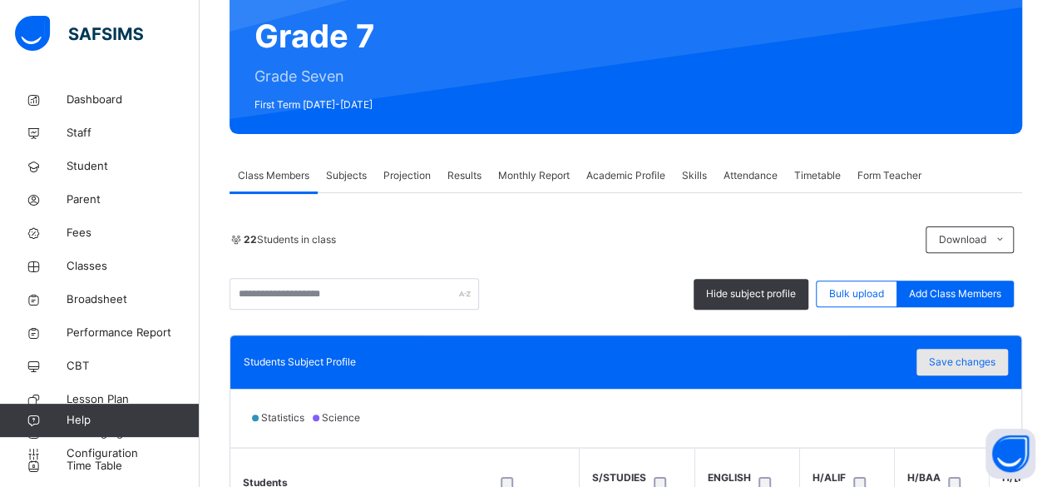
click at [942, 355] on span "Save changes" at bounding box center [962, 361] width 67 height 15
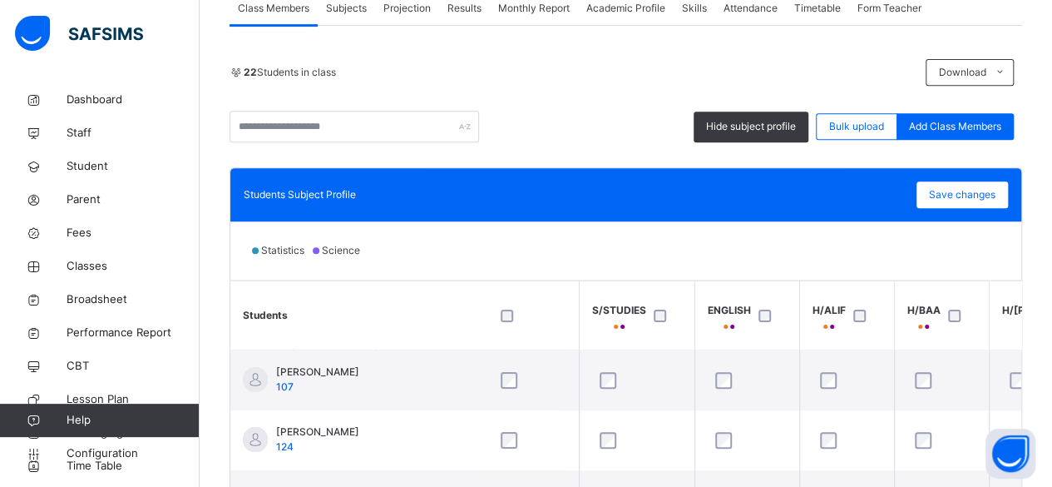
scroll to position [322, 0]
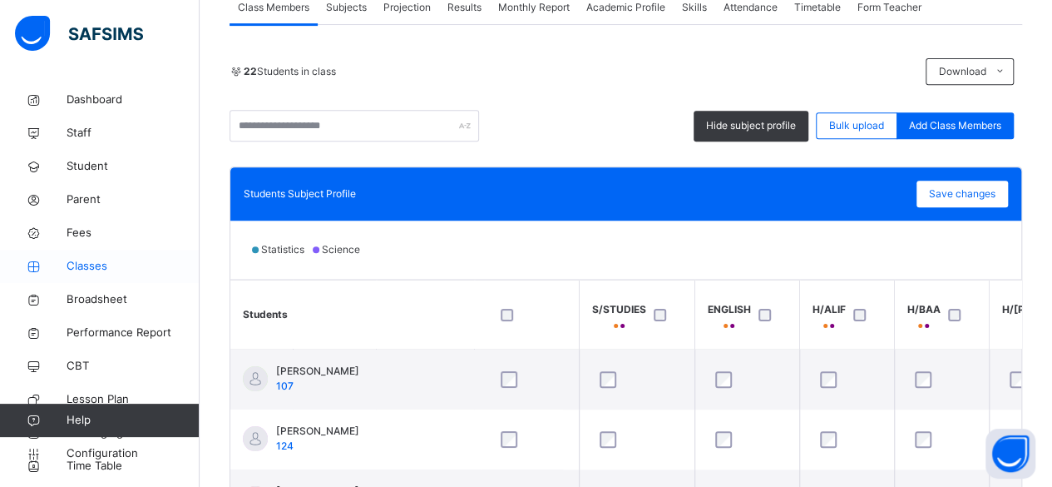
click at [106, 265] on span "Classes" at bounding box center [133, 266] width 133 height 17
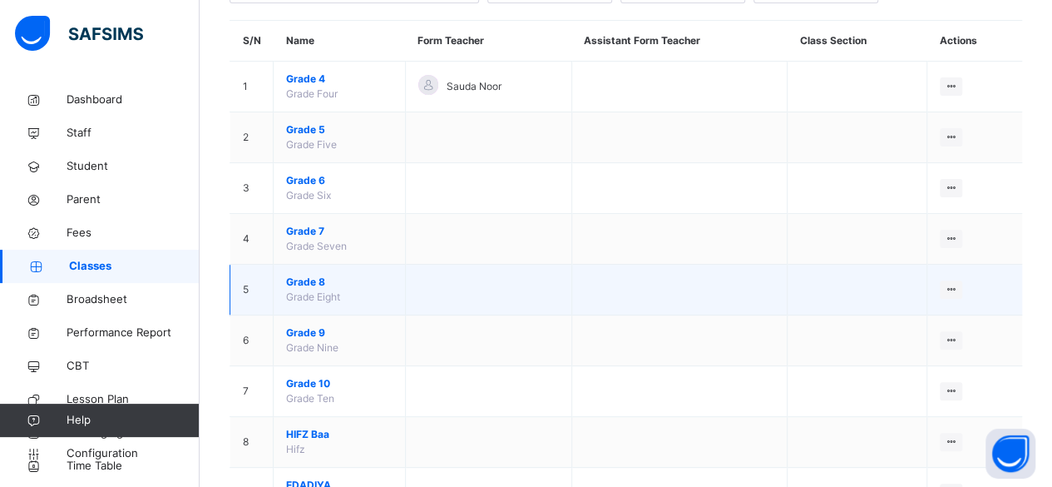
scroll to position [206, 0]
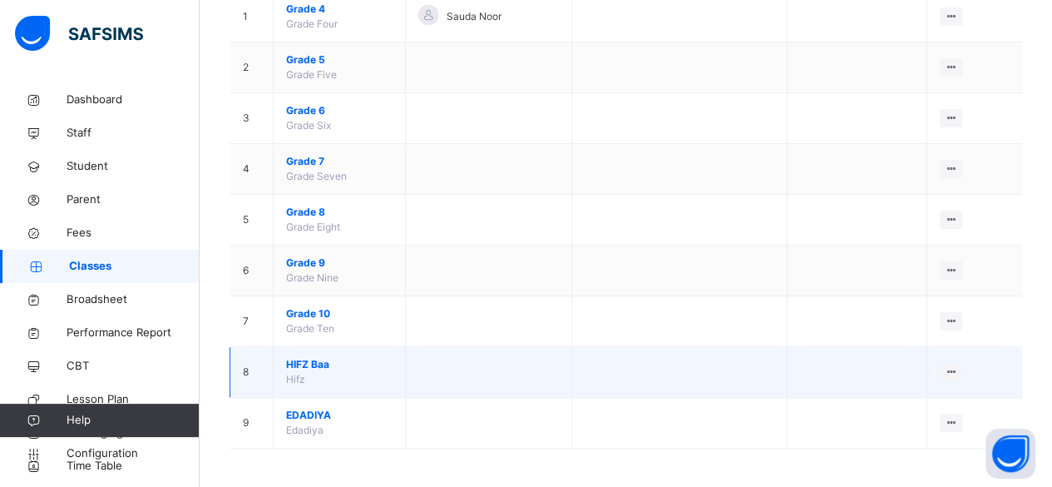
click at [304, 358] on span "HIFZ Baa" at bounding box center [339, 364] width 106 height 15
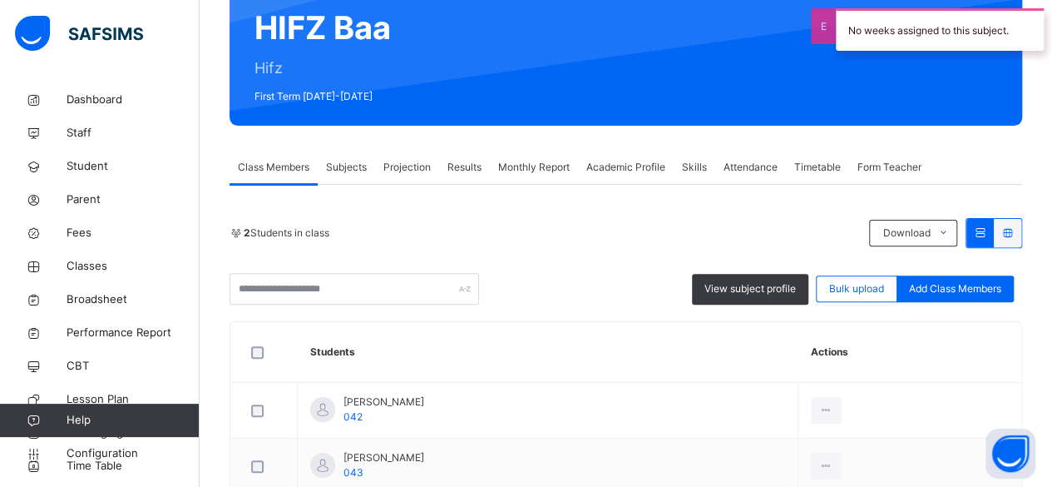
scroll to position [159, 0]
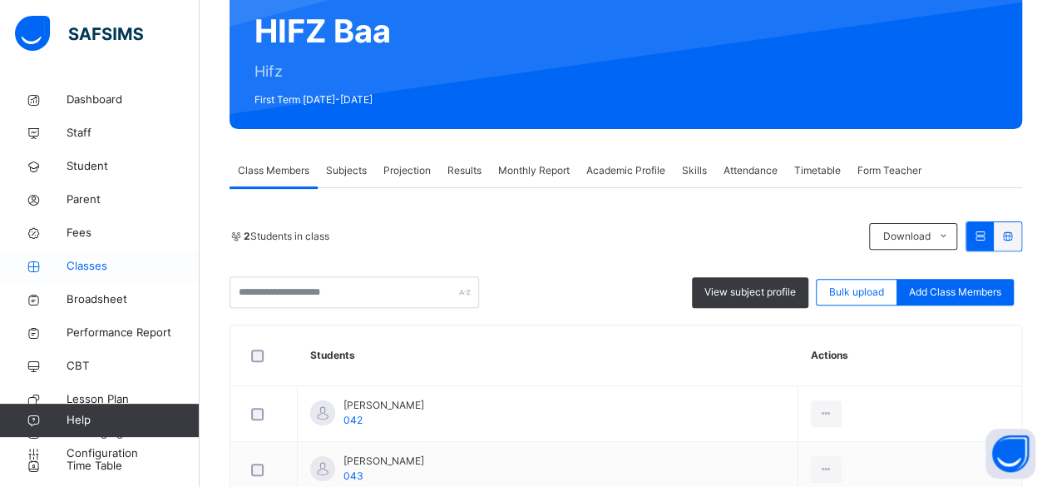
click at [85, 262] on span "Classes" at bounding box center [133, 266] width 133 height 17
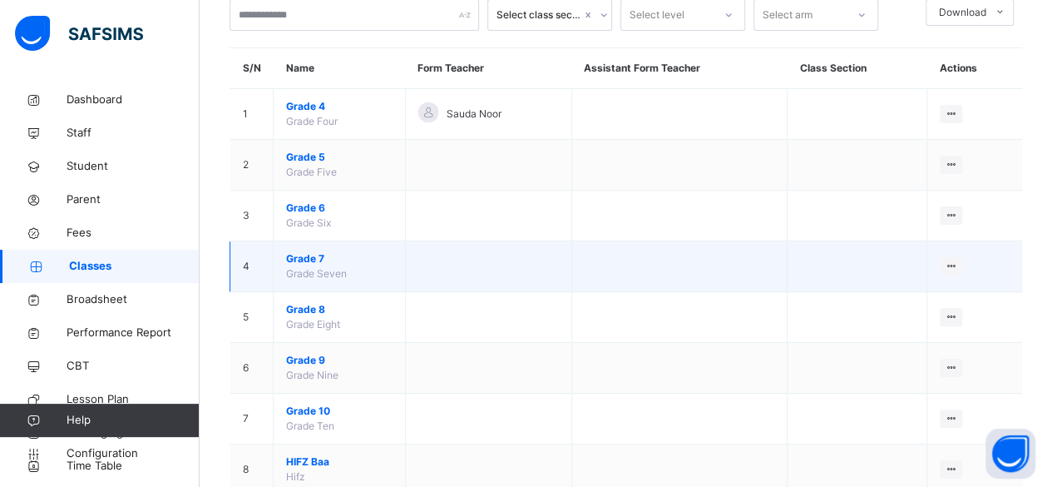
scroll to position [123, 0]
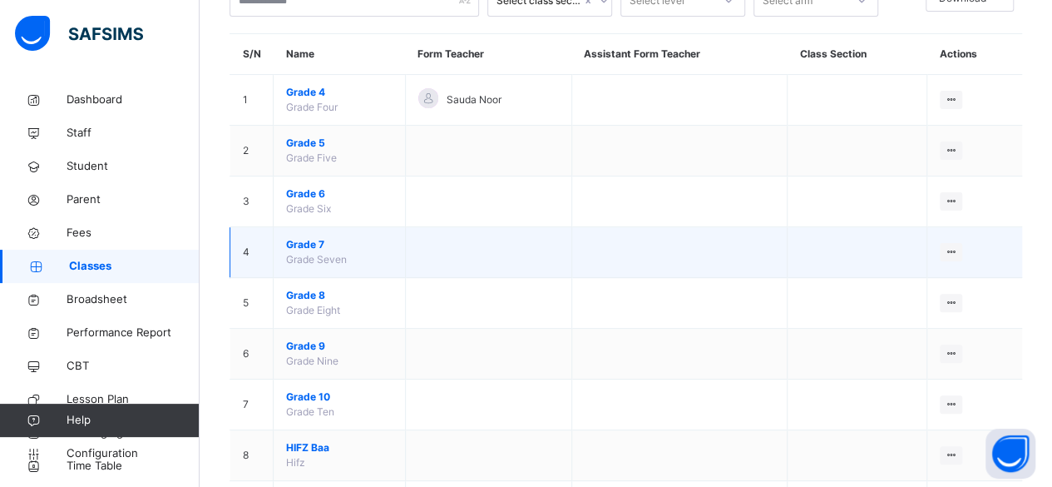
click at [301, 249] on span "Grade 7" at bounding box center [339, 244] width 106 height 15
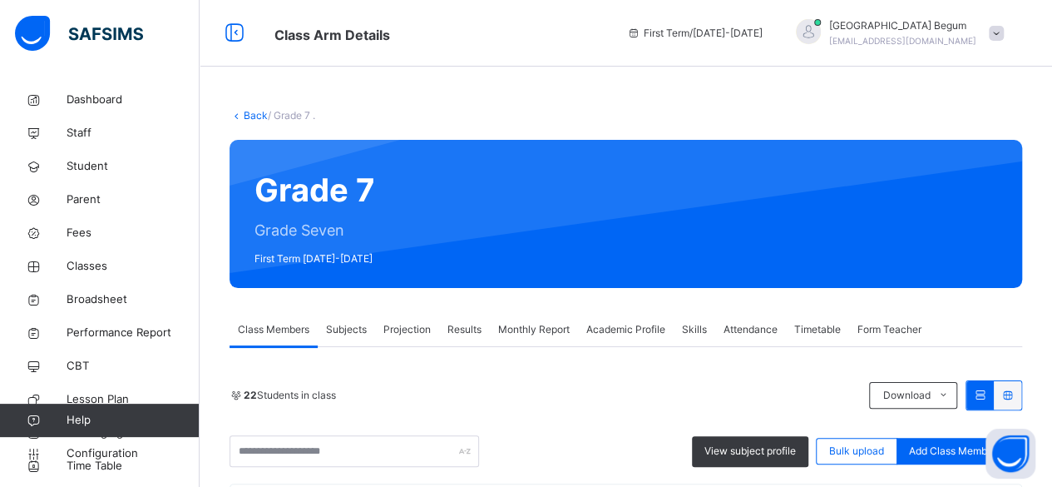
click at [253, 122] on div "Back / Grade 7 ." at bounding box center [626, 115] width 793 height 15
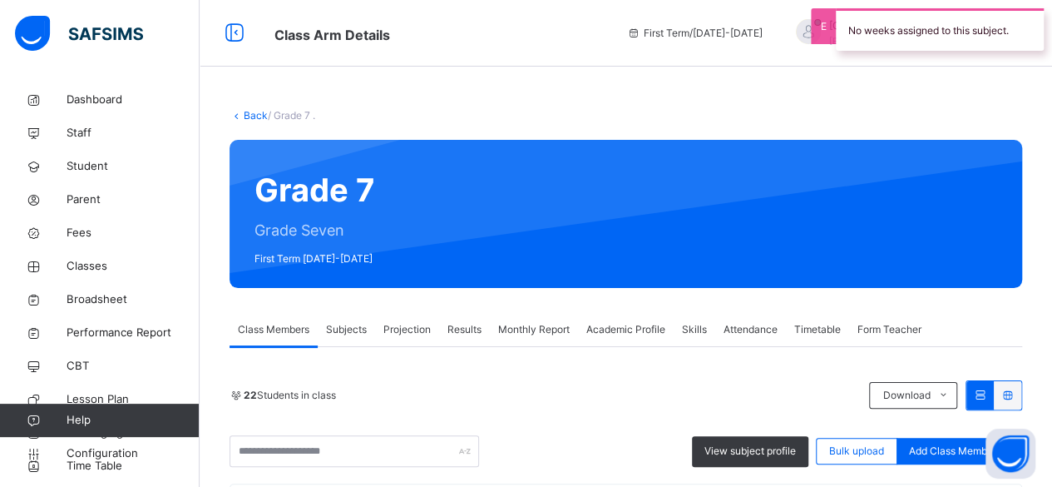
click at [250, 115] on link "Back" at bounding box center [256, 115] width 24 height 12
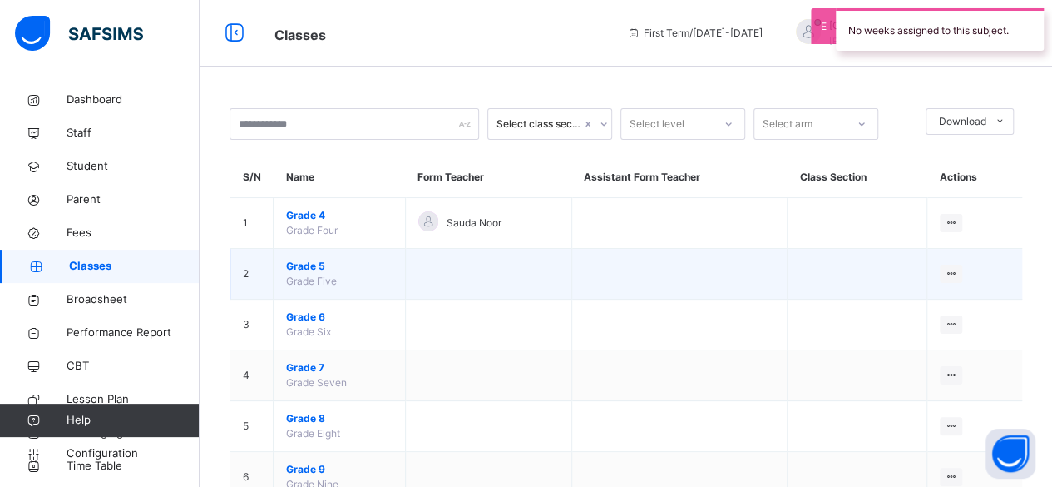
scroll to position [109, 0]
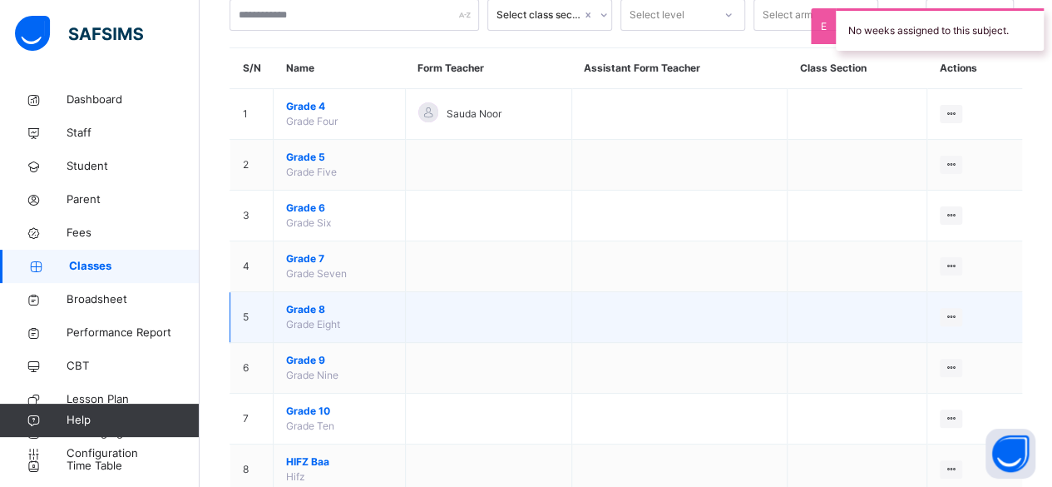
click at [301, 309] on span "Grade 8" at bounding box center [339, 309] width 106 height 15
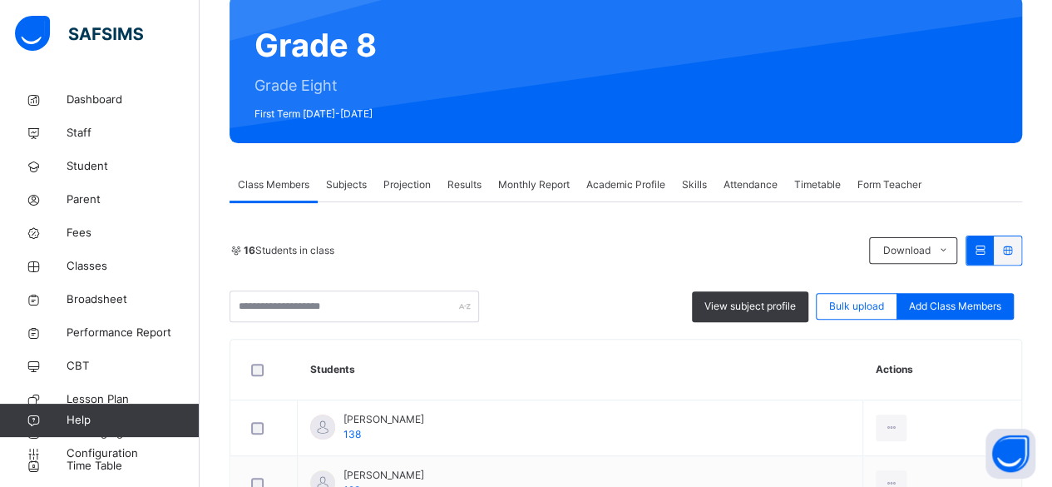
scroll to position [153, 0]
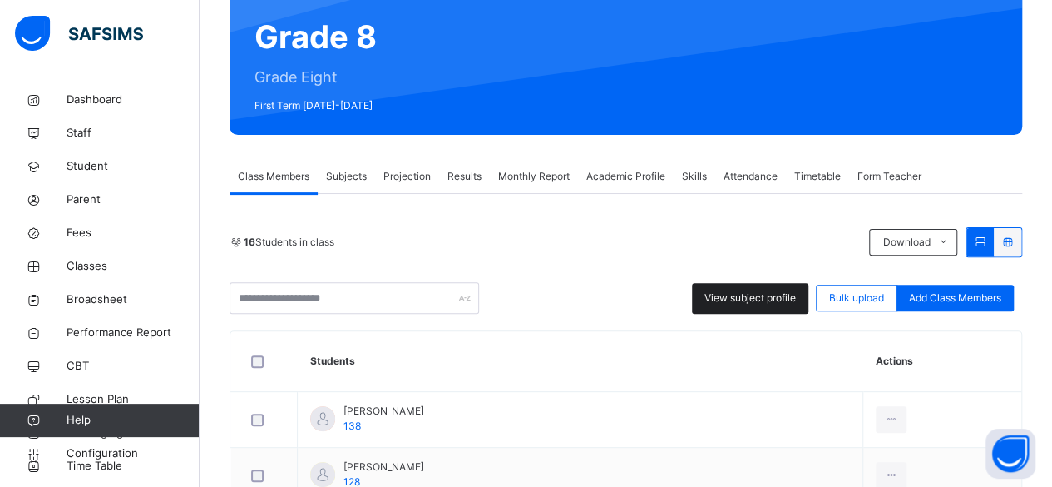
click at [742, 290] on span "View subject profile" at bounding box center [750, 297] width 91 height 15
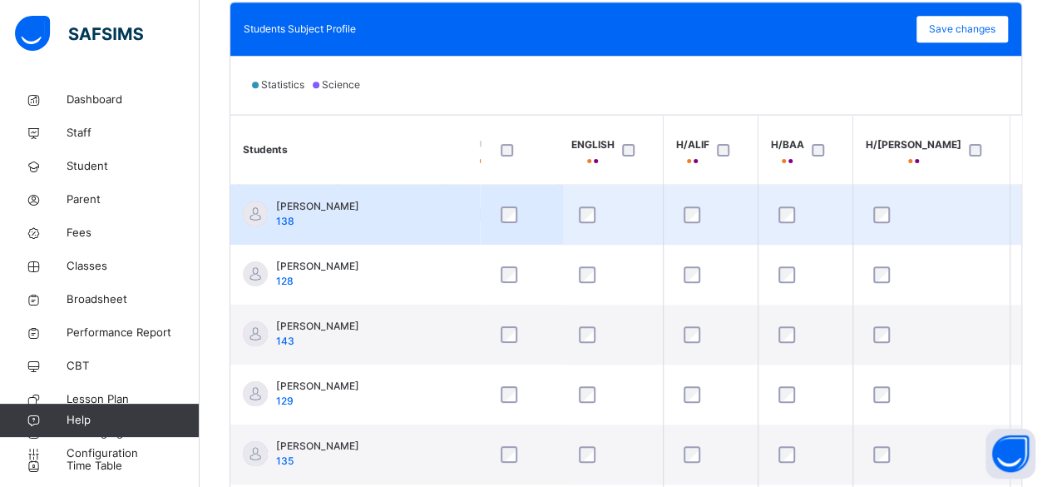
scroll to position [0, 339]
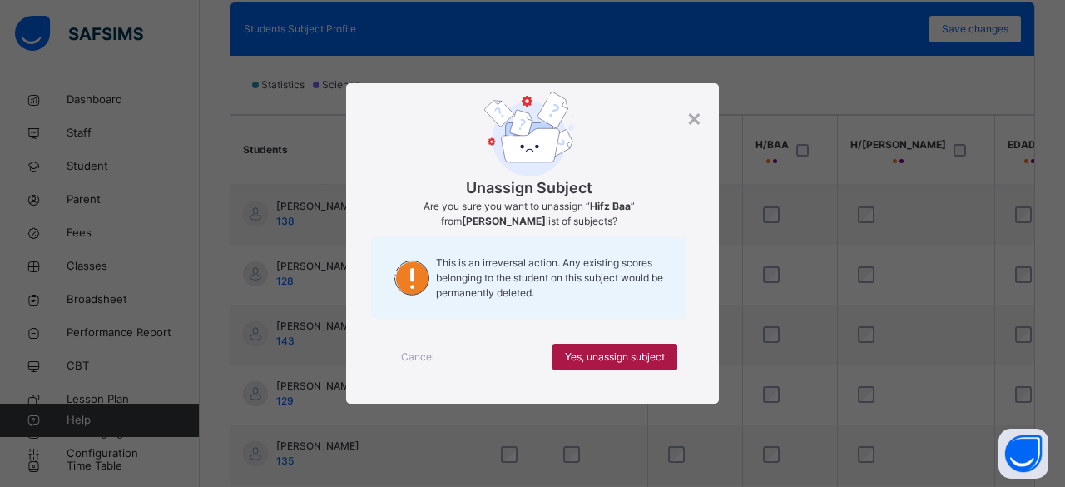
click at [596, 360] on span "Yes, unassign subject" at bounding box center [615, 356] width 100 height 15
click at [619, 365] on div "Yes, unassign subject" at bounding box center [614, 357] width 125 height 27
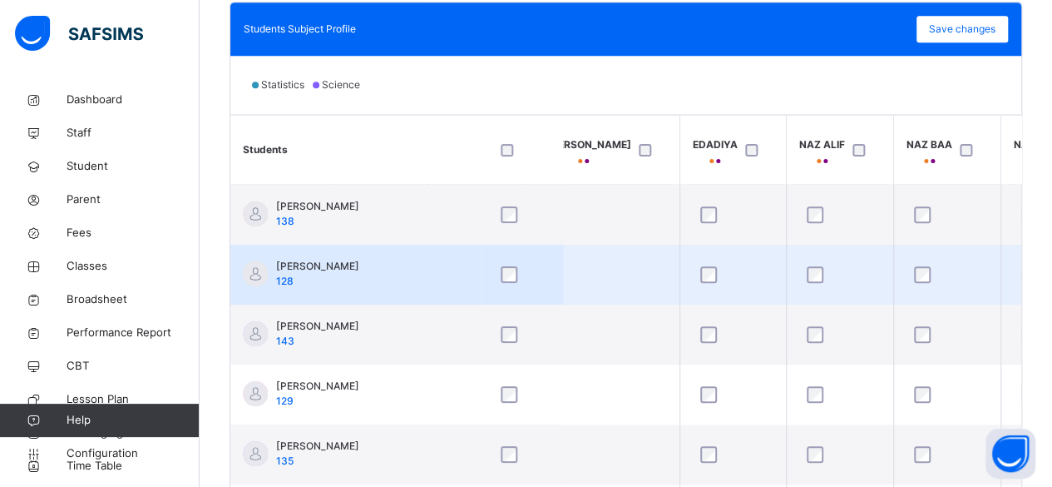
scroll to position [0, 653]
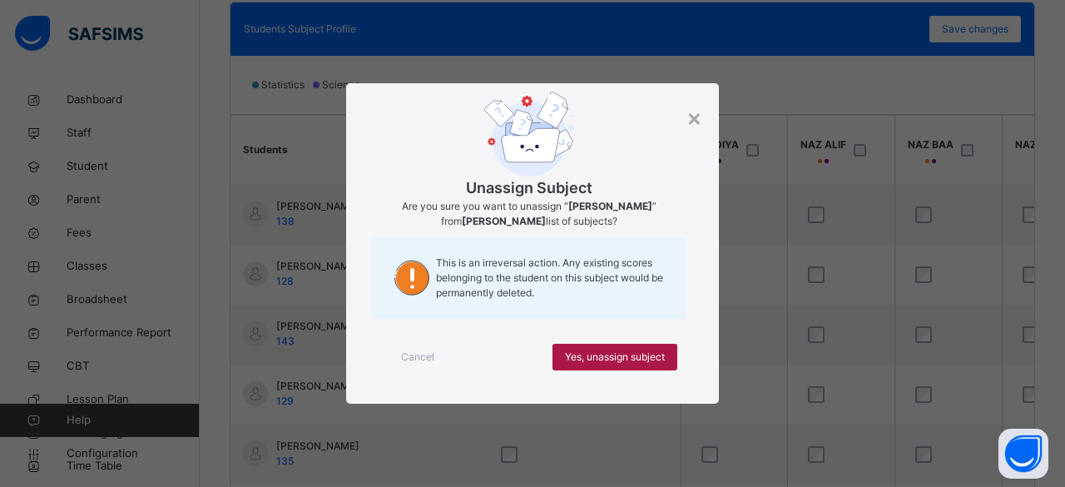
click at [587, 368] on div "Yes, unassign subject" at bounding box center [614, 357] width 125 height 27
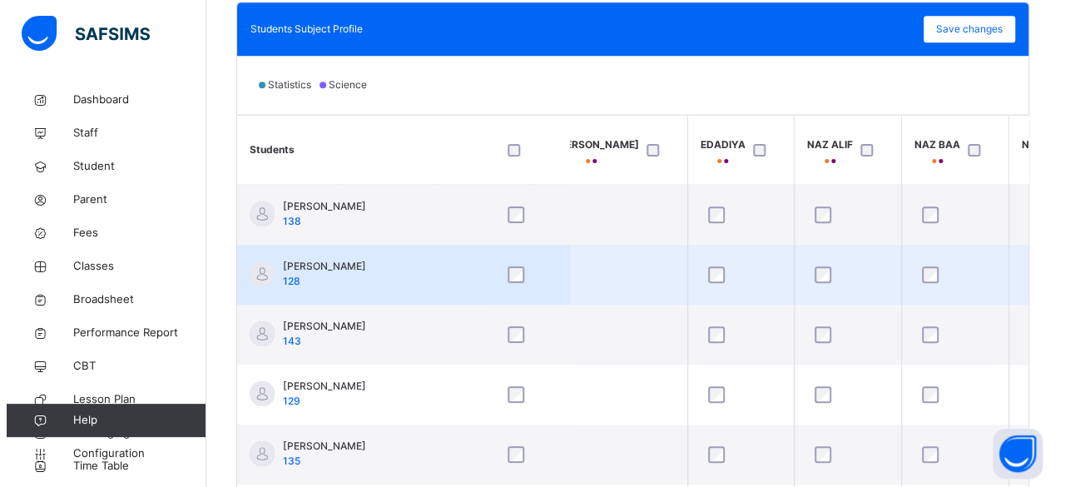
scroll to position [17, 594]
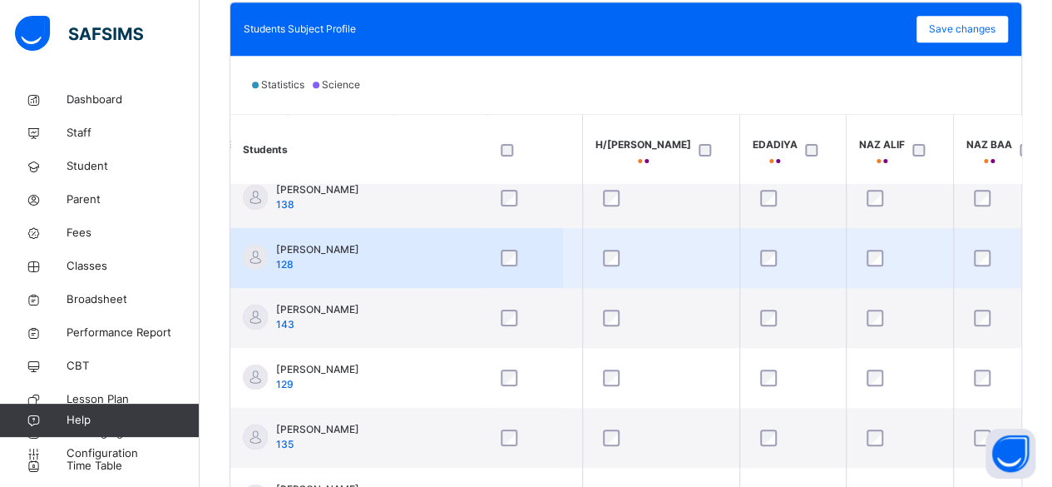
click at [863, 255] on div at bounding box center [899, 258] width 73 height 17
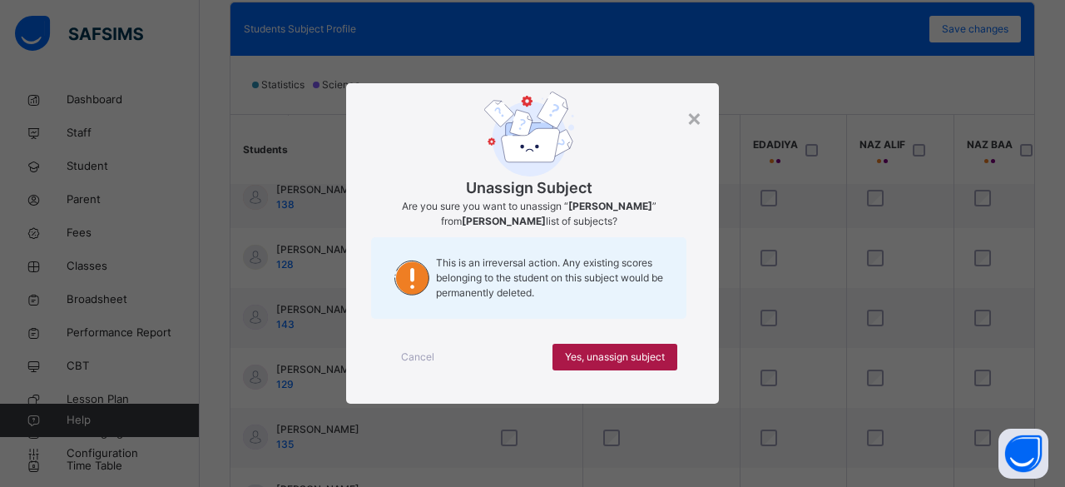
click at [580, 352] on span "Yes, unassign subject" at bounding box center [615, 356] width 100 height 15
click at [594, 350] on span "Yes, unassign subject" at bounding box center [615, 356] width 100 height 15
click at [642, 346] on div "Yes, unassign subject" at bounding box center [614, 357] width 125 height 27
click at [651, 344] on div "Yes, unassign subject" at bounding box center [614, 357] width 125 height 27
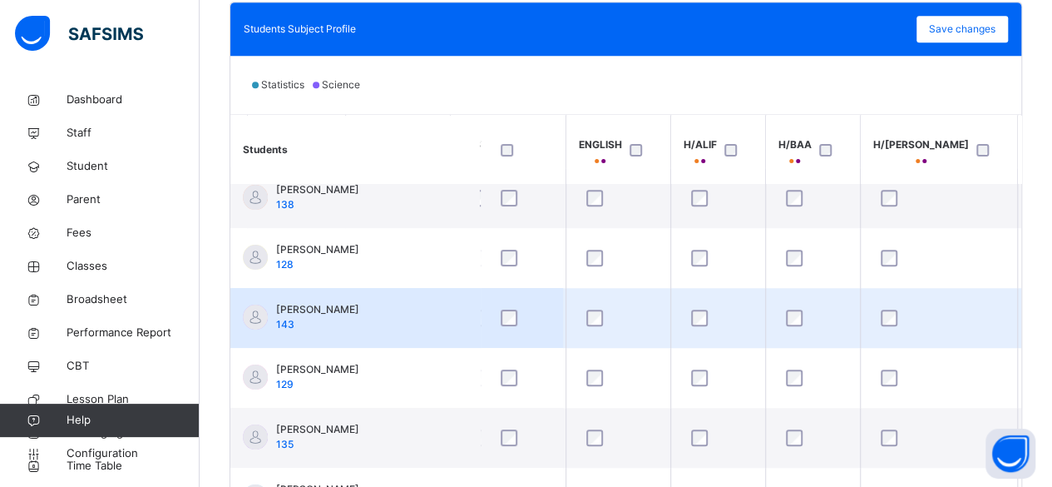
scroll to position [17, 315]
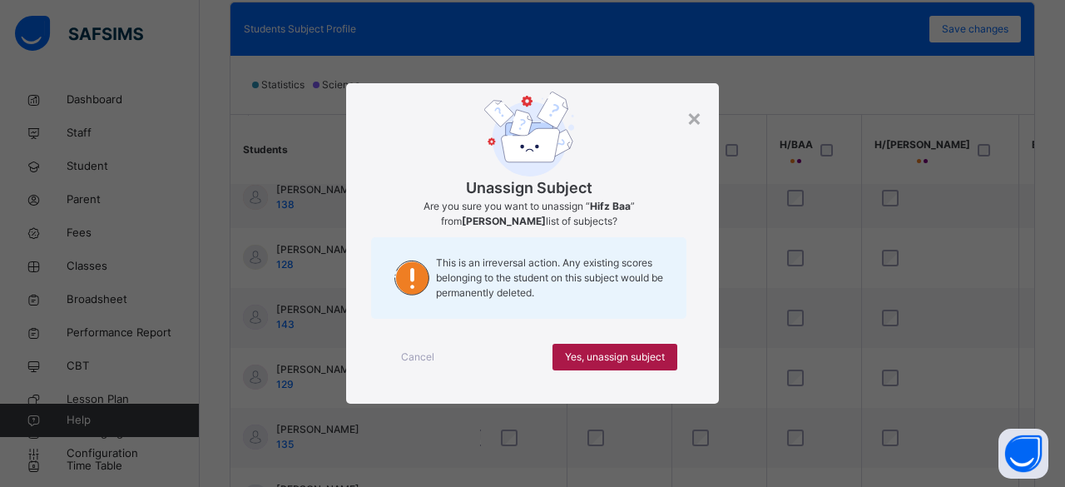
click at [566, 354] on span "Yes, unassign subject" at bounding box center [615, 356] width 100 height 15
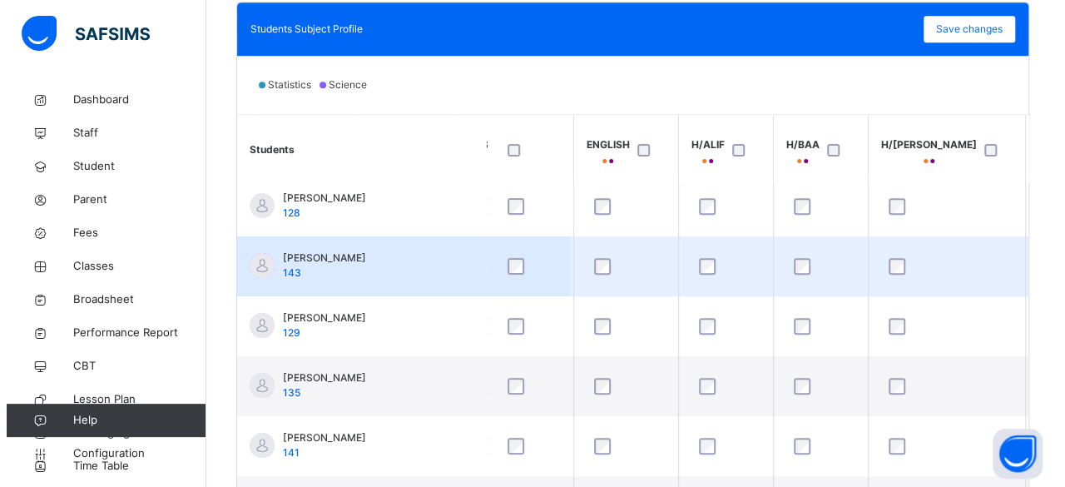
scroll to position [69, 315]
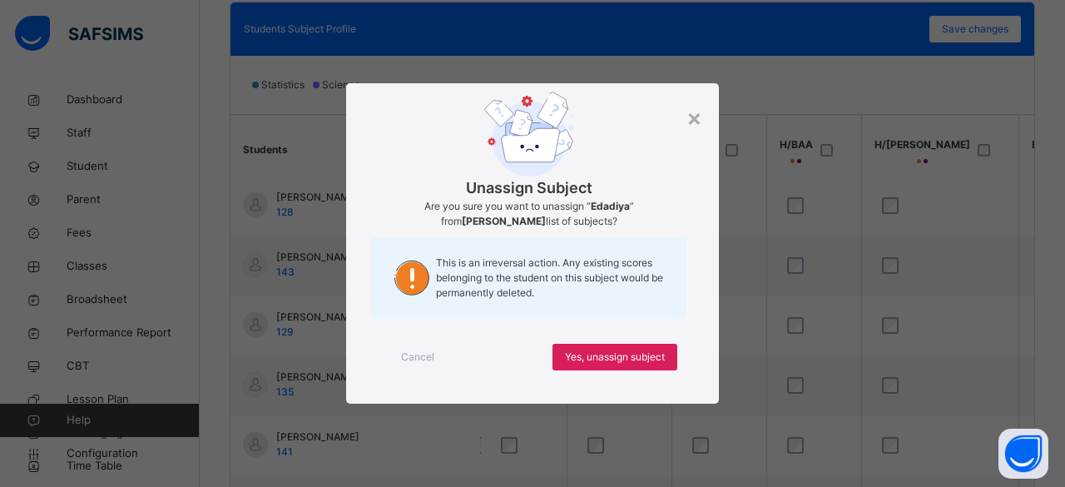
click at [615, 341] on div "Cancel Yes, unassign subject" at bounding box center [532, 357] width 323 height 60
click at [609, 360] on span "Yes, unassign subject" at bounding box center [615, 356] width 100 height 15
click at [652, 354] on span "Yes, unassign subject" at bounding box center [615, 356] width 100 height 15
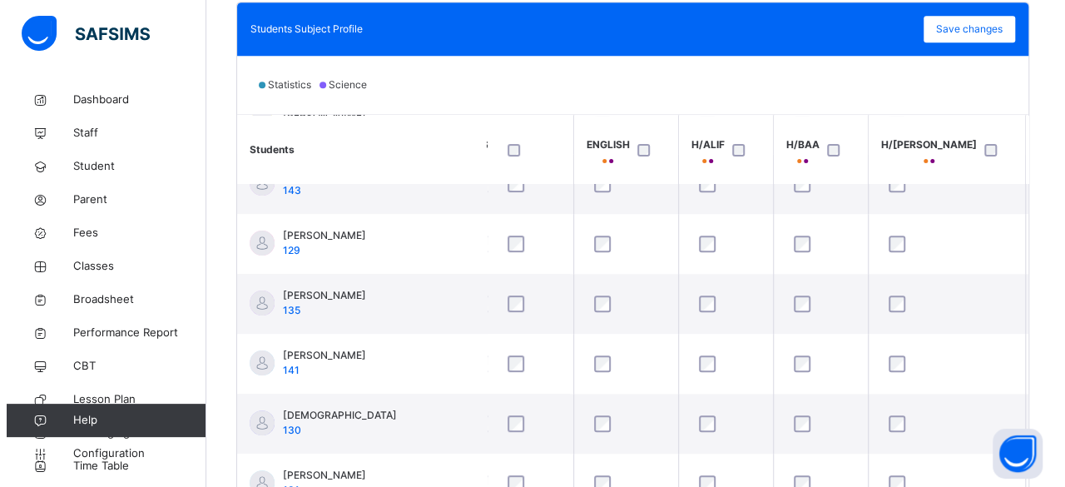
scroll to position [152, 315]
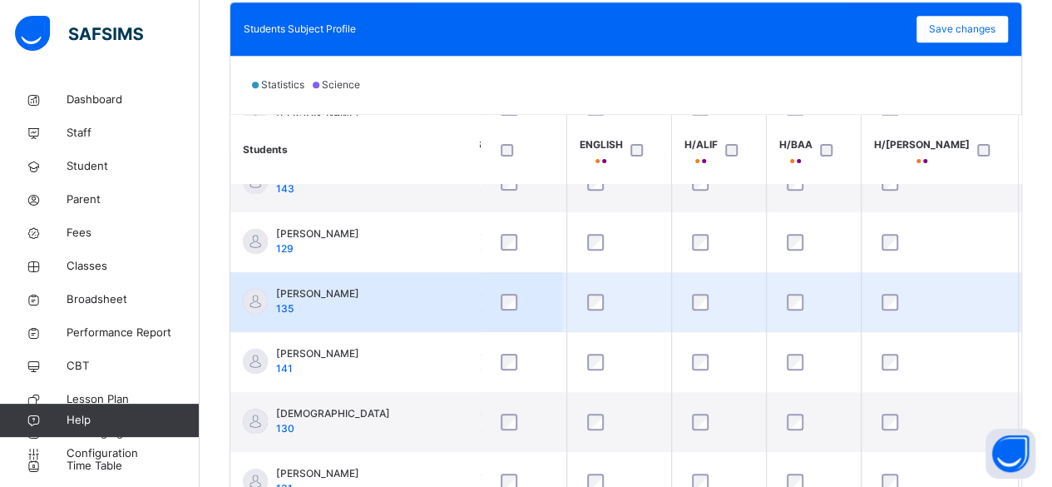
click at [1031, 290] on div at bounding box center [1071, 301] width 81 height 35
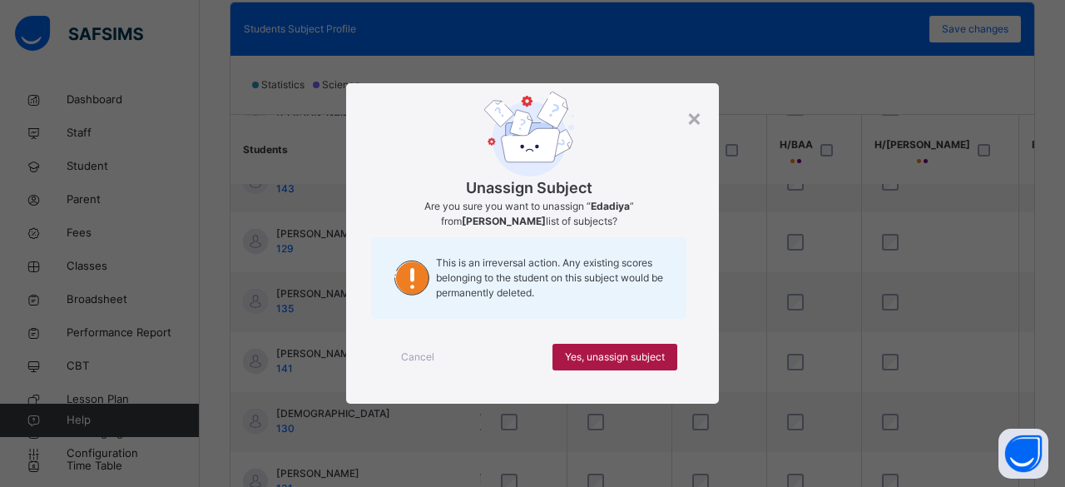
click at [597, 352] on span "Yes, unassign subject" at bounding box center [615, 356] width 100 height 15
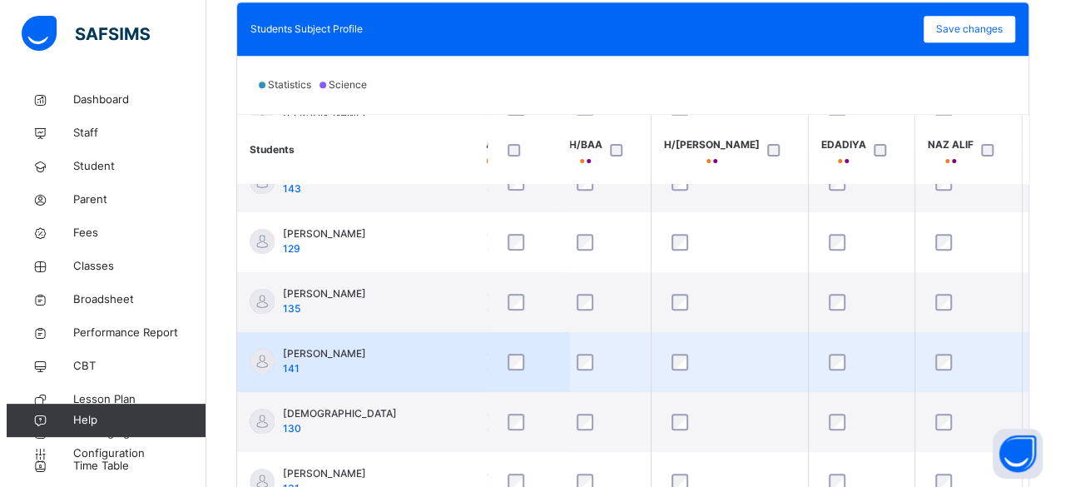
scroll to position [152, 533]
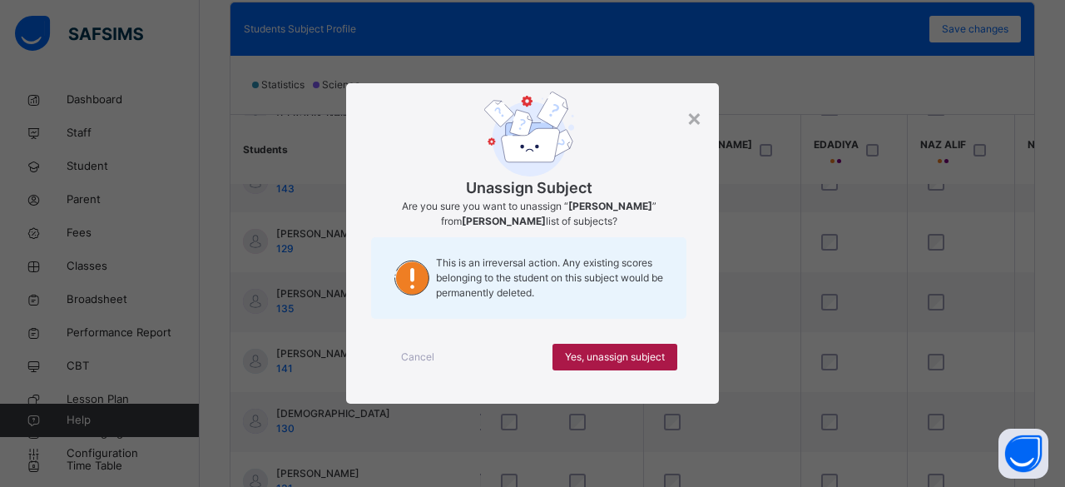
click at [635, 358] on span "Yes, unassign subject" at bounding box center [615, 356] width 100 height 15
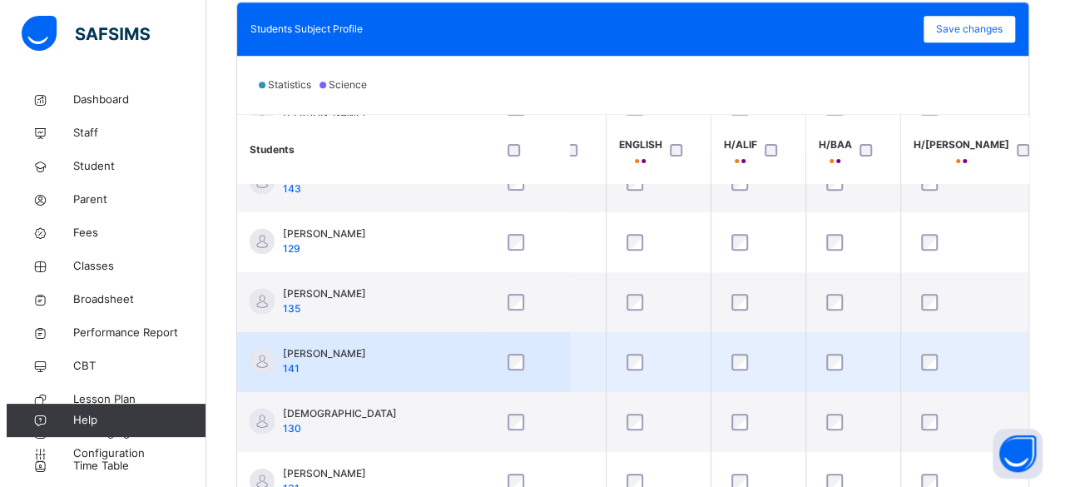
scroll to position [152, 276]
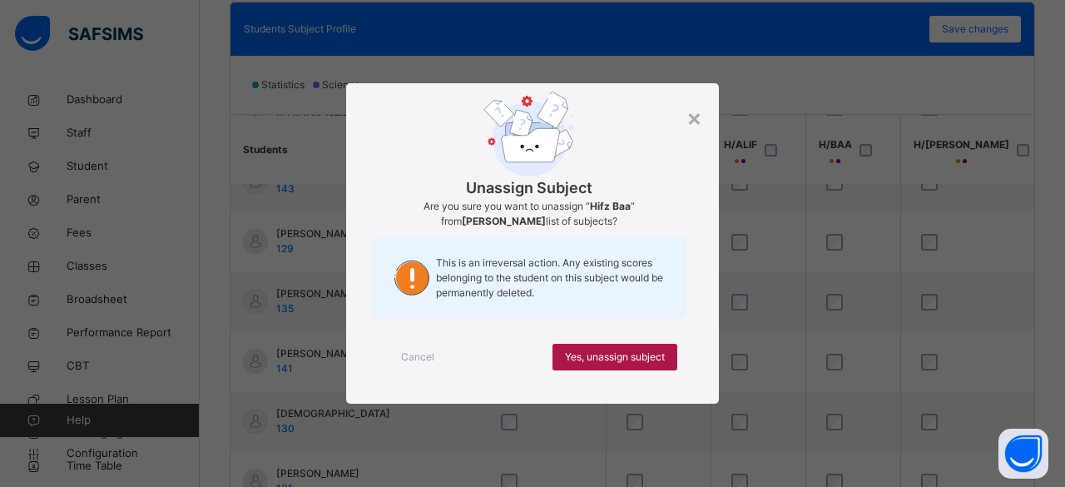
click at [660, 347] on div "Yes, unassign subject" at bounding box center [614, 357] width 125 height 27
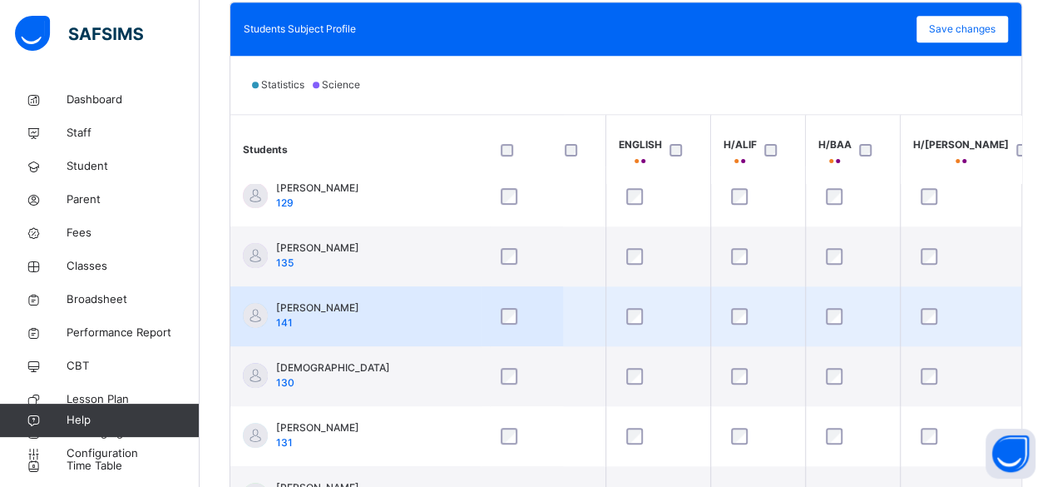
scroll to position [207, 276]
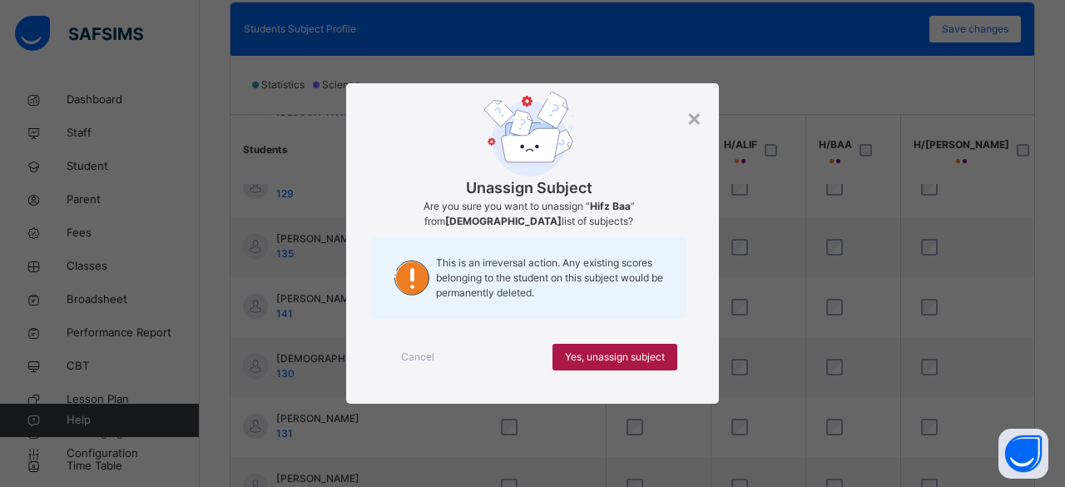
click at [638, 353] on span "Yes, unassign subject" at bounding box center [615, 356] width 100 height 15
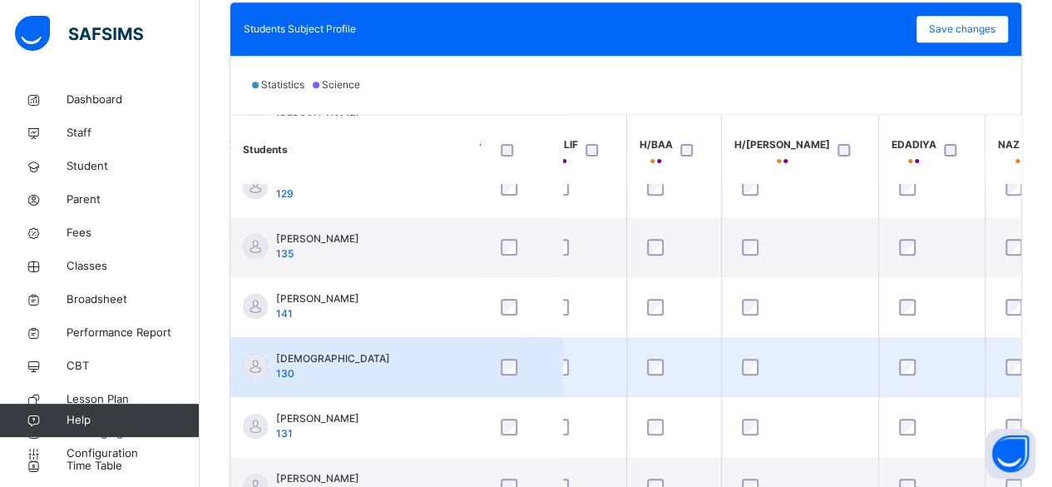
scroll to position [207, 519]
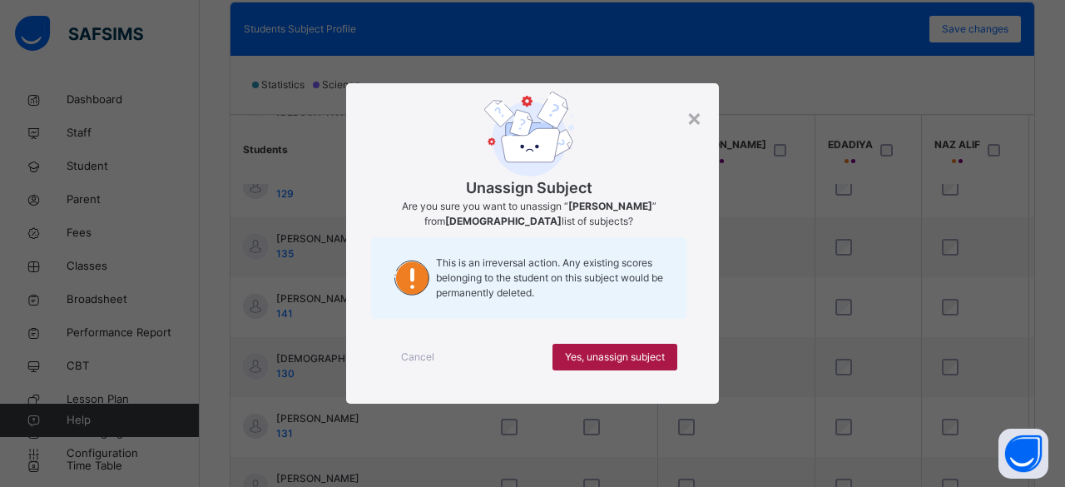
click at [594, 357] on span "Yes, unassign subject" at bounding box center [615, 356] width 100 height 15
click at [660, 353] on span "Yes, unassign subject" at bounding box center [615, 356] width 100 height 15
click at [627, 354] on span "Yes, unassign subject" at bounding box center [615, 356] width 100 height 15
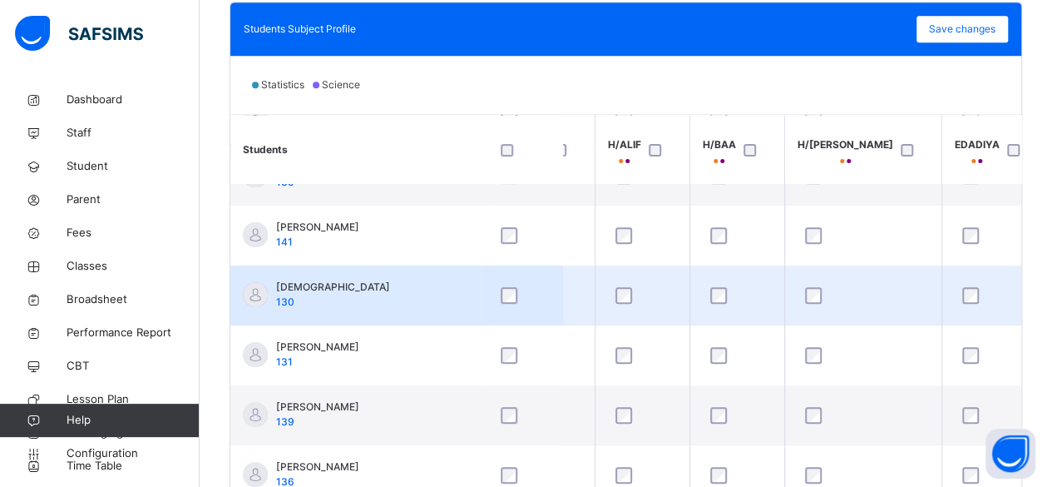
scroll to position [294, 392]
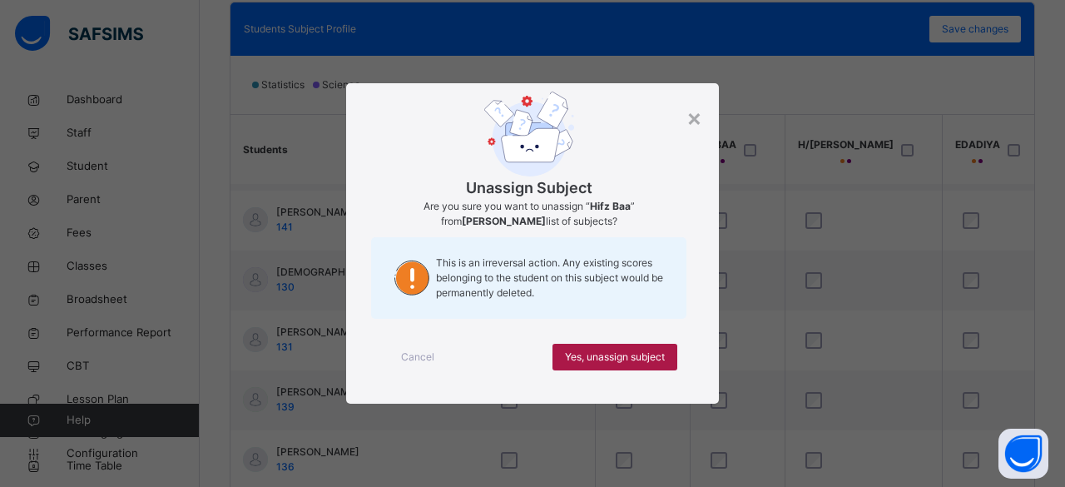
click at [600, 352] on span "Yes, unassign subject" at bounding box center [615, 356] width 100 height 15
click at [640, 360] on span "Yes, unassign subject" at bounding box center [615, 356] width 100 height 15
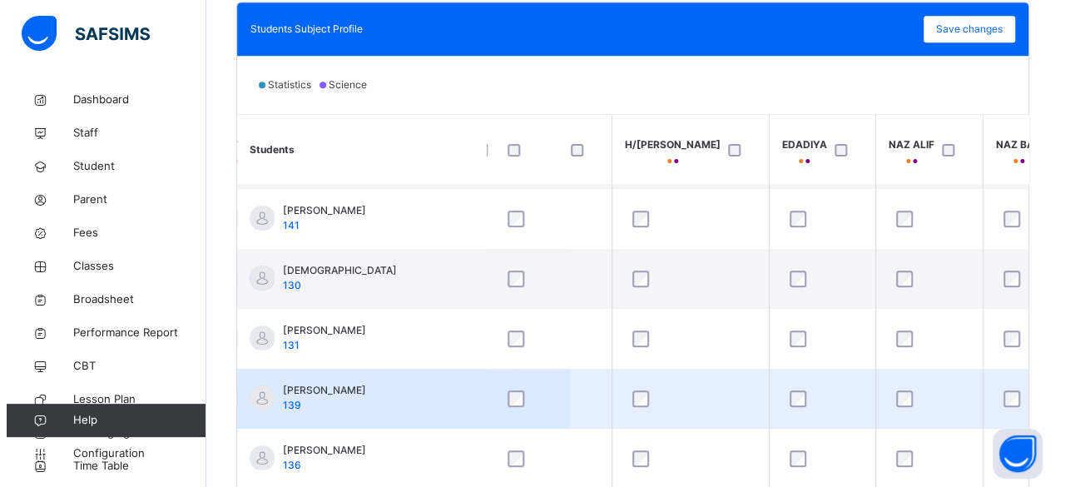
scroll to position [295, 573]
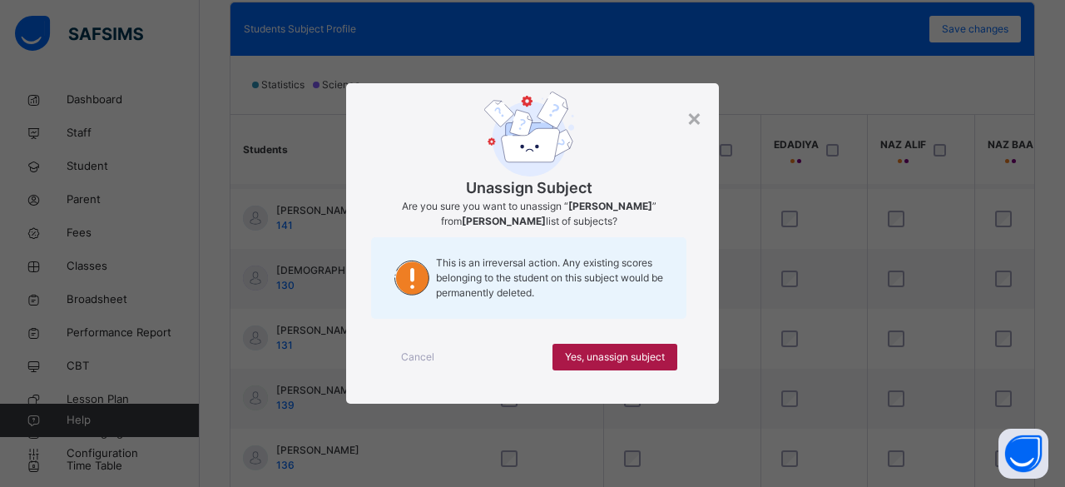
click at [637, 347] on div "Yes, unassign subject" at bounding box center [614, 357] width 125 height 27
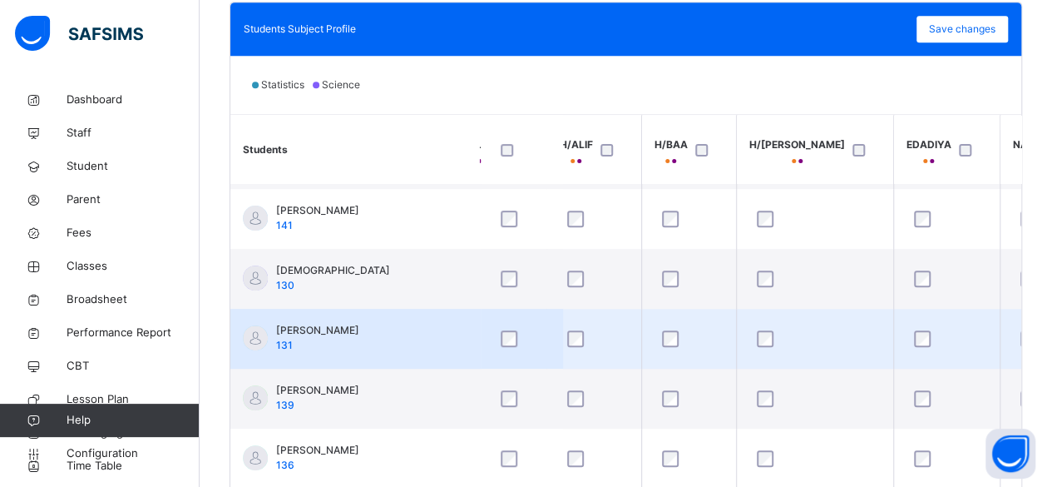
scroll to position [295, 438]
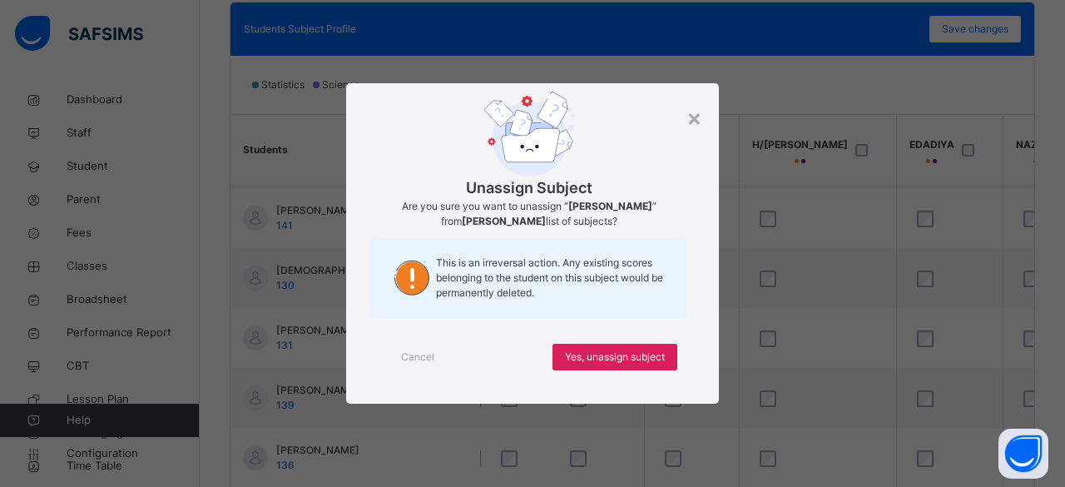
click at [642, 342] on div "Cancel Yes, unassign subject" at bounding box center [532, 357] width 323 height 60
click at [662, 354] on span "Yes, unassign subject" at bounding box center [615, 356] width 100 height 15
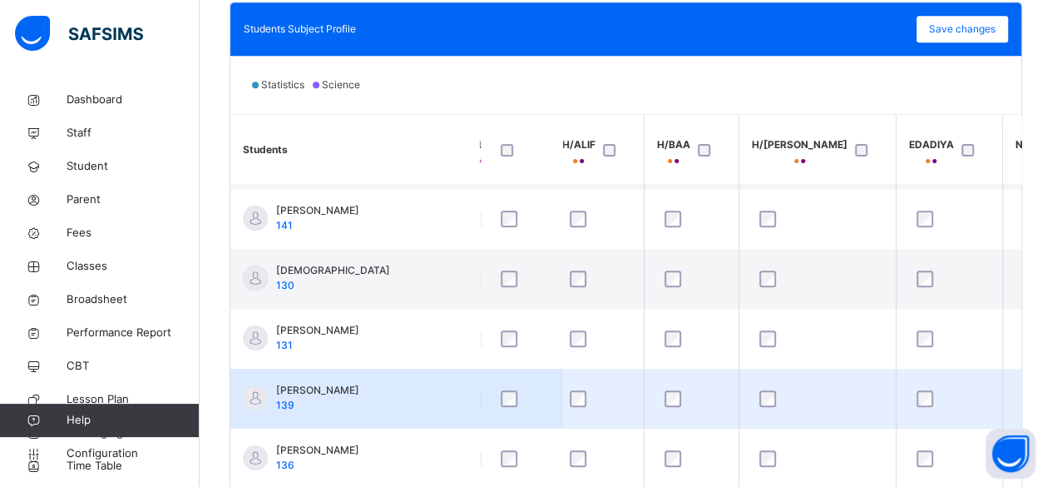
click at [913, 394] on div at bounding box center [949, 398] width 72 height 17
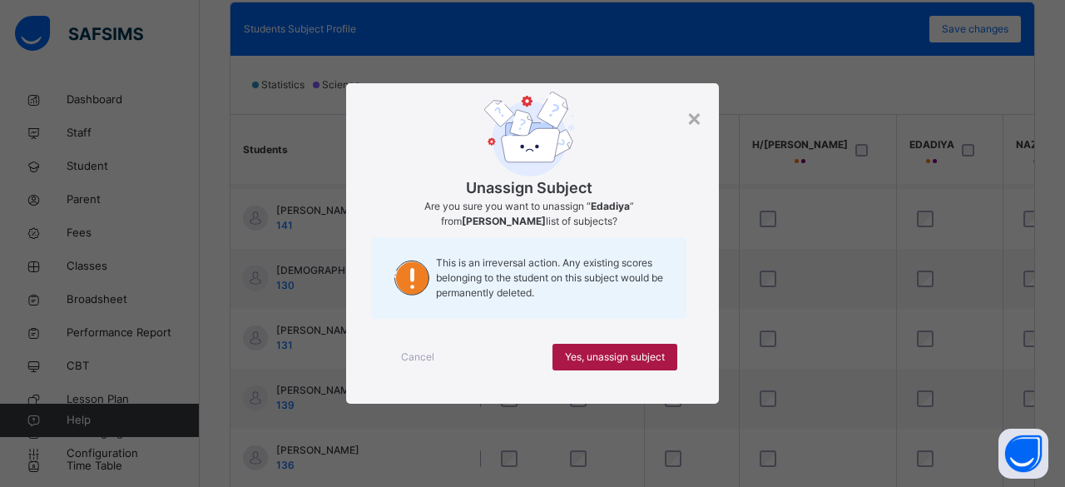
click at [650, 360] on span "Yes, unassign subject" at bounding box center [615, 356] width 100 height 15
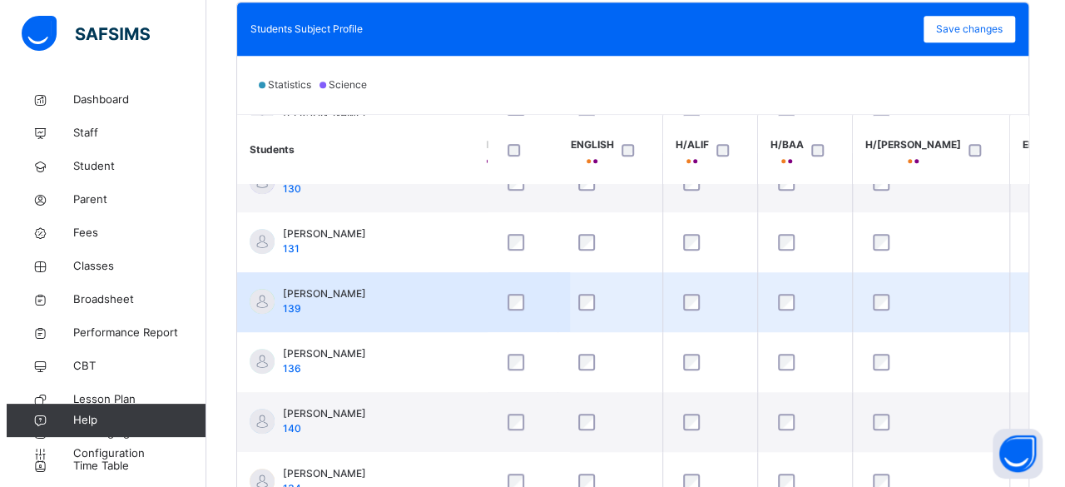
scroll to position [394, 331]
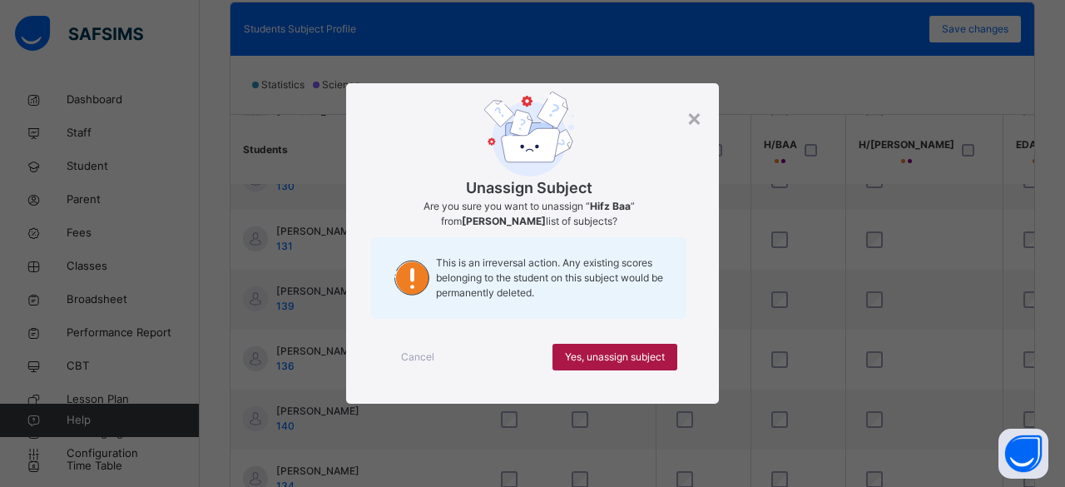
click at [618, 348] on div "Yes, unassign subject" at bounding box center [614, 357] width 125 height 27
click at [626, 356] on span "Yes, unassign subject" at bounding box center [615, 356] width 100 height 15
click at [637, 353] on span "Yes, unassign subject" at bounding box center [615, 356] width 100 height 15
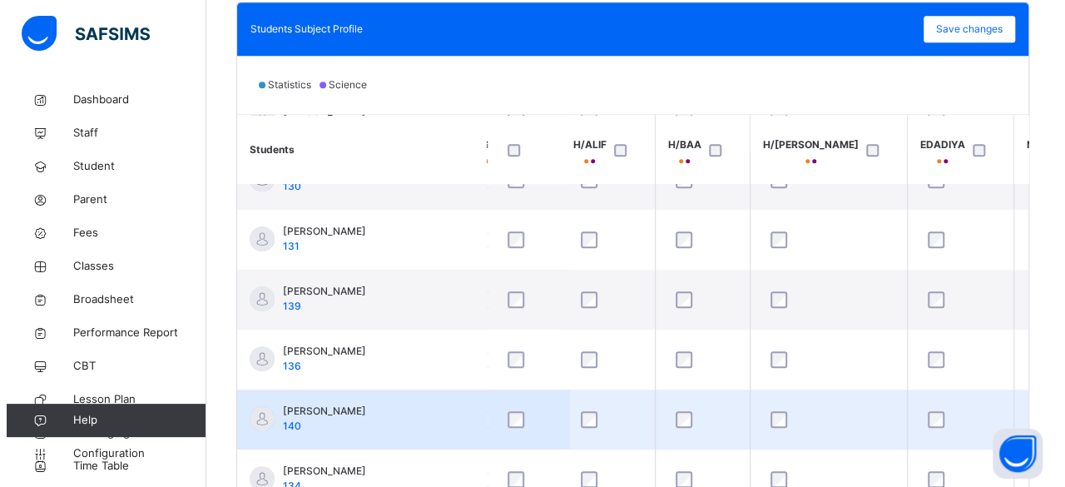
scroll to position [394, 437]
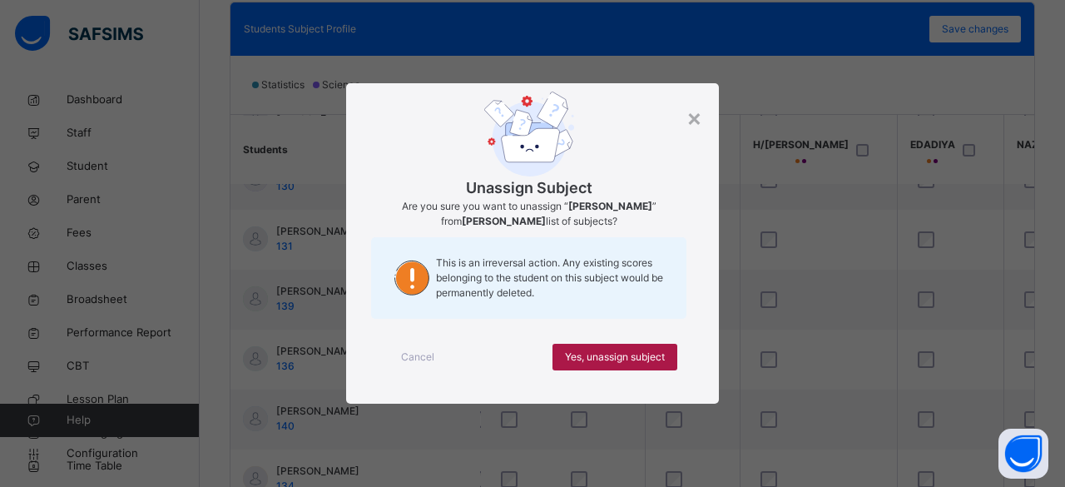
click at [617, 350] on span "Yes, unassign subject" at bounding box center [615, 356] width 100 height 15
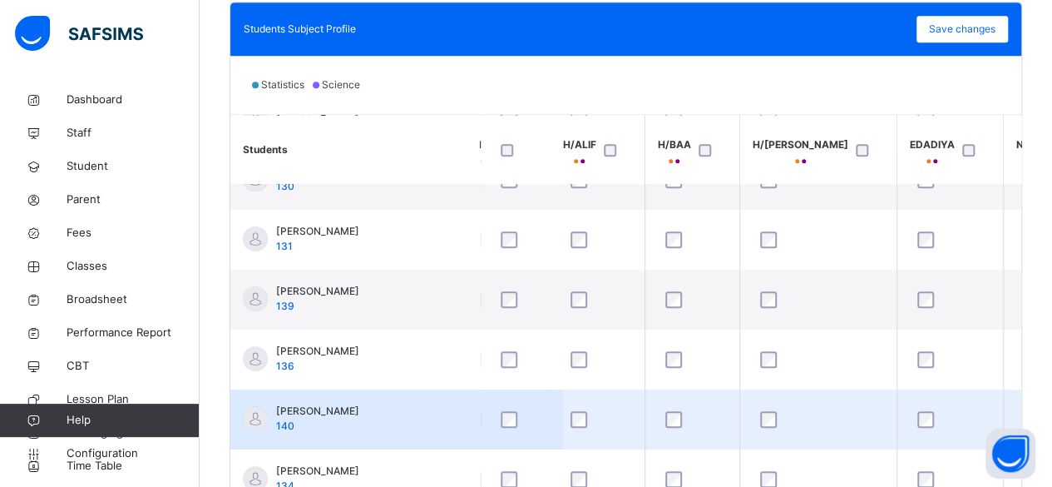
click at [914, 418] on div at bounding box center [950, 419] width 72 height 17
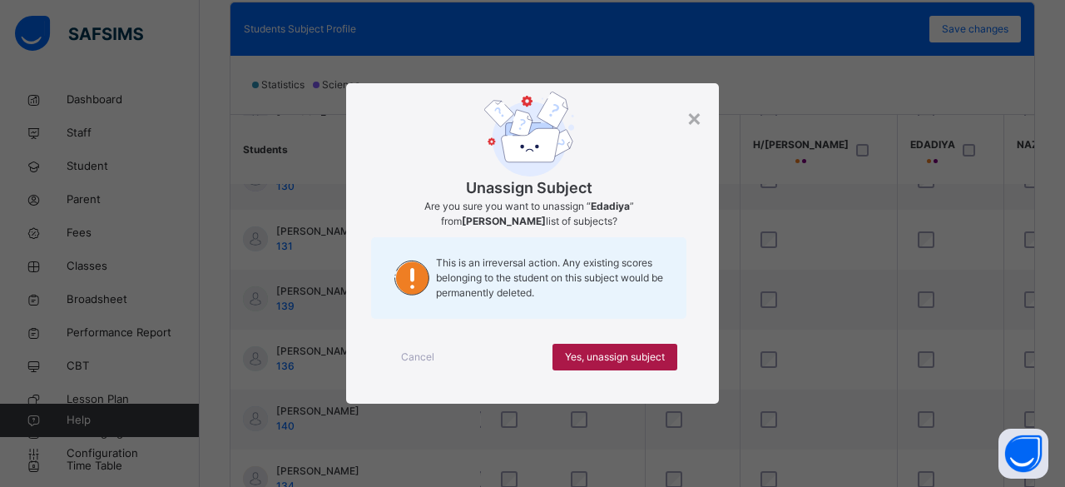
click at [578, 347] on div "Yes, unassign subject" at bounding box center [614, 357] width 125 height 27
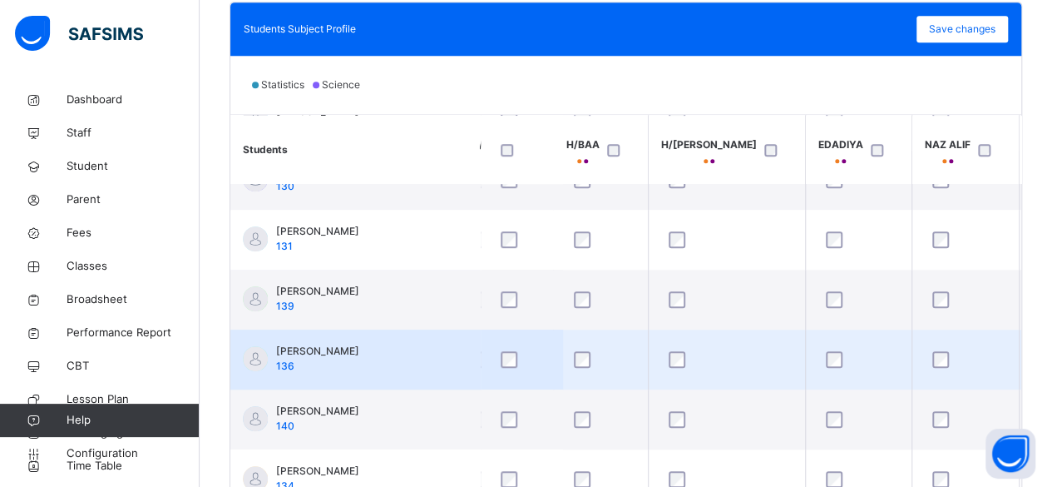
scroll to position [394, 531]
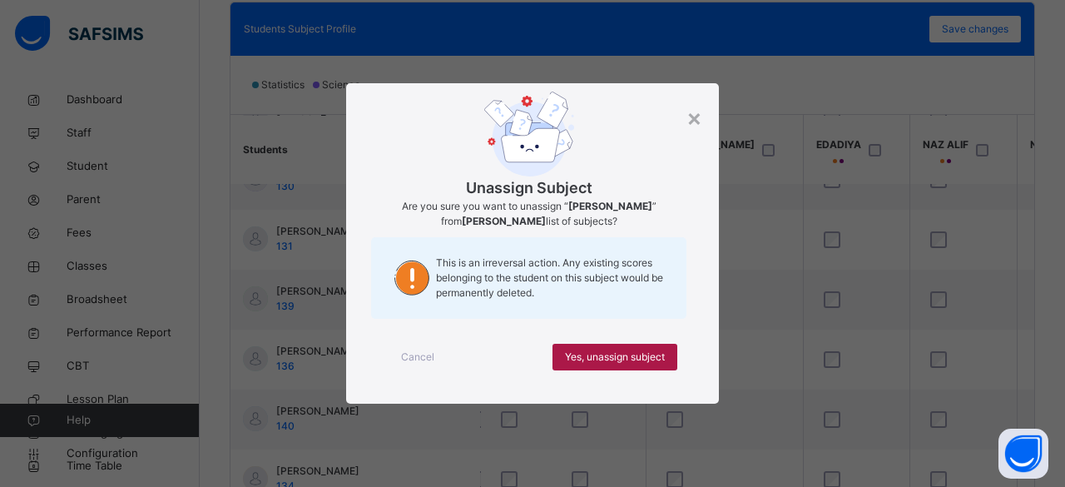
click at [635, 363] on span "Yes, unassign subject" at bounding box center [615, 356] width 100 height 15
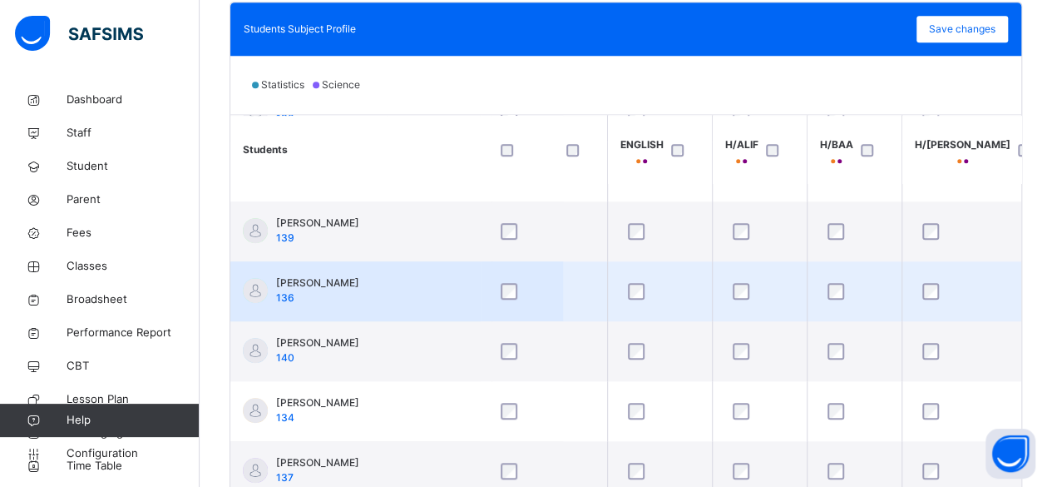
scroll to position [462, 267]
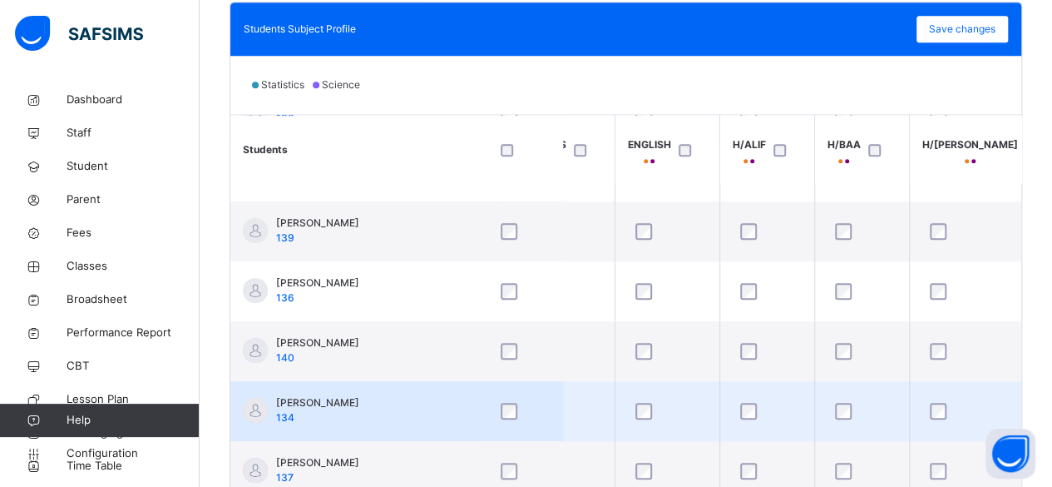
click at [857, 403] on div at bounding box center [862, 411] width 61 height 17
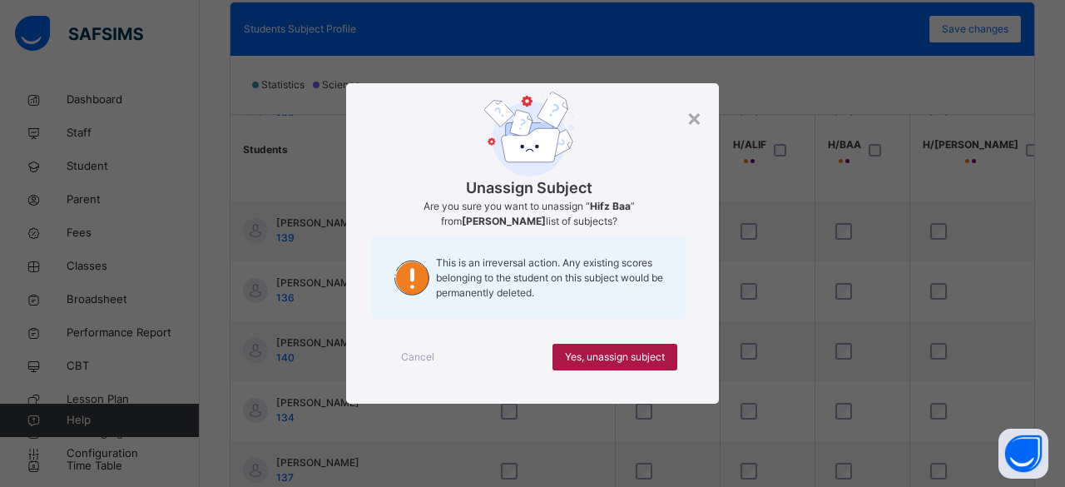
click at [596, 346] on div "Yes, unassign subject" at bounding box center [614, 357] width 125 height 27
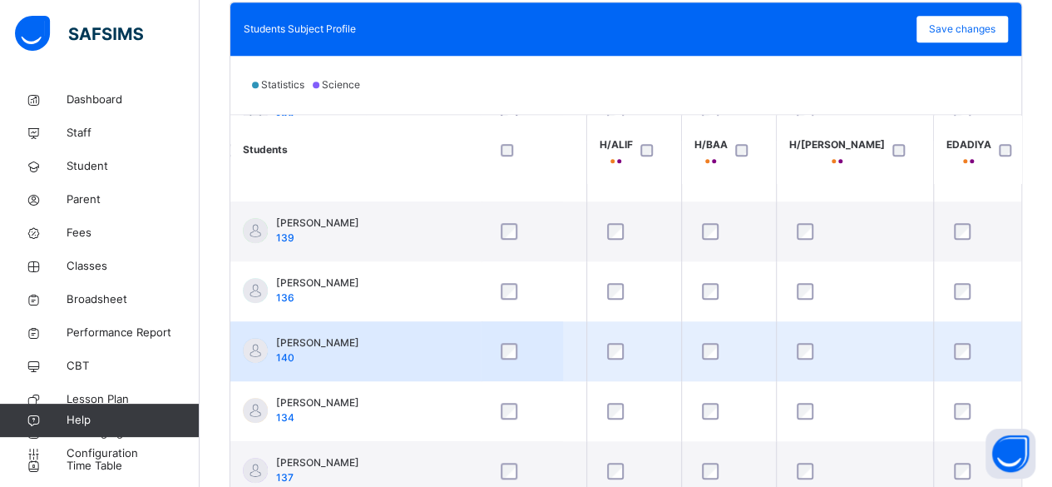
scroll to position [462, 403]
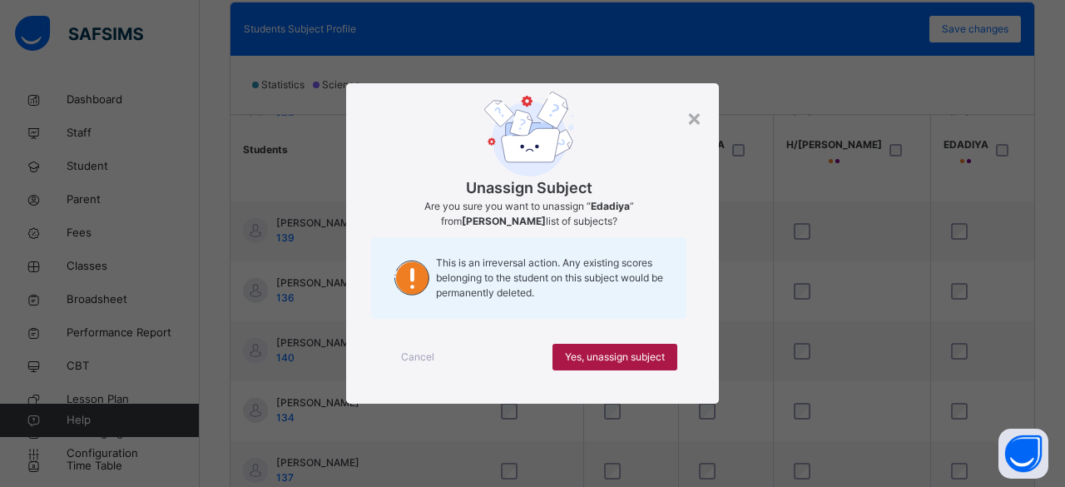
click at [630, 349] on span "Yes, unassign subject" at bounding box center [615, 356] width 100 height 15
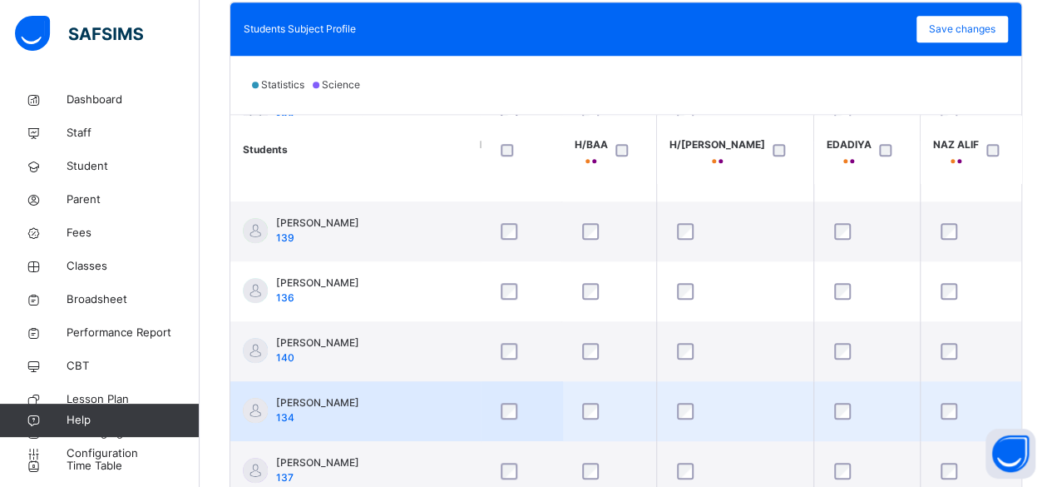
scroll to position [462, 522]
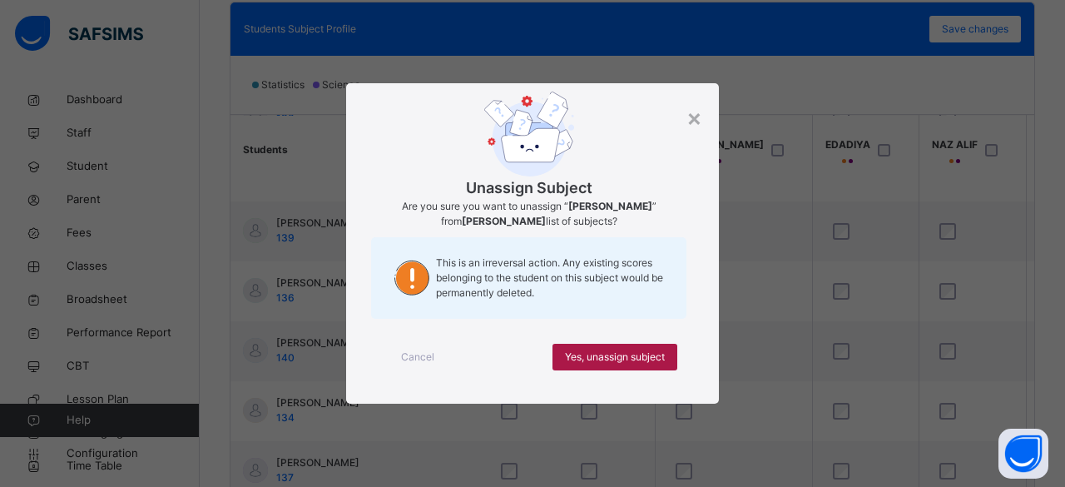
click at [623, 358] on span "Yes, unassign subject" at bounding box center [615, 356] width 100 height 15
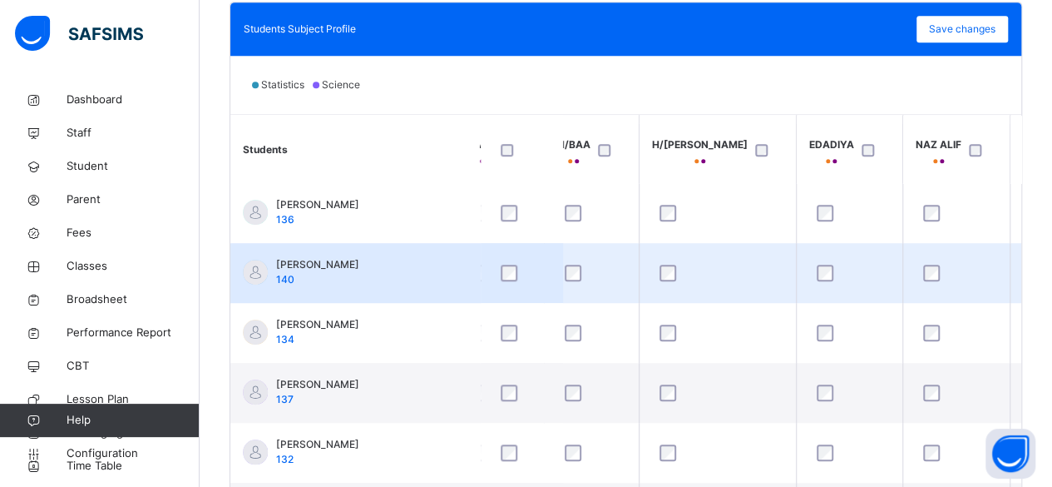
scroll to position [544, 537]
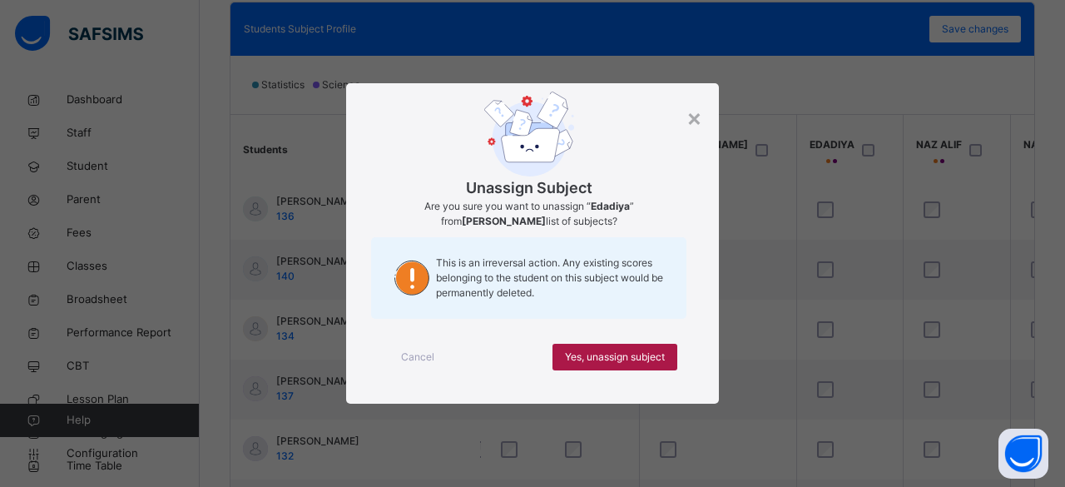
click at [660, 359] on span "Yes, unassign subject" at bounding box center [615, 356] width 100 height 15
click at [577, 360] on span "Yes, unassign subject" at bounding box center [615, 356] width 100 height 15
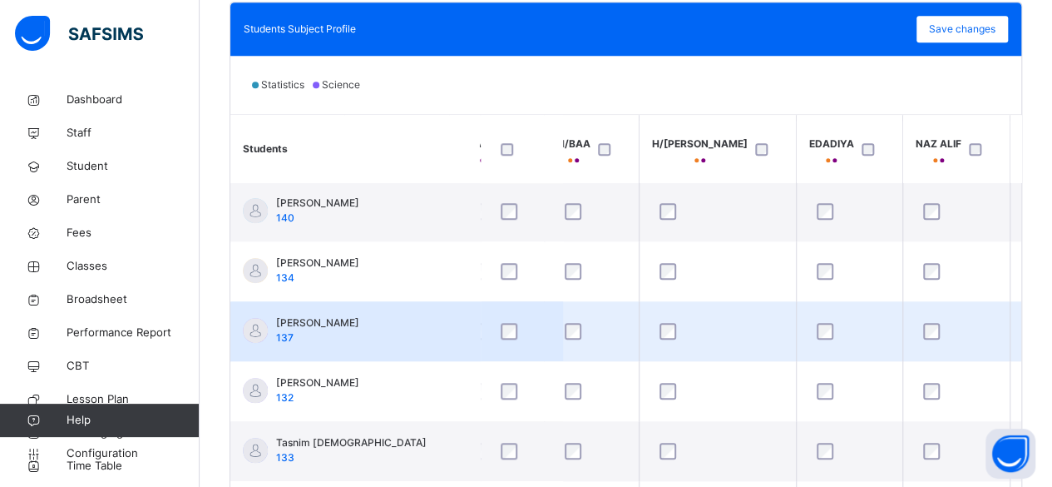
scroll to position [606, 537]
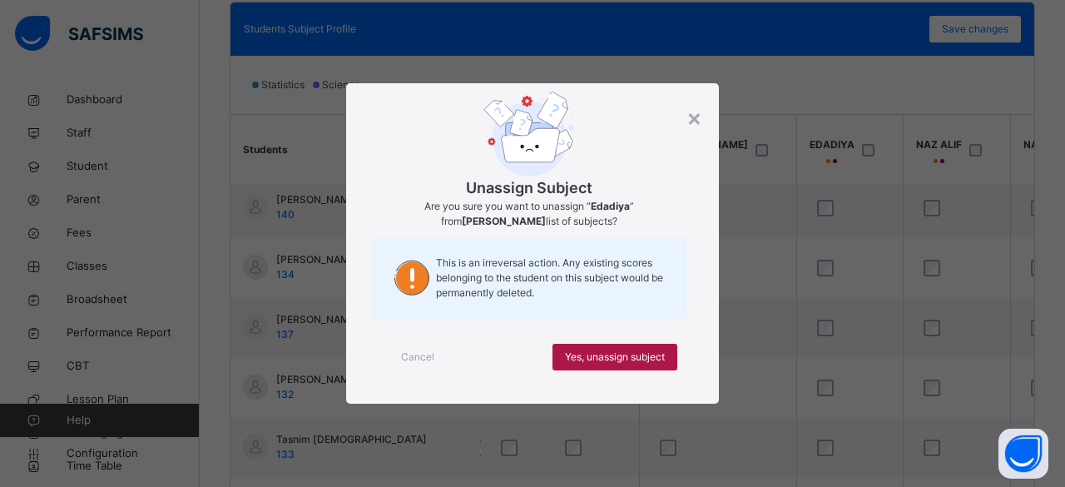
click at [635, 357] on span "Yes, unassign subject" at bounding box center [615, 356] width 100 height 15
click at [633, 359] on span "Yes, unassign subject" at bounding box center [615, 356] width 100 height 15
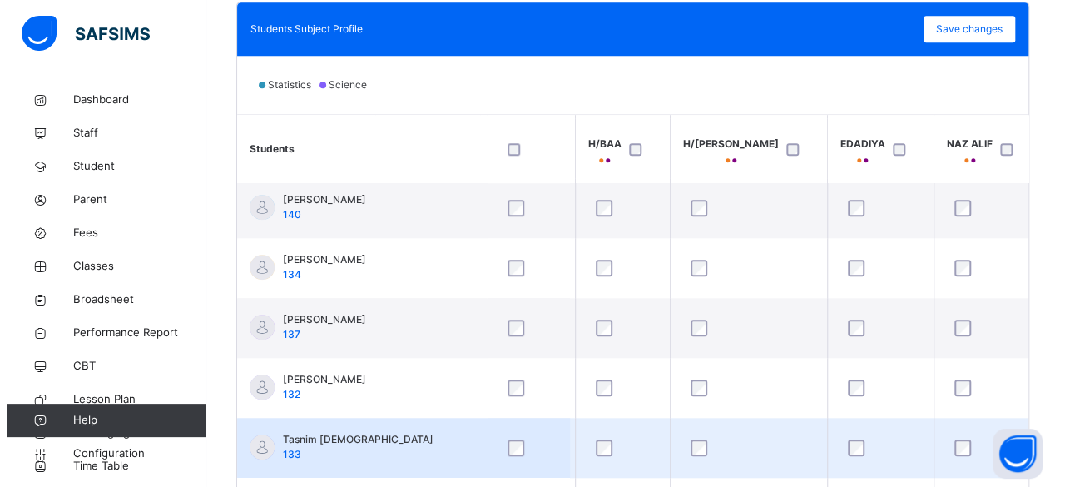
scroll to position [619, 513]
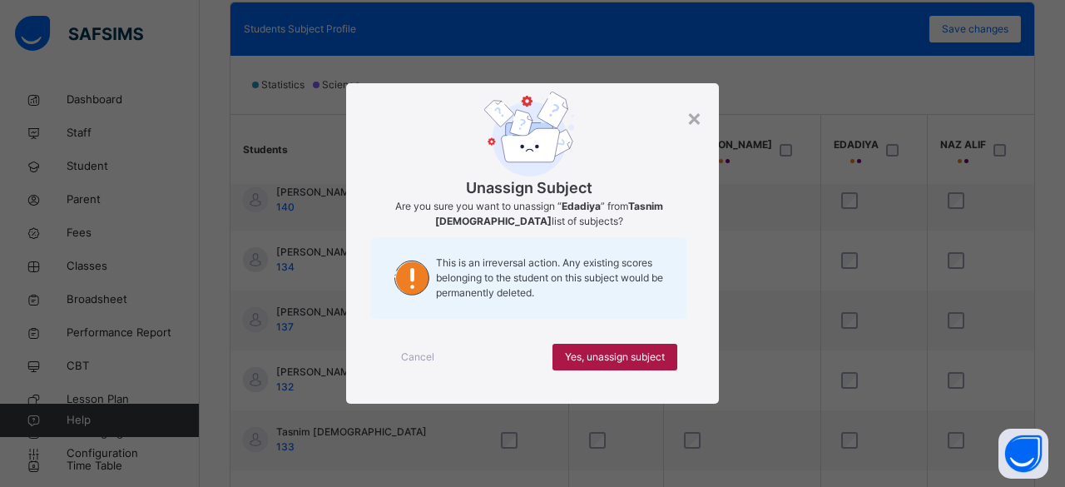
click at [598, 359] on span "Yes, unassign subject" at bounding box center [615, 356] width 100 height 15
click at [619, 349] on div "Yes, unassign subject" at bounding box center [614, 357] width 125 height 27
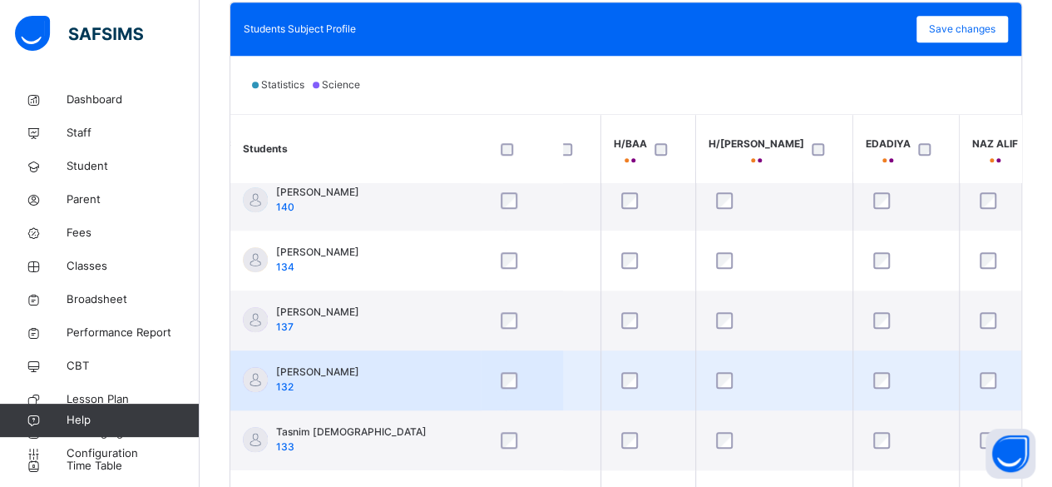
scroll to position [579, 0]
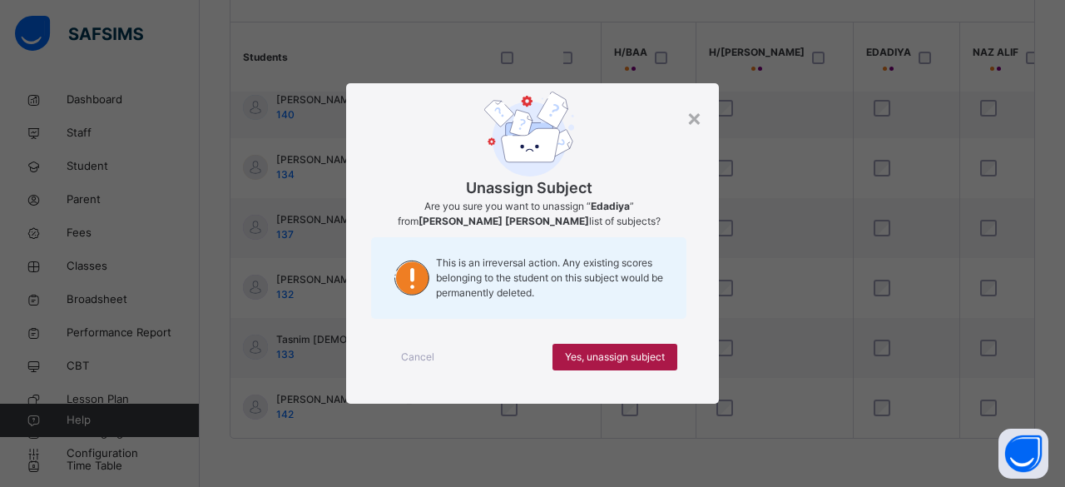
click at [631, 352] on span "Yes, unassign subject" at bounding box center [615, 356] width 100 height 15
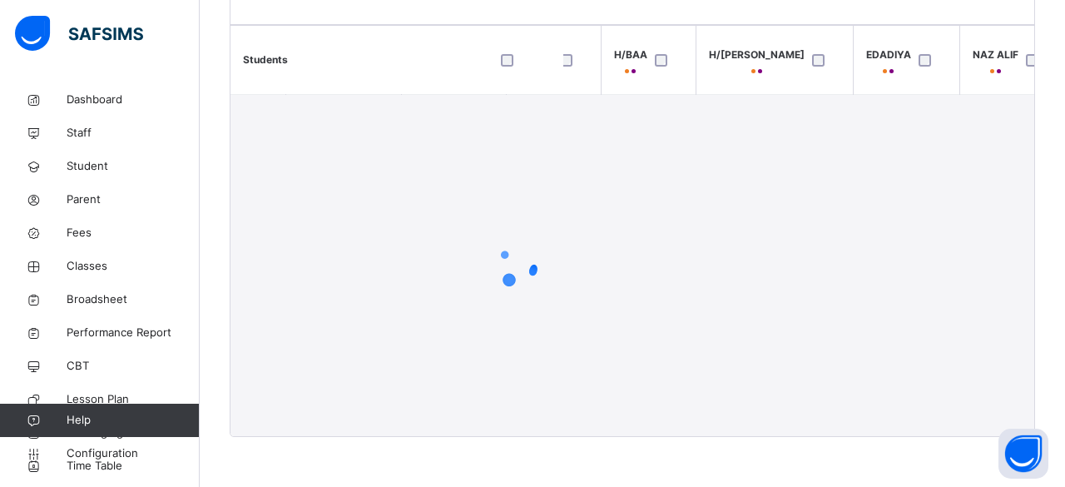
scroll to position [619, 481]
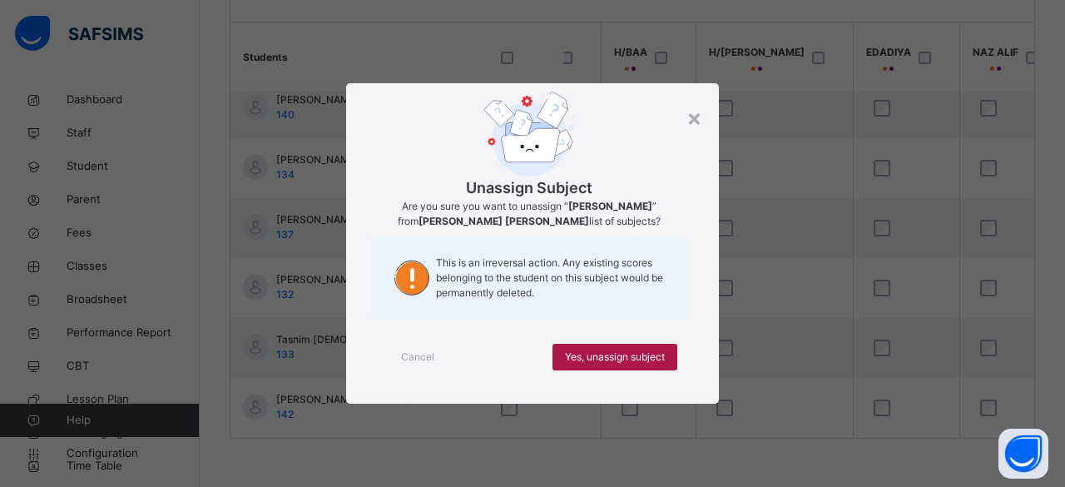
click at [651, 353] on span "Yes, unassign subject" at bounding box center [615, 356] width 100 height 15
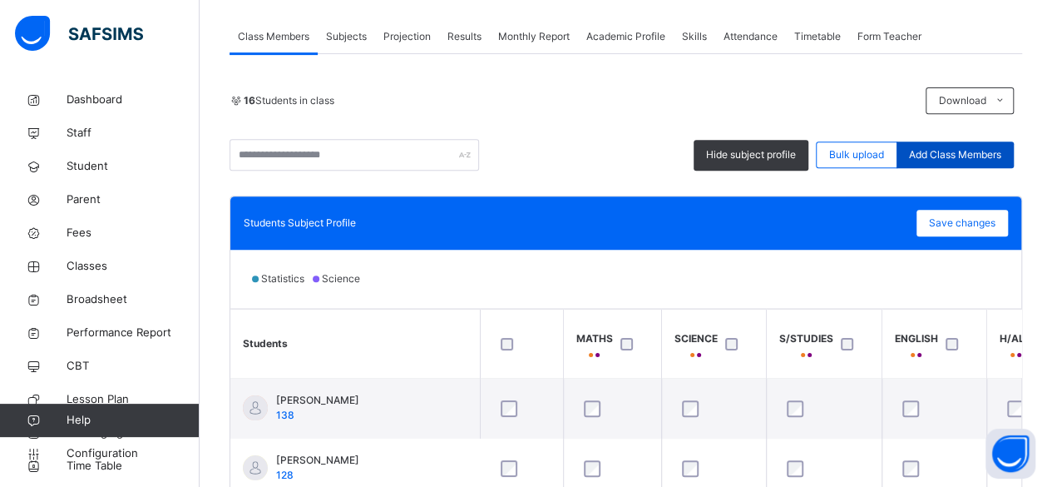
scroll to position [291, 0]
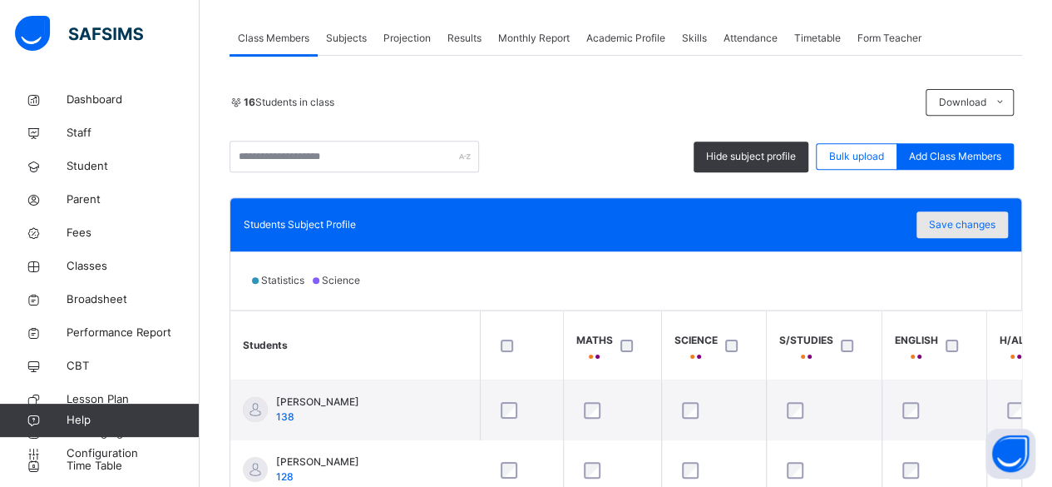
click at [956, 232] on div "Save changes" at bounding box center [962, 224] width 91 height 27
click at [111, 258] on span "Classes" at bounding box center [133, 266] width 133 height 17
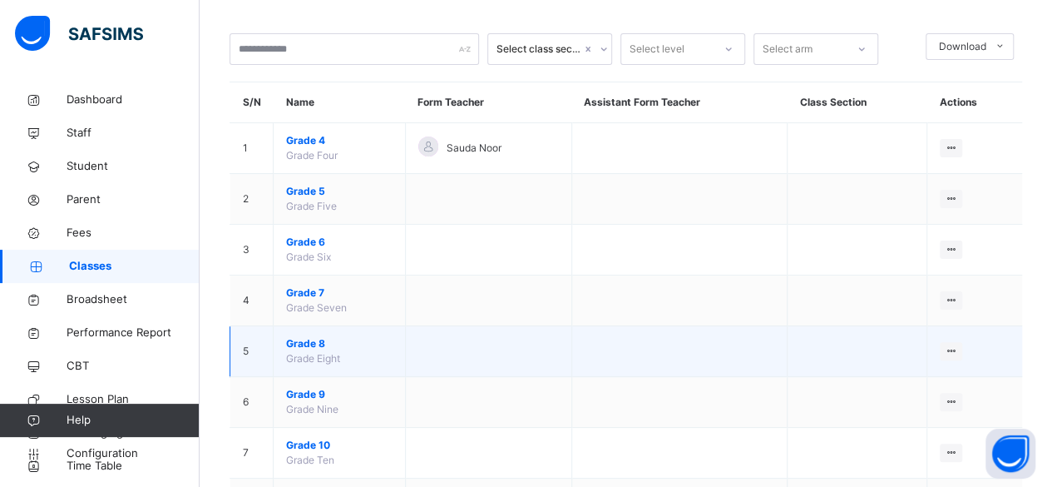
scroll to position [88, 0]
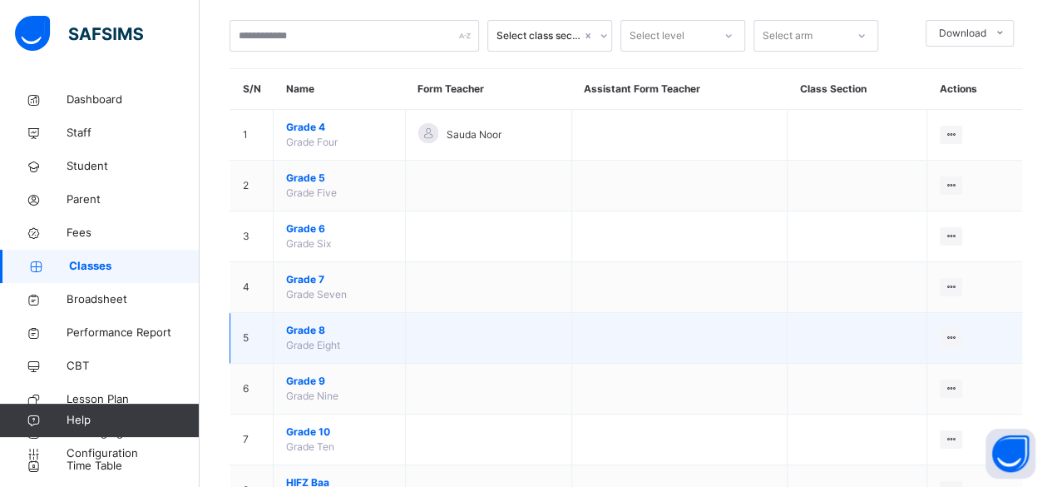
click at [300, 332] on span "Grade 8" at bounding box center [339, 330] width 106 height 15
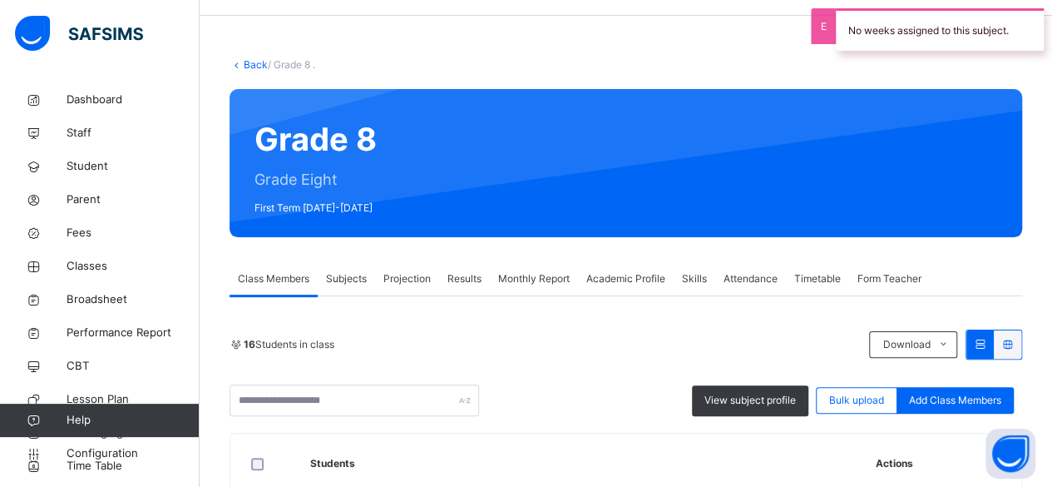
scroll to position [30, 0]
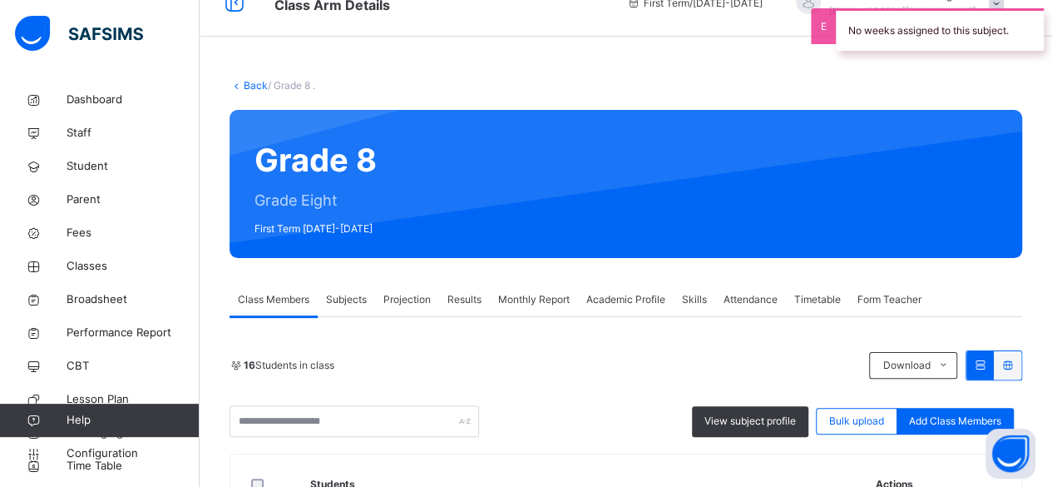
click at [251, 82] on link "Back" at bounding box center [256, 85] width 24 height 12
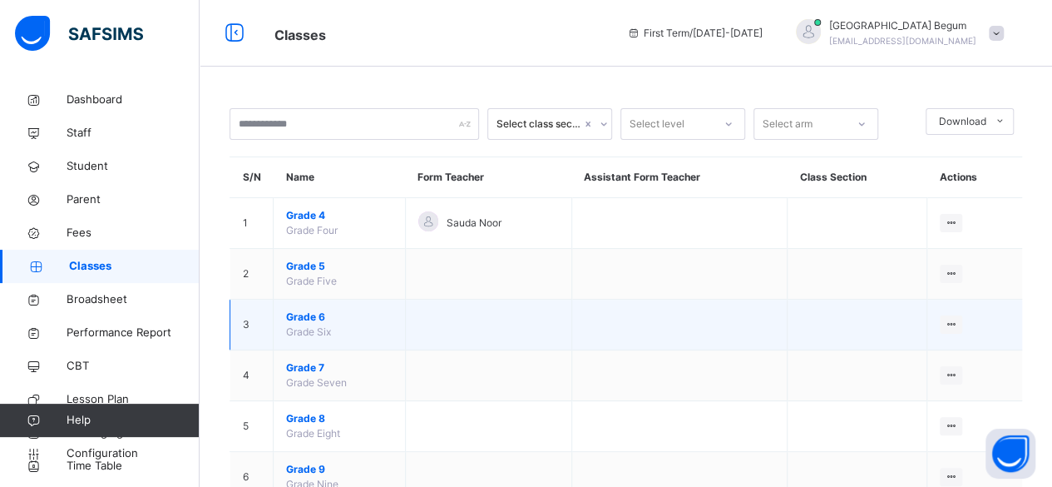
scroll to position [124, 0]
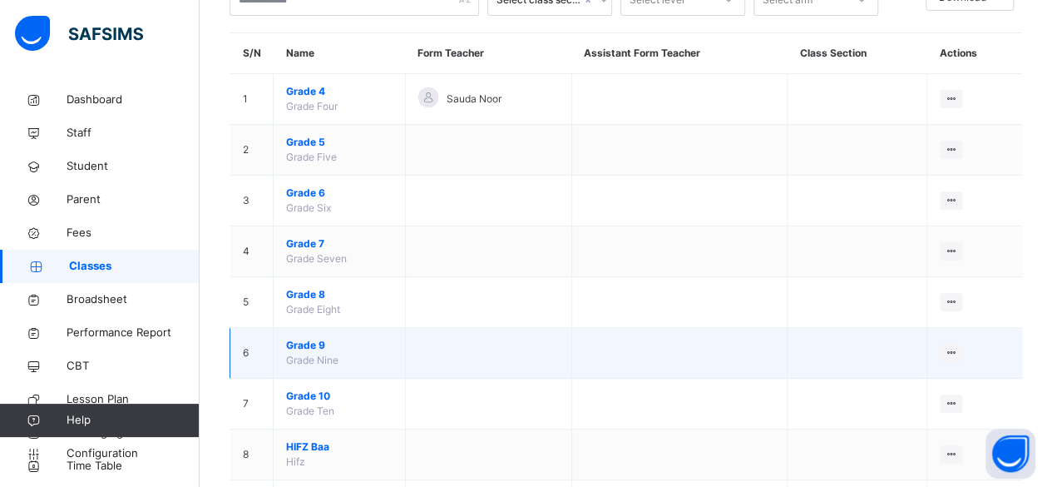
click at [316, 349] on span "Grade 9" at bounding box center [339, 345] width 106 height 15
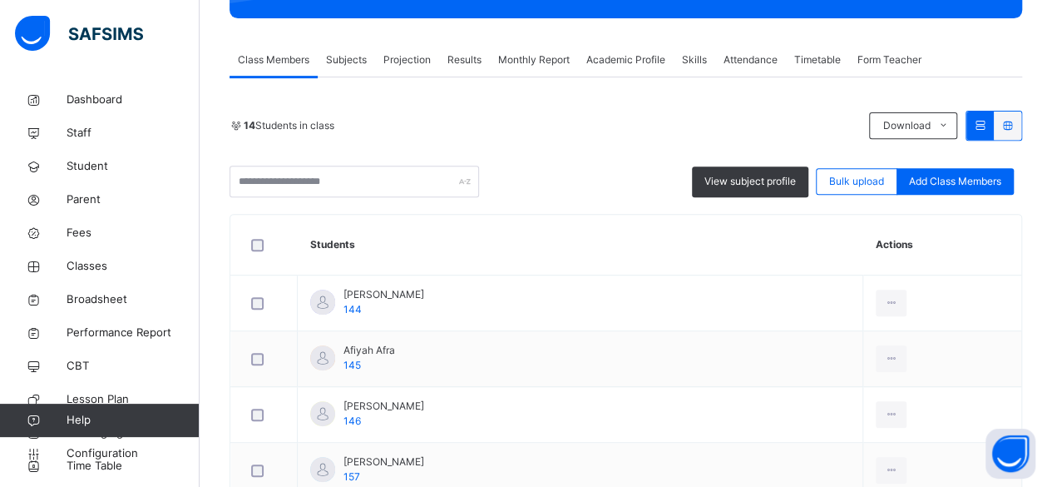
scroll to position [283, 0]
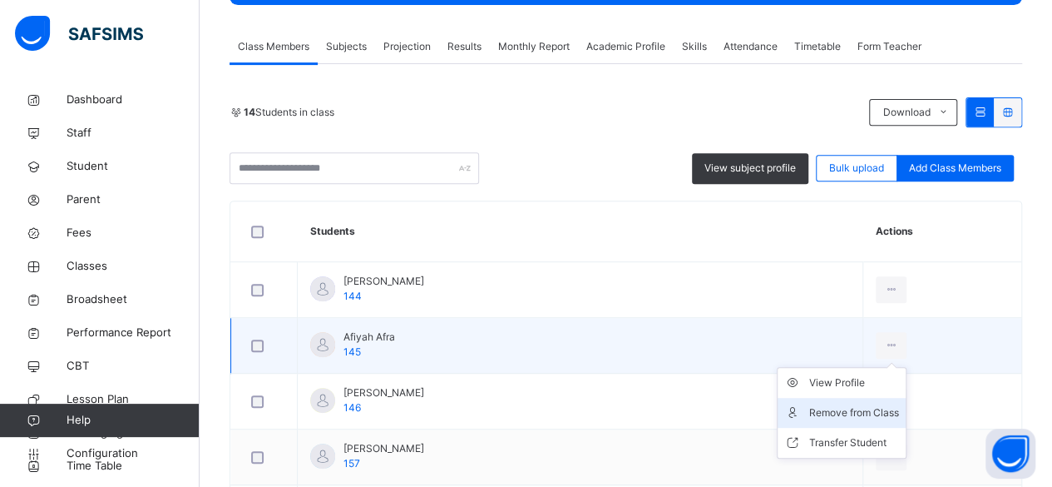
click at [820, 405] on div "Remove from Class" at bounding box center [854, 412] width 90 height 17
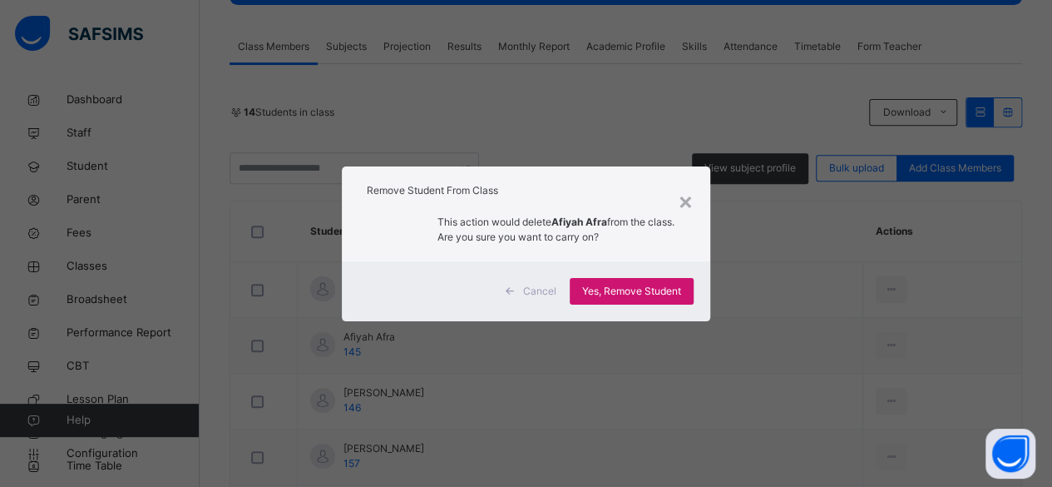
click at [657, 296] on span "Yes, Remove Student" at bounding box center [631, 291] width 99 height 15
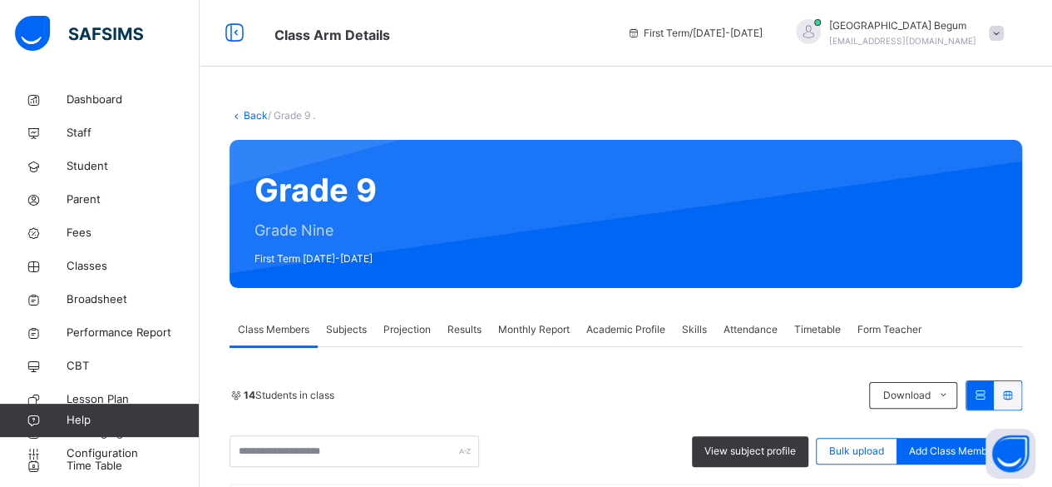
scroll to position [43, 0]
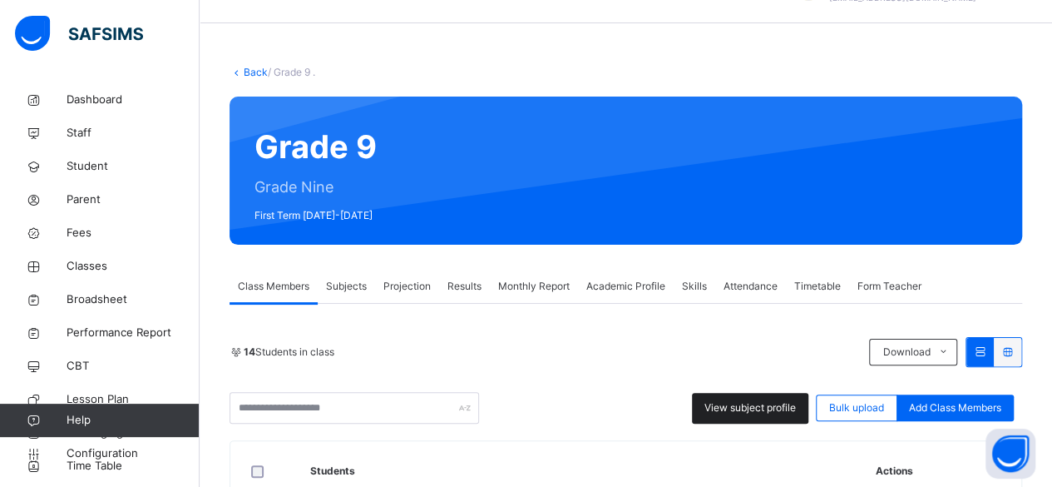
click at [720, 411] on span "View subject profile" at bounding box center [750, 407] width 91 height 15
